Goal: Task Accomplishment & Management: Use online tool/utility

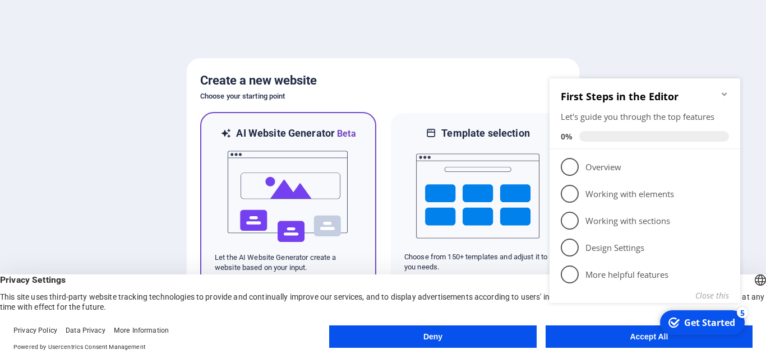
click at [295, 161] on img at bounding box center [288, 197] width 123 height 112
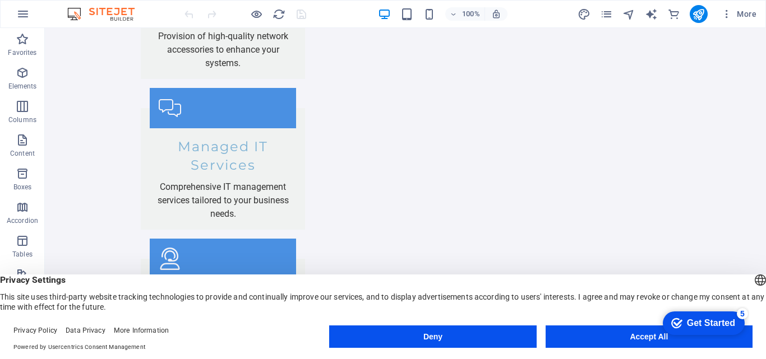
scroll to position [2122, 0]
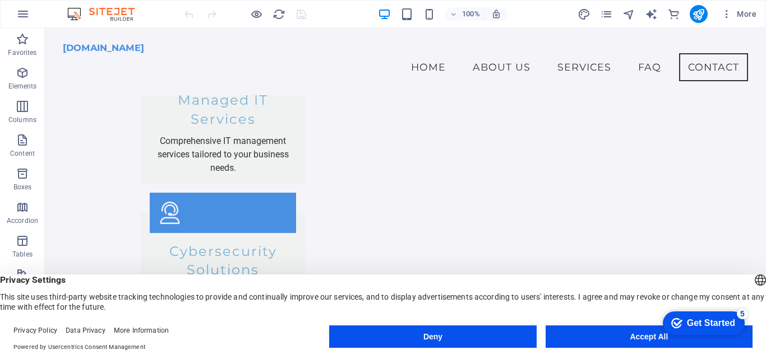
drag, startPoint x: 761, startPoint y: 59, endPoint x: 809, endPoint y: 332, distance: 277.2
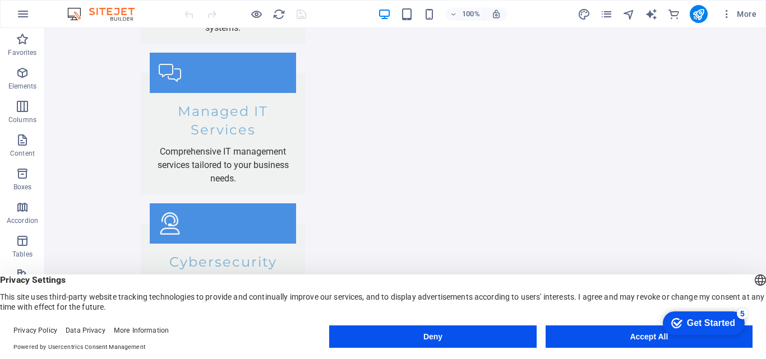
click at [697, 323] on div "Get Started" at bounding box center [711, 323] width 48 height 10
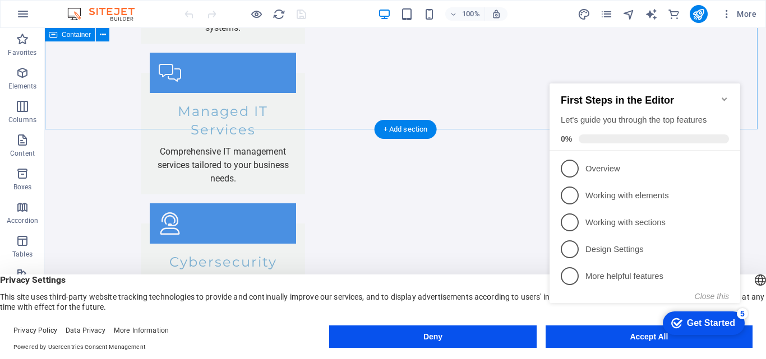
click at [728, 95] on icon "Minimize checklist" at bounding box center [724, 99] width 9 height 9
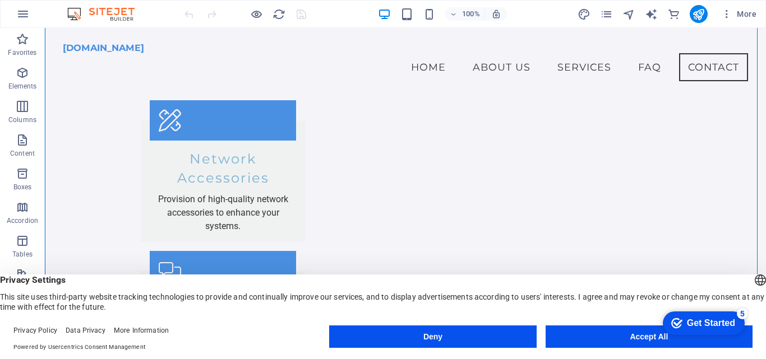
scroll to position [1908, 0]
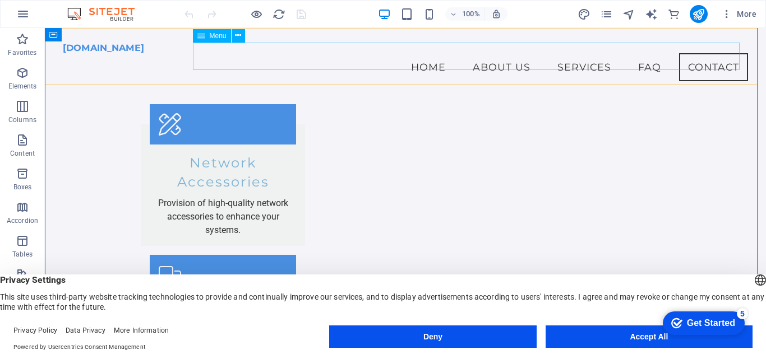
click at [706, 56] on nav "Home About Us Services FAQ Contact" at bounding box center [405, 67] width 685 height 28
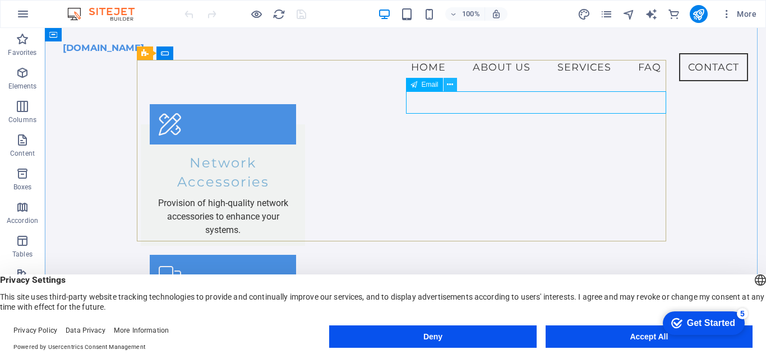
click at [449, 81] on icon at bounding box center [450, 85] width 6 height 12
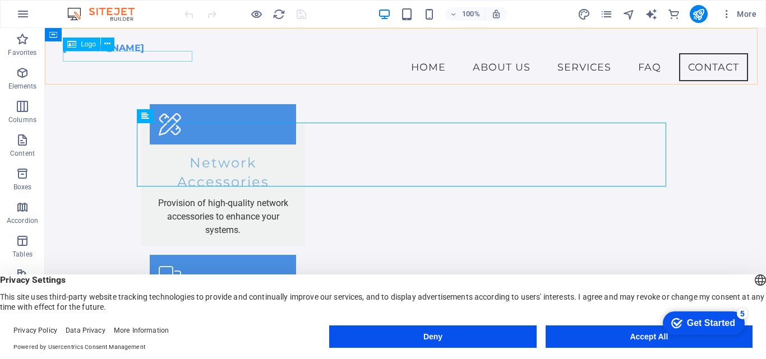
click at [158, 54] on div "[DOMAIN_NAME]" at bounding box center [405, 48] width 685 height 11
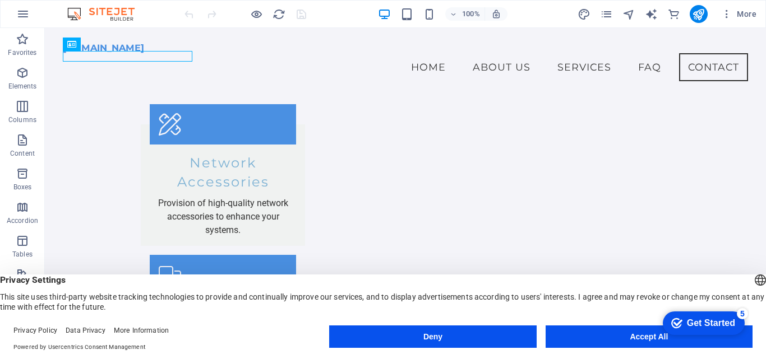
click at [716, 322] on div "Get Started" at bounding box center [711, 323] width 48 height 10
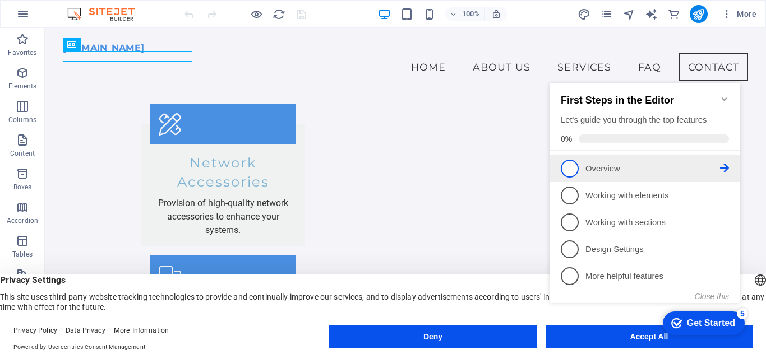
click at [569, 172] on span "1" at bounding box center [570, 169] width 18 height 18
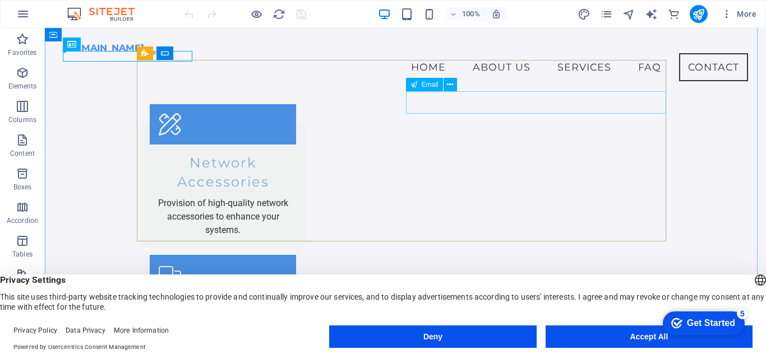
scroll to position [0, 0]
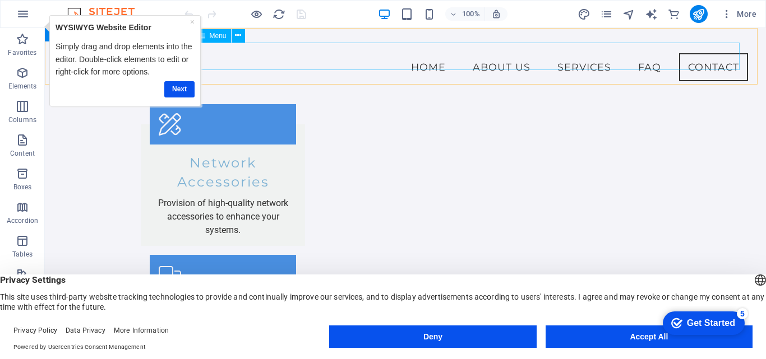
click at [565, 54] on nav "Home About Us Services FAQ Contact" at bounding box center [405, 67] width 685 height 28
click at [180, 91] on link "Next" at bounding box center [179, 89] width 30 height 16
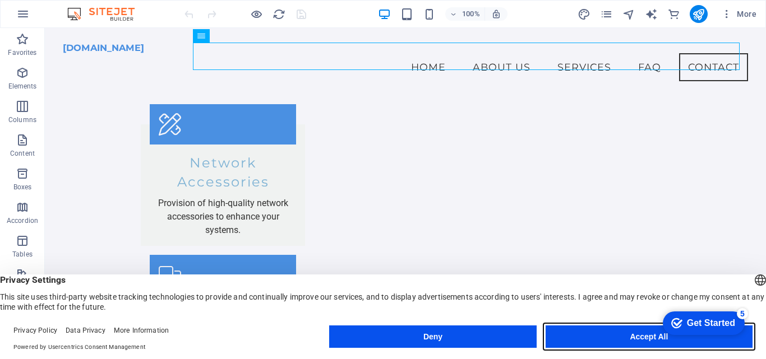
click at [619, 336] on button "Accept All" at bounding box center [649, 337] width 207 height 22
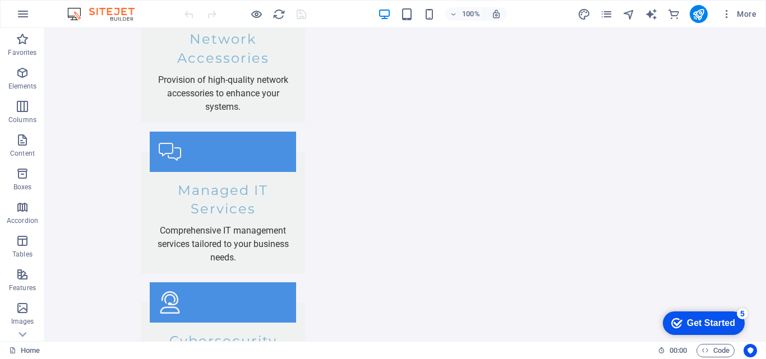
scroll to position [2122, 0]
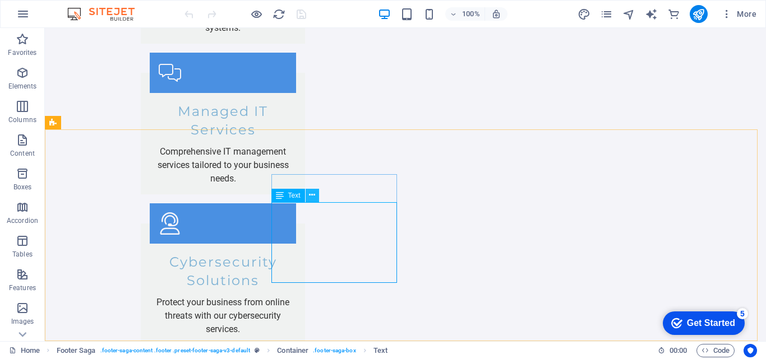
click at [312, 198] on icon at bounding box center [312, 196] width 6 height 12
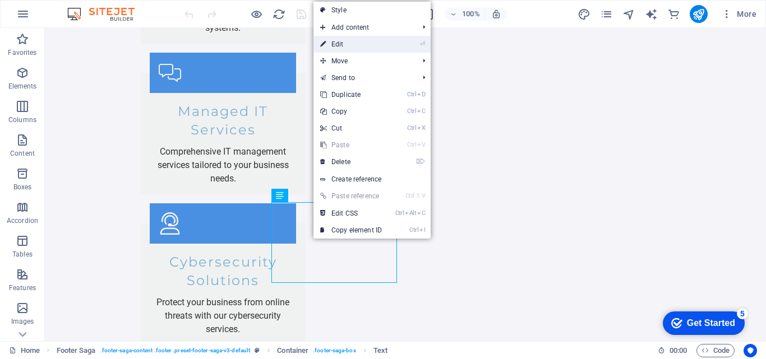
click at [336, 41] on link "⏎ Edit" at bounding box center [350, 44] width 75 height 17
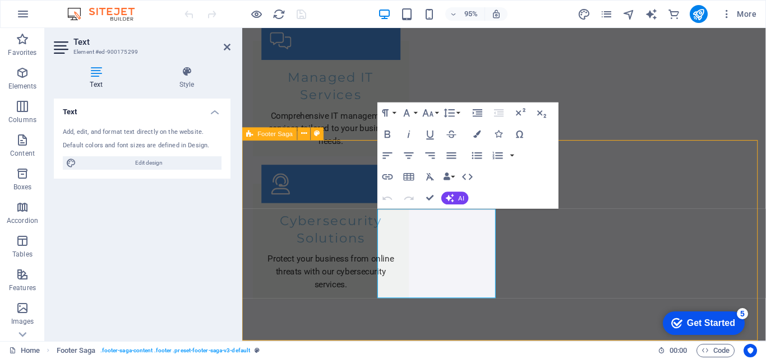
scroll to position [2105, 0]
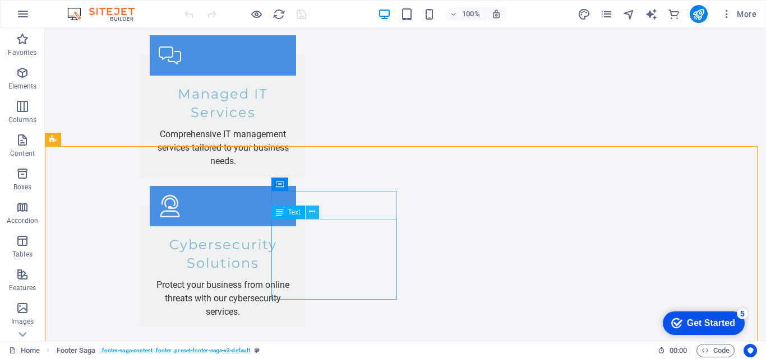
click at [313, 210] on icon at bounding box center [312, 212] width 6 height 12
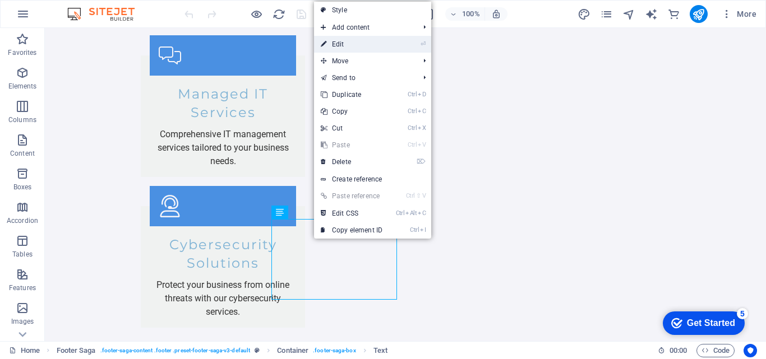
click at [335, 42] on link "⏎ Edit" at bounding box center [351, 44] width 75 height 17
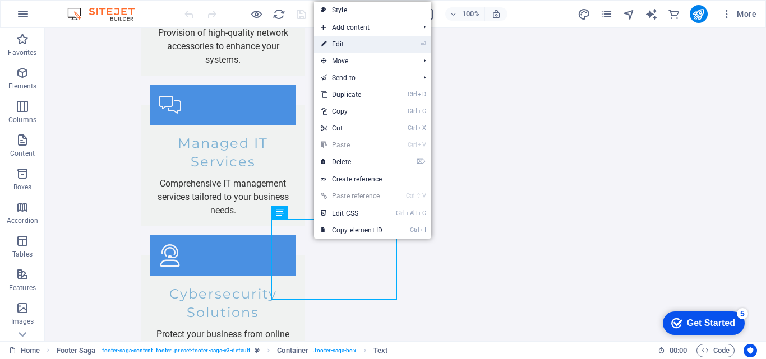
scroll to position [2119, 0]
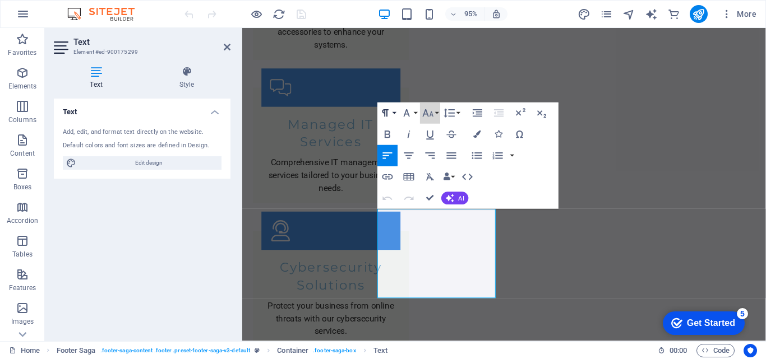
drag, startPoint x: 429, startPoint y: 118, endPoint x: 386, endPoint y: 119, distance: 43.7
click at [386, 119] on div "Paragraph Format Normal Heading 1 Heading 2 Heading 3 Heading 4 Heading 5 Headi…" at bounding box center [419, 113] width 85 height 21
drag, startPoint x: 620, startPoint y: 213, endPoint x: 365, endPoint y: 193, distance: 255.3
click at [540, 110] on icon "button" at bounding box center [541, 113] width 13 height 13
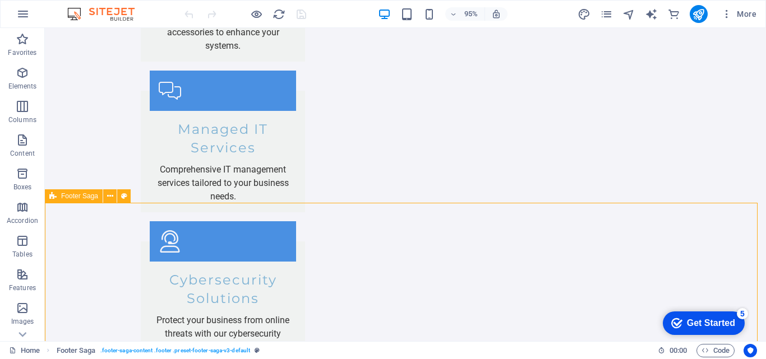
scroll to position [2105, 0]
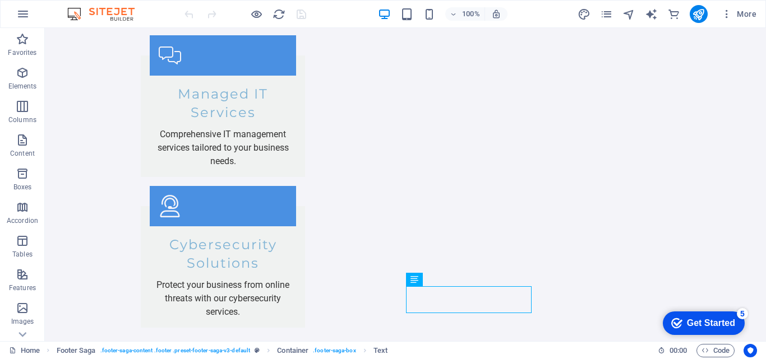
click div "checkmark Get Started 5 First Steps in the Editor Let's guide you through the t…"
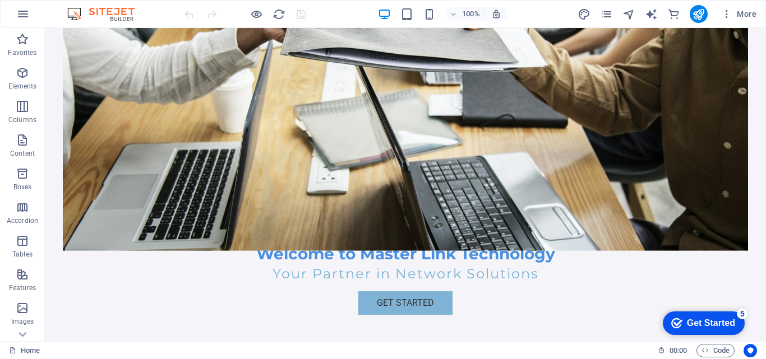
scroll to position [186, 0]
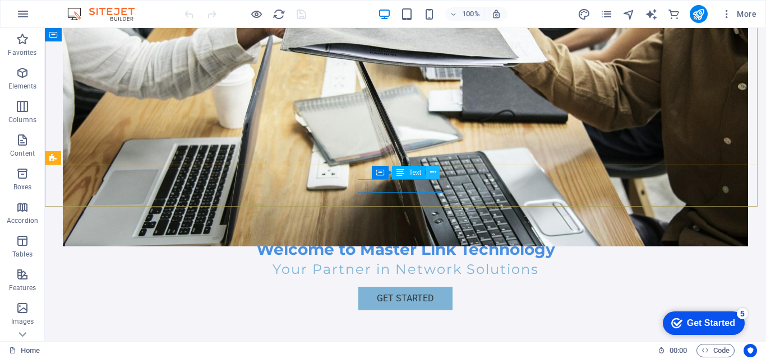
click at [433, 171] on icon at bounding box center [433, 173] width 6 height 12
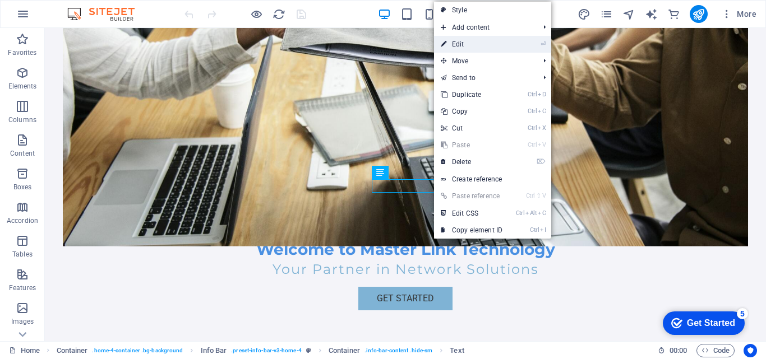
click at [454, 44] on link "⏎ Edit" at bounding box center [471, 44] width 75 height 17
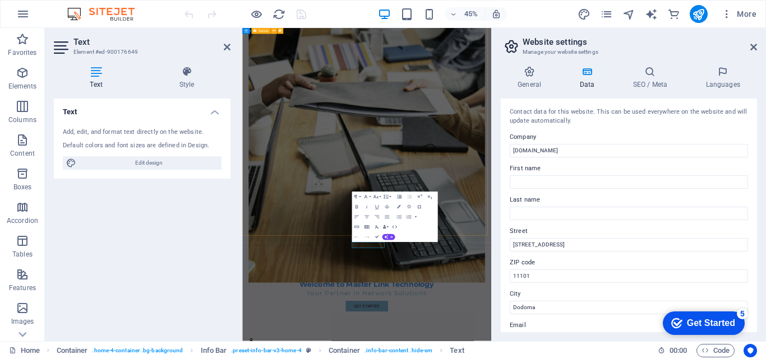
click at [742, 292] on figure at bounding box center [519, 278] width 526 height 634
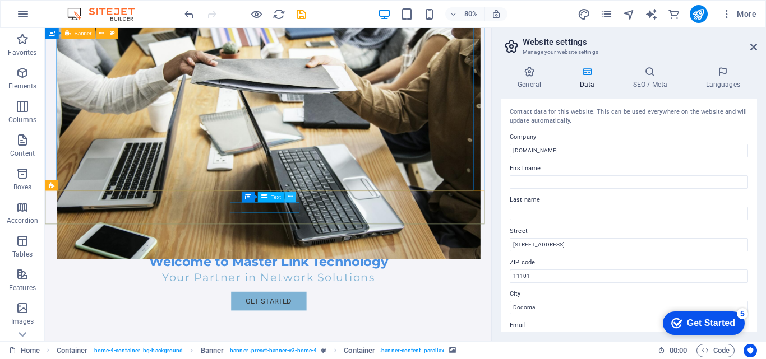
click at [290, 197] on icon at bounding box center [290, 197] width 5 height 10
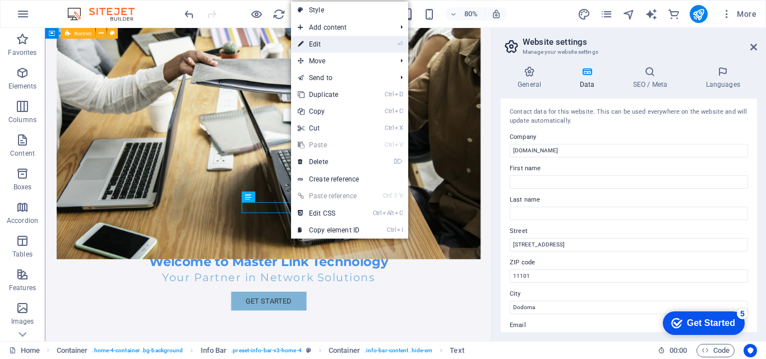
click at [321, 44] on link "⏎ Edit" at bounding box center [328, 44] width 75 height 17
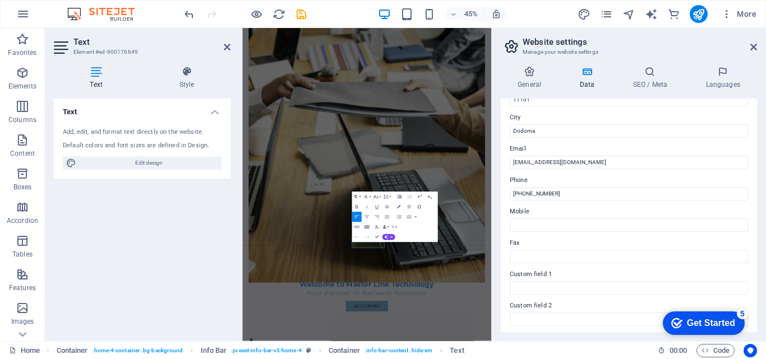
scroll to position [167, 0]
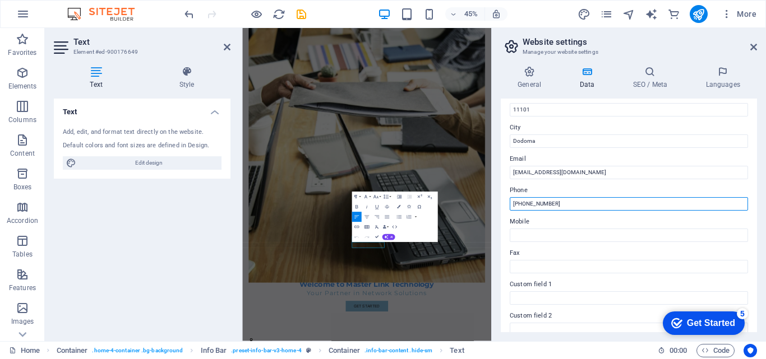
click at [564, 202] on input "[PHONE_NUMBER]" at bounding box center [629, 203] width 238 height 13
type input "[PHONE_NUMBER]"
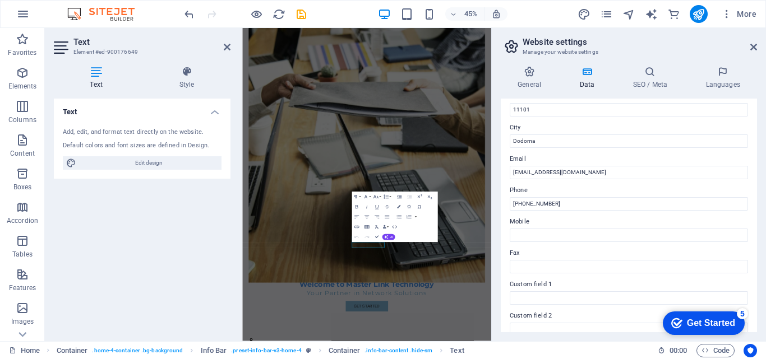
click at [692, 321] on div "Get Started" at bounding box center [711, 323] width 48 height 10
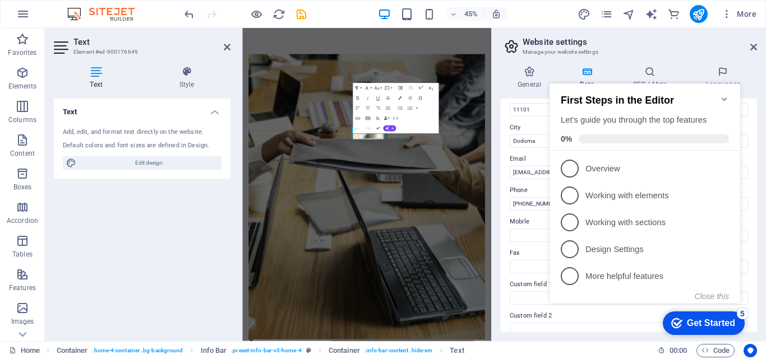
scroll to position [501, 0]
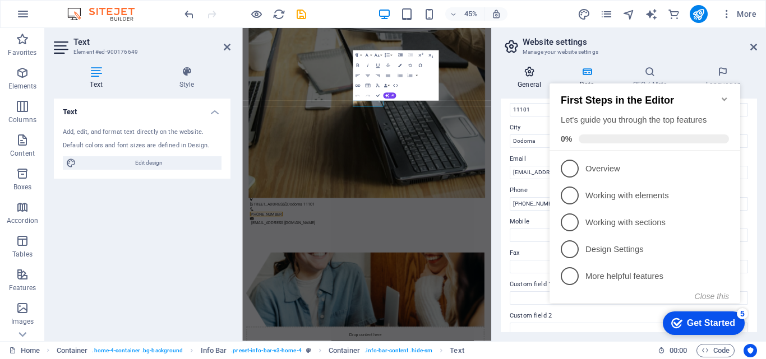
click at [503, 80] on h4 "General" at bounding box center [532, 78] width 62 height 24
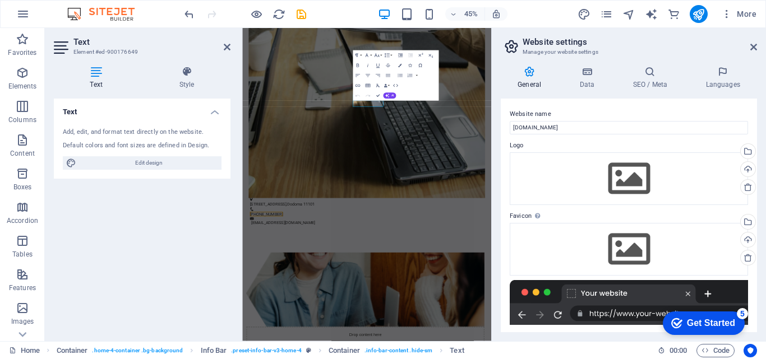
drag, startPoint x: 757, startPoint y: 220, endPoint x: 760, endPoint y: 278, distance: 57.8
click at [760, 278] on div "General Data SEO / Meta Languages Website name [DOMAIN_NAME] Logo Drag files he…" at bounding box center [629, 199] width 274 height 284
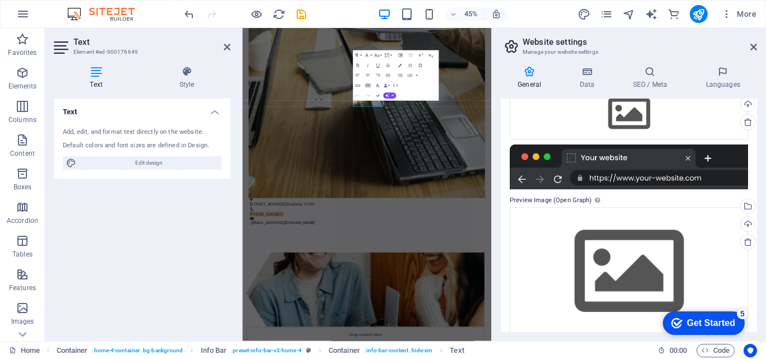
scroll to position [149, 0]
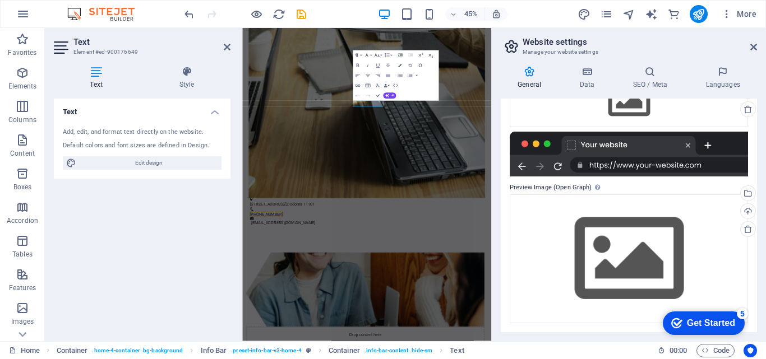
click at [687, 324] on div "Get Started" at bounding box center [711, 323] width 48 height 10
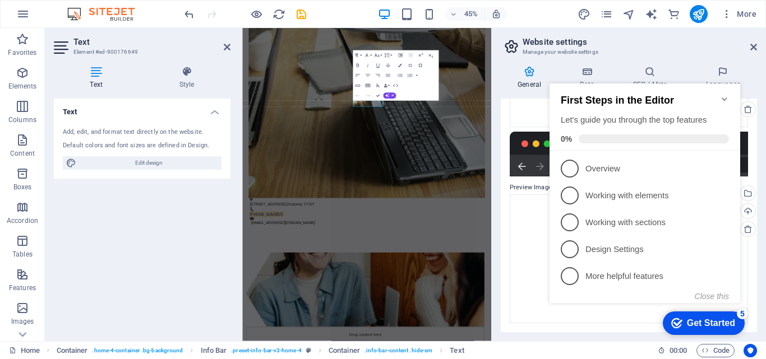
click at [560, 64] on div "General Data SEO / Meta Languages Website name [DOMAIN_NAME] Logo Drag files he…" at bounding box center [629, 199] width 274 height 284
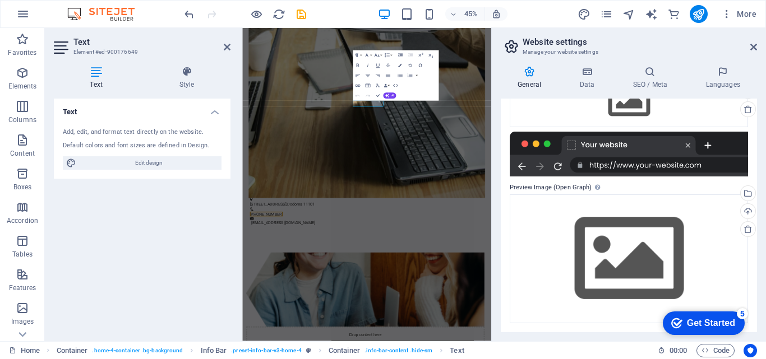
click at [155, 263] on div "Text Add, edit, and format text directly on the website. Default colors and fon…" at bounding box center [142, 216] width 177 height 234
click at [227, 45] on icon at bounding box center [227, 47] width 7 height 9
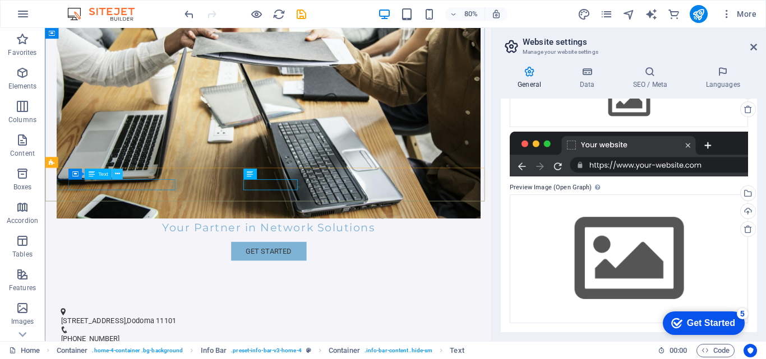
click at [117, 173] on icon at bounding box center [117, 174] width 5 height 10
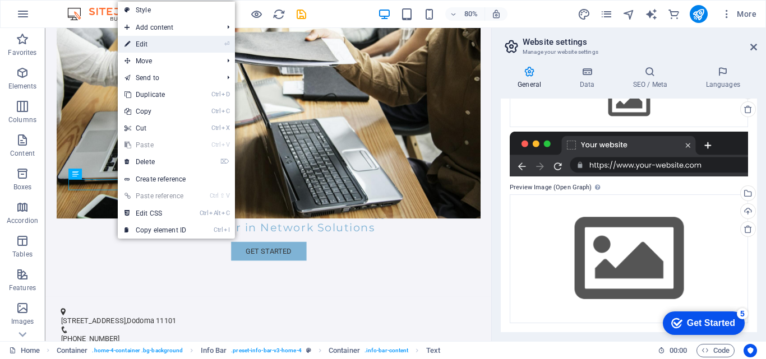
click at [140, 45] on link "⏎ Edit" at bounding box center [155, 44] width 75 height 17
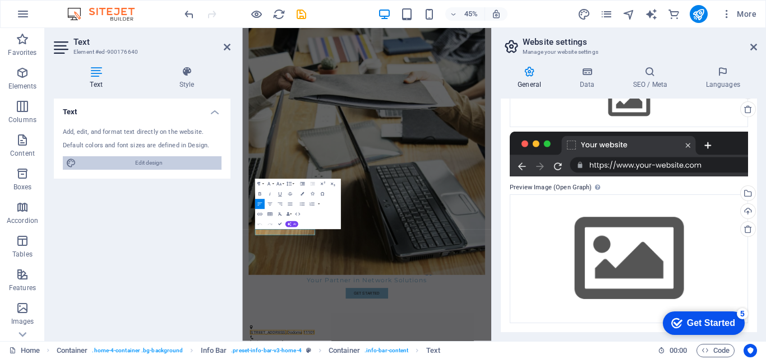
click at [140, 164] on span "Edit design" at bounding box center [149, 162] width 138 height 13
select select "px"
select select "200"
select select "px"
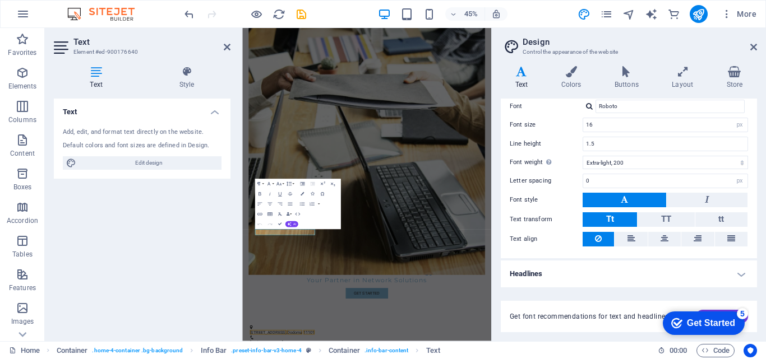
scroll to position [44, 0]
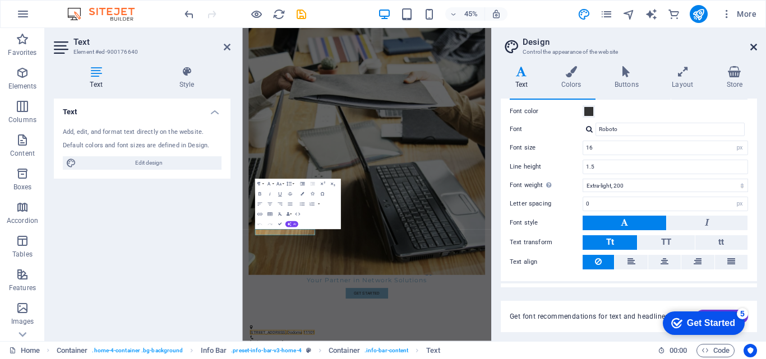
click at [755, 44] on icon at bounding box center [753, 47] width 7 height 9
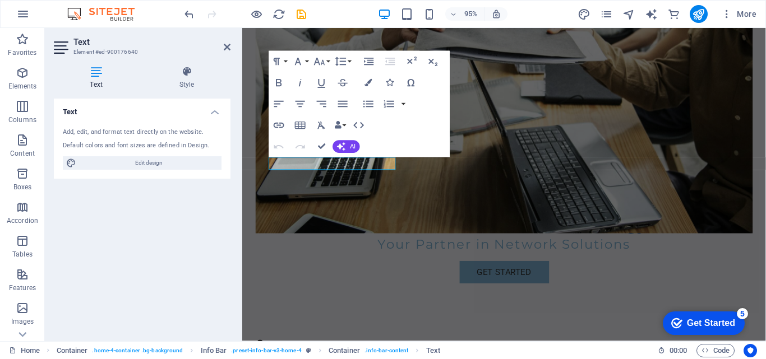
click at [520, 81] on figure at bounding box center [518, 94] width 524 height 301
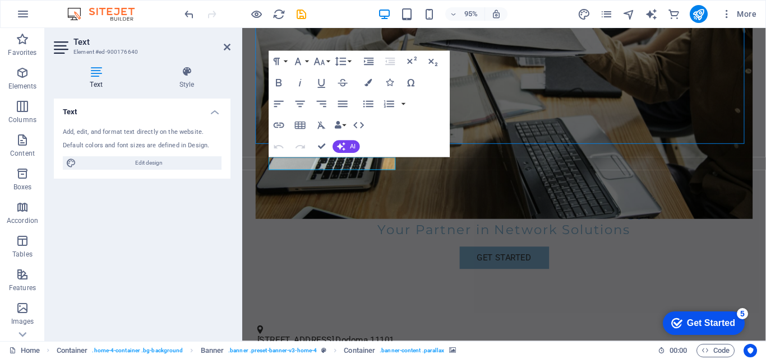
click at [704, 78] on figure at bounding box center [518, 86] width 524 height 285
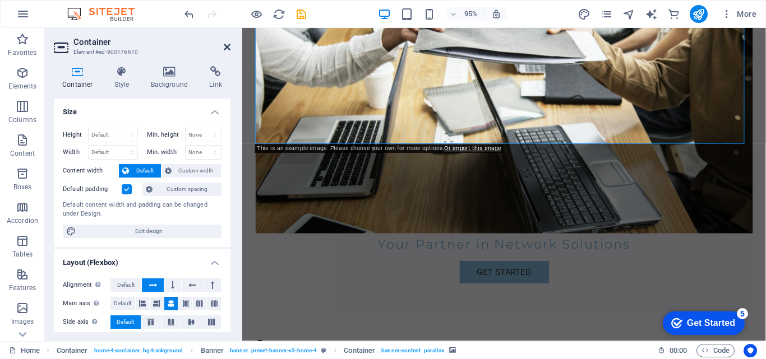
click at [226, 47] on icon at bounding box center [227, 47] width 7 height 9
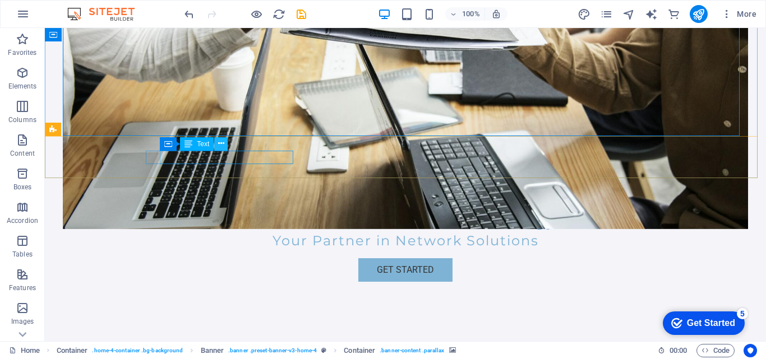
click at [221, 143] on icon at bounding box center [221, 144] width 6 height 12
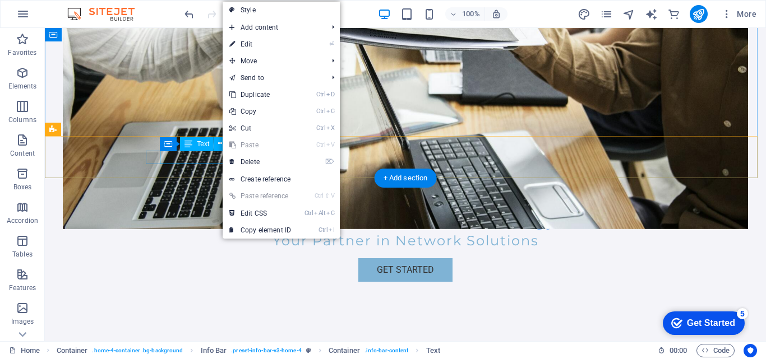
click at [196, 352] on span "123 Tech Avenue" at bounding box center [190, 357] width 81 height 11
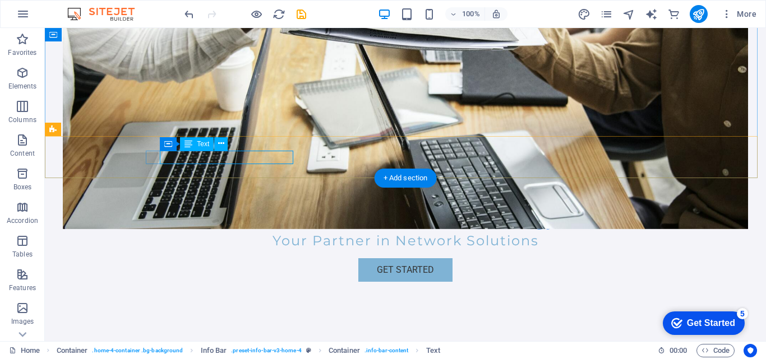
click at [230, 350] on div "123 Tech Avenue , Dodoma 11101" at bounding box center [401, 356] width 502 height 13
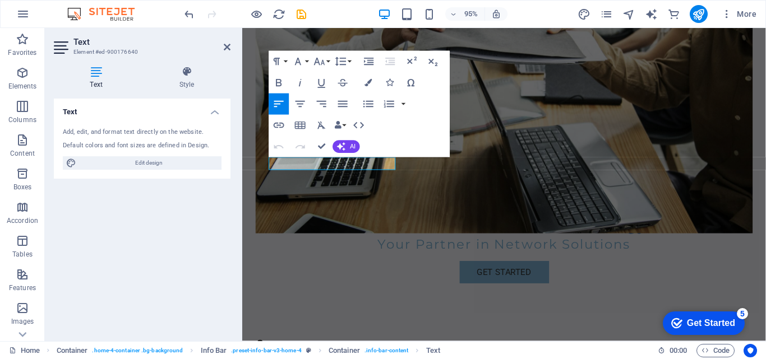
click at [509, 63] on figure at bounding box center [518, 94] width 524 height 301
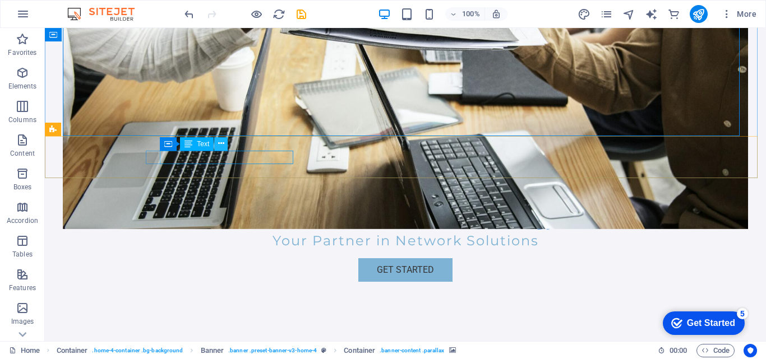
click at [221, 144] on icon at bounding box center [221, 144] width 6 height 12
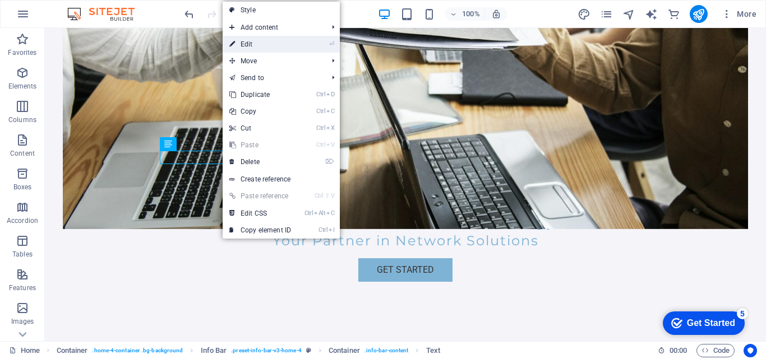
click at [250, 41] on link "⏎ Edit" at bounding box center [260, 44] width 75 height 17
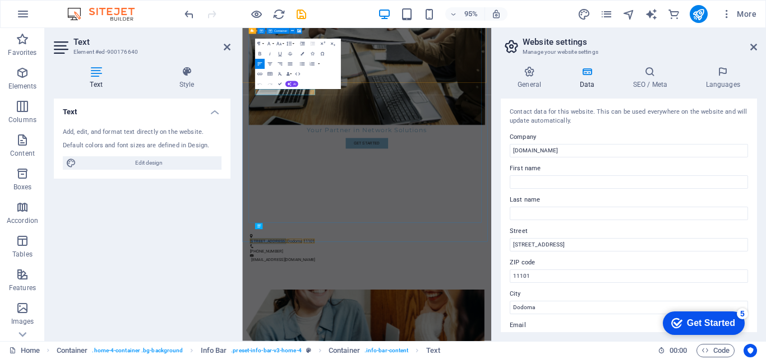
click at [429, 244] on figure at bounding box center [519, 94] width 526 height 301
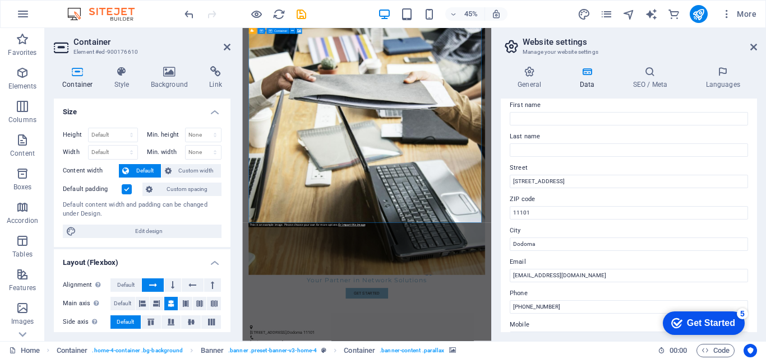
scroll to position [58, 0]
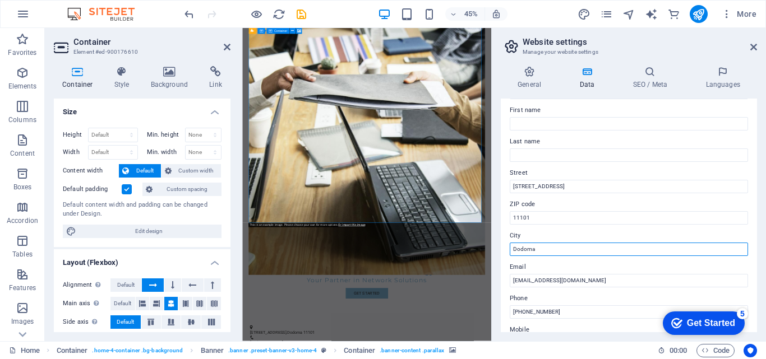
click at [546, 244] on input "Dodoma" at bounding box center [629, 249] width 238 height 13
type input "D"
type input "Mbeya"
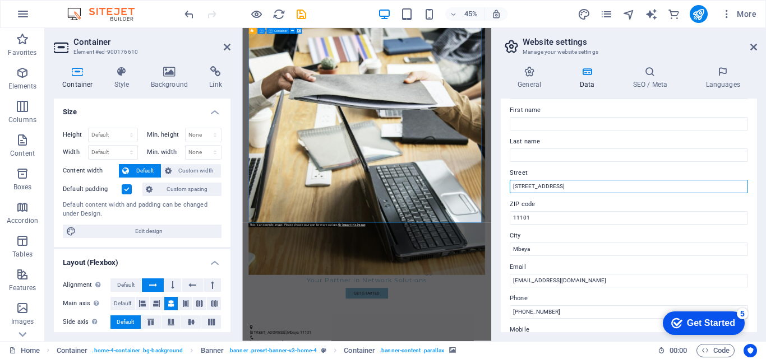
click at [558, 184] on input "123 Tech Avenue" at bounding box center [629, 186] width 238 height 13
type input "1"
type input "Mwanjelwa"
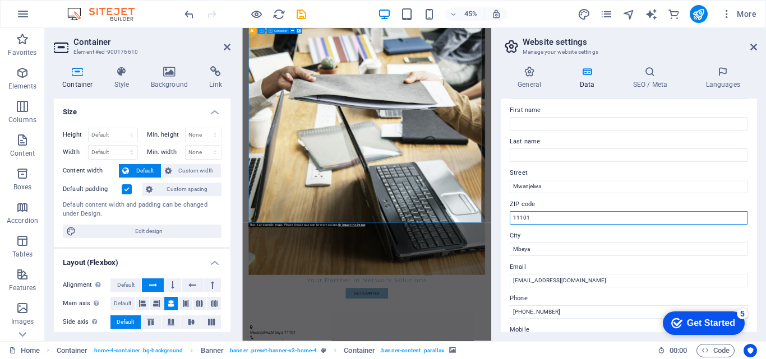
click at [533, 214] on input "11101" at bounding box center [629, 217] width 238 height 13
type input "1"
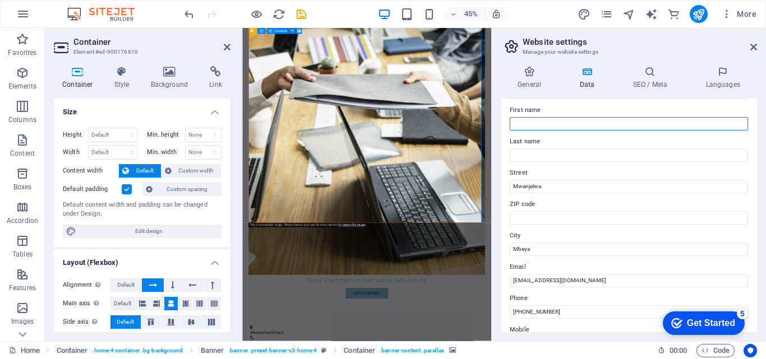
click at [562, 125] on input "First name" at bounding box center [629, 123] width 238 height 13
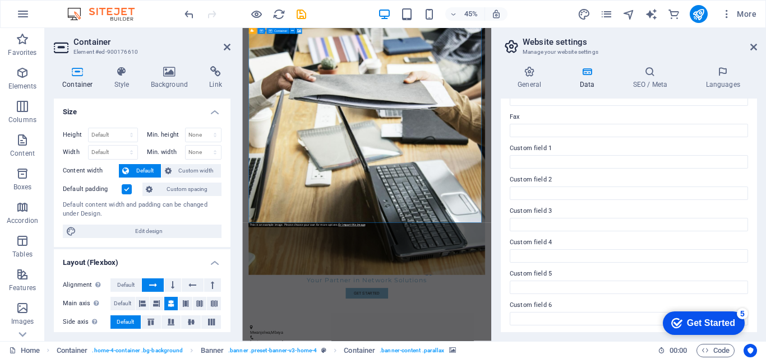
scroll to position [305, 0]
click at [563, 300] on label "Custom field 6" at bounding box center [629, 303] width 238 height 13
click at [563, 310] on input "Custom field 6" at bounding box center [629, 316] width 238 height 13
click at [708, 325] on div "Get Started" at bounding box center [711, 323] width 48 height 10
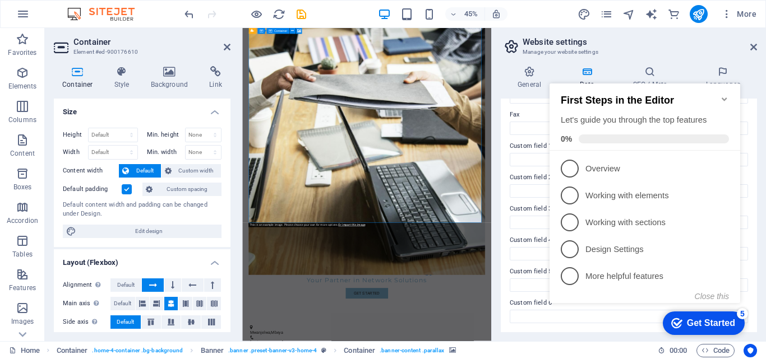
click div "checkmark Get Started 5 First Steps in the Editor Let's guide you through the t…"
click at [300, 11] on icon "save" at bounding box center [301, 14] width 13 height 13
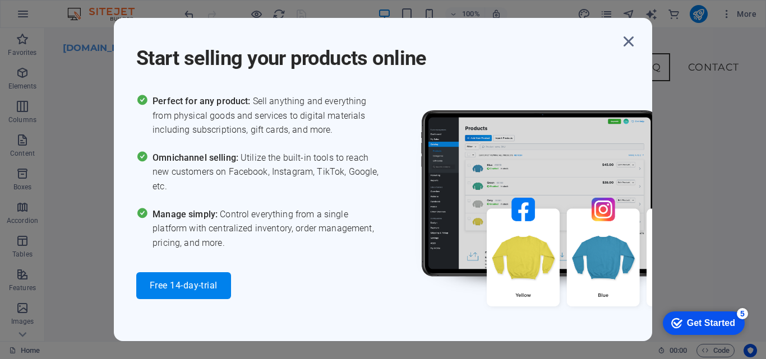
scroll to position [1745, 0]
click at [629, 41] on icon "button" at bounding box center [628, 41] width 20 height 20
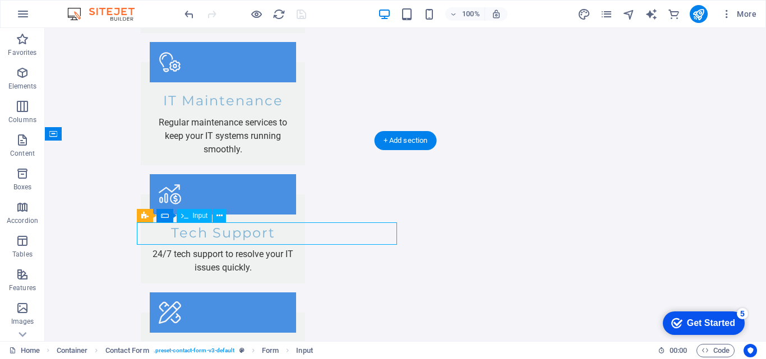
scroll to position [1815, 0]
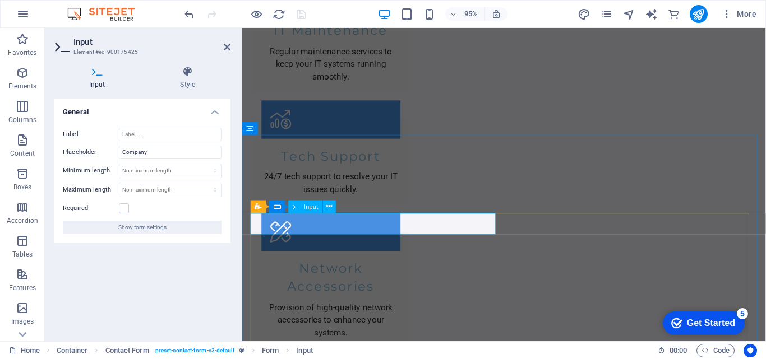
type input "Masterlink Technology"
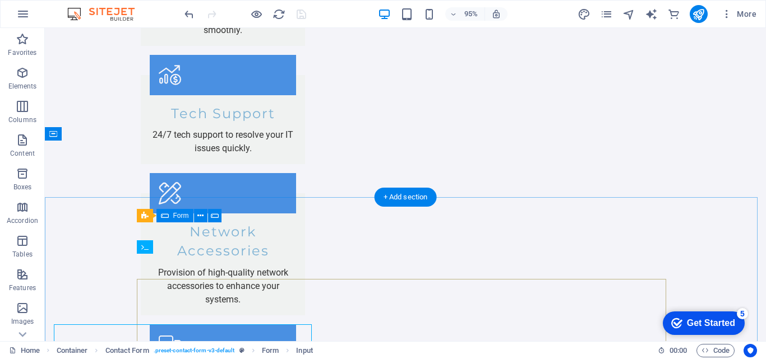
scroll to position [1802, 0]
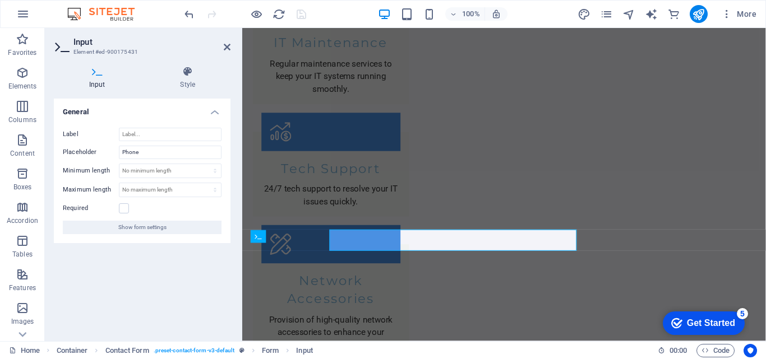
scroll to position [1815, 0]
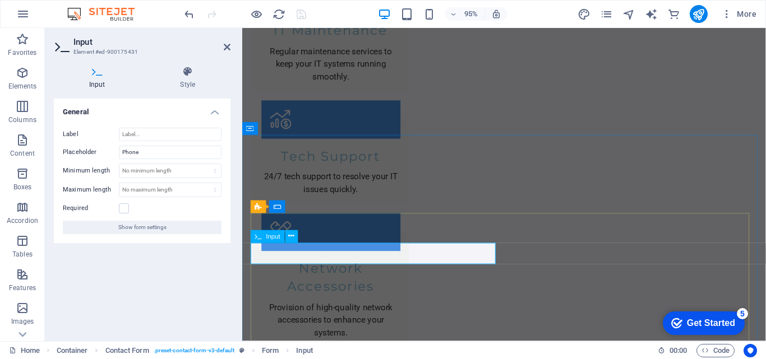
type input "[PHONE_NUMBER]"
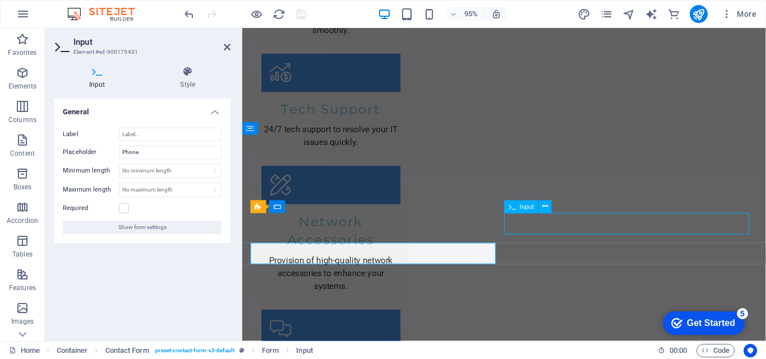
scroll to position [1802, 0]
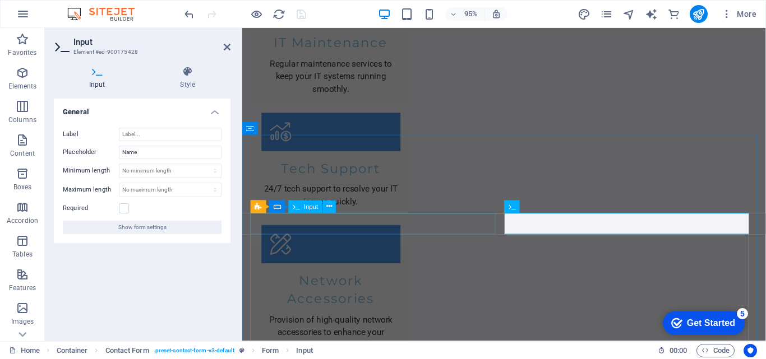
scroll to position [1815, 0]
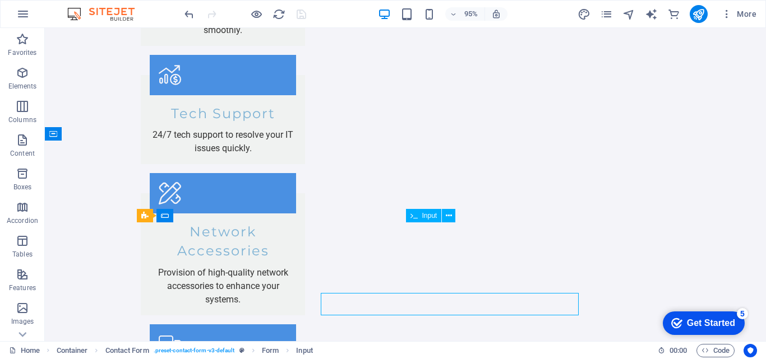
scroll to position [1802, 0]
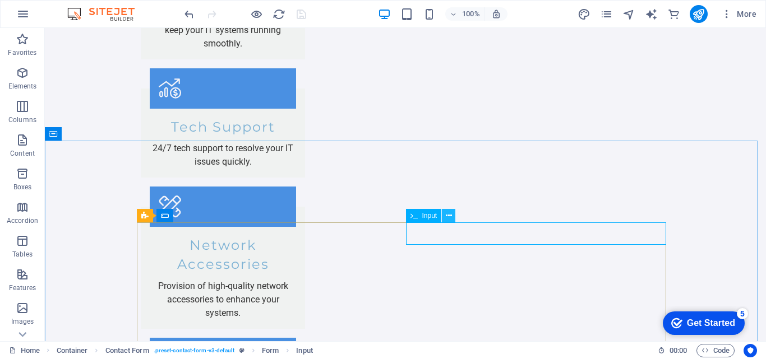
click at [451, 212] on icon at bounding box center [449, 216] width 6 height 12
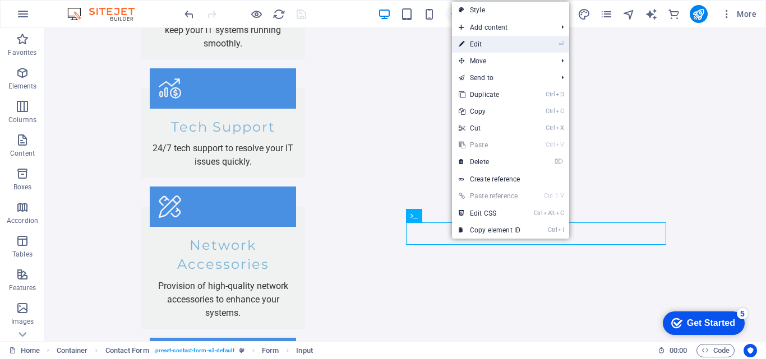
click at [472, 44] on link "⏎ Edit" at bounding box center [489, 44] width 75 height 17
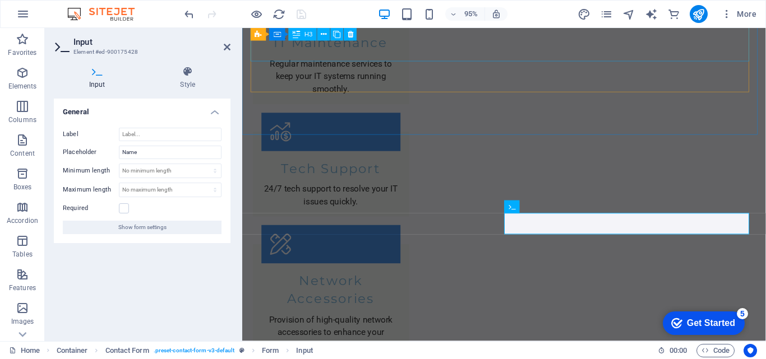
scroll to position [1815, 0]
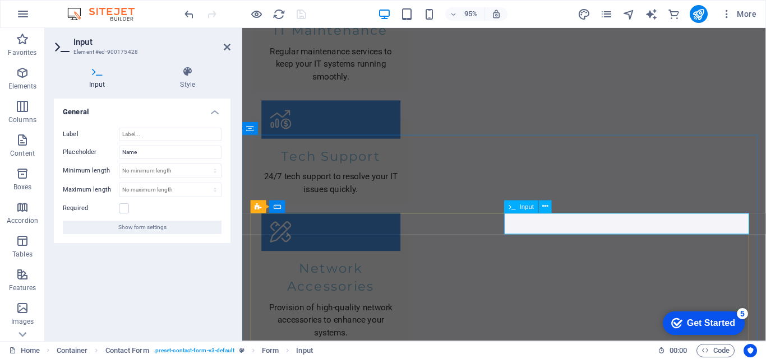
type input "D"
type input "G"
type input "MD Masterlink Technology"
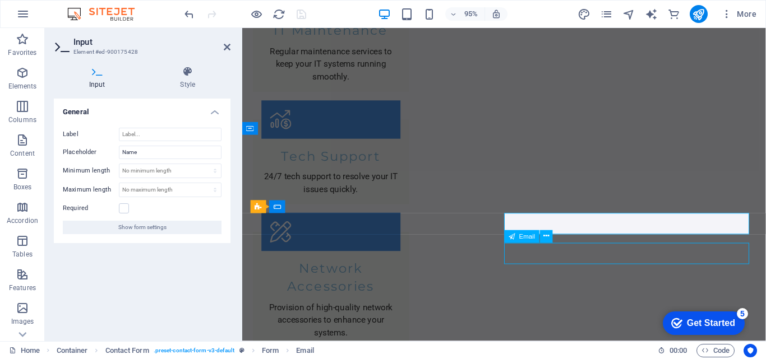
scroll to position [1802, 0]
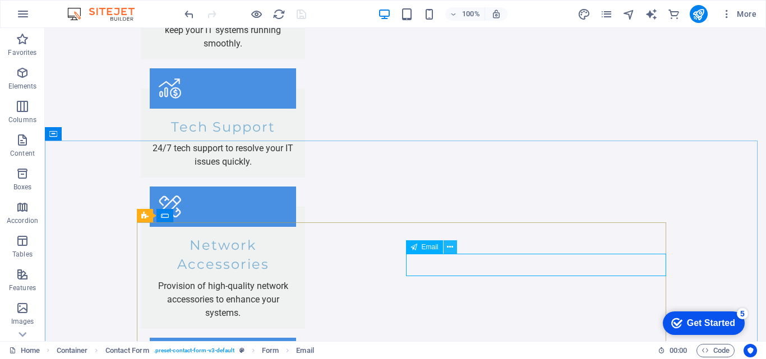
click at [450, 249] on icon at bounding box center [450, 248] width 6 height 12
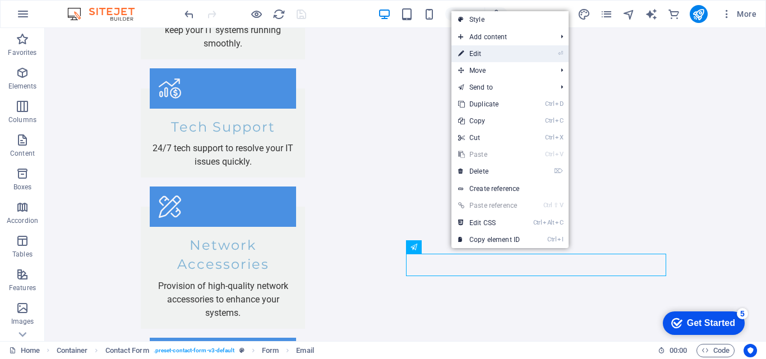
click at [474, 50] on link "⏎ Edit" at bounding box center [488, 53] width 75 height 17
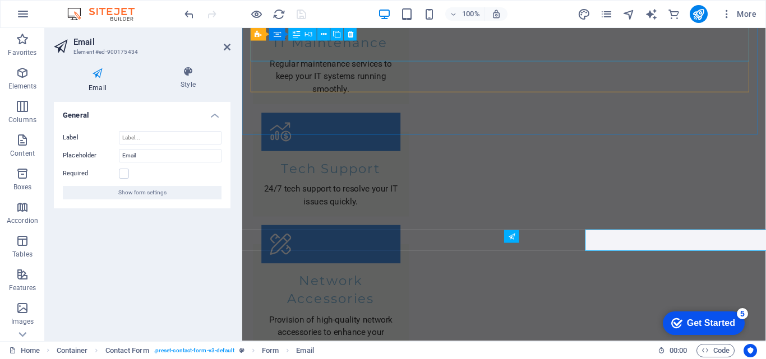
scroll to position [1815, 0]
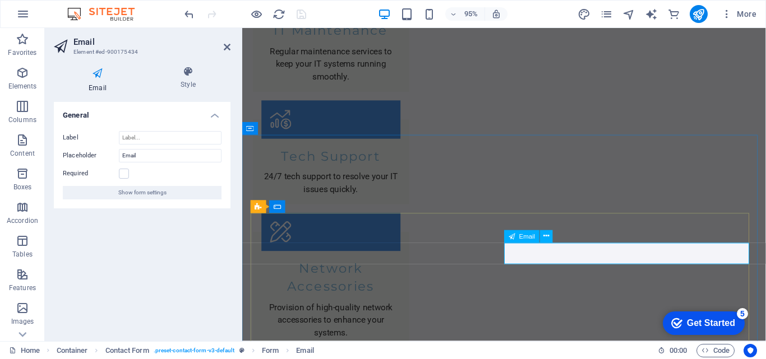
type input "[EMAIL_ADDRESS][DOMAIN_NAME]"
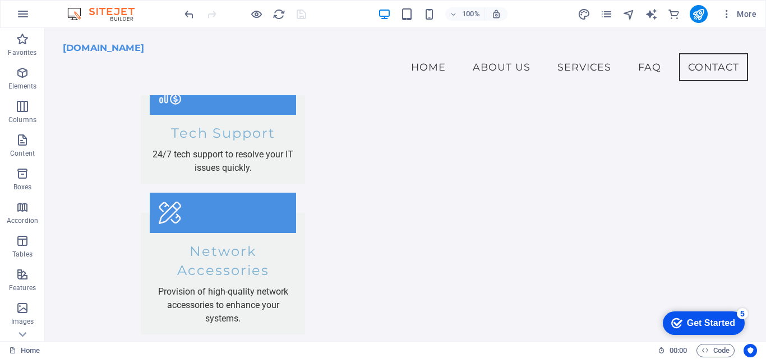
scroll to position [1815, 0]
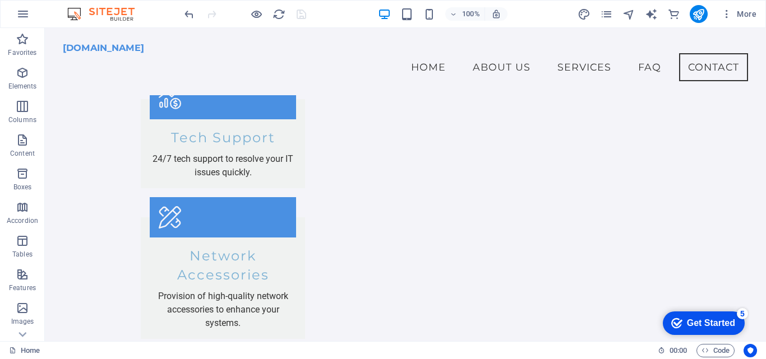
click at [701, 324] on div "Get Started" at bounding box center [711, 323] width 48 height 10
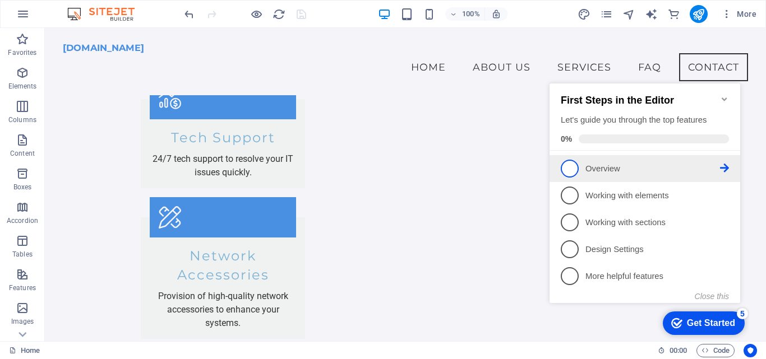
click at [576, 169] on span "1" at bounding box center [570, 169] width 18 height 18
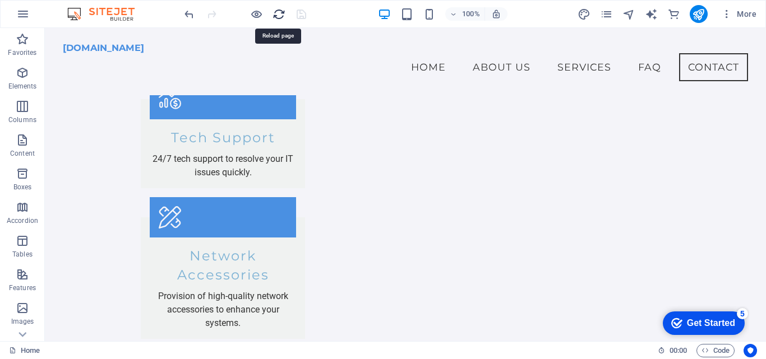
click at [278, 12] on icon "reload" at bounding box center [278, 14] width 13 height 13
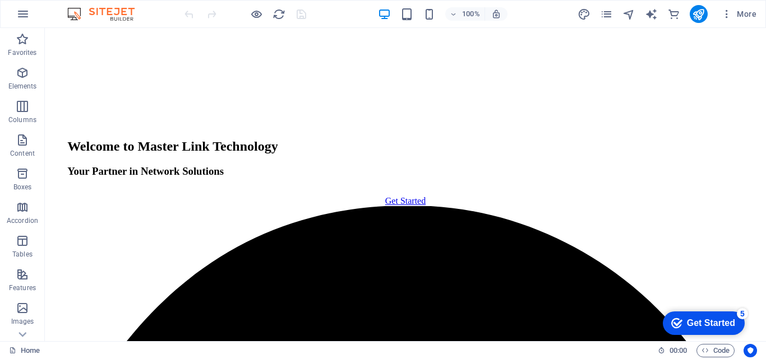
scroll to position [1256, 0]
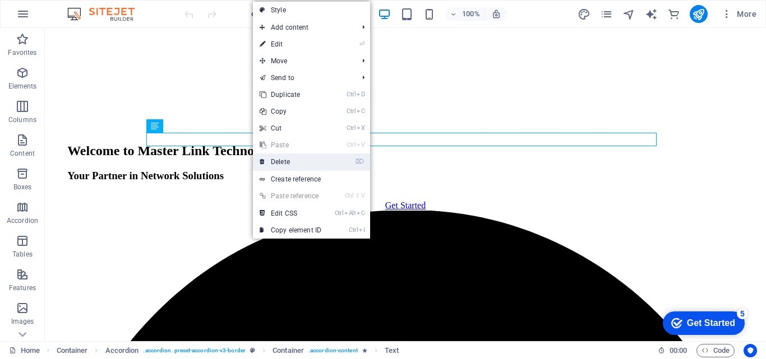
click at [278, 159] on link "⌦ Delete" at bounding box center [290, 162] width 75 height 17
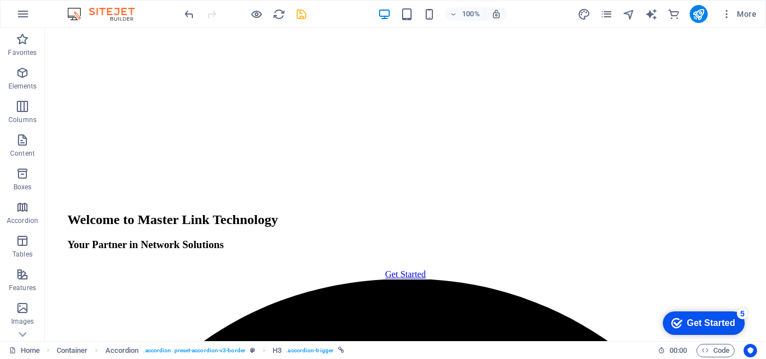
scroll to position [1159, 0]
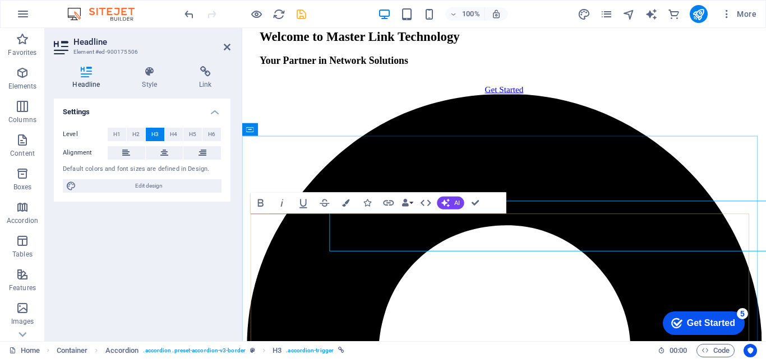
scroll to position [1173, 0]
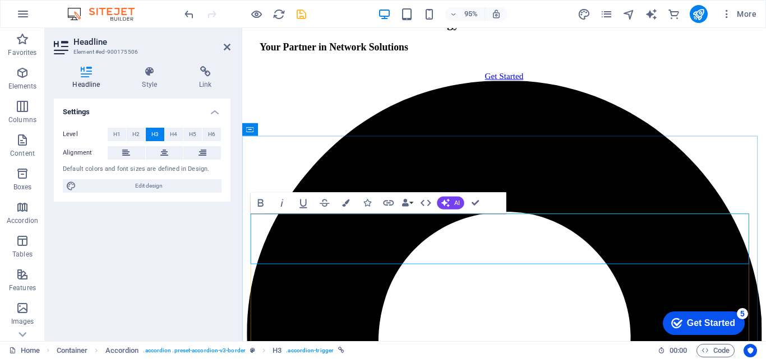
click at [228, 48] on icon at bounding box center [227, 47] width 7 height 9
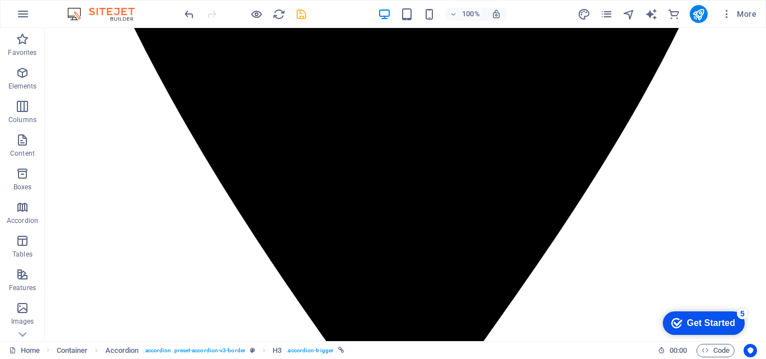
scroll to position [2188, 0]
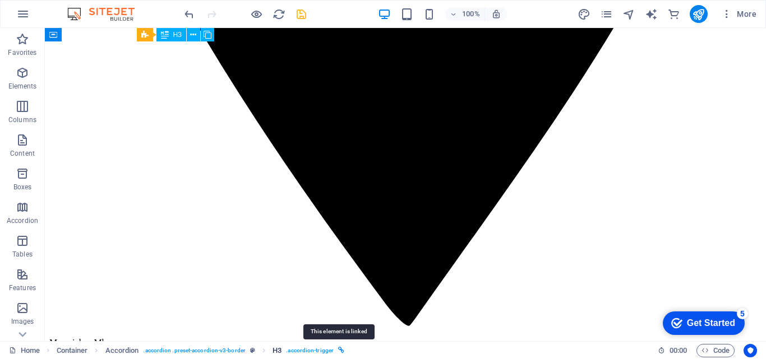
click at [338, 349] on icon "breadcrumb" at bounding box center [341, 351] width 6 height 6
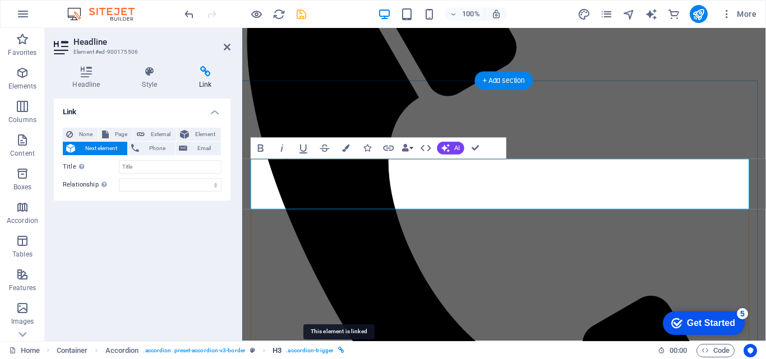
click at [338, 349] on icon "breadcrumb" at bounding box center [341, 351] width 6 height 6
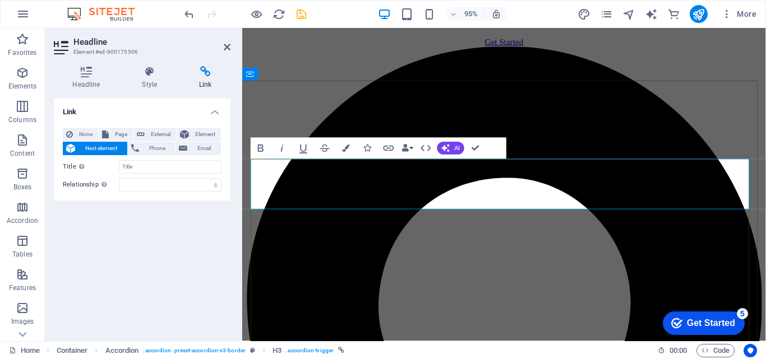
click at [302, 15] on icon "save" at bounding box center [301, 14] width 13 height 13
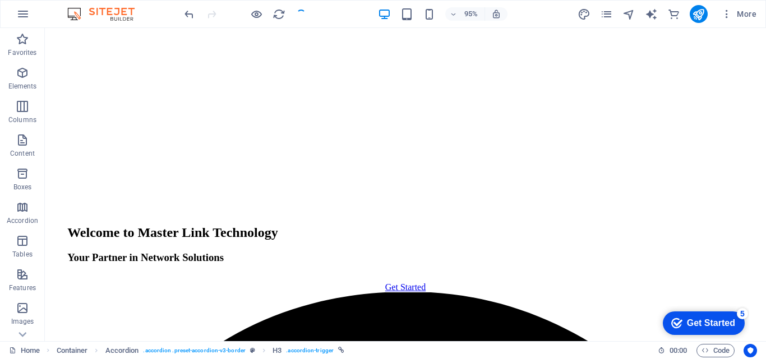
scroll to position [1217, 0]
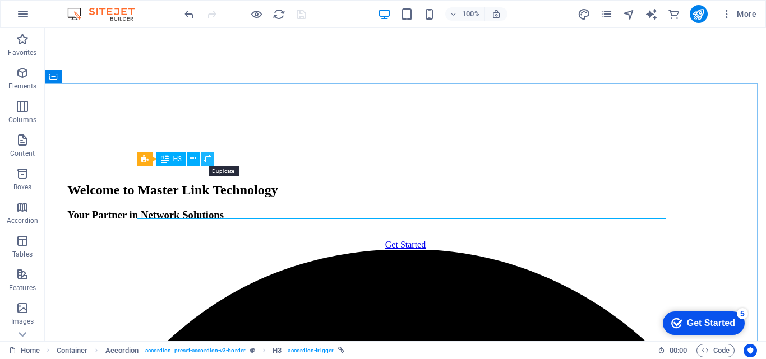
click at [205, 158] on icon at bounding box center [208, 159] width 8 height 12
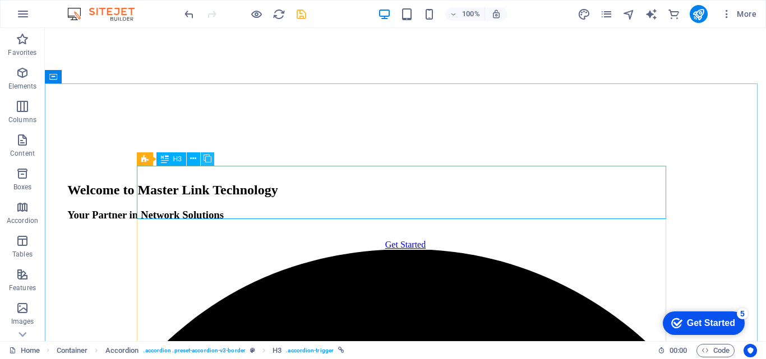
click at [205, 158] on icon at bounding box center [208, 159] width 8 height 12
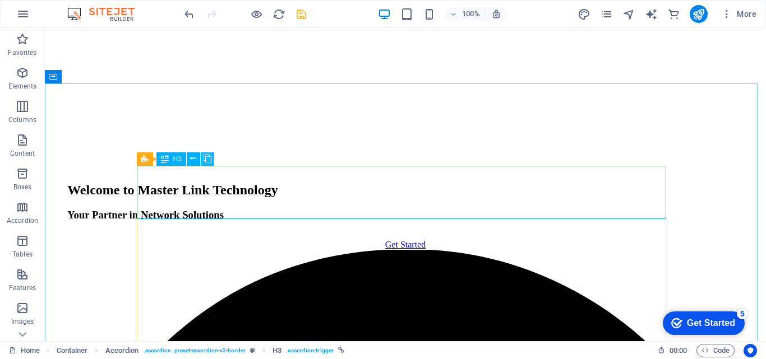
click at [205, 158] on icon at bounding box center [208, 159] width 8 height 12
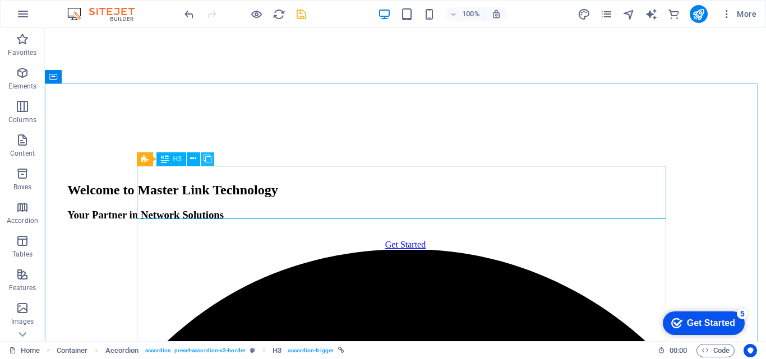
click at [205, 158] on icon at bounding box center [208, 159] width 8 height 12
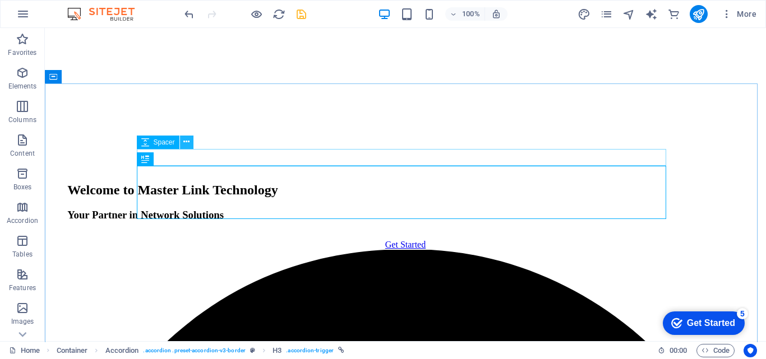
click at [185, 142] on icon at bounding box center [186, 142] width 6 height 12
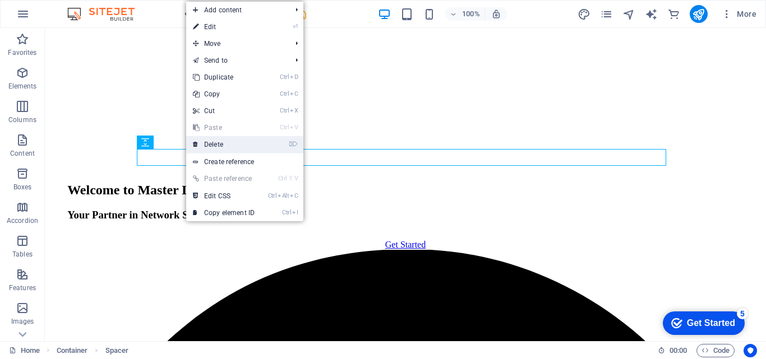
click at [207, 144] on link "⌦ Delete" at bounding box center [223, 144] width 75 height 17
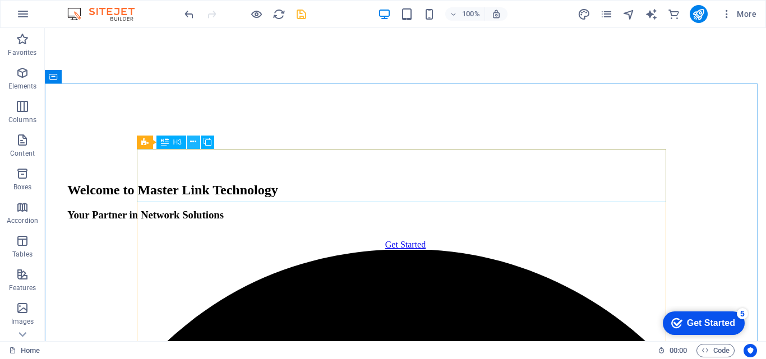
click at [193, 142] on icon at bounding box center [193, 142] width 6 height 12
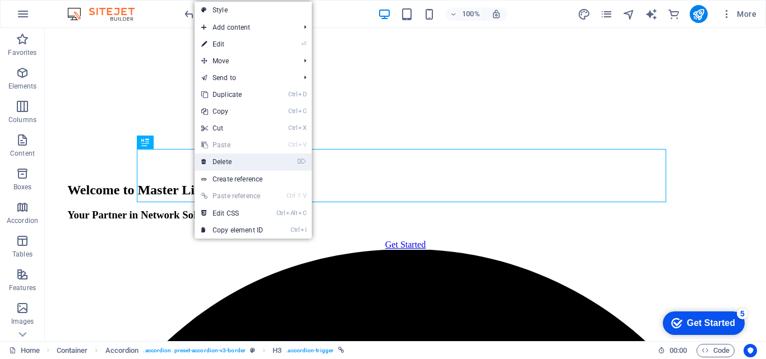
click at [216, 164] on link "⌦ Delete" at bounding box center [232, 162] width 75 height 17
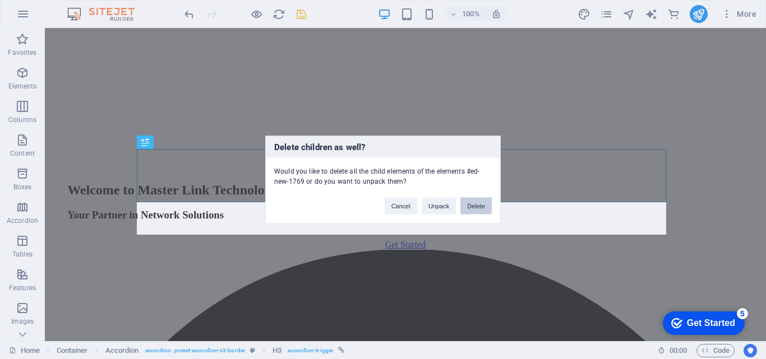
click at [474, 205] on button "Delete" at bounding box center [475, 205] width 31 height 17
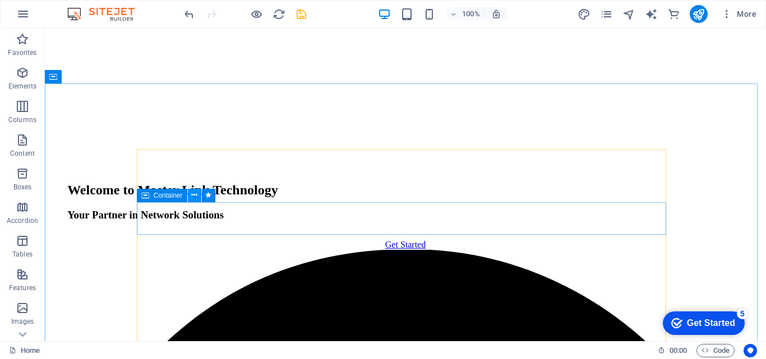
click at [193, 193] on icon at bounding box center [194, 196] width 6 height 12
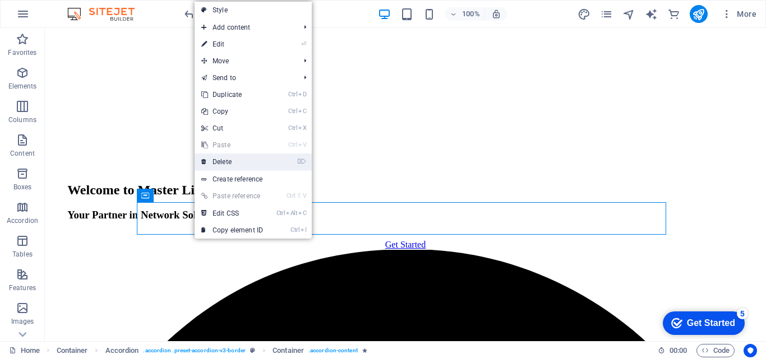
click at [216, 160] on link "⌦ Delete" at bounding box center [232, 162] width 75 height 17
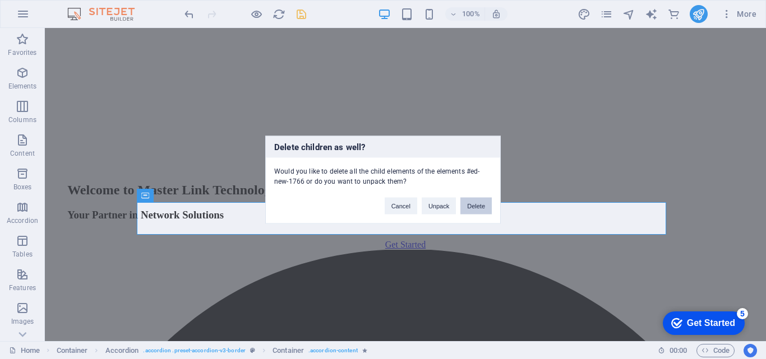
click at [472, 206] on button "Delete" at bounding box center [475, 205] width 31 height 17
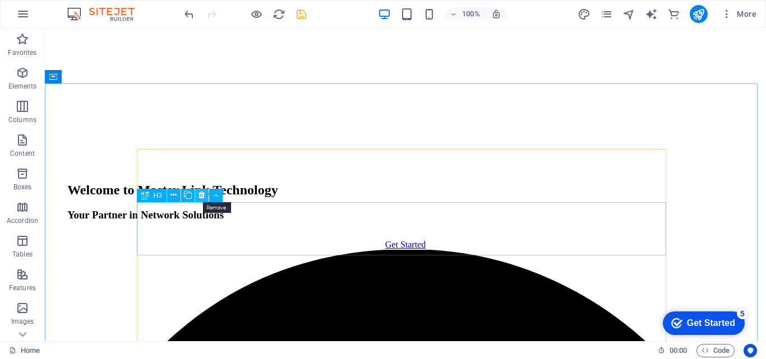
click at [204, 196] on icon at bounding box center [201, 196] width 6 height 12
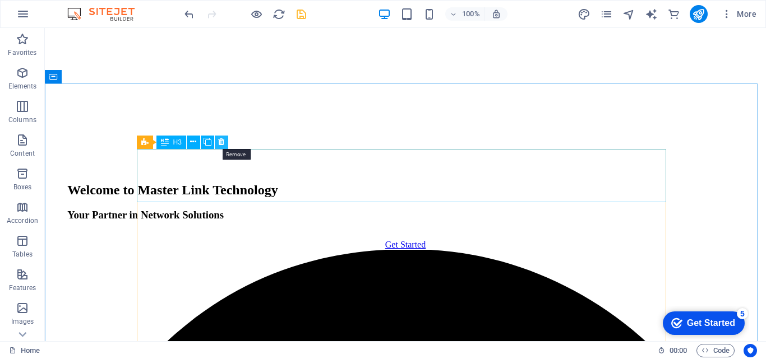
click at [220, 140] on icon at bounding box center [221, 142] width 6 height 12
click at [221, 144] on icon at bounding box center [221, 142] width 6 height 12
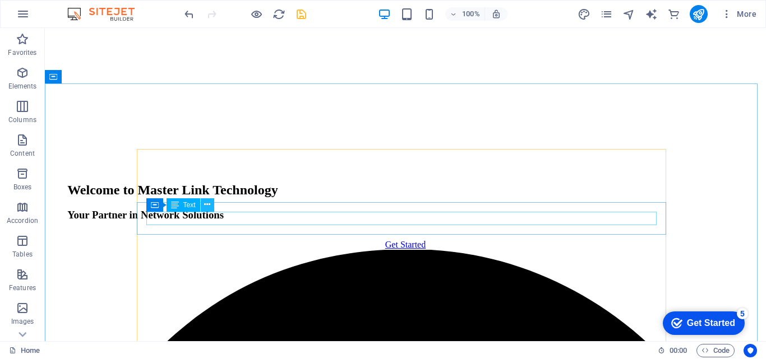
click at [207, 205] on icon at bounding box center [207, 205] width 6 height 12
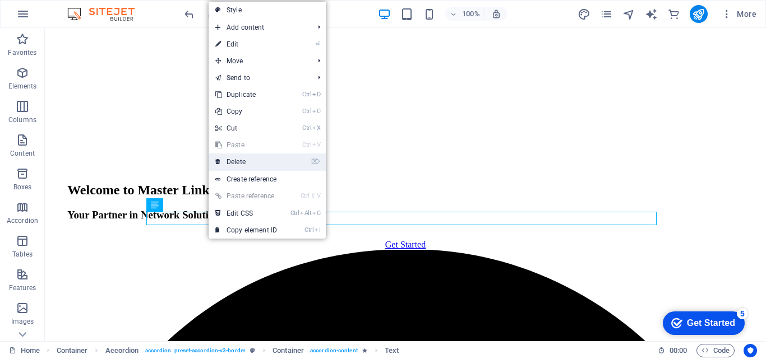
click at [233, 159] on link "⌦ Delete" at bounding box center [246, 162] width 75 height 17
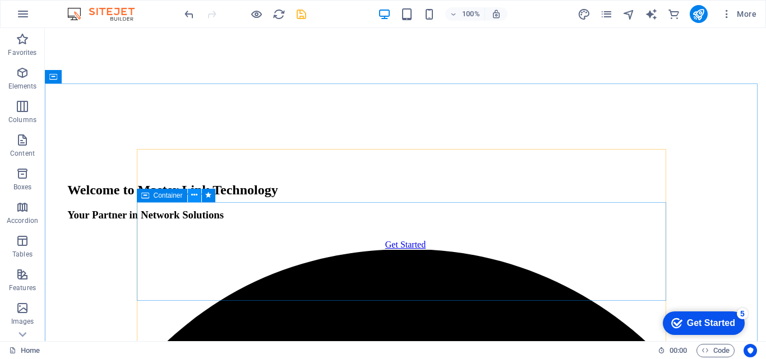
click at [195, 193] on icon at bounding box center [194, 196] width 6 height 12
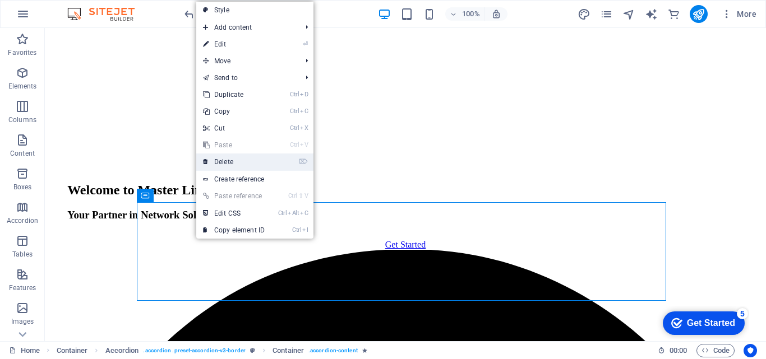
click at [215, 163] on link "⌦ Delete" at bounding box center [233, 162] width 75 height 17
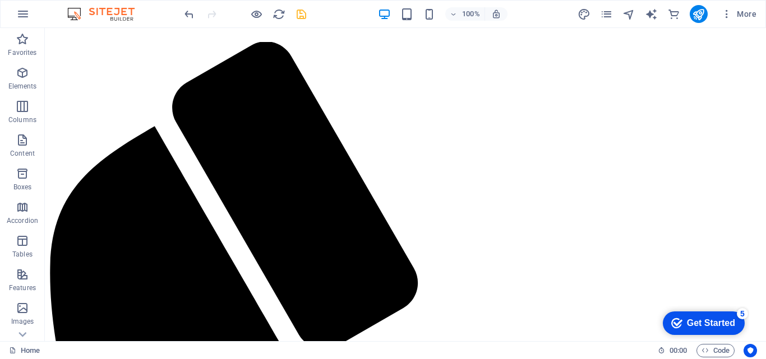
scroll to position [0, 0]
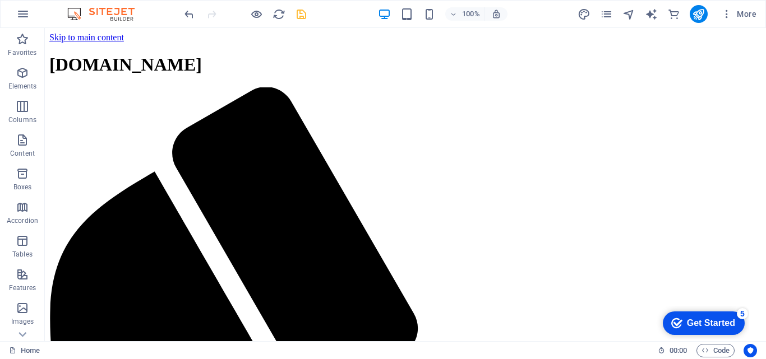
drag, startPoint x: 761, startPoint y: 253, endPoint x: 810, endPoint y: 30, distance: 227.9
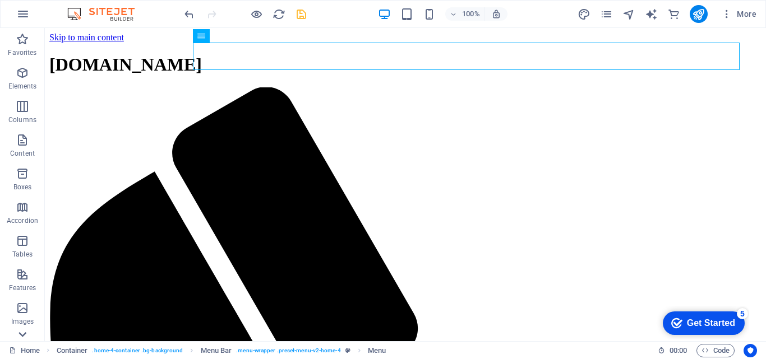
click at [24, 43] on icon at bounding box center [23, 35] width 16 height 16
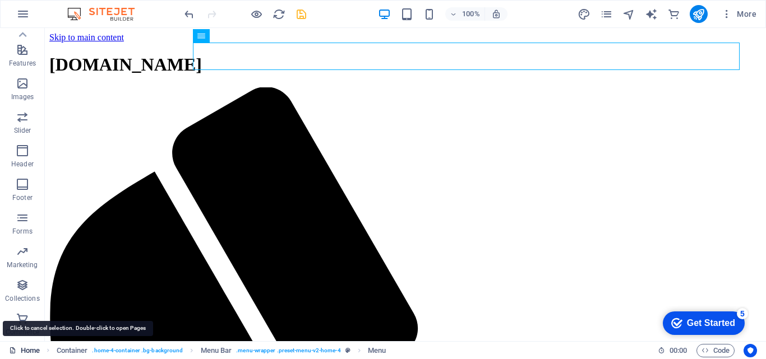
click at [27, 347] on link "Home" at bounding box center [24, 350] width 31 height 13
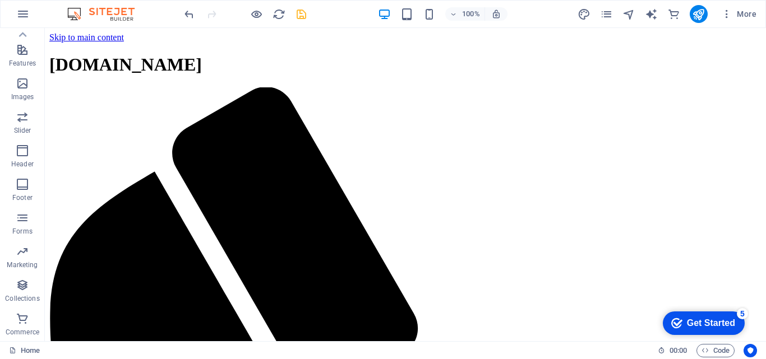
click at [77, 13] on img at bounding box center [106, 13] width 84 height 13
click at [25, 13] on icon "button" at bounding box center [22, 13] width 13 height 13
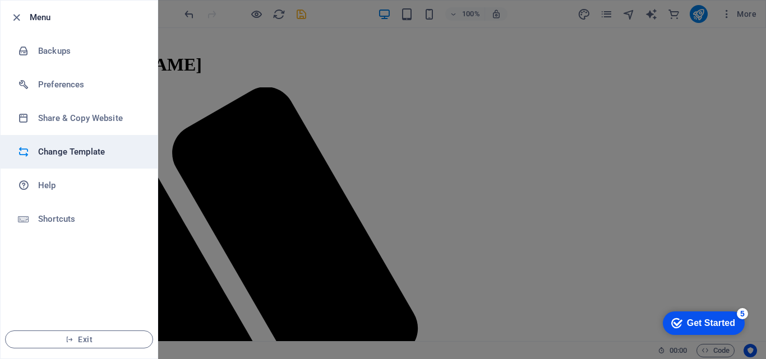
click at [49, 151] on h6 "Change Template" at bounding box center [90, 151] width 104 height 13
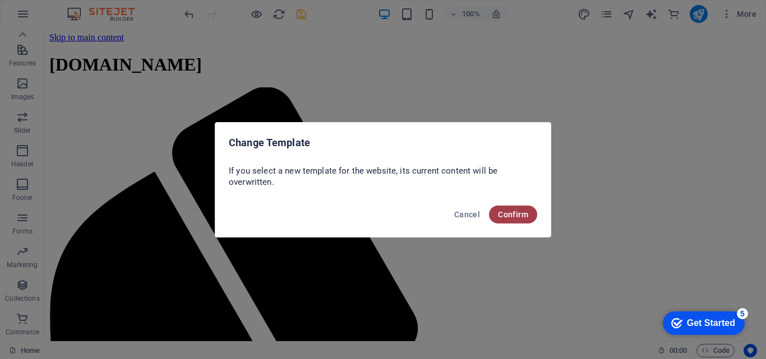
click at [512, 211] on span "Confirm" at bounding box center [513, 214] width 30 height 9
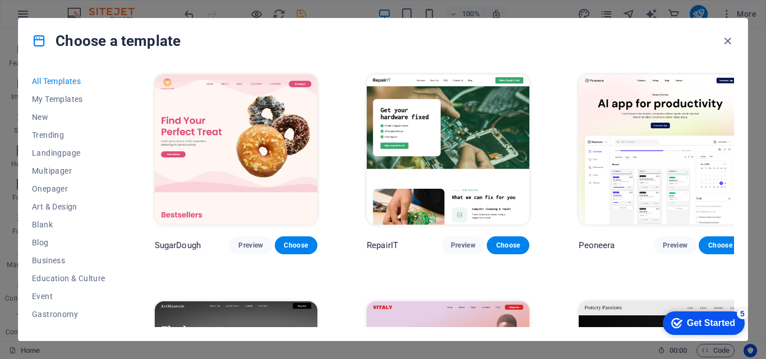
drag, startPoint x: 731, startPoint y: 77, endPoint x: 731, endPoint y: 96, distance: 19.1
click at [731, 96] on div "Peoneera Preview Choose" at bounding box center [659, 163] width 167 height 182
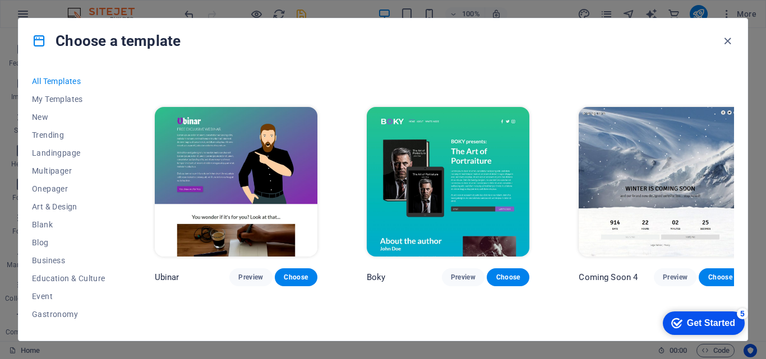
scroll to position [12854, 0]
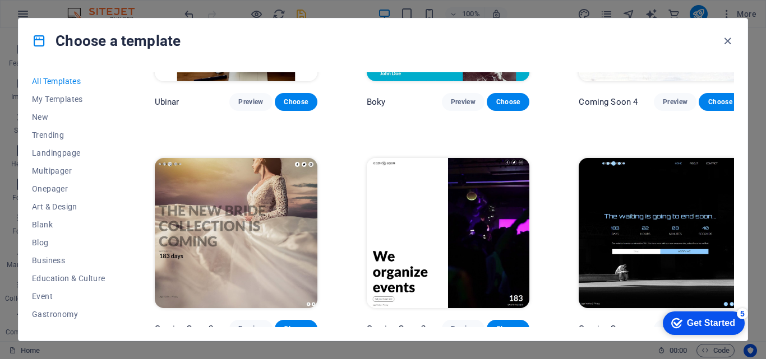
click at [59, 80] on span "All Templates" at bounding box center [68, 81] width 73 height 9
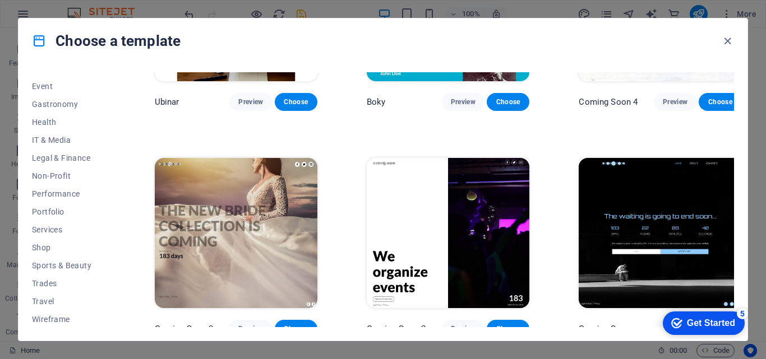
scroll to position [211, 0]
click at [45, 136] on span "IT & Media" at bounding box center [68, 139] width 73 height 9
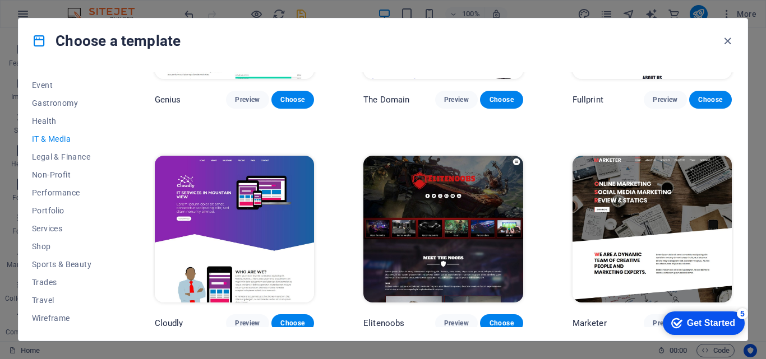
drag, startPoint x: 763, startPoint y: 59, endPoint x: 763, endPoint y: 67, distance: 7.8
click at [763, 67] on div "Choose a template All Templates My Templates New Trending Landingpage Multipage…" at bounding box center [383, 179] width 766 height 359
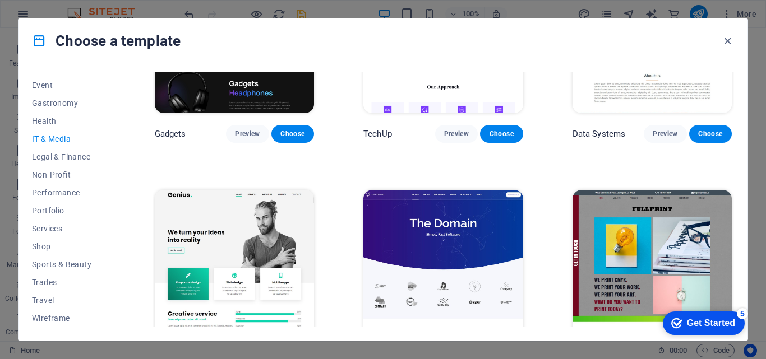
scroll to position [328, 0]
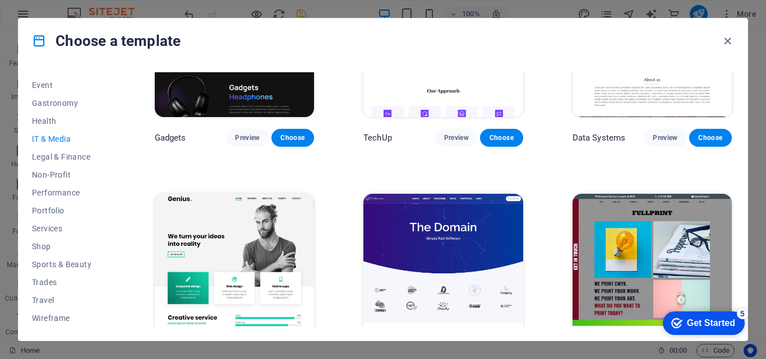
click at [581, 163] on div "RepairIT Preview Choose Peoneera Preview Choose MakeIt Agency Preview Choose Ga…" at bounding box center [443, 169] width 581 height 850
drag, startPoint x: 734, startPoint y: 195, endPoint x: 734, endPoint y: 180, distance: 15.1
click at [734, 180] on div "All Templates My Templates New Trending Landingpage Multipager Onepager Art & D…" at bounding box center [383, 202] width 729 height 278
click at [734, 186] on div "All Templates My Templates New Trending Landingpage Multipager Onepager Art & D…" at bounding box center [383, 202] width 729 height 278
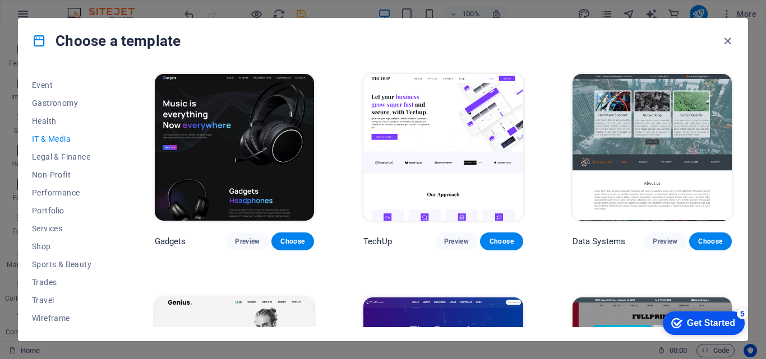
scroll to position [227, 0]
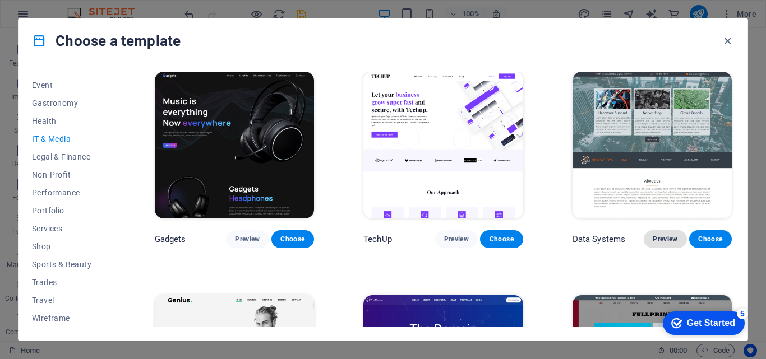
click at [657, 238] on span "Preview" at bounding box center [665, 239] width 25 height 9
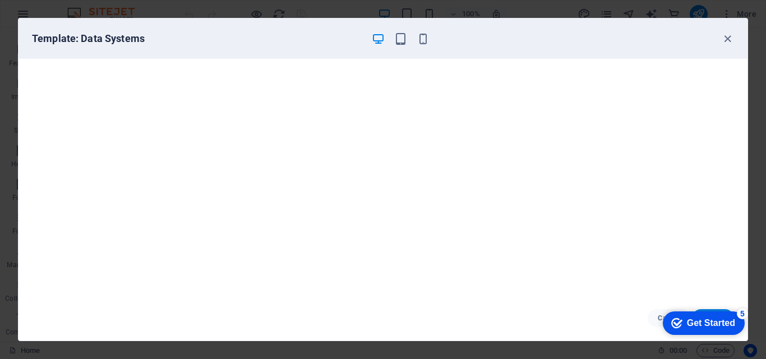
scroll to position [1872, 0]
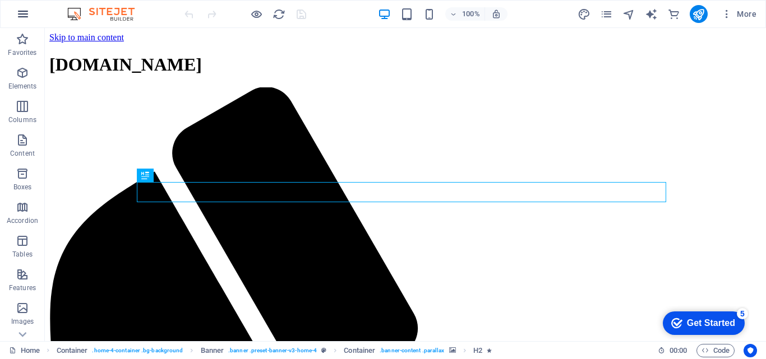
click at [24, 13] on icon "button" at bounding box center [22, 13] width 13 height 13
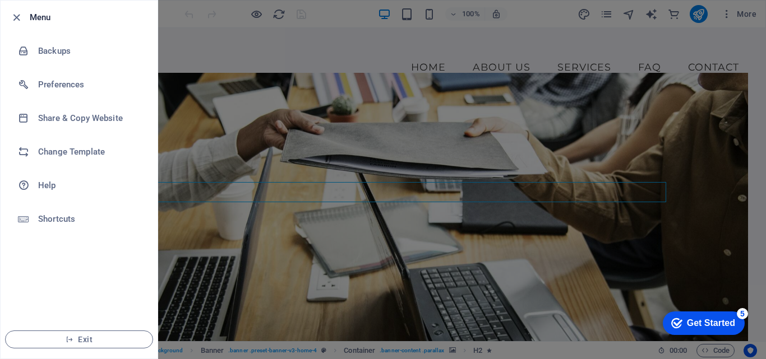
click at [24, 13] on div at bounding box center [20, 17] width 20 height 13
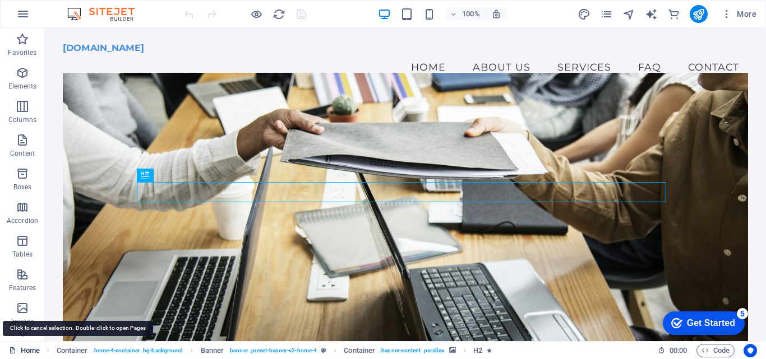
click at [24, 352] on link "Home" at bounding box center [24, 350] width 31 height 13
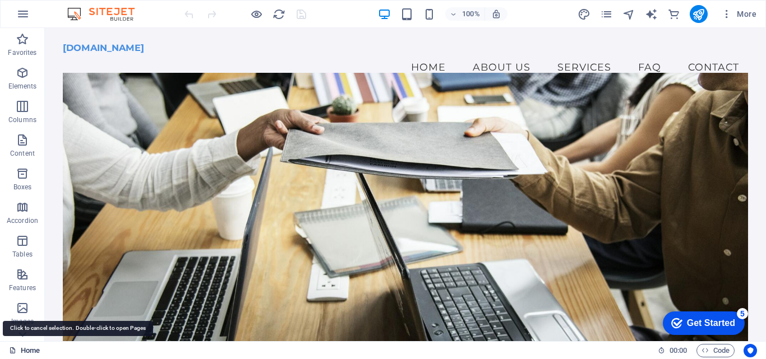
click at [24, 352] on link "Home" at bounding box center [24, 350] width 31 height 13
click at [23, 43] on icon at bounding box center [23, 35] width 16 height 16
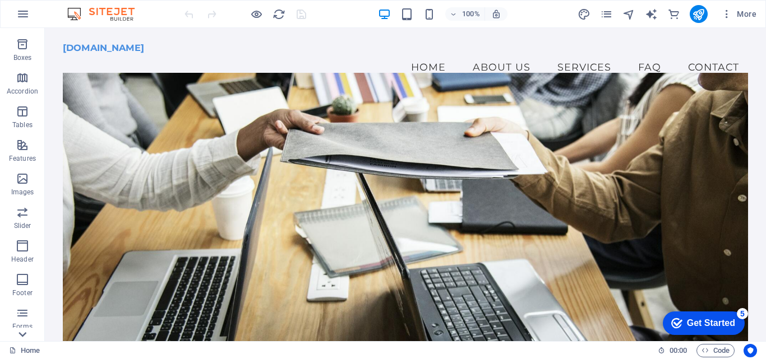
scroll to position [225, 0]
click at [23, 335] on p "Commerce" at bounding box center [23, 332] width 34 height 9
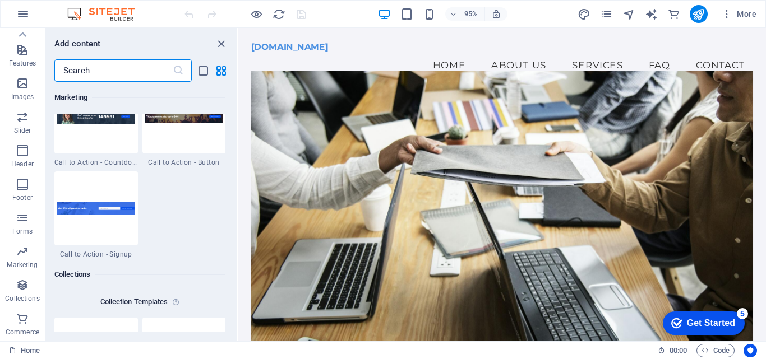
scroll to position [10805, 0]
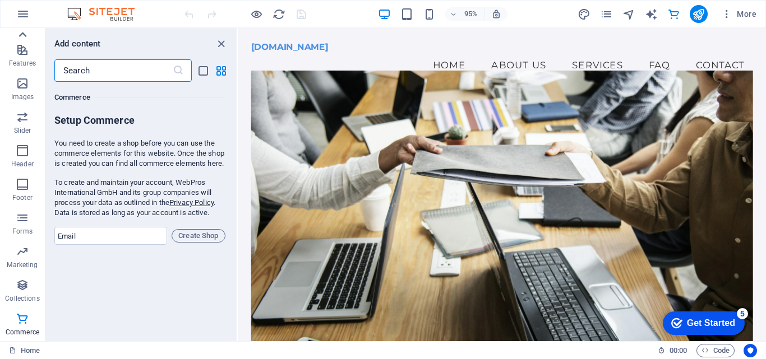
click at [23, 34] on icon at bounding box center [23, 34] width 8 height 5
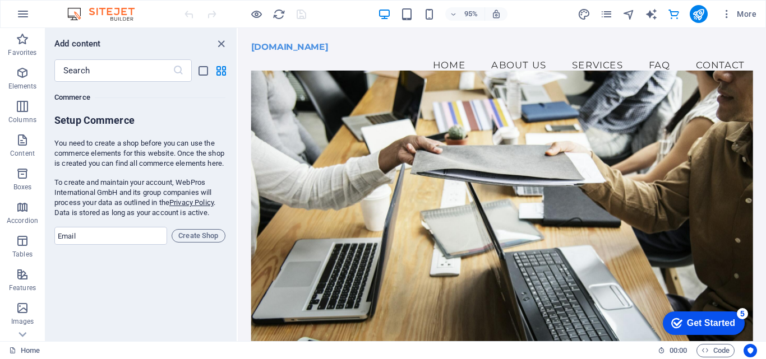
click at [23, 34] on icon "button" at bounding box center [22, 39] width 13 height 13
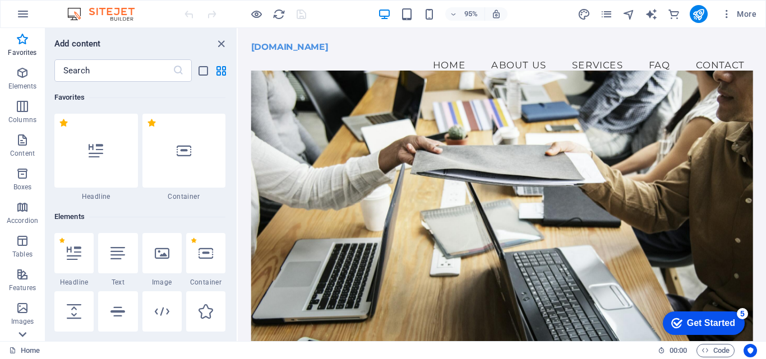
click at [23, 37] on icon at bounding box center [23, 34] width 8 height 5
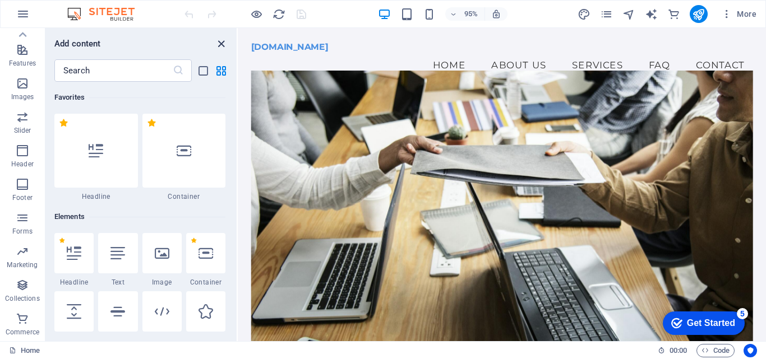
click at [219, 41] on icon "close panel" at bounding box center [221, 44] width 13 height 13
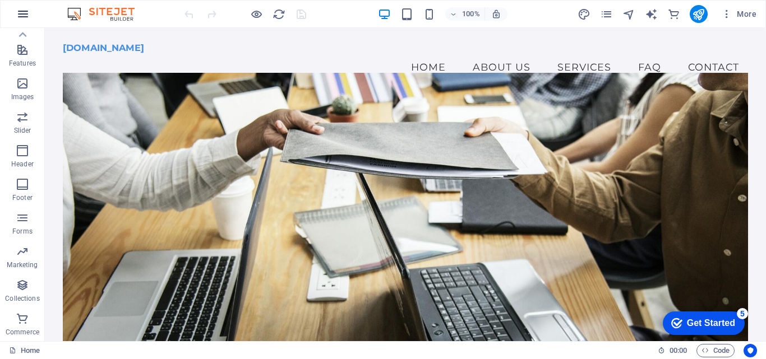
click at [21, 12] on icon "button" at bounding box center [22, 13] width 13 height 13
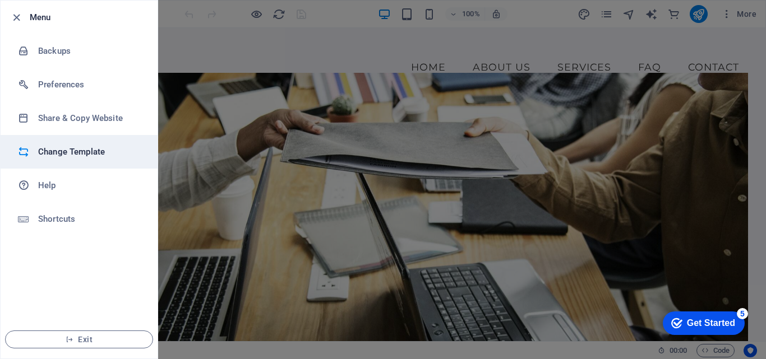
click at [58, 153] on h6 "Change Template" at bounding box center [90, 151] width 104 height 13
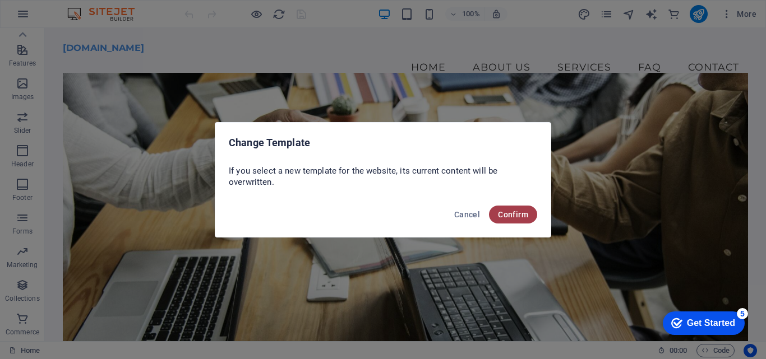
click at [503, 214] on span "Confirm" at bounding box center [513, 214] width 30 height 9
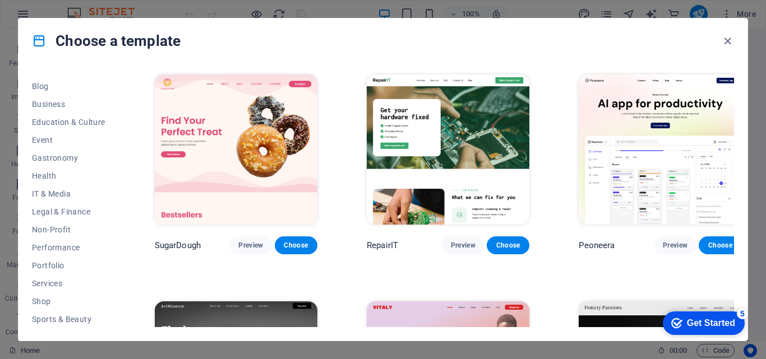
scroll to position [158, 0]
click at [44, 192] on span "IT & Media" at bounding box center [68, 192] width 73 height 9
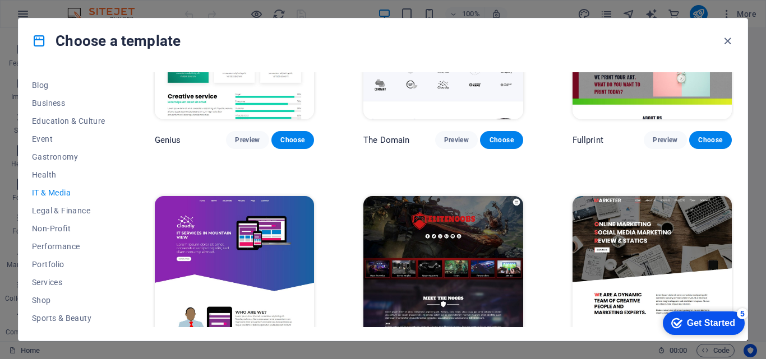
scroll to position [590, 0]
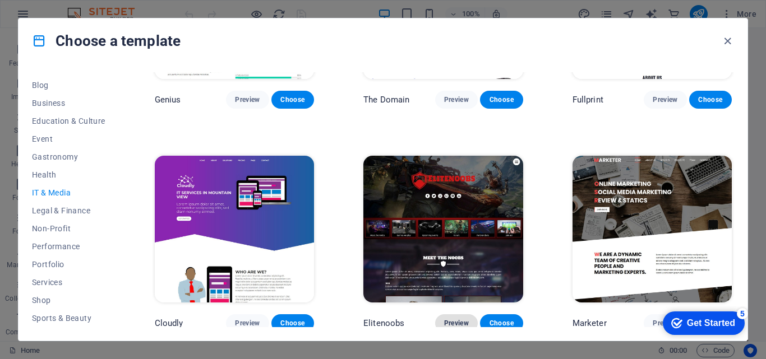
click at [450, 319] on span "Preview" at bounding box center [456, 323] width 25 height 9
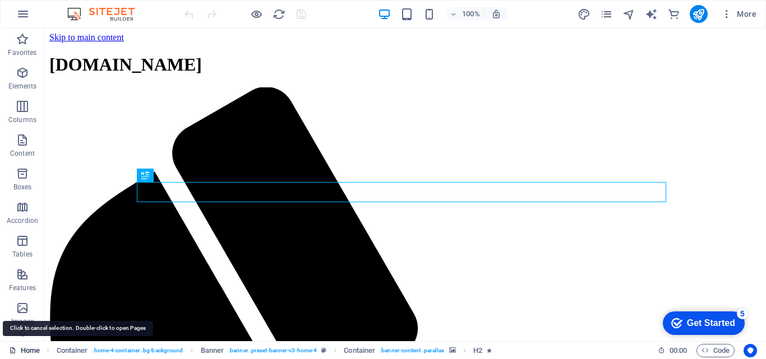
click at [31, 350] on link "Home" at bounding box center [24, 350] width 31 height 13
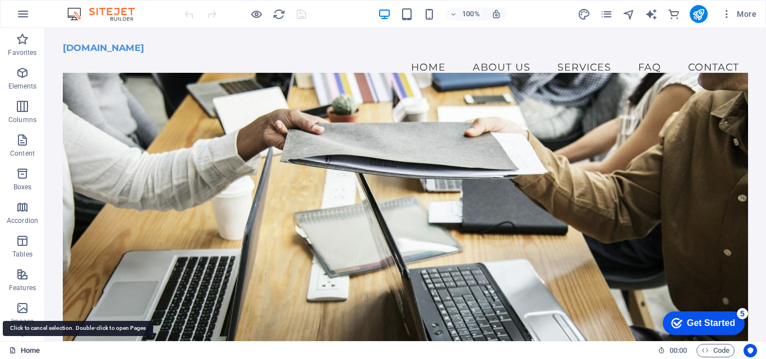
click at [31, 350] on link "Home" at bounding box center [24, 350] width 31 height 13
click at [26, 350] on link "Home" at bounding box center [24, 350] width 31 height 13
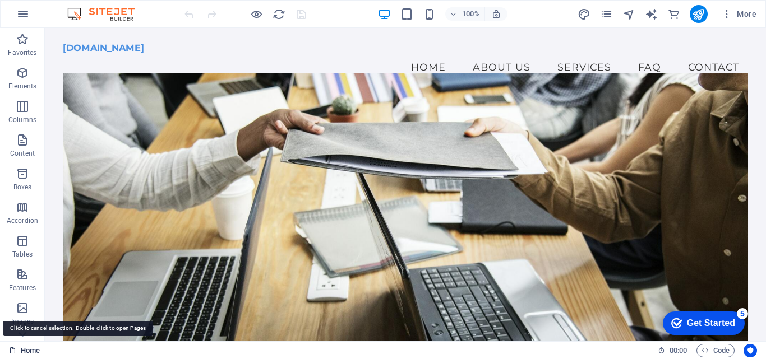
click at [26, 350] on link "Home" at bounding box center [24, 350] width 31 height 13
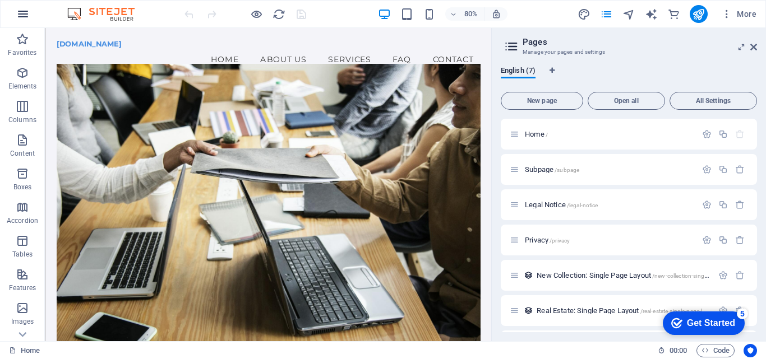
click at [25, 14] on icon "button" at bounding box center [22, 13] width 13 height 13
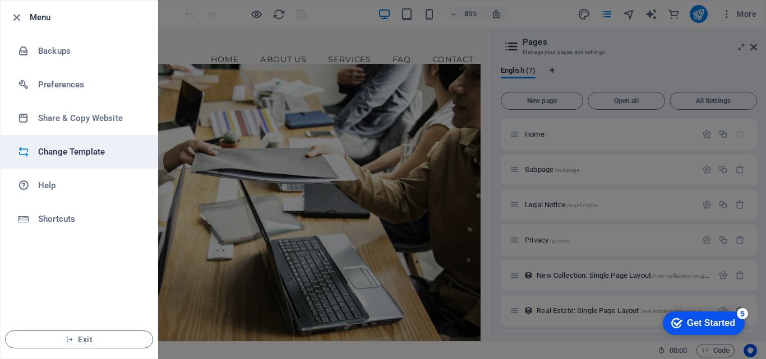
click at [62, 149] on h6 "Change Template" at bounding box center [90, 151] width 104 height 13
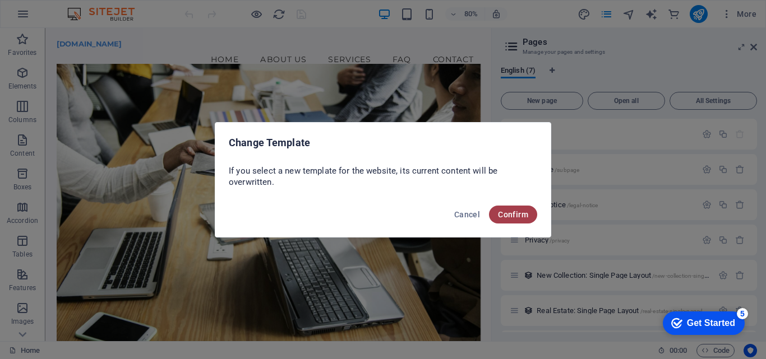
click at [510, 210] on span "Confirm" at bounding box center [513, 214] width 30 height 9
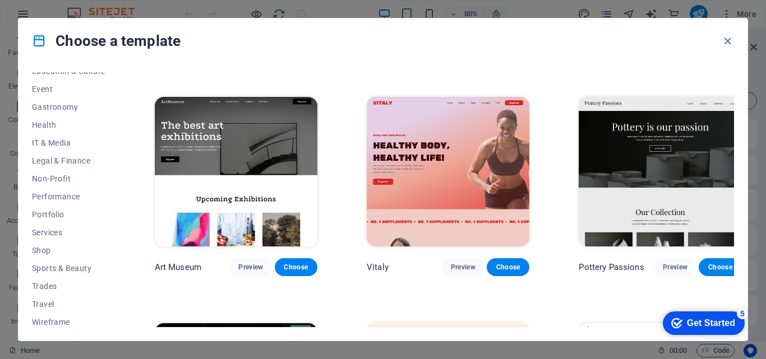
scroll to position [211, 0]
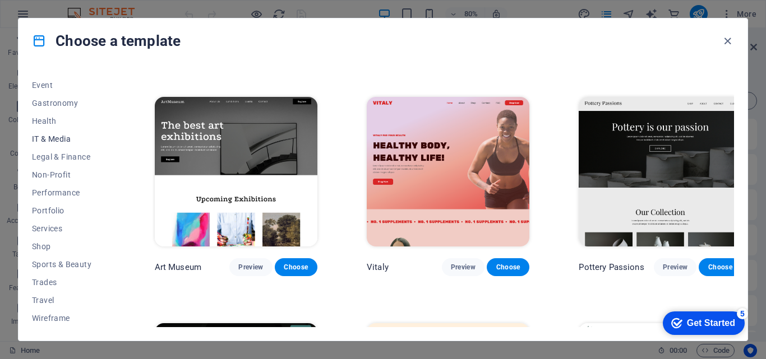
click at [47, 137] on span "IT & Media" at bounding box center [68, 139] width 73 height 9
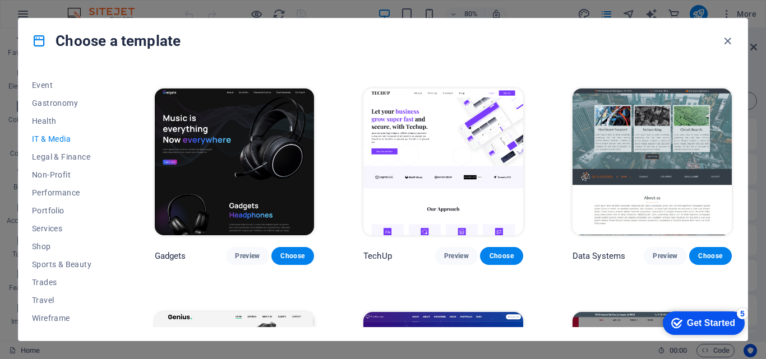
scroll to position [238, 0]
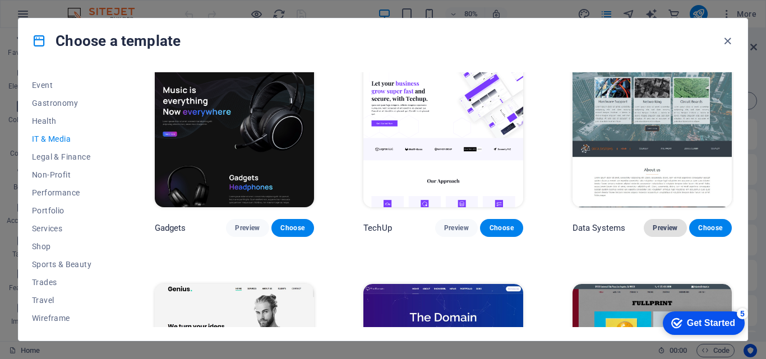
click at [661, 224] on span "Preview" at bounding box center [665, 228] width 25 height 9
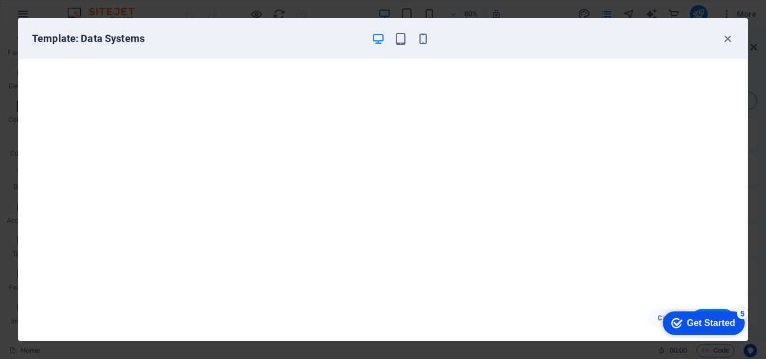
click at [691, 322] on div "Get Started" at bounding box center [711, 323] width 48 height 10
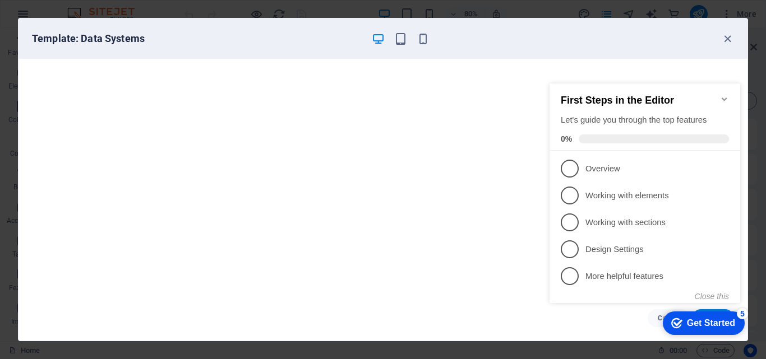
click at [723, 98] on icon "Minimize checklist" at bounding box center [724, 99] width 5 height 3
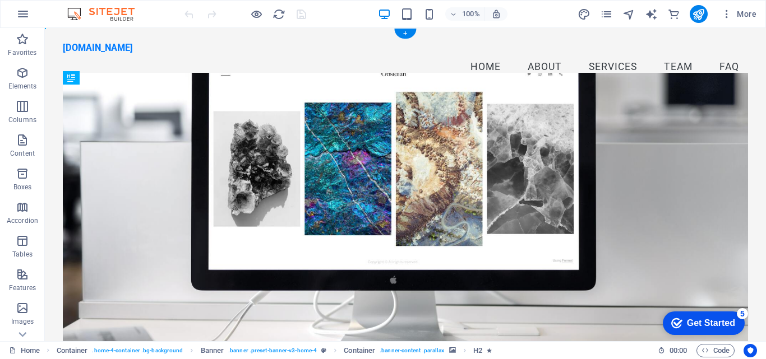
drag, startPoint x: 348, startPoint y: 188, endPoint x: 350, endPoint y: 225, distance: 37.7
drag, startPoint x: 350, startPoint y: 225, endPoint x: 346, endPoint y: 201, distance: 25.1
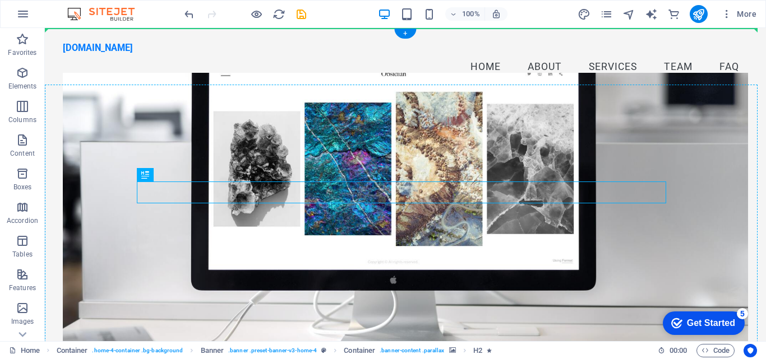
drag, startPoint x: 349, startPoint y: 191, endPoint x: 348, endPoint y: 179, distance: 12.4
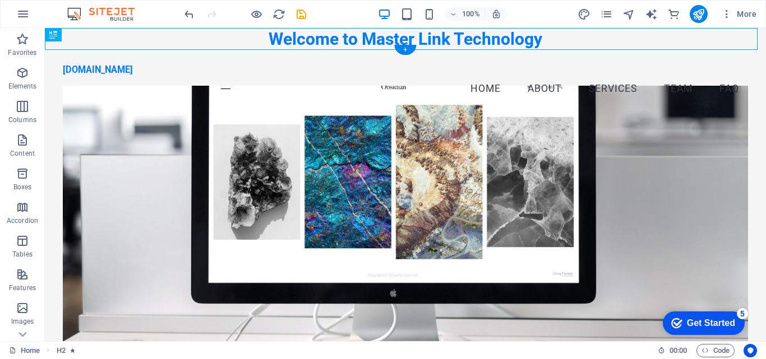
click at [369, 165] on figure at bounding box center [405, 228] width 685 height 285
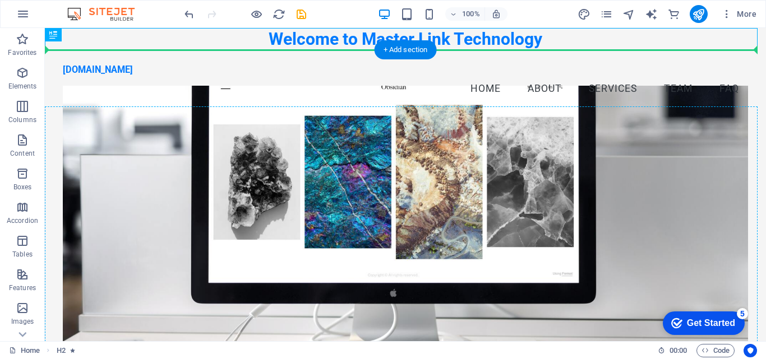
drag, startPoint x: 361, startPoint y: 37, endPoint x: 381, endPoint y: 173, distance: 137.1
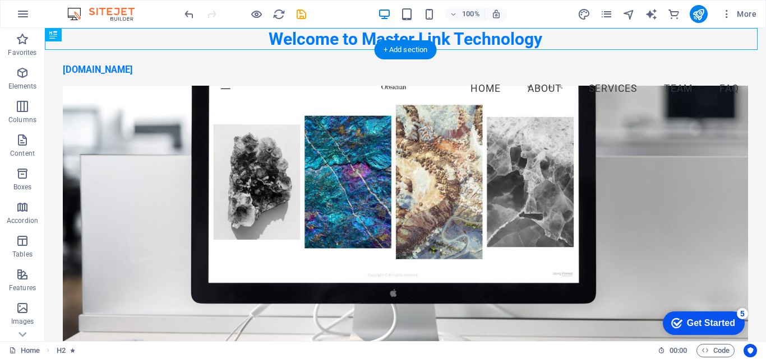
click at [219, 154] on figure at bounding box center [405, 228] width 685 height 285
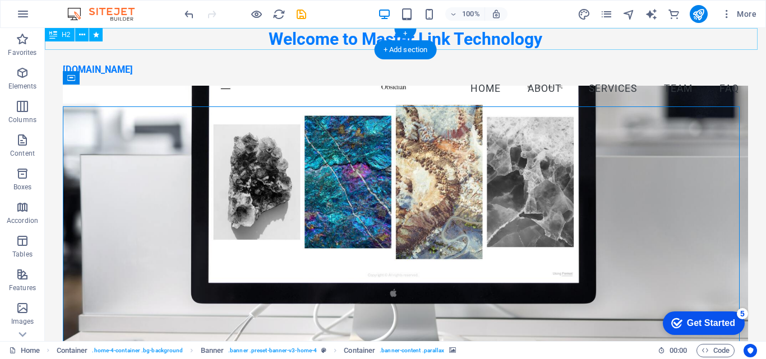
click at [385, 37] on div "Welcome to Master Link Technology" at bounding box center [405, 39] width 721 height 22
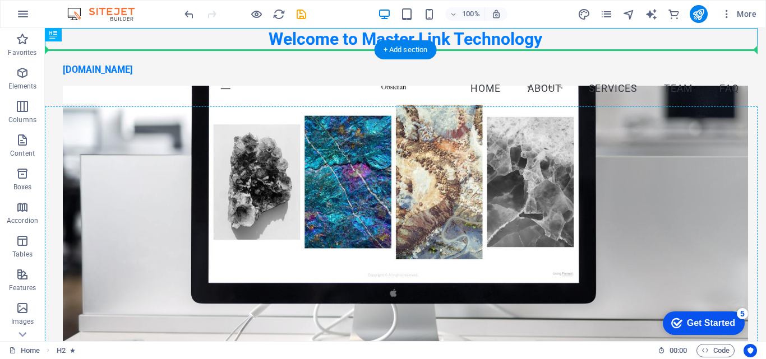
drag, startPoint x: 488, startPoint y: 37, endPoint x: 502, endPoint y: 190, distance: 153.7
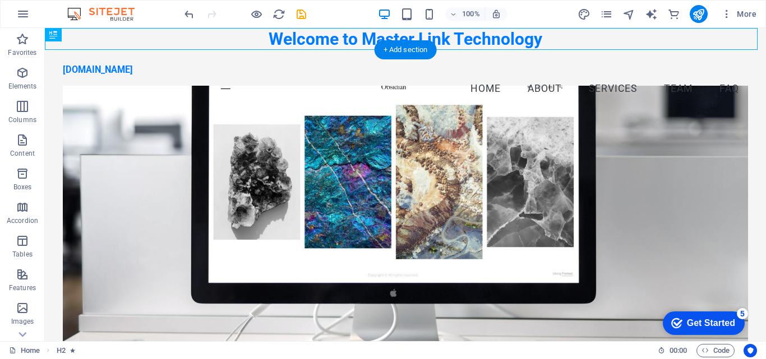
click at [449, 192] on figure at bounding box center [405, 228] width 685 height 285
click at [262, 201] on figure at bounding box center [405, 228] width 685 height 285
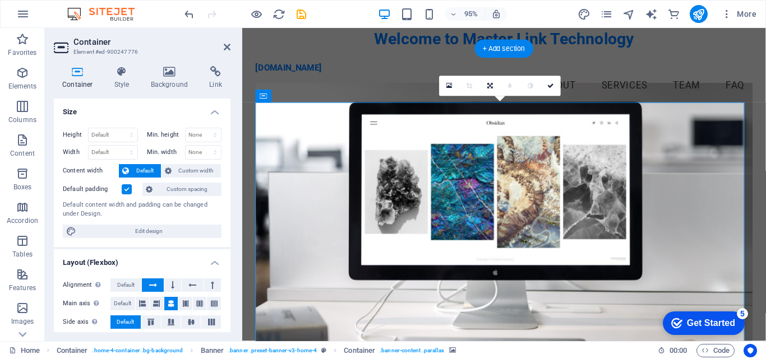
click at [413, 127] on figure at bounding box center [518, 236] width 524 height 301
click at [389, 38] on div "Welcome to Master Link Technology" at bounding box center [517, 39] width 551 height 22
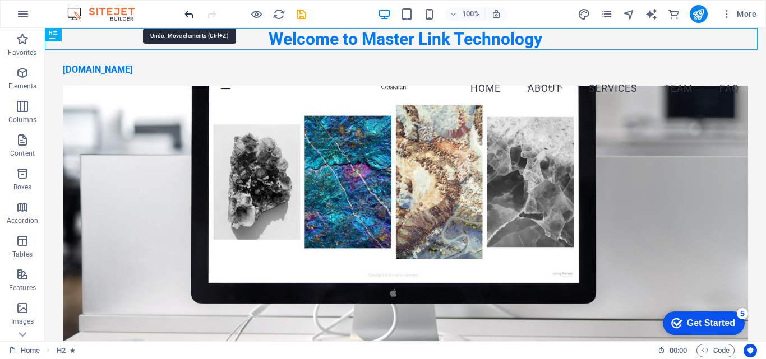
click at [188, 15] on icon "undo" at bounding box center [189, 14] width 13 height 13
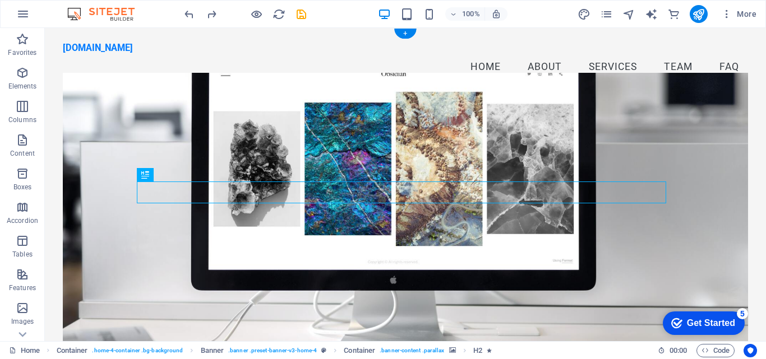
click at [415, 305] on figure at bounding box center [405, 215] width 685 height 285
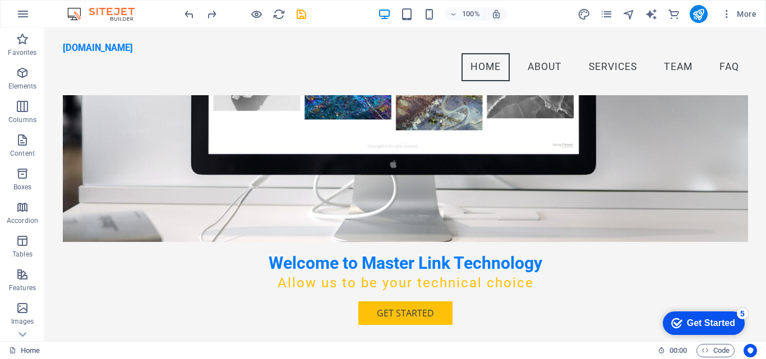
scroll to position [110, 0]
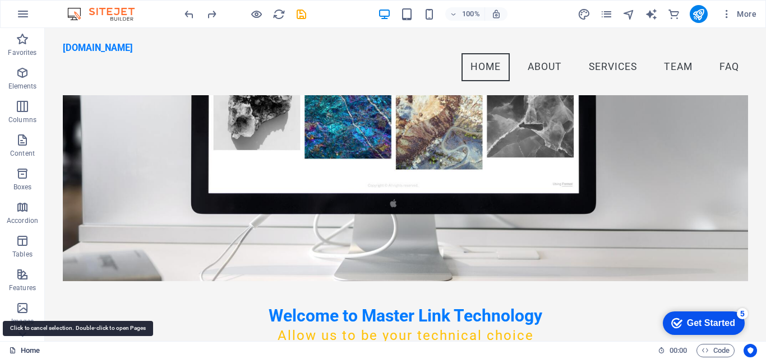
click at [36, 351] on link "Home" at bounding box center [24, 350] width 31 height 13
click at [22, 13] on icon "button" at bounding box center [22, 13] width 13 height 13
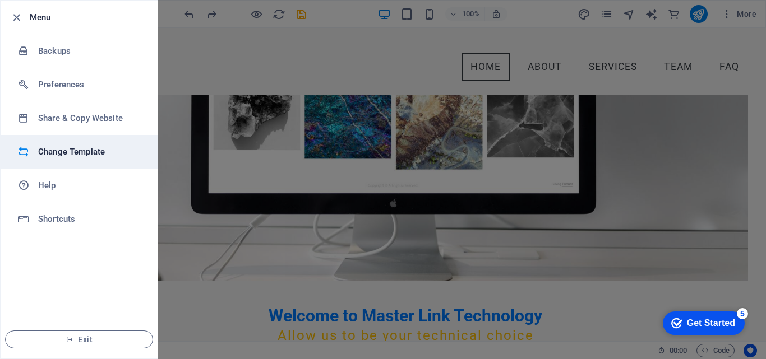
click at [56, 152] on h6 "Change Template" at bounding box center [90, 151] width 104 height 13
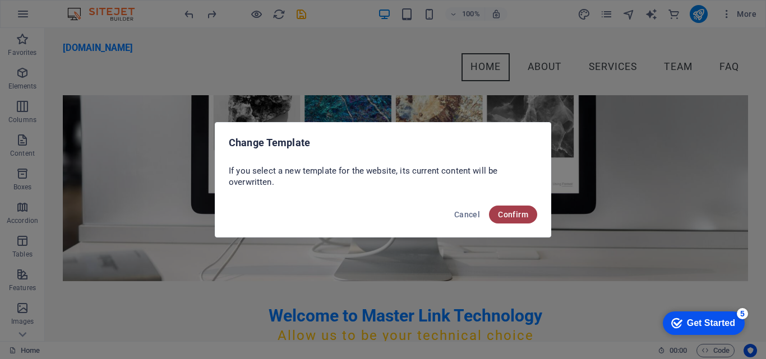
click at [512, 212] on span "Confirm" at bounding box center [513, 214] width 30 height 9
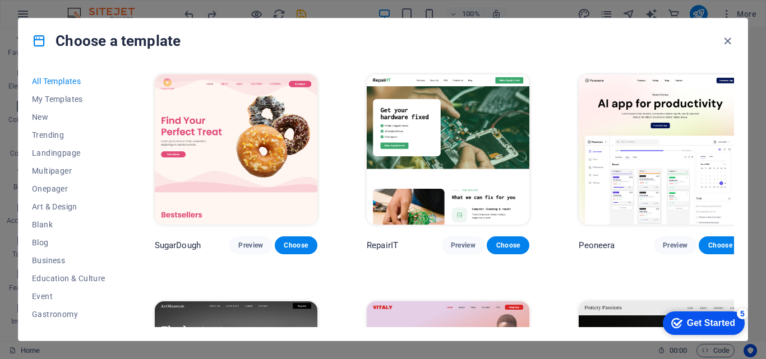
drag, startPoint x: 760, startPoint y: 73, endPoint x: 765, endPoint y: 109, distance: 35.6
click at [765, 109] on div "Choose a template All Templates My Templates New Trending Landingpage Multipage…" at bounding box center [383, 179] width 766 height 359
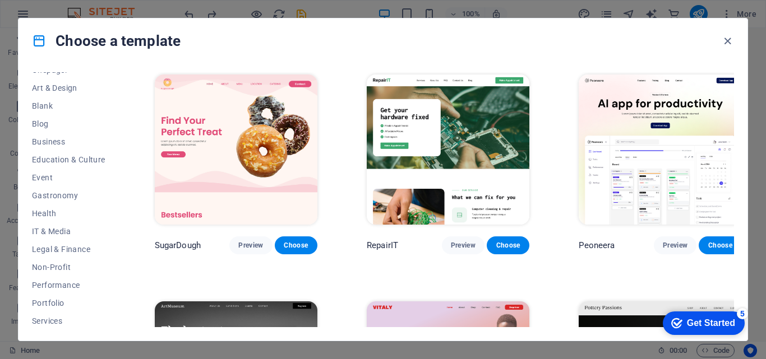
scroll to position [122, 0]
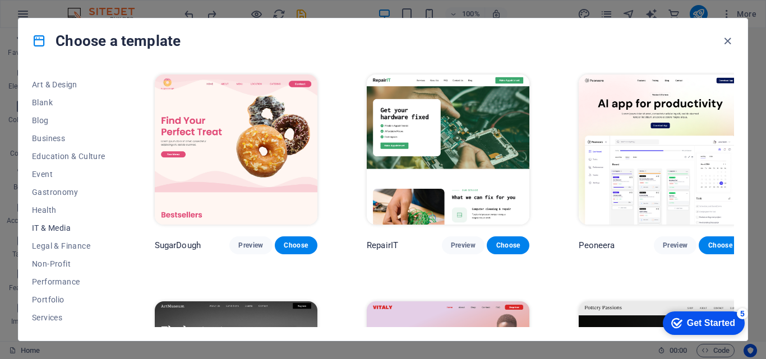
click at [59, 227] on span "IT & Media" at bounding box center [68, 228] width 73 height 9
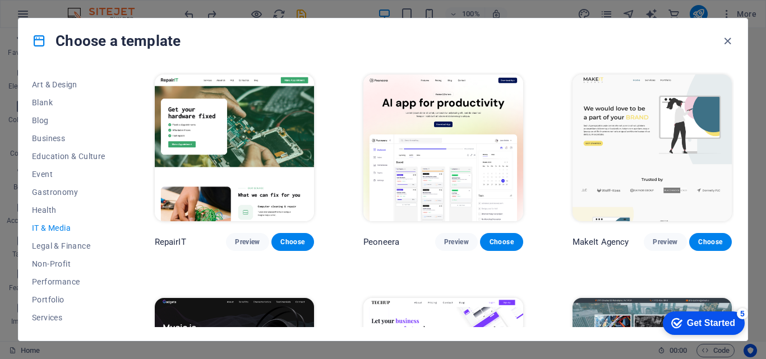
drag, startPoint x: 762, startPoint y: 69, endPoint x: 765, endPoint y: 93, distance: 23.7
click at [765, 93] on div "Choose a template All Templates My Templates New Trending Landingpage Multipage…" at bounding box center [383, 179] width 766 height 359
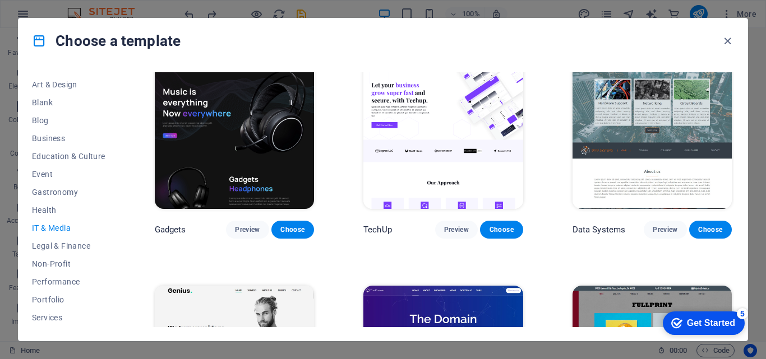
scroll to position [237, 0]
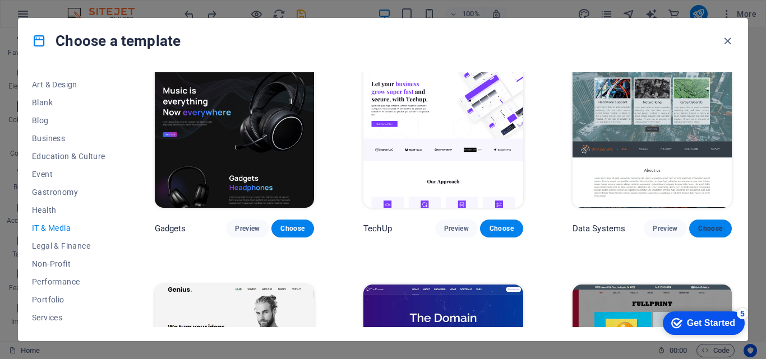
click at [708, 224] on span "Choose" at bounding box center [710, 228] width 25 height 9
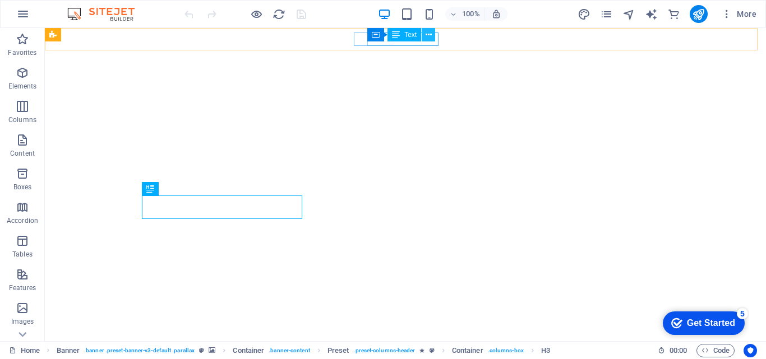
click at [430, 35] on icon at bounding box center [429, 35] width 6 height 12
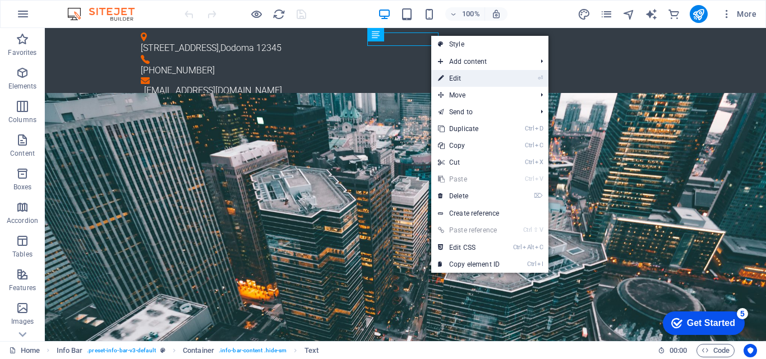
click at [453, 80] on link "⏎ Edit" at bounding box center [468, 78] width 75 height 17
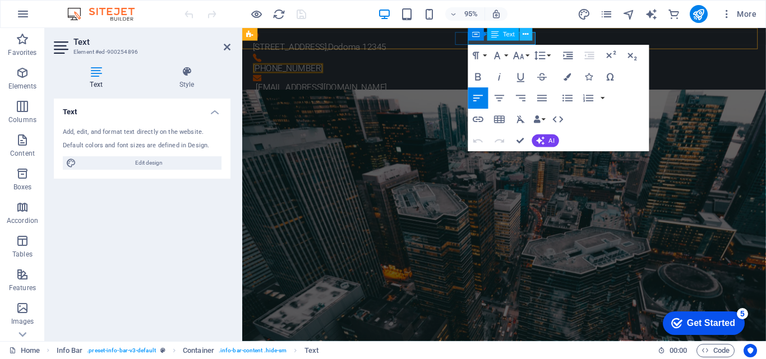
click at [532, 40] on button at bounding box center [526, 34] width 13 height 13
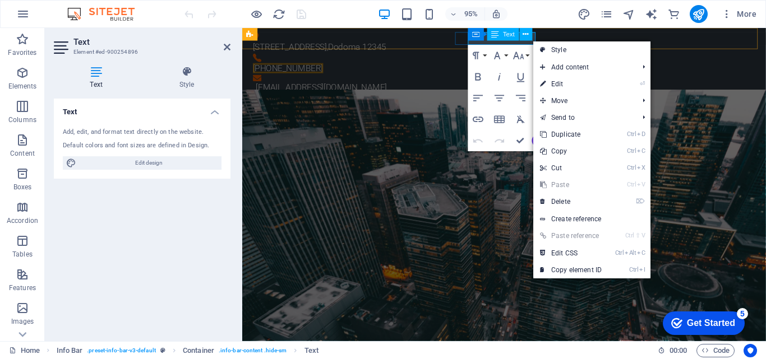
click at [513, 64] on p "[PHONE_NUMBER]" at bounding box center [513, 70] width 520 height 13
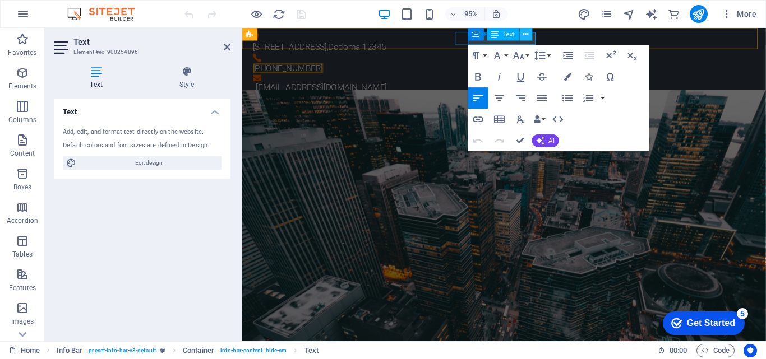
click at [525, 36] on icon at bounding box center [526, 34] width 6 height 11
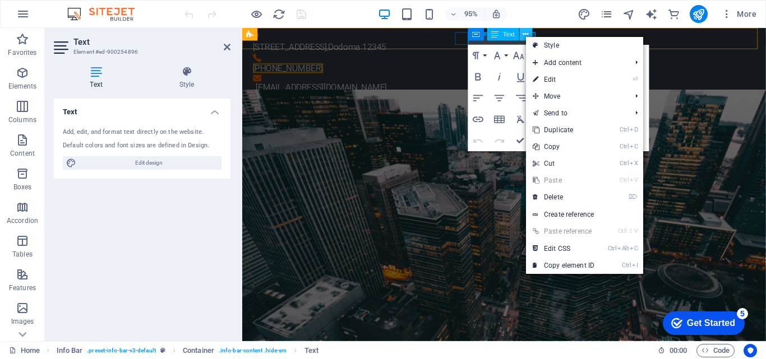
click at [525, 36] on icon at bounding box center [526, 34] width 6 height 11
click at [547, 78] on link "⏎ Edit" at bounding box center [563, 79] width 75 height 17
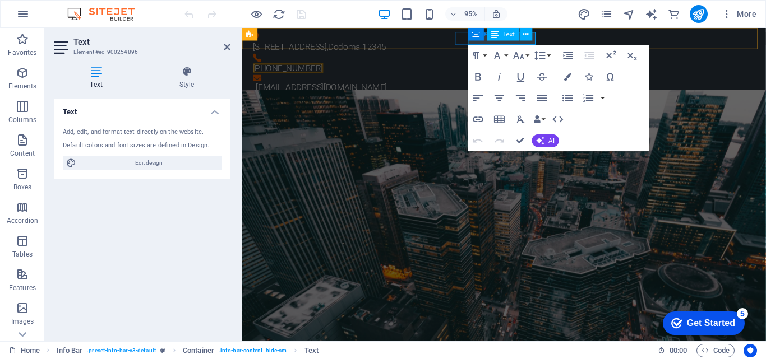
click at [534, 37] on div "Container Text" at bounding box center [503, 34] width 71 height 13
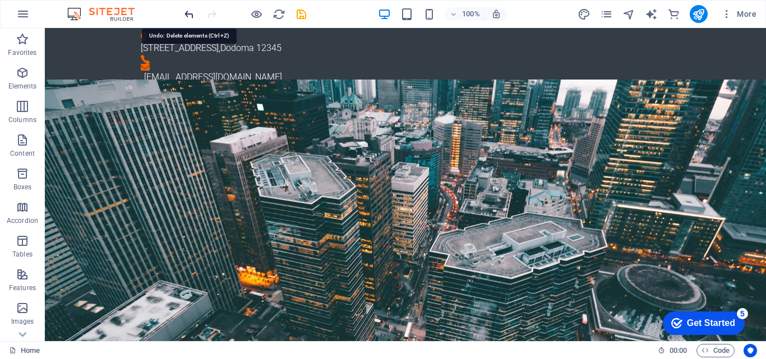
click at [188, 15] on icon "undo" at bounding box center [189, 14] width 13 height 13
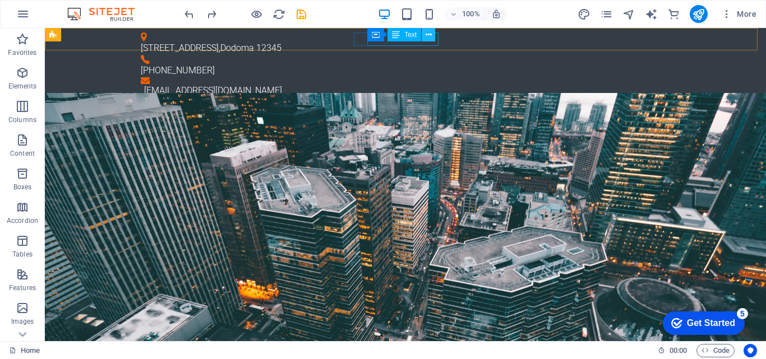
click at [429, 33] on icon at bounding box center [429, 35] width 6 height 12
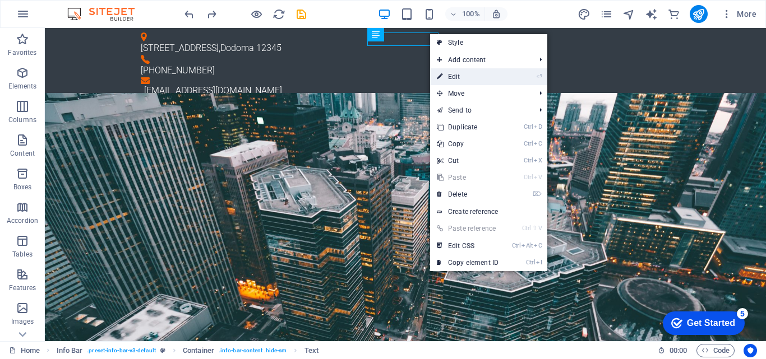
click at [454, 77] on link "⏎ Edit" at bounding box center [467, 76] width 75 height 17
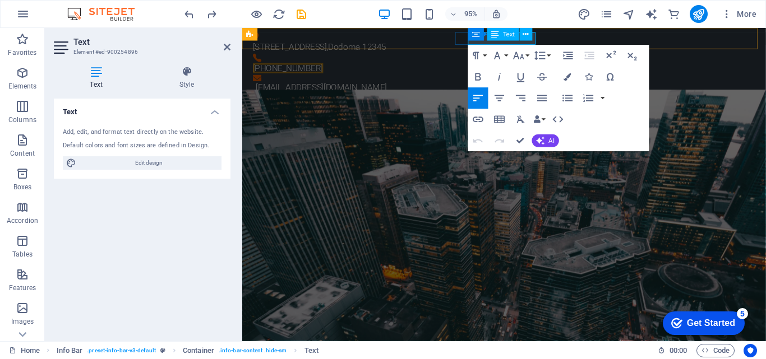
click at [495, 40] on icon at bounding box center [494, 34] width 7 height 13
click at [509, 37] on span "Text" at bounding box center [509, 34] width 12 height 6
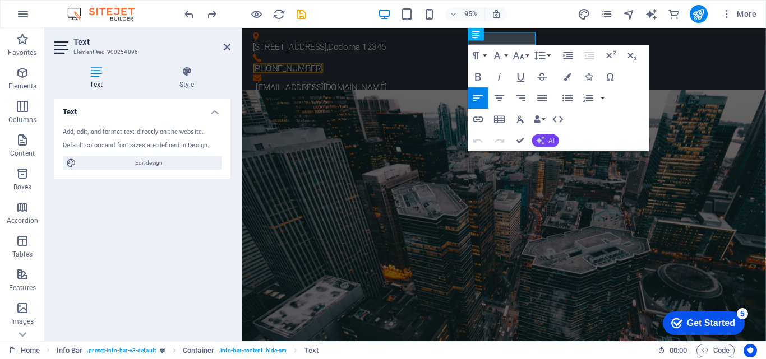
click at [545, 137] on button "AI" at bounding box center [545, 141] width 27 height 13
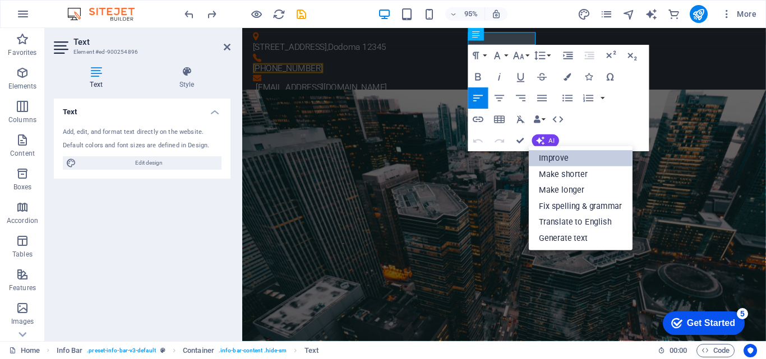
click at [548, 158] on link "Improve" at bounding box center [581, 158] width 104 height 16
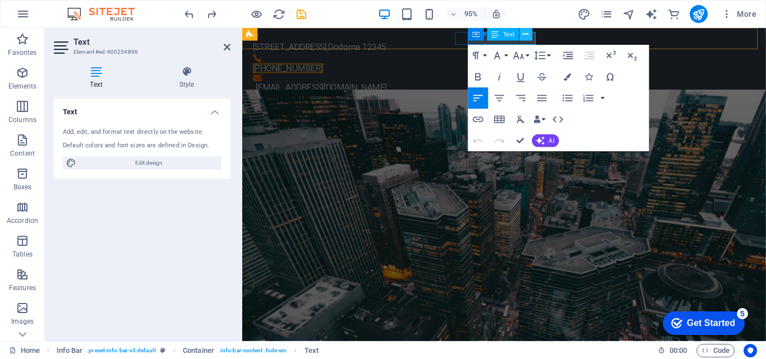
click at [524, 35] on icon at bounding box center [526, 34] width 6 height 11
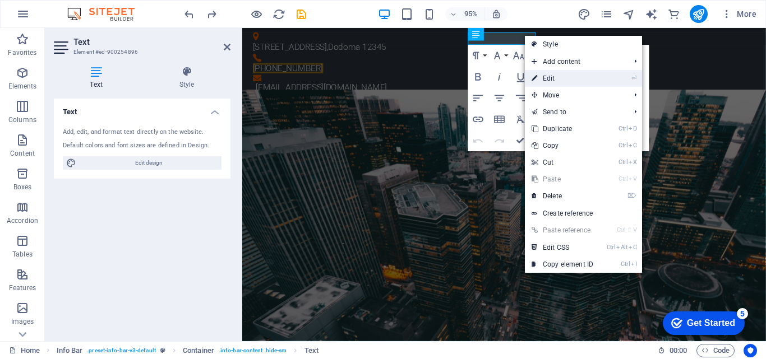
click at [551, 77] on link "⏎ Edit" at bounding box center [562, 78] width 75 height 17
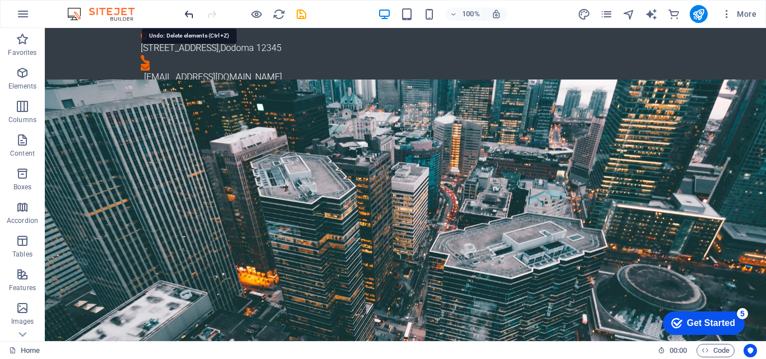
click at [187, 14] on icon "undo" at bounding box center [189, 14] width 13 height 13
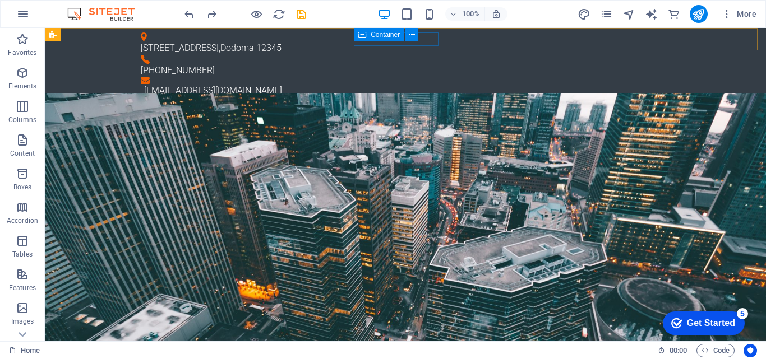
click at [382, 36] on span "Container" at bounding box center [385, 34] width 29 height 7
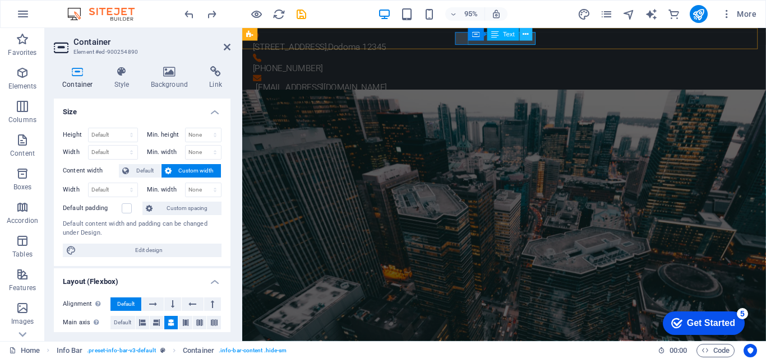
click at [527, 34] on icon at bounding box center [526, 34] width 6 height 11
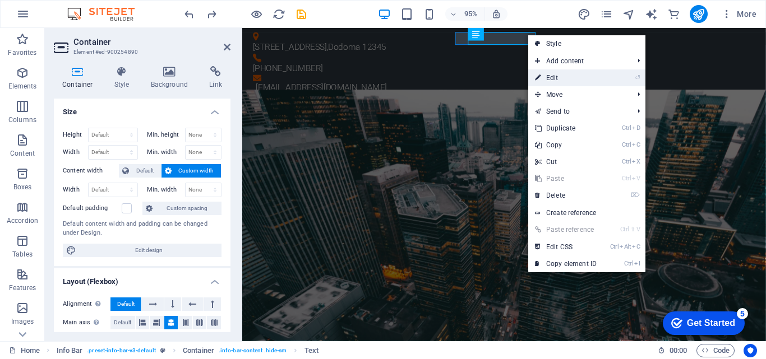
click at [549, 75] on link "⏎ Edit" at bounding box center [565, 78] width 75 height 17
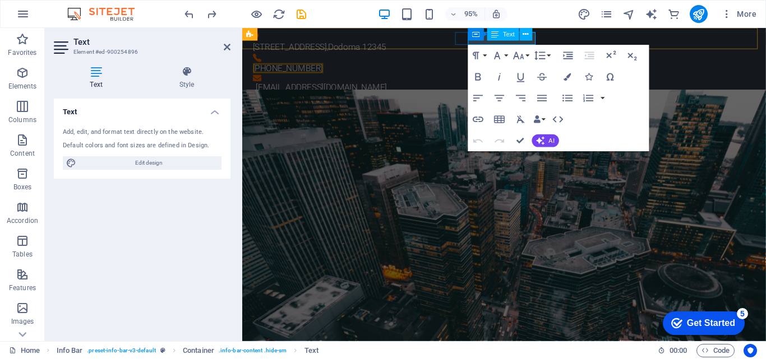
click at [533, 35] on div "Container Text" at bounding box center [503, 34] width 71 height 13
click at [486, 38] on div "Container Text" at bounding box center [503, 34] width 71 height 13
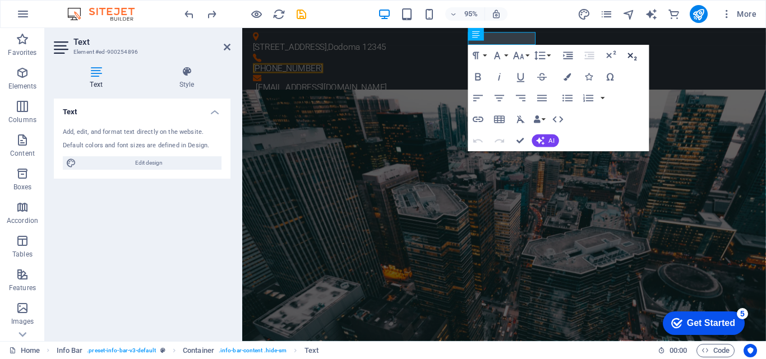
click at [630, 58] on icon "button" at bounding box center [632, 55] width 13 height 13
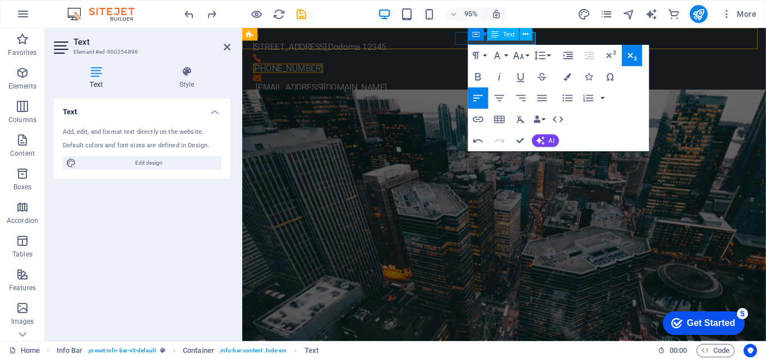
click at [510, 36] on span "Text" at bounding box center [509, 34] width 12 height 6
click at [524, 34] on icon at bounding box center [526, 34] width 6 height 11
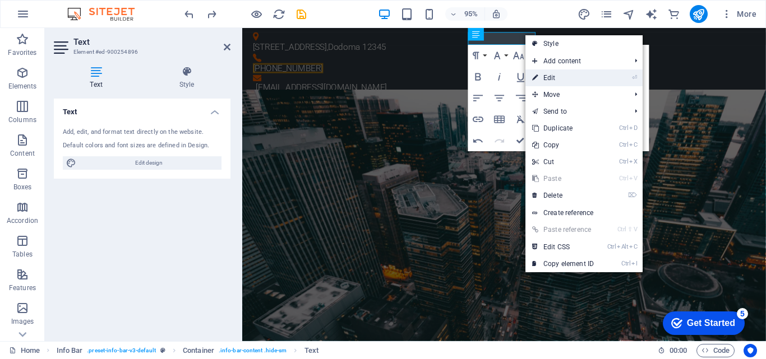
click at [553, 80] on link "⏎ Edit" at bounding box center [562, 78] width 75 height 17
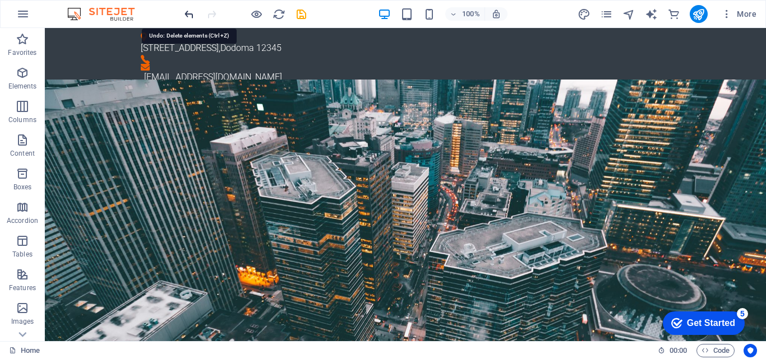
click at [188, 12] on icon "undo" at bounding box center [189, 14] width 13 height 13
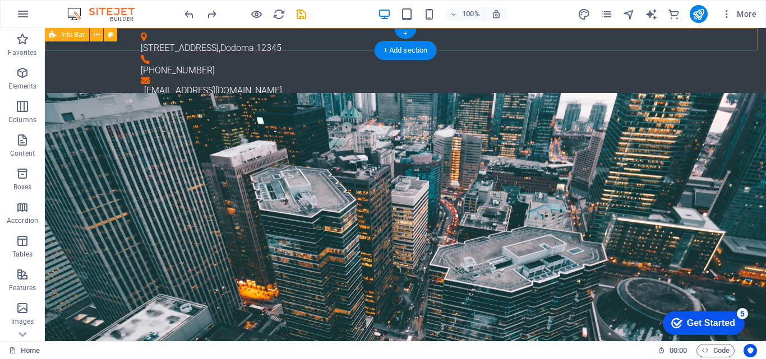
click at [440, 36] on div "[STREET_ADDRESS] [PHONE_NUMBER] [EMAIL_ADDRESS][DOMAIN_NAME]" at bounding box center [405, 65] width 721 height 74
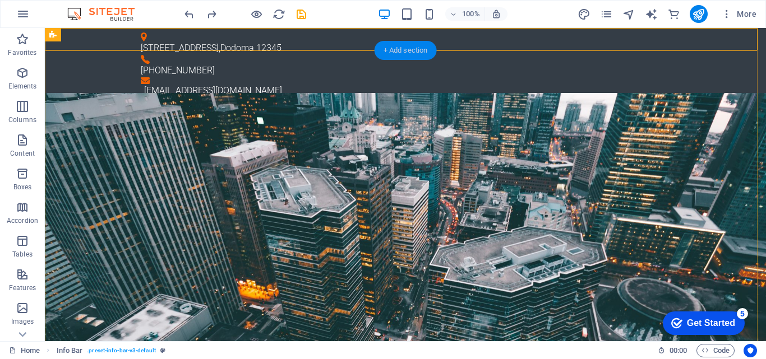
click at [423, 49] on div "+ Add section" at bounding box center [406, 50] width 62 height 19
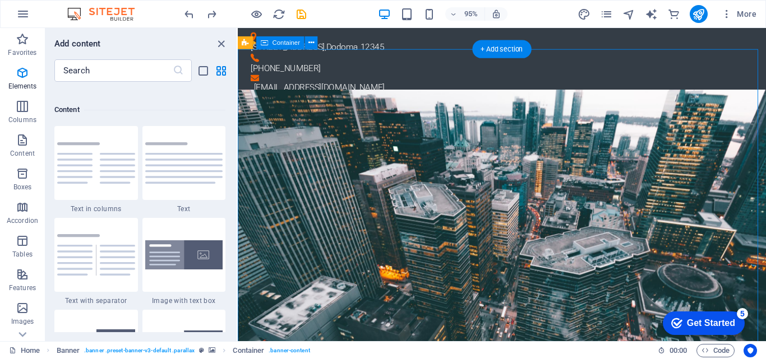
scroll to position [1962, 0]
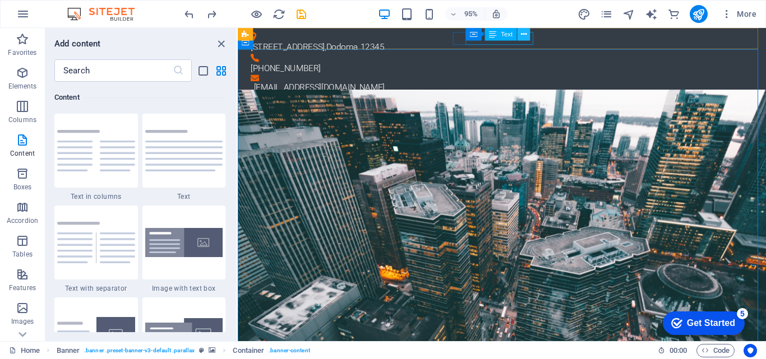
click at [524, 35] on icon at bounding box center [524, 34] width 6 height 11
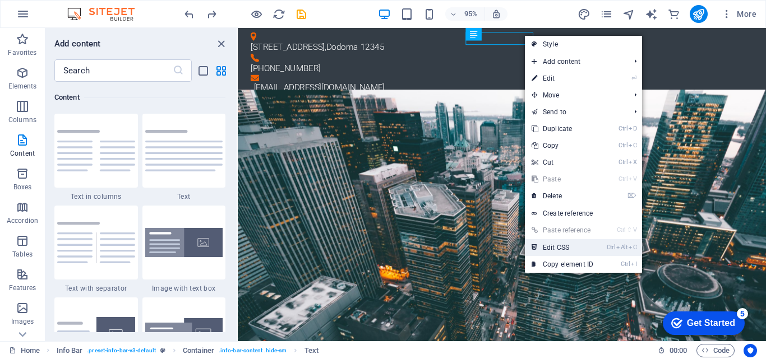
click at [556, 249] on link "Ctrl Alt C Edit CSS" at bounding box center [562, 247] width 75 height 17
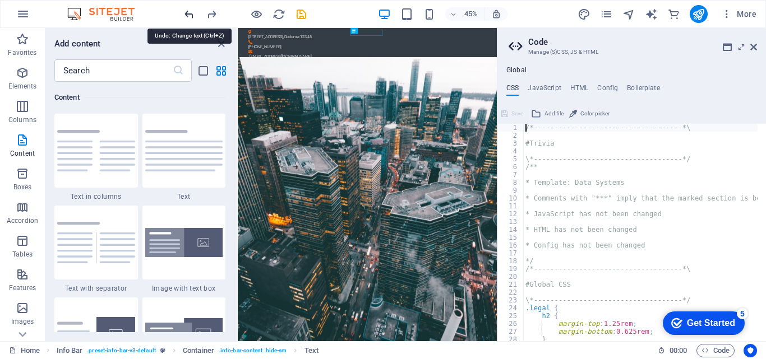
click at [190, 13] on icon "undo" at bounding box center [189, 14] width 13 height 13
click at [214, 14] on icon "redo" at bounding box center [211, 14] width 13 height 13
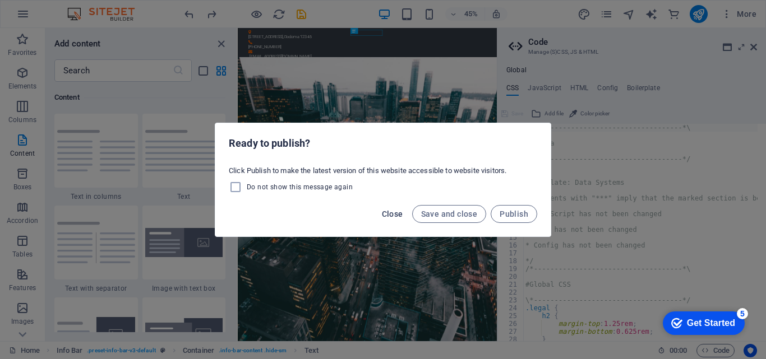
click at [389, 211] on span "Close" at bounding box center [392, 214] width 21 height 9
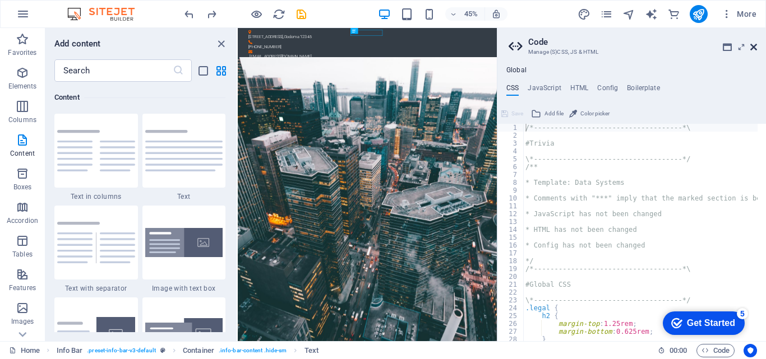
click at [753, 49] on icon at bounding box center [753, 47] width 7 height 9
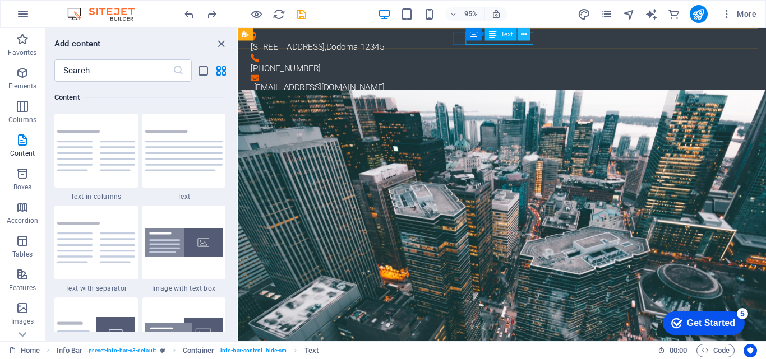
click at [526, 32] on icon at bounding box center [524, 34] width 6 height 11
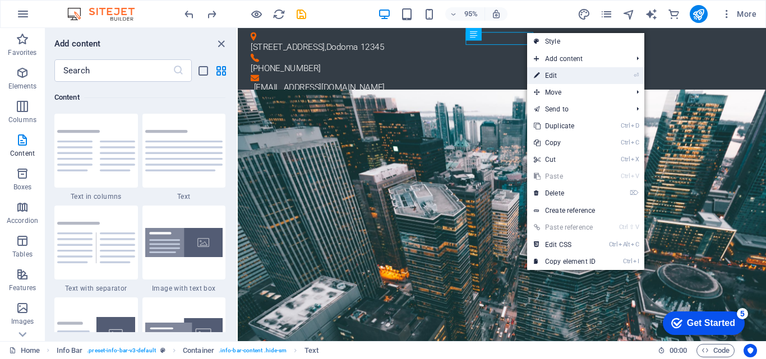
click at [550, 76] on link "⏎ Edit" at bounding box center [564, 75] width 75 height 17
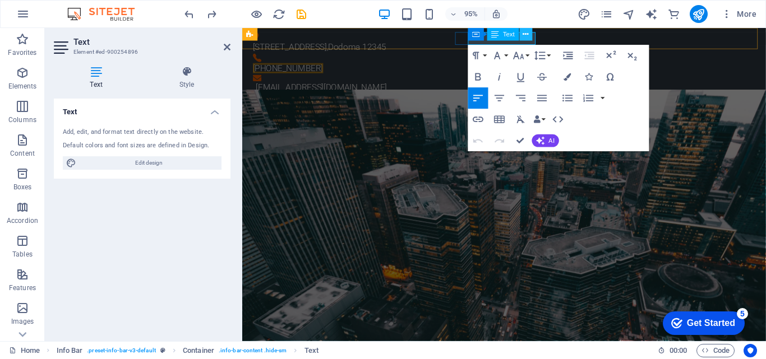
click at [525, 35] on icon at bounding box center [526, 34] width 6 height 11
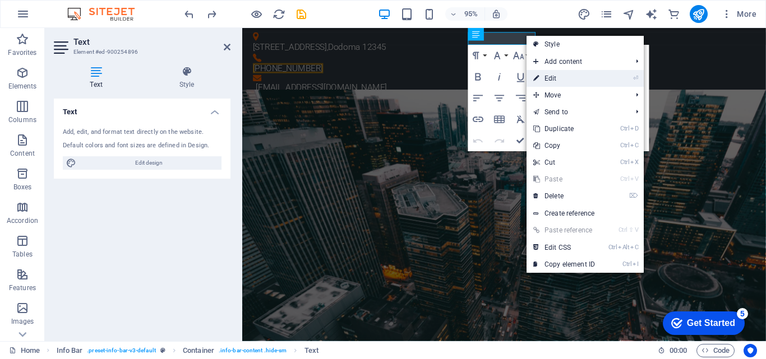
click at [548, 76] on link "⏎ Edit" at bounding box center [563, 78] width 75 height 17
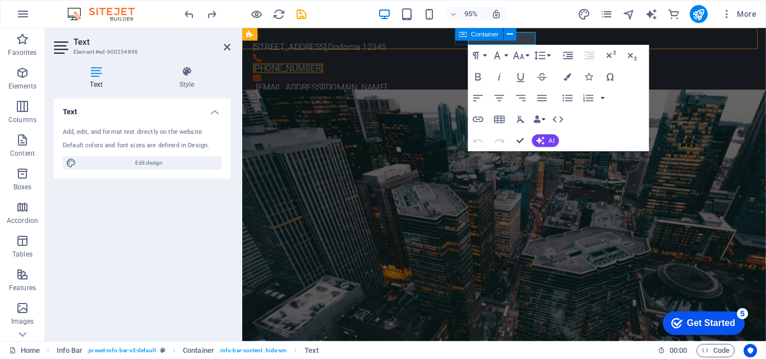
click at [464, 35] on icon at bounding box center [462, 34] width 7 height 13
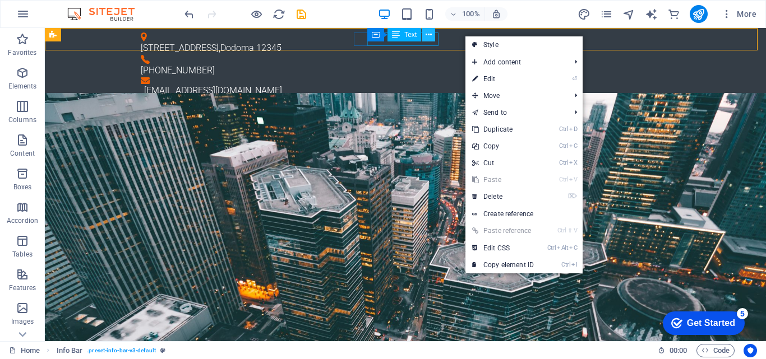
click at [433, 37] on button at bounding box center [428, 34] width 13 height 13
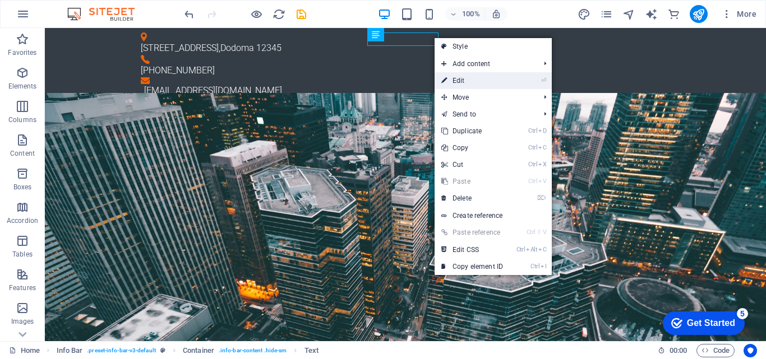
click at [458, 77] on link "⏎ Edit" at bounding box center [472, 80] width 75 height 17
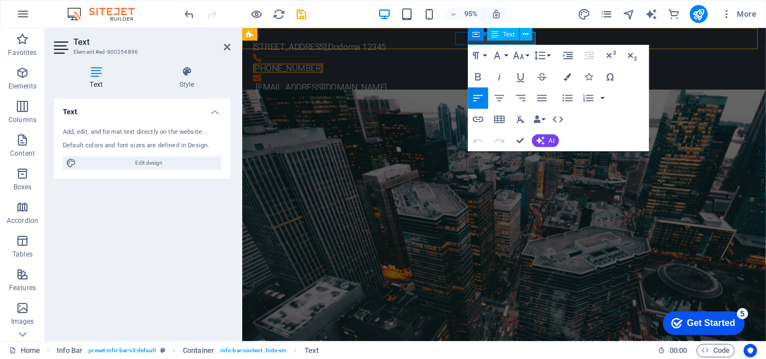
click at [494, 39] on icon at bounding box center [494, 34] width 7 height 13
click at [630, 53] on icon "button" at bounding box center [632, 55] width 13 height 13
click at [614, 53] on icon "button" at bounding box center [610, 55] width 13 height 13
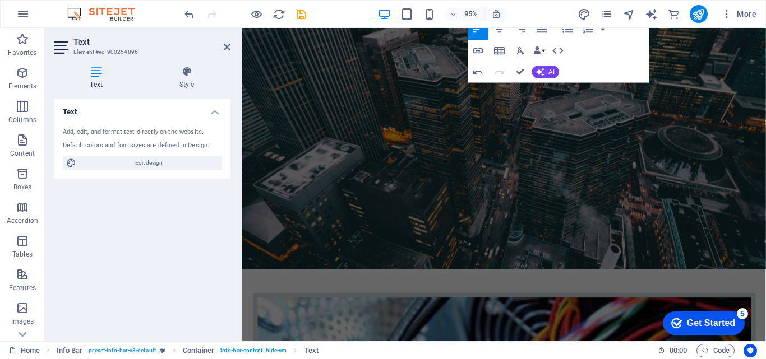
scroll to position [0, 0]
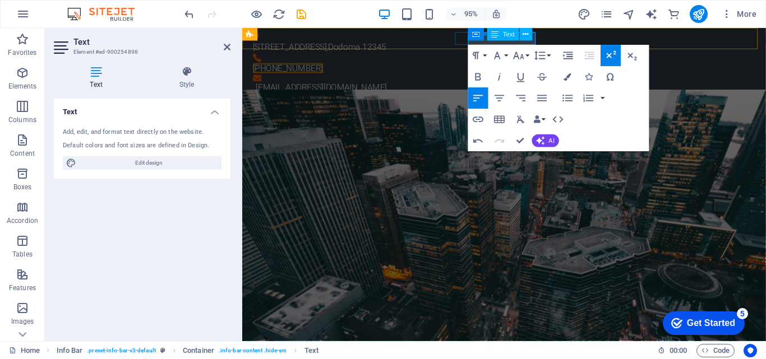
click at [510, 37] on span "Text" at bounding box center [509, 34] width 12 height 6
click at [730, 84] on div "[EMAIL_ADDRESS][DOMAIN_NAME]" at bounding box center [520, 90] width 526 height 13
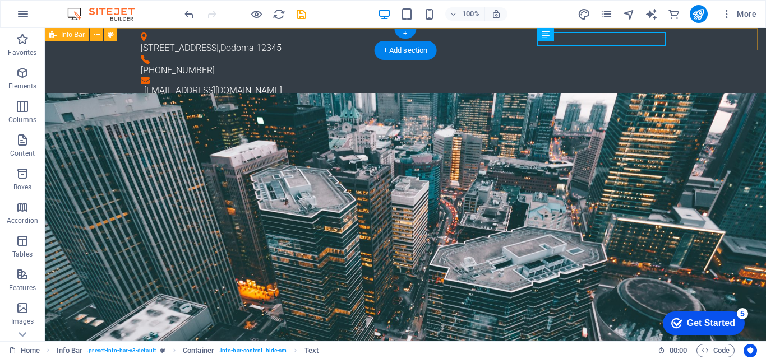
click at [668, 37] on div "[STREET_ADDRESS] [PHONE_NUMBER] [EMAIL_ADDRESS][DOMAIN_NAME]" at bounding box center [405, 65] width 721 height 74
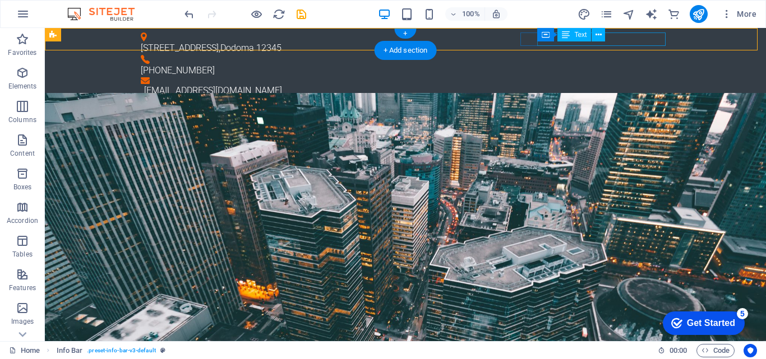
click at [658, 84] on div "[EMAIL_ADDRESS][DOMAIN_NAME]" at bounding box center [407, 90] width 526 height 13
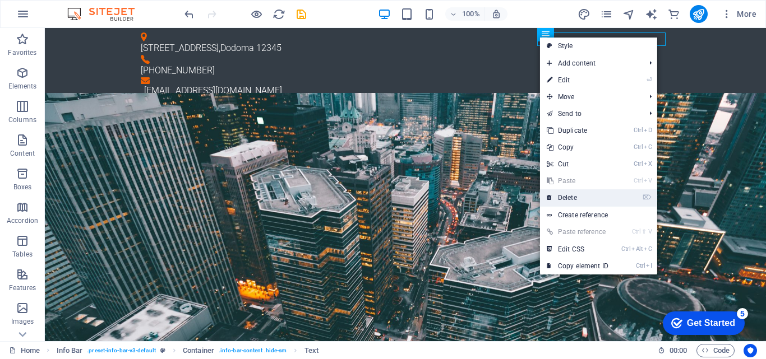
click at [577, 197] on link "⌦ Delete" at bounding box center [577, 198] width 75 height 17
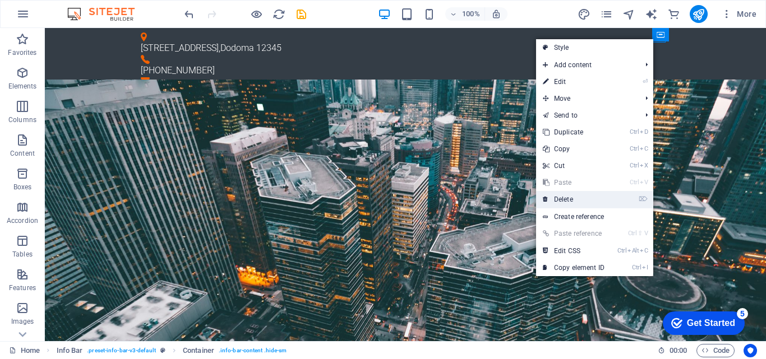
click at [557, 200] on link "⌦ Delete" at bounding box center [573, 199] width 75 height 17
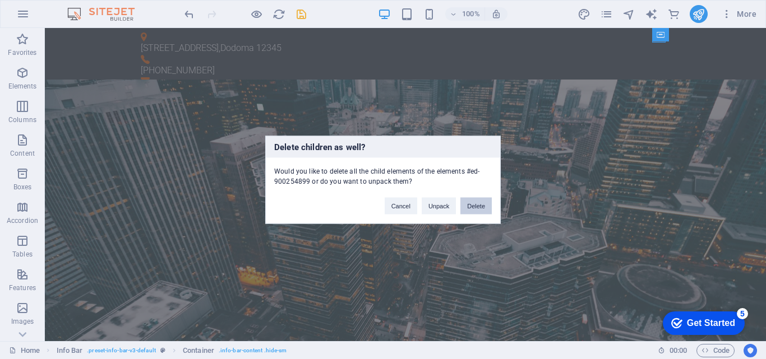
click at [475, 206] on button "Delete" at bounding box center [475, 205] width 31 height 17
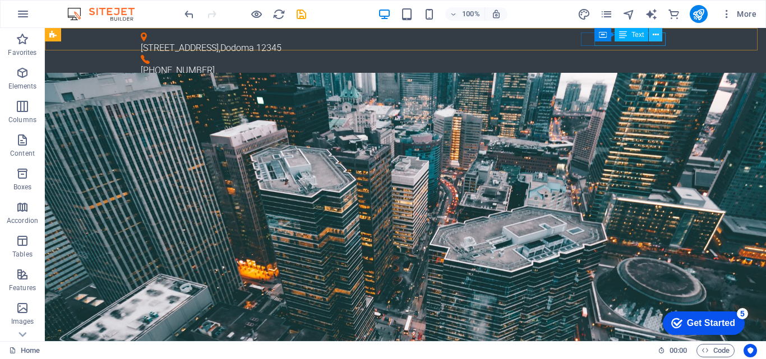
click at [653, 34] on icon at bounding box center [656, 35] width 6 height 12
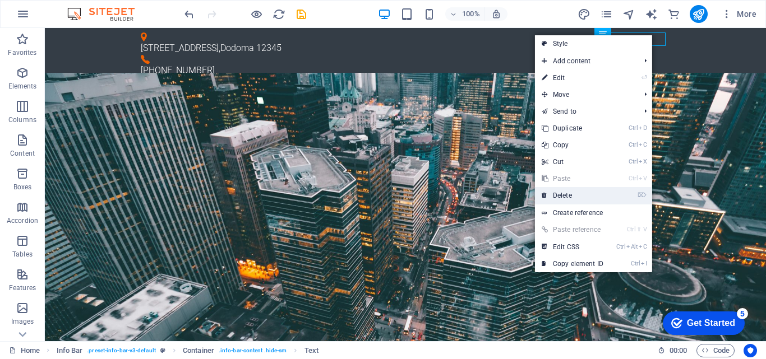
click at [561, 197] on link "⌦ Delete" at bounding box center [572, 195] width 75 height 17
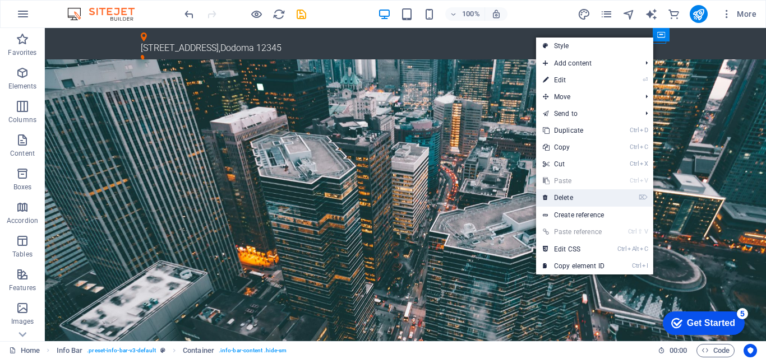
click at [559, 197] on link "⌦ Delete" at bounding box center [573, 198] width 75 height 17
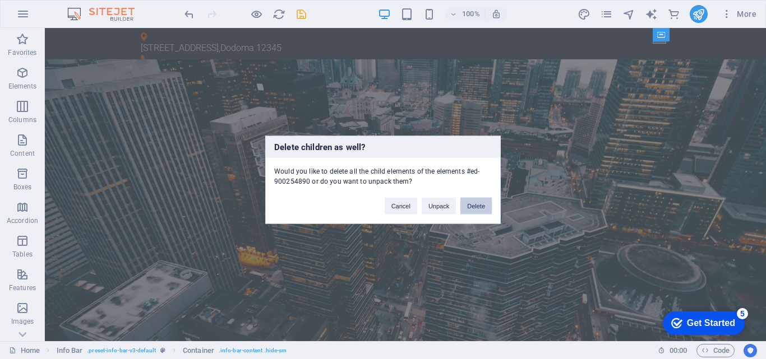
click at [478, 207] on button "Delete" at bounding box center [475, 205] width 31 height 17
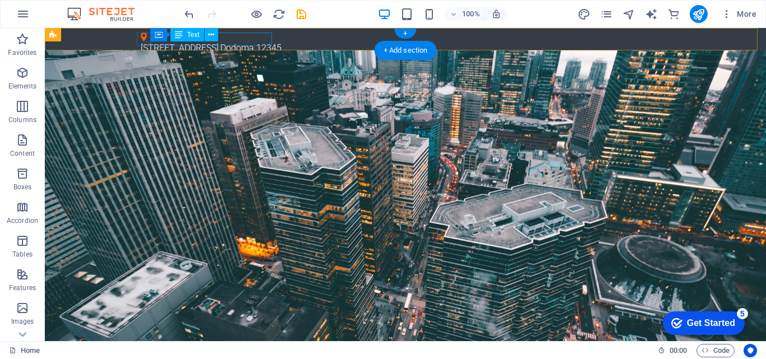
click at [242, 41] on div "[STREET_ADDRESS]" at bounding box center [405, 47] width 529 height 13
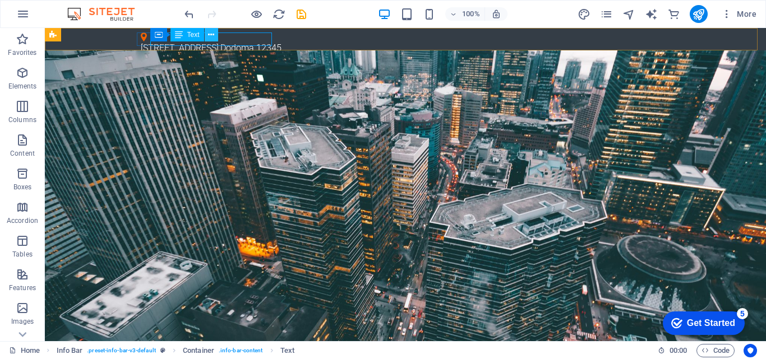
click at [212, 35] on icon at bounding box center [211, 35] width 6 height 12
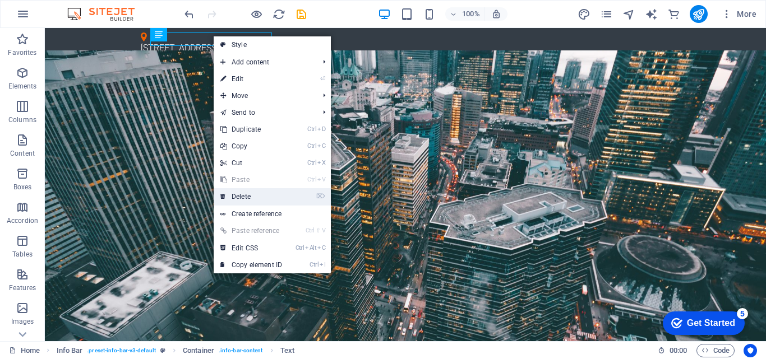
click at [241, 195] on link "⌦ Delete" at bounding box center [251, 196] width 75 height 17
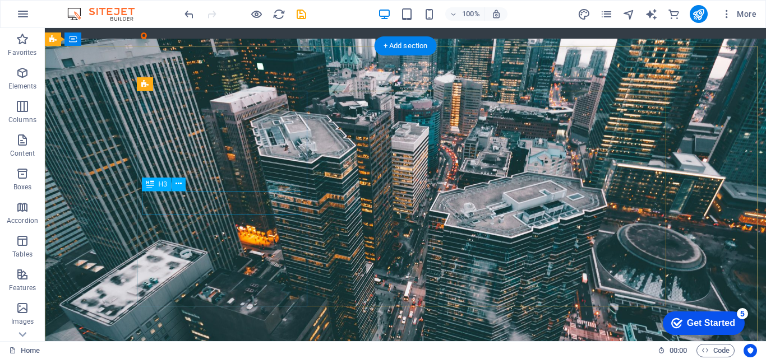
drag, startPoint x: 242, startPoint y: 195, endPoint x: 279, endPoint y: 168, distance: 46.5
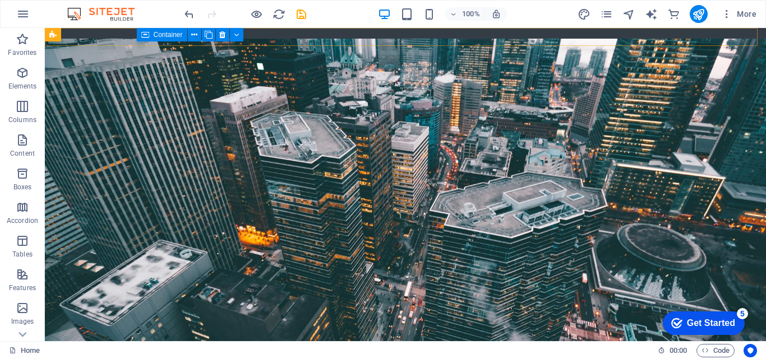
click at [141, 38] on icon at bounding box center [145, 34] width 8 height 13
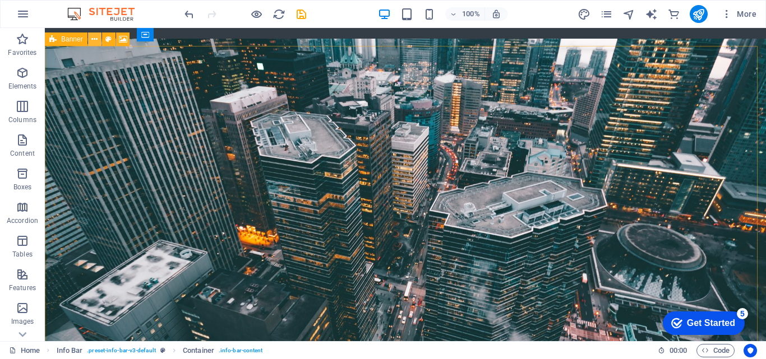
click at [92, 38] on icon at bounding box center [94, 40] width 6 height 12
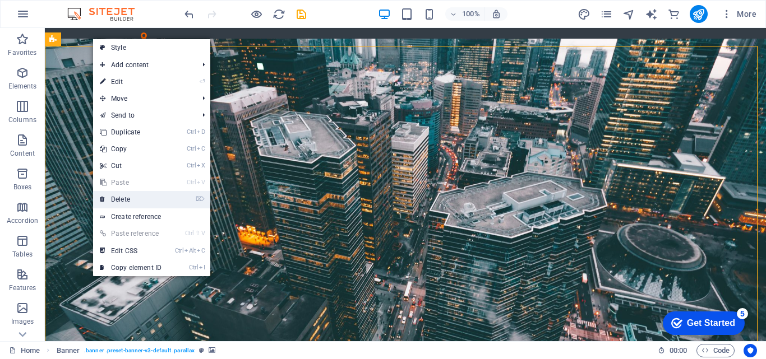
click at [120, 200] on link "⌦ Delete" at bounding box center [130, 199] width 75 height 17
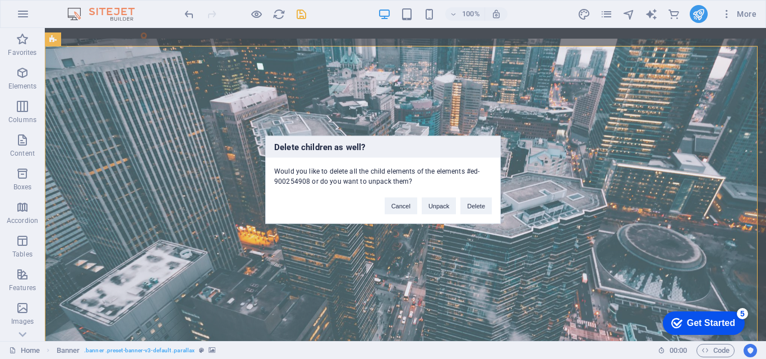
drag, startPoint x: 140, startPoint y: 36, endPoint x: 123, endPoint y: 38, distance: 16.9
click at [123, 38] on div "Delete children as well? Would you like to delete all the child elements of the…" at bounding box center [383, 179] width 766 height 359
click at [486, 203] on button "Delete" at bounding box center [475, 205] width 31 height 17
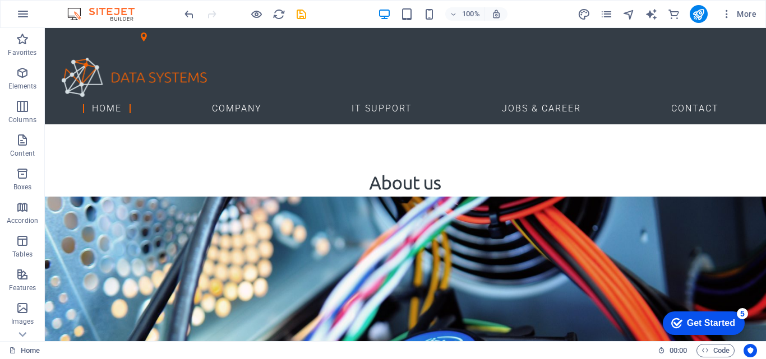
drag, startPoint x: 760, startPoint y: 83, endPoint x: 808, endPoint y: 44, distance: 62.6
click at [190, 13] on icon "undo" at bounding box center [189, 14] width 13 height 13
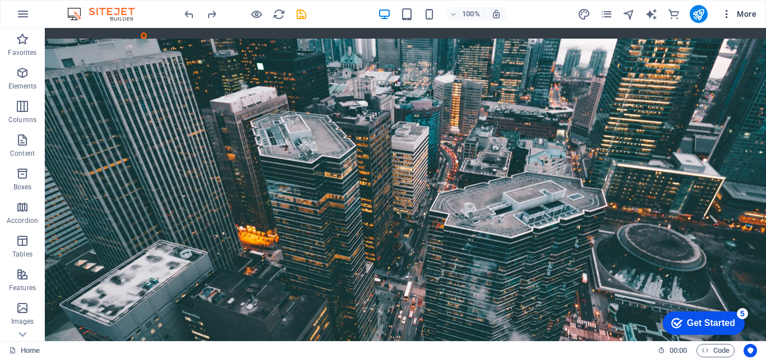
click at [726, 11] on icon "button" at bounding box center [726, 13] width 11 height 11
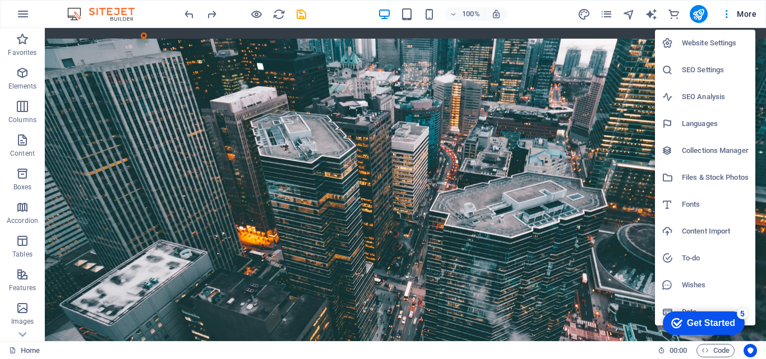
click at [717, 44] on h6 "Website Settings" at bounding box center [715, 42] width 67 height 13
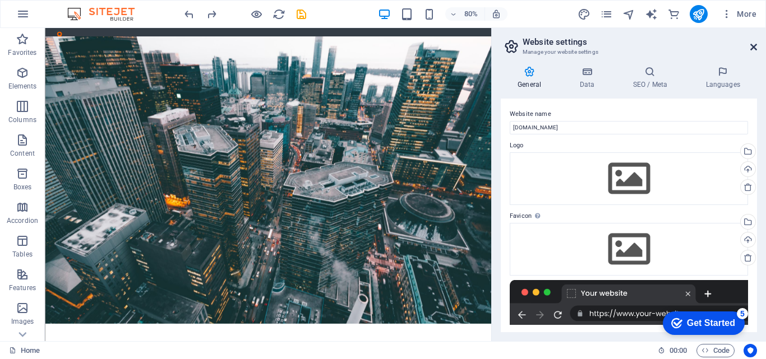
click at [754, 45] on icon at bounding box center [753, 47] width 7 height 9
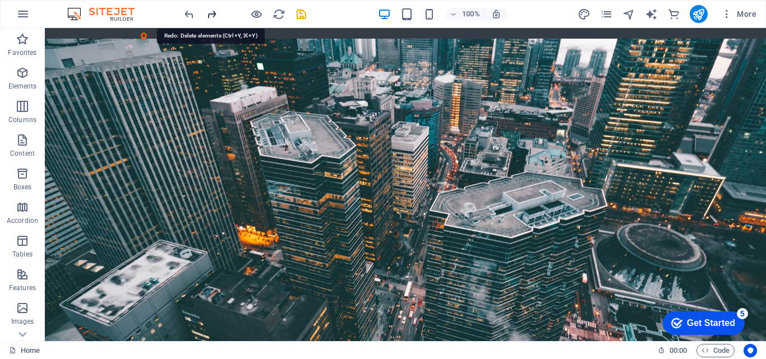
click at [215, 10] on icon "redo" at bounding box center [211, 14] width 13 height 13
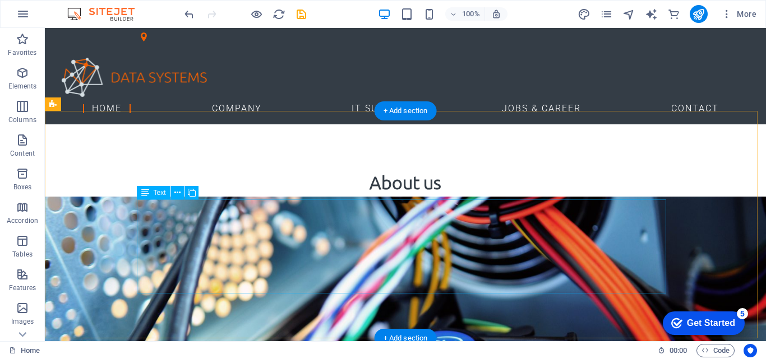
click at [629, 267] on div "Lorem ipsum dolor sit amet, consectetur adipisicing elit. [PERSON_NAME], assume…" at bounding box center [405, 260] width 529 height 94
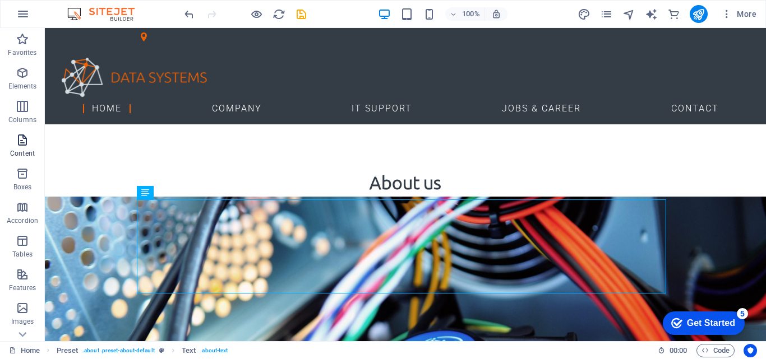
click at [22, 147] on span "Content" at bounding box center [22, 146] width 45 height 27
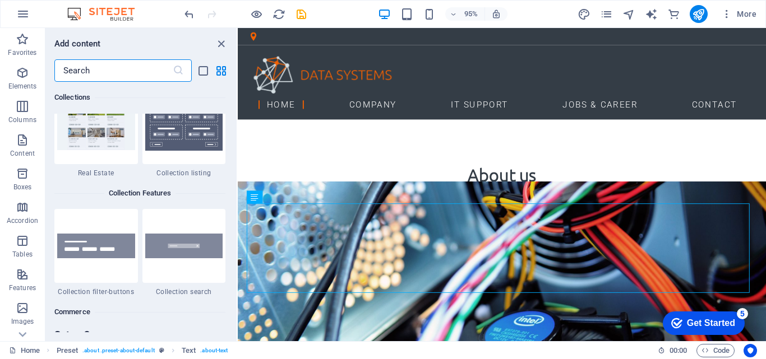
scroll to position [10919, 0]
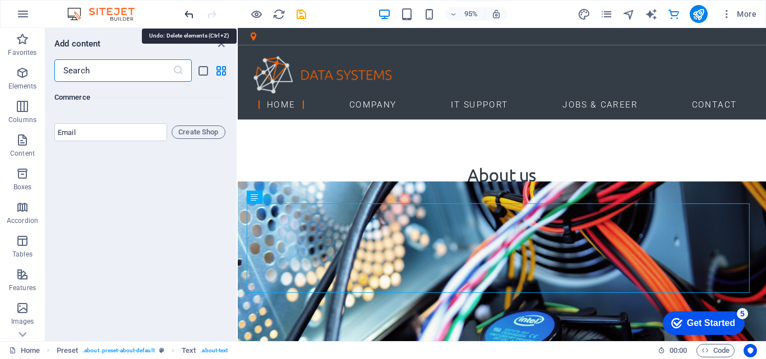
click at [187, 13] on icon "undo" at bounding box center [189, 14] width 13 height 13
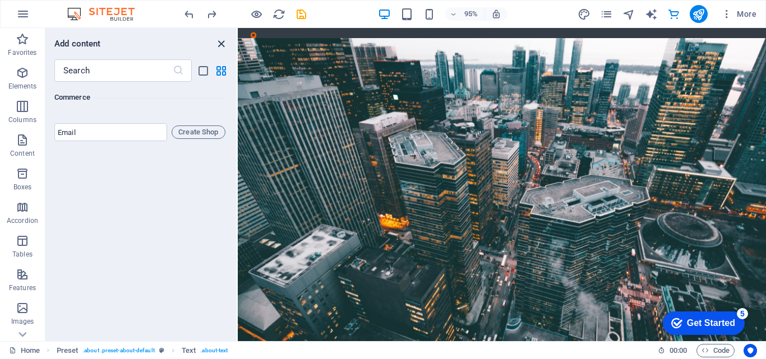
click at [218, 42] on icon "close panel" at bounding box center [221, 44] width 13 height 13
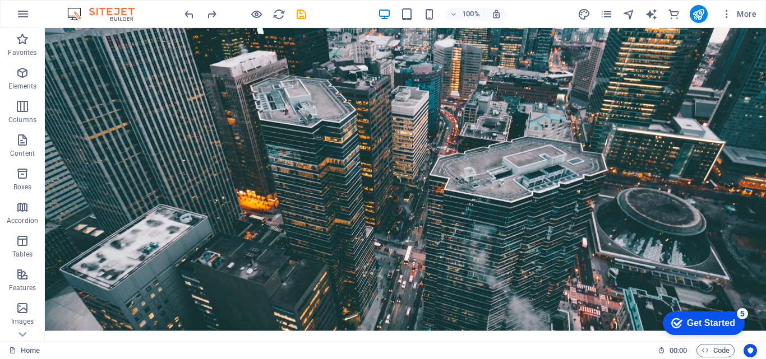
scroll to position [0, 0]
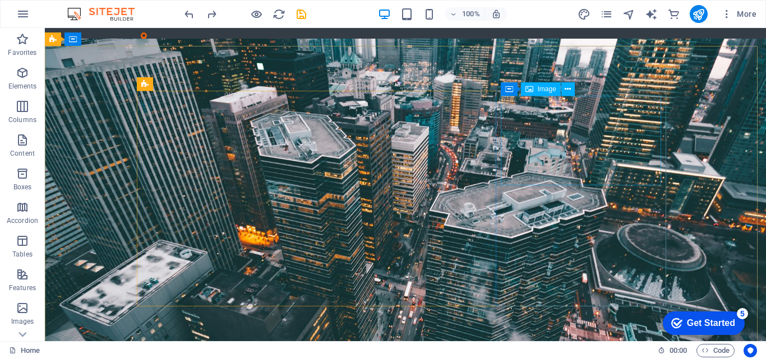
click at [529, 91] on icon at bounding box center [529, 88] width 8 height 13
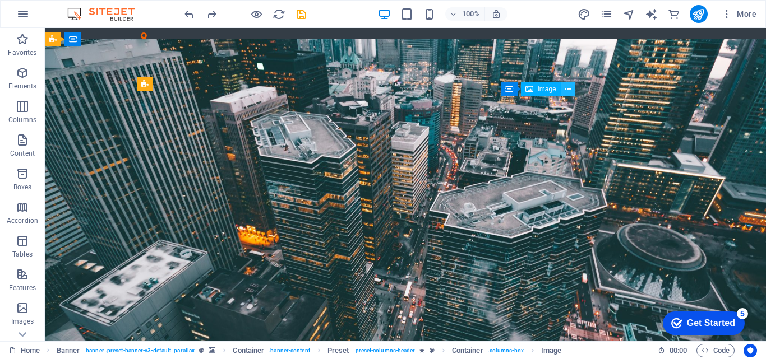
click at [567, 89] on icon at bounding box center [568, 90] width 6 height 12
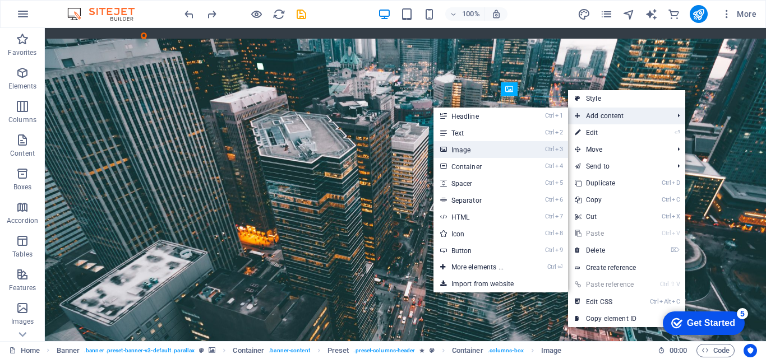
click at [459, 147] on link "Ctrl 3 Image" at bounding box center [479, 149] width 93 height 17
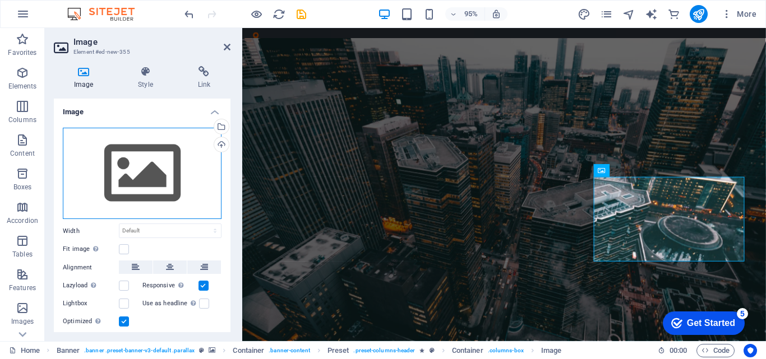
click at [136, 168] on div "Drag files here, click to choose files or select files from Files or our free s…" at bounding box center [142, 174] width 159 height 92
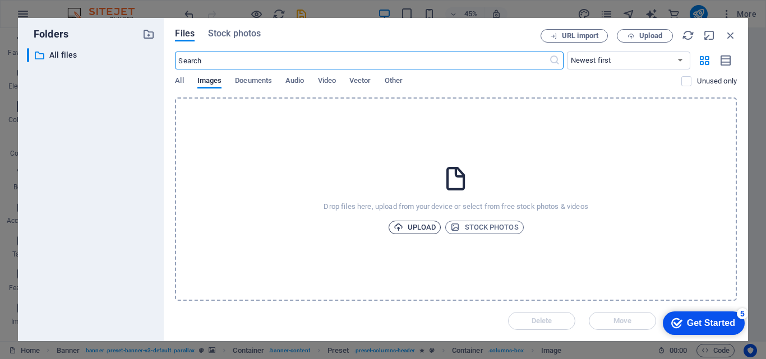
click at [428, 228] on span "Upload" at bounding box center [415, 227] width 43 height 13
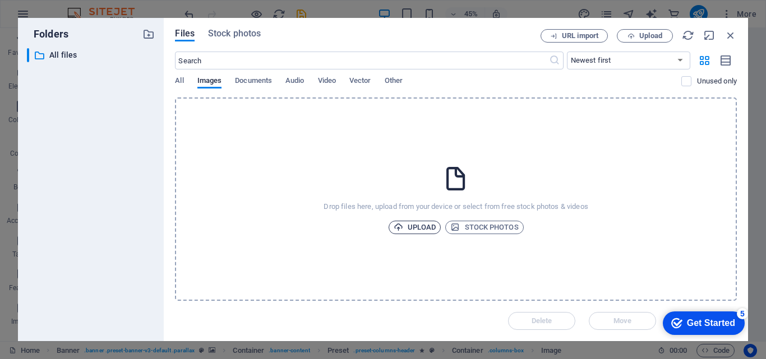
click at [421, 226] on span "Upload" at bounding box center [415, 227] width 43 height 13
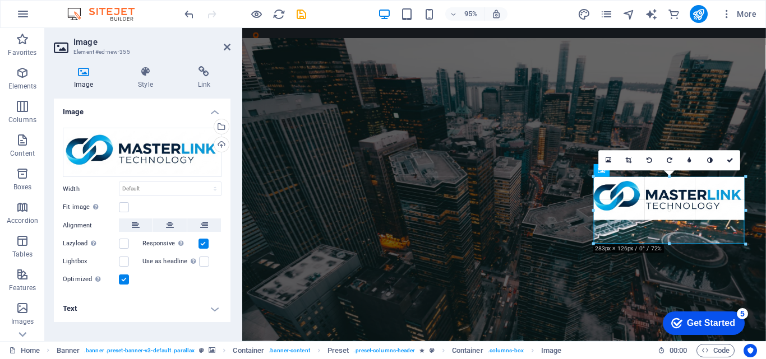
drag, startPoint x: 668, startPoint y: 220, endPoint x: 671, endPoint y: 245, distance: 24.8
click at [671, 245] on div at bounding box center [670, 244] width 152 height 4
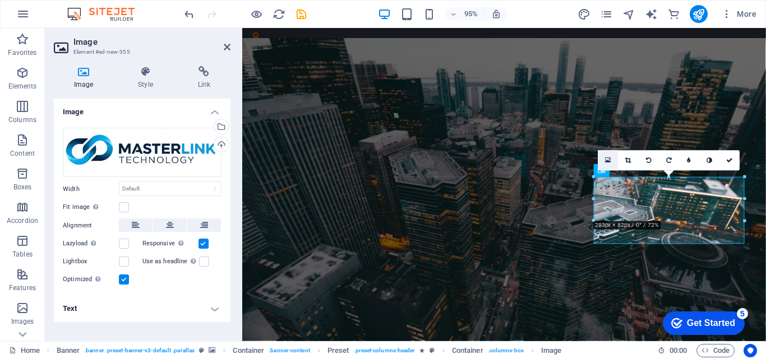
click at [610, 157] on icon at bounding box center [608, 159] width 6 height 7
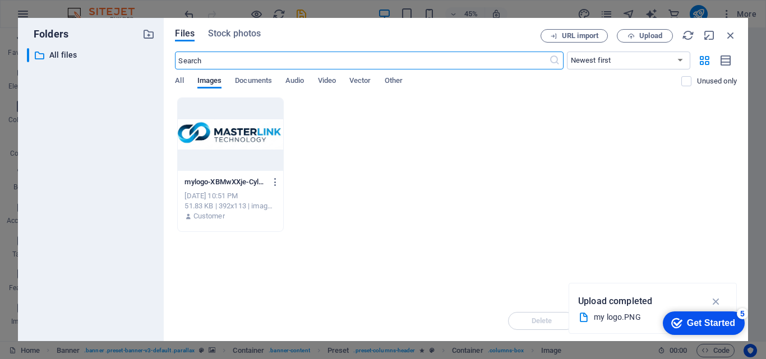
click at [230, 133] on div at bounding box center [230, 134] width 105 height 73
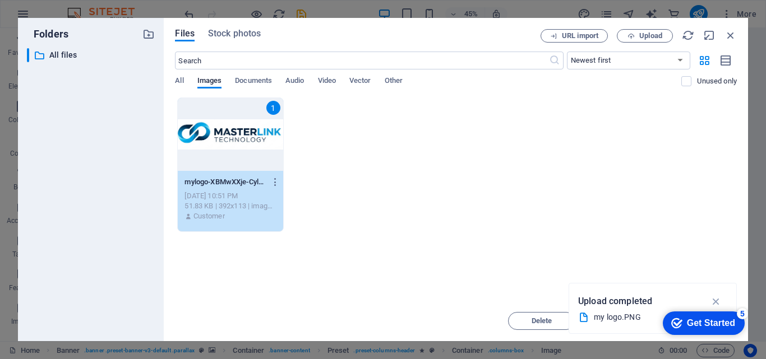
click at [643, 225] on div "1 mylogo-XBMwXXje-Cylm2KZbYYrPQ.PNG mylogo-XBMwXXje-Cylm2KZbYYrPQ.PNG [DATE] 10…" at bounding box center [456, 165] width 562 height 135
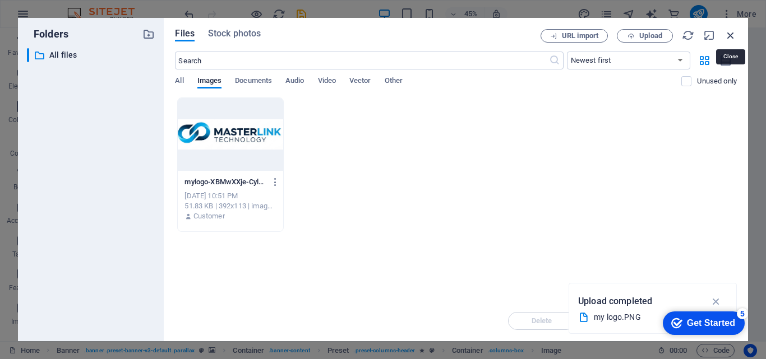
click at [729, 33] on icon "button" at bounding box center [730, 35] width 12 height 12
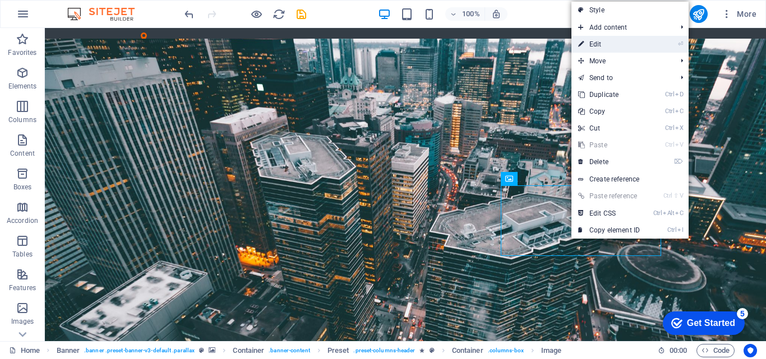
click at [591, 44] on link "⏎ Edit" at bounding box center [608, 44] width 75 height 17
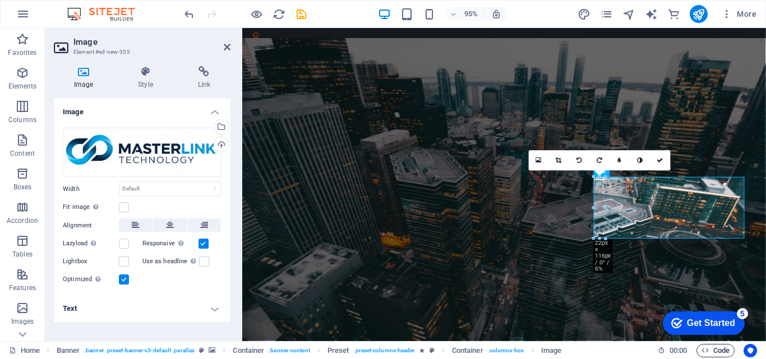
drag, startPoint x: 594, startPoint y: 179, endPoint x: 728, endPoint y: 354, distance: 220.8
type input "22"
select select "px"
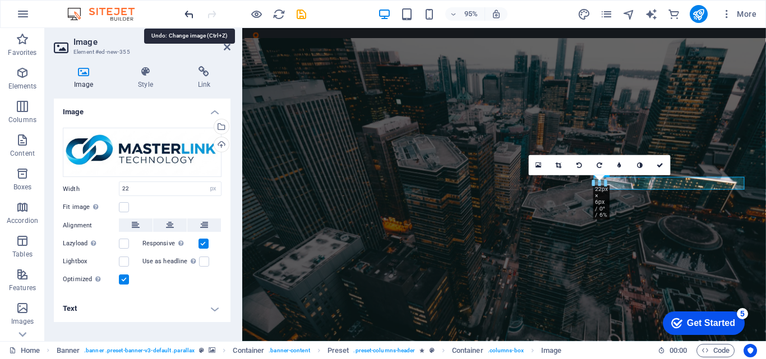
click at [187, 13] on icon "undo" at bounding box center [189, 14] width 13 height 13
select select "DISABLED_OPTION_VALUE"
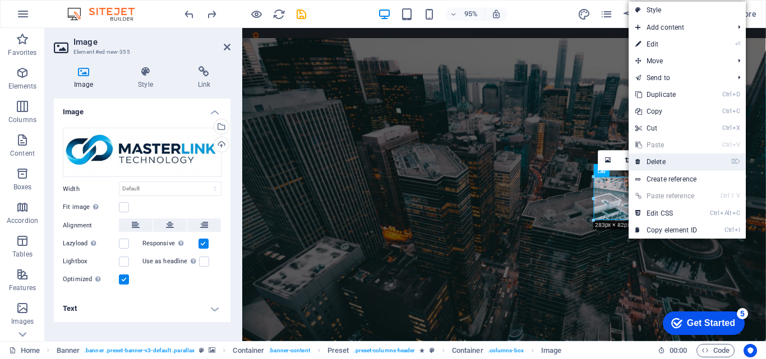
click at [648, 165] on link "⌦ Delete" at bounding box center [666, 162] width 75 height 17
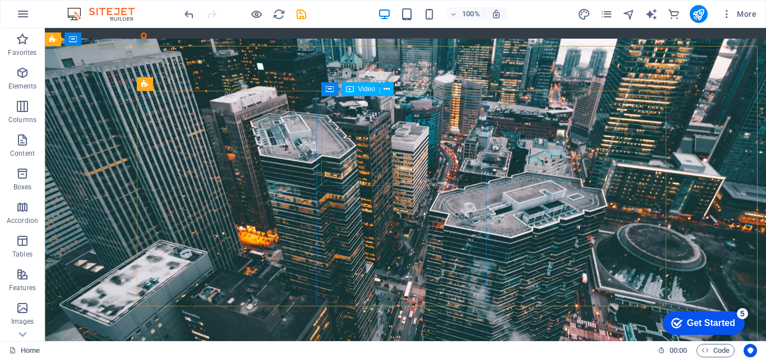
click at [363, 91] on span "Video" at bounding box center [366, 89] width 17 height 7
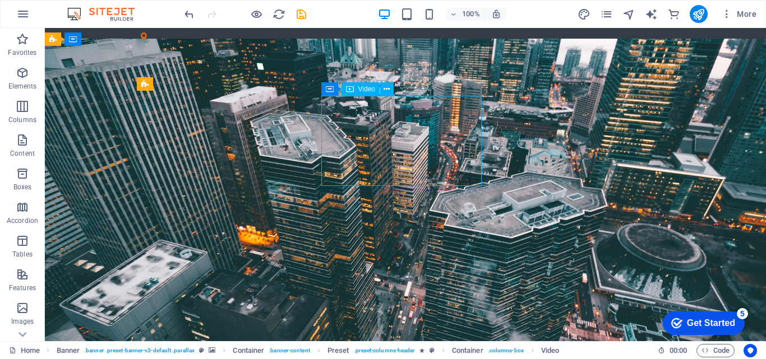
click at [363, 91] on span "Video" at bounding box center [366, 89] width 17 height 7
select select "%"
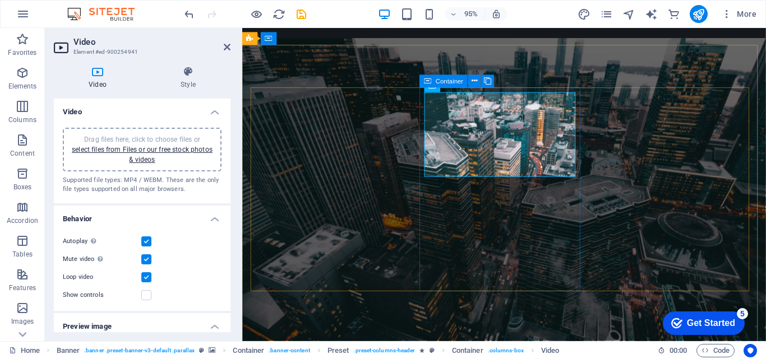
click at [432, 88] on div "Container" at bounding box center [460, 81] width 81 height 13
click at [451, 85] on icon at bounding box center [451, 86] width 7 height 13
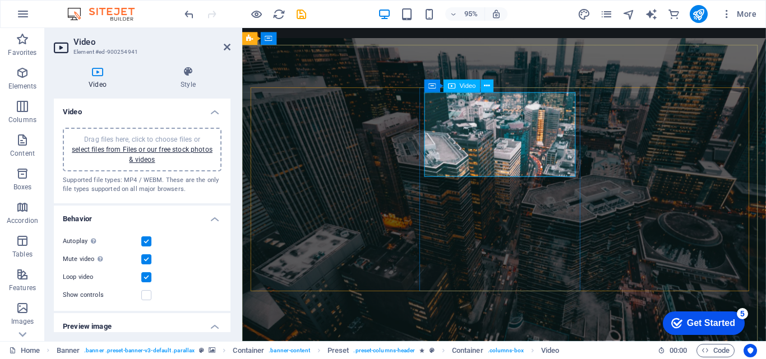
click at [451, 85] on icon at bounding box center [451, 86] width 7 height 13
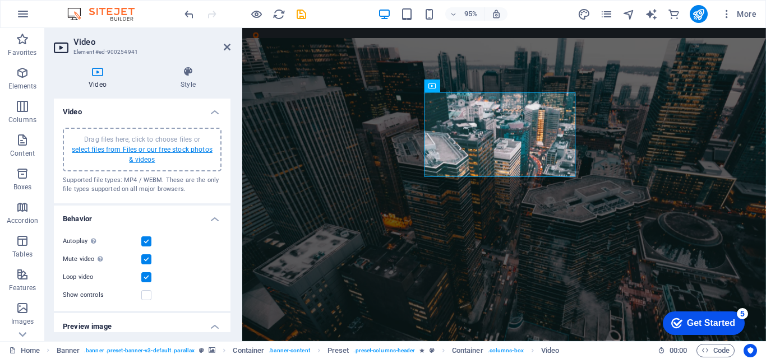
click at [127, 150] on link "select files from Files or our free stock photos & videos" at bounding box center [142, 155] width 141 height 18
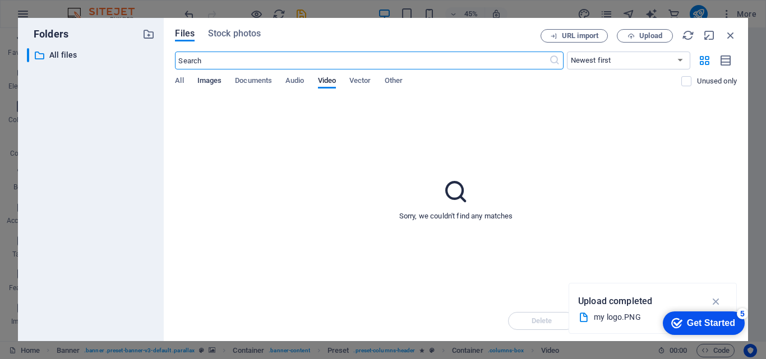
click at [209, 81] on span "Images" at bounding box center [209, 82] width 25 height 16
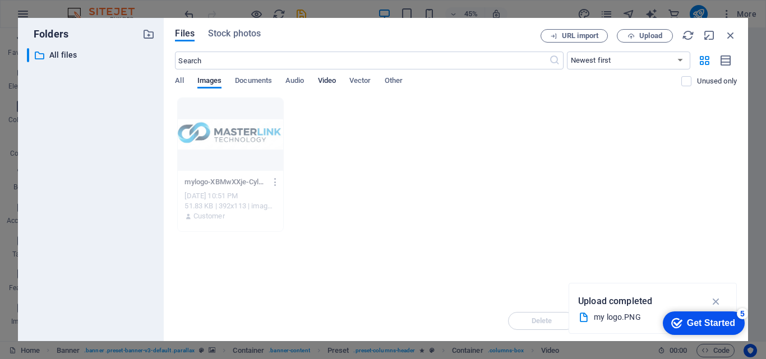
click at [334, 82] on span "Video" at bounding box center [327, 82] width 18 height 16
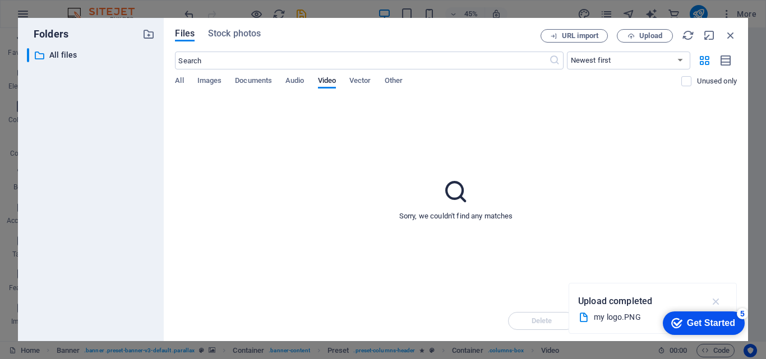
click at [714, 302] on icon "button" at bounding box center [716, 301] width 13 height 12
click at [731, 36] on icon "button" at bounding box center [730, 35] width 12 height 12
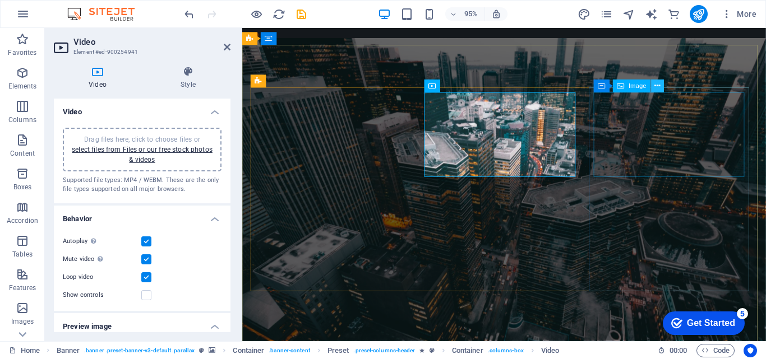
click at [657, 86] on icon at bounding box center [658, 86] width 6 height 11
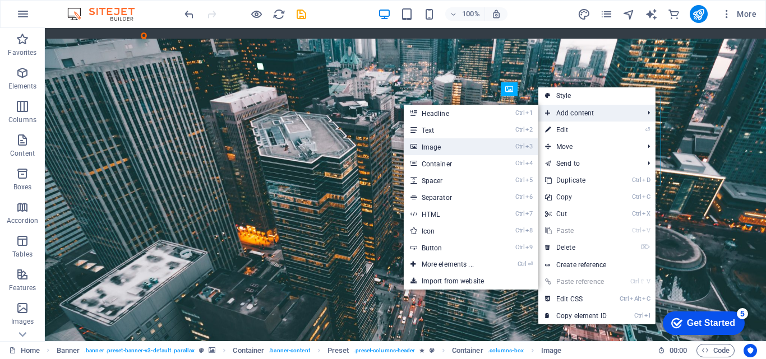
click at [431, 146] on link "Ctrl 3 Image" at bounding box center [450, 146] width 93 height 17
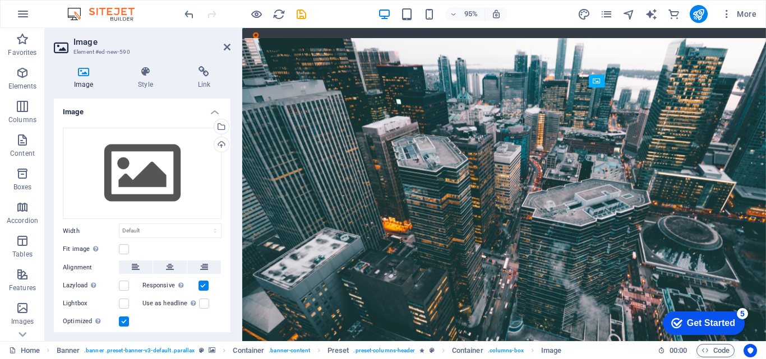
drag, startPoint x: 699, startPoint y: 229, endPoint x: 690, endPoint y: 158, distance: 71.8
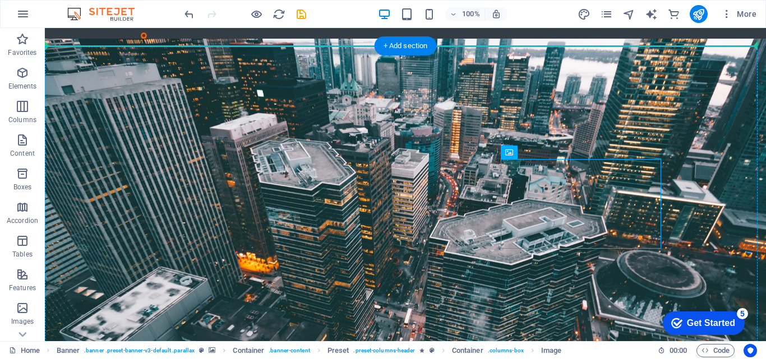
drag, startPoint x: 498, startPoint y: 220, endPoint x: 671, endPoint y: 188, distance: 175.6
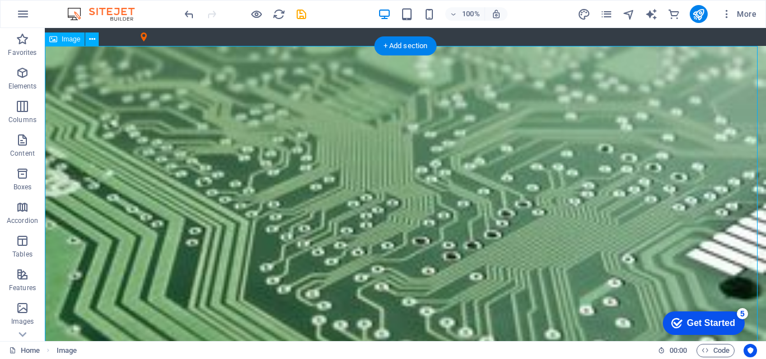
click at [635, 204] on figure at bounding box center [405, 248] width 721 height 404
click at [458, 213] on figure at bounding box center [405, 248] width 721 height 404
select select "%"
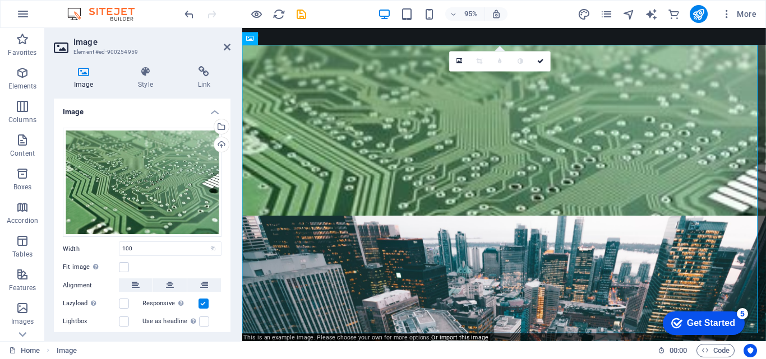
click at [80, 74] on icon at bounding box center [83, 71] width 59 height 11
click at [227, 45] on icon at bounding box center [227, 47] width 7 height 9
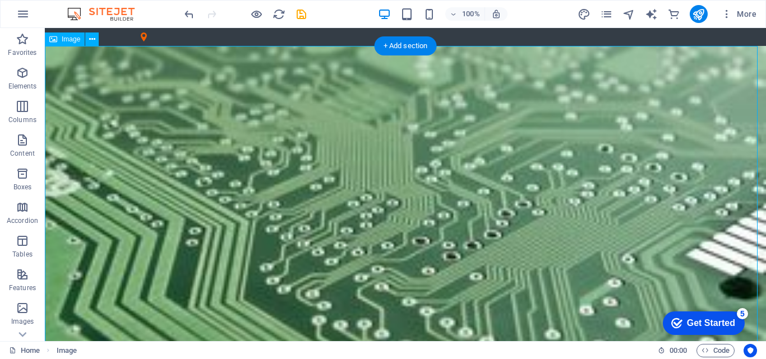
click at [529, 215] on figure at bounding box center [405, 248] width 721 height 404
select select "%"
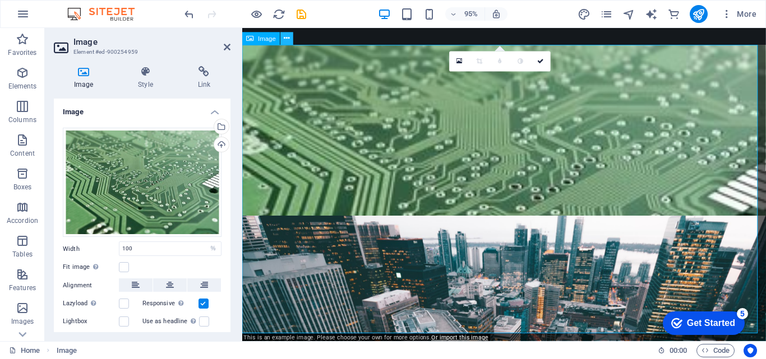
click at [289, 36] on icon at bounding box center [287, 38] width 6 height 11
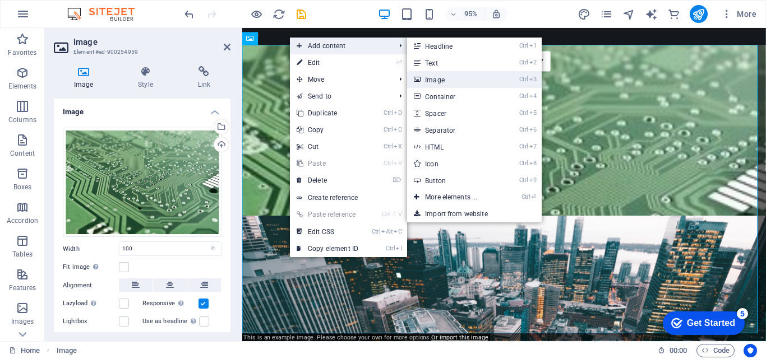
click at [432, 78] on link "Ctrl 3 Image" at bounding box center [453, 79] width 93 height 17
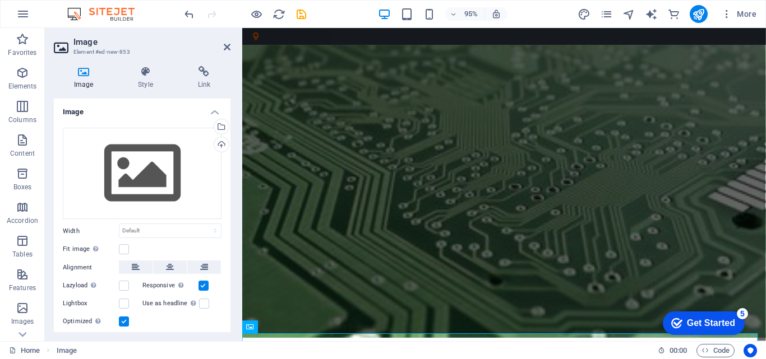
click at [82, 77] on h4 "Image" at bounding box center [86, 78] width 64 height 24
click at [136, 177] on div "Drag files here, click to choose files or select files from Files or our free s…" at bounding box center [142, 174] width 159 height 92
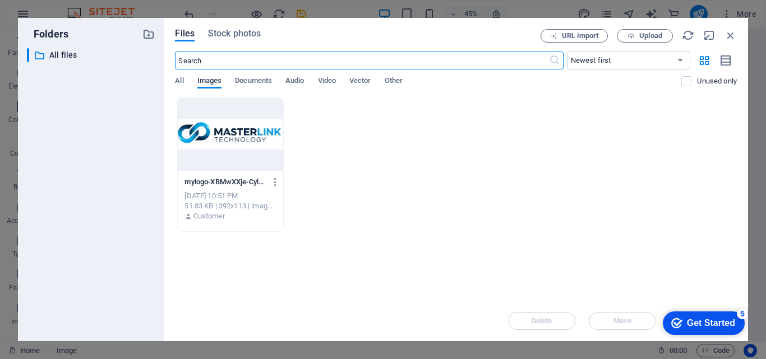
click at [209, 83] on span "Images" at bounding box center [209, 82] width 25 height 16
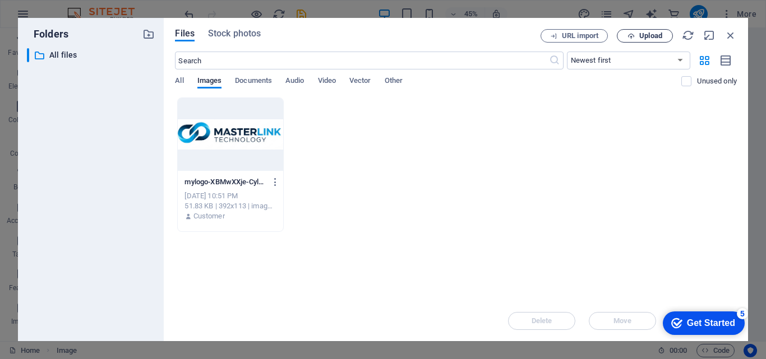
click at [643, 38] on span "Upload" at bounding box center [650, 36] width 23 height 7
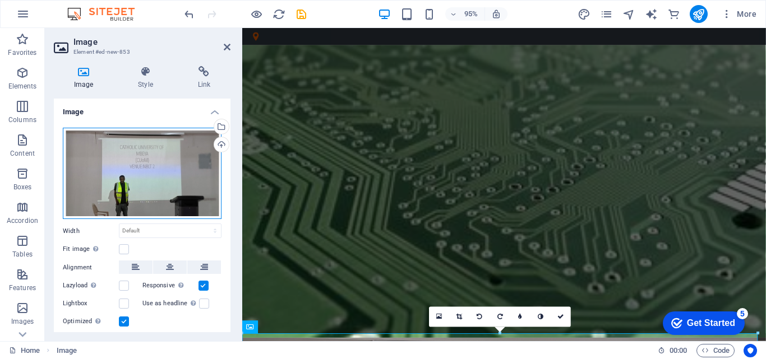
click at [128, 161] on div "Drag files here, click to choose files or select files from Files or our free s…" at bounding box center [142, 174] width 159 height 92
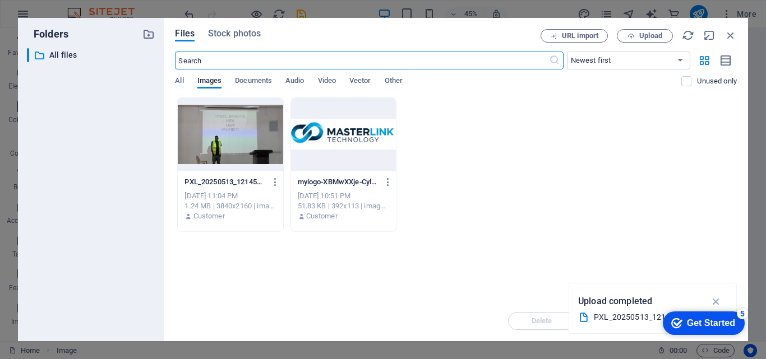
click at [236, 132] on div at bounding box center [230, 134] width 105 height 73
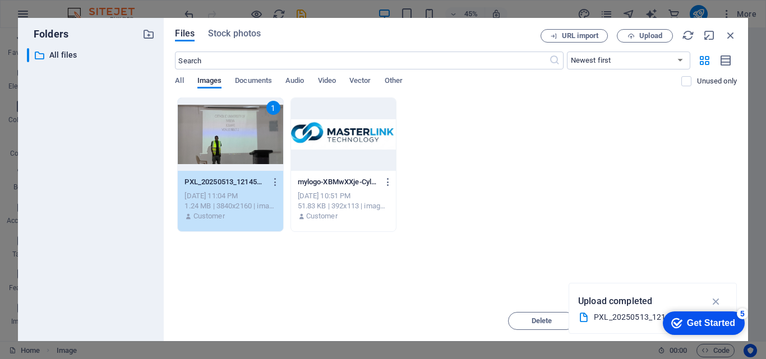
click at [236, 132] on div "1" at bounding box center [230, 134] width 105 height 73
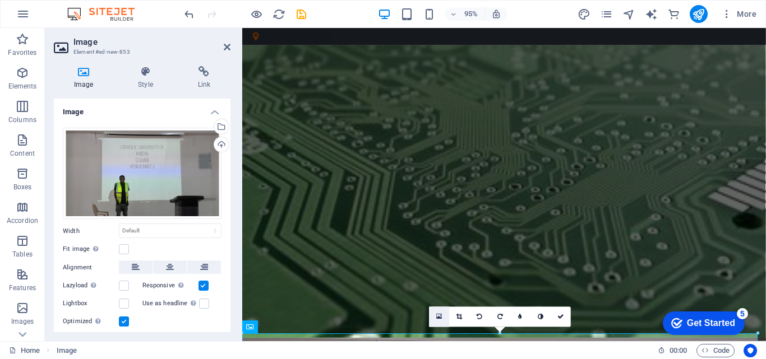
click at [436, 315] on icon at bounding box center [439, 316] width 6 height 7
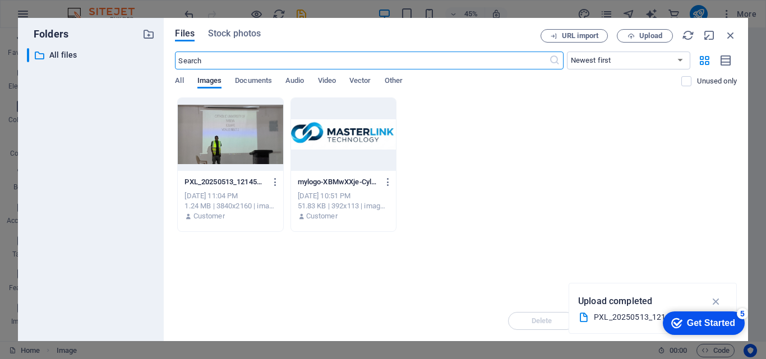
click at [230, 146] on div at bounding box center [230, 134] width 105 height 73
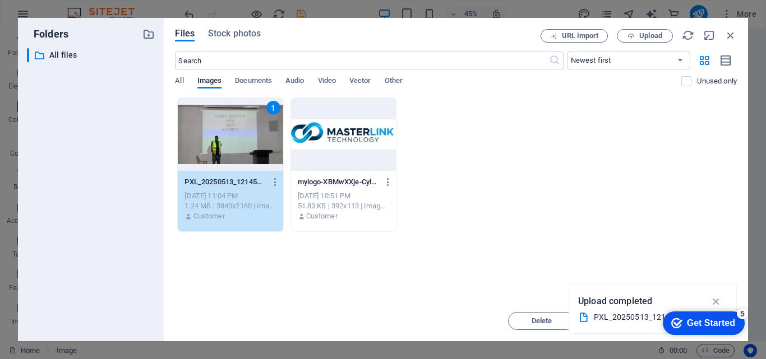
click at [230, 143] on div "1" at bounding box center [230, 134] width 105 height 73
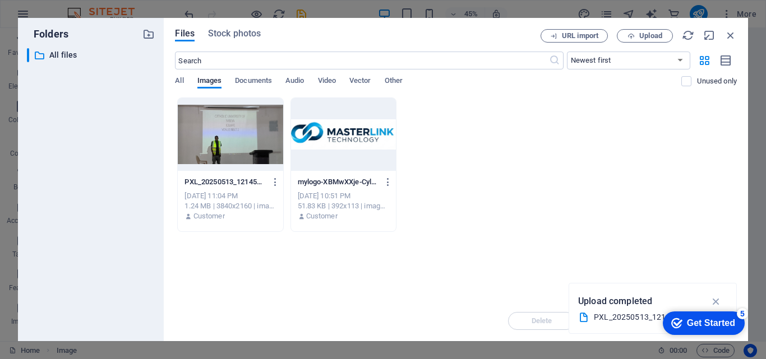
click at [230, 143] on div at bounding box center [230, 134] width 105 height 73
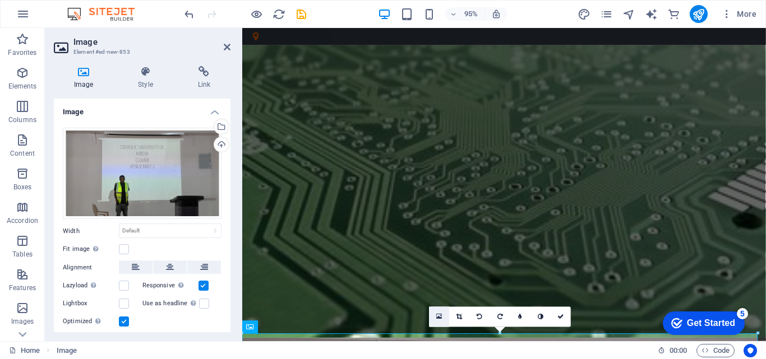
click at [439, 316] on icon at bounding box center [439, 316] width 6 height 7
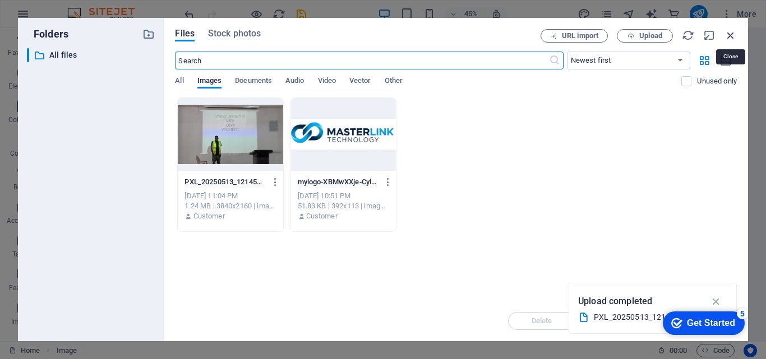
click at [727, 34] on icon "button" at bounding box center [730, 35] width 12 height 12
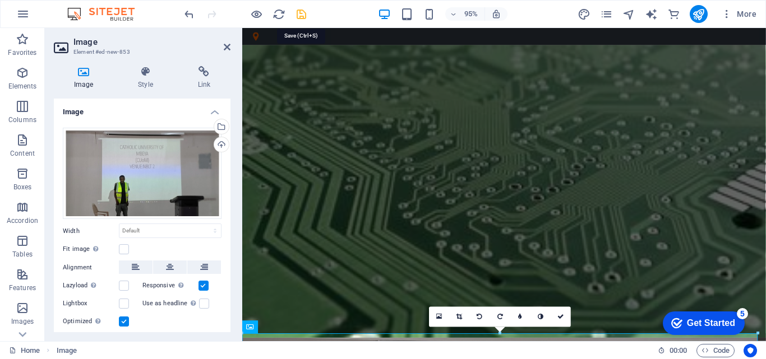
click at [299, 11] on icon "save" at bounding box center [301, 14] width 13 height 13
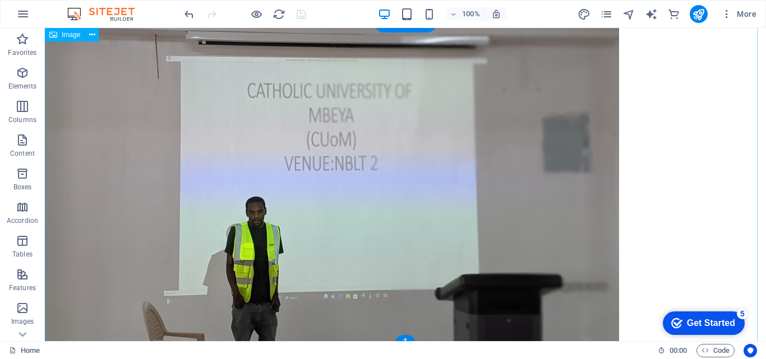
click at [329, 183] on figure at bounding box center [405, 189] width 721 height 323
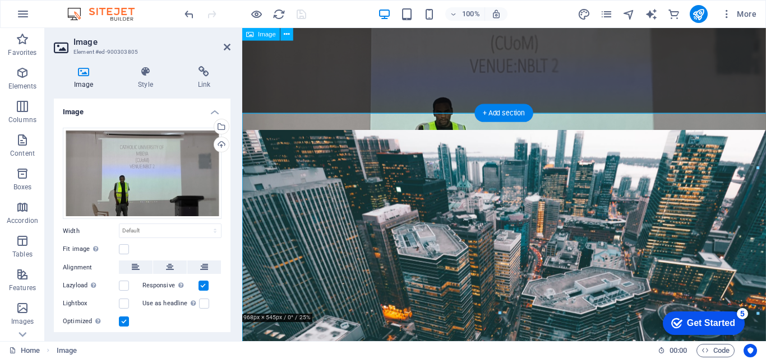
click at [334, 191] on figure at bounding box center [517, 94] width 551 height 323
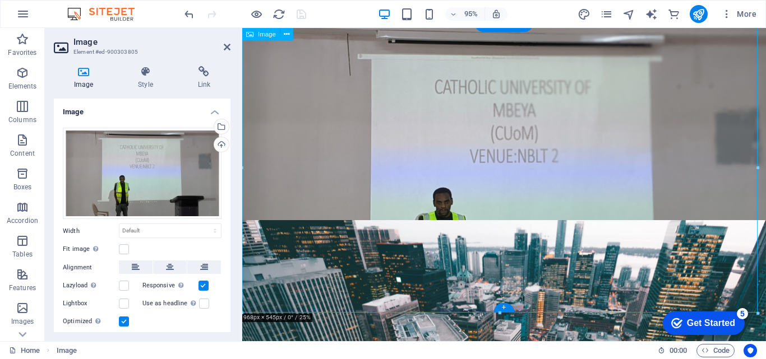
drag, startPoint x: 438, startPoint y: 212, endPoint x: 438, endPoint y: 247, distance: 34.2
click at [438, 247] on figure at bounding box center [517, 188] width 551 height 323
click at [436, 216] on figure at bounding box center [517, 188] width 551 height 323
click at [227, 44] on icon at bounding box center [227, 47] width 7 height 9
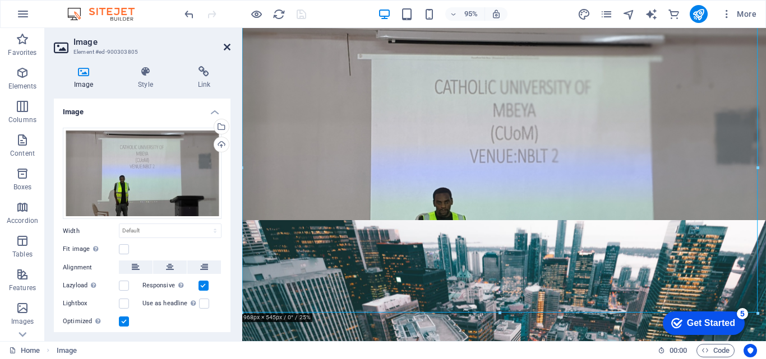
scroll to position [422, 0]
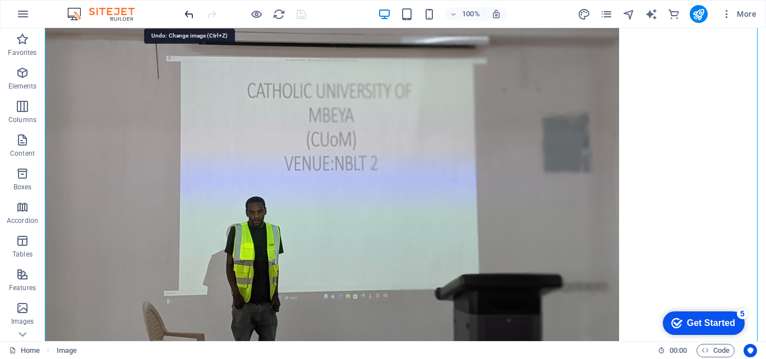
click at [188, 13] on icon "undo" at bounding box center [189, 14] width 13 height 13
click at [299, 13] on icon "save" at bounding box center [301, 14] width 13 height 13
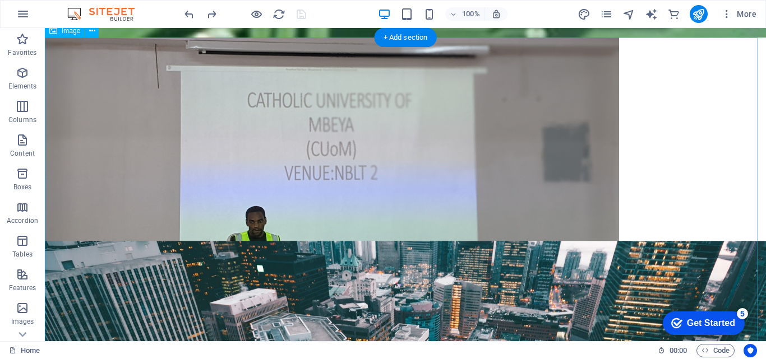
scroll to position [407, 0]
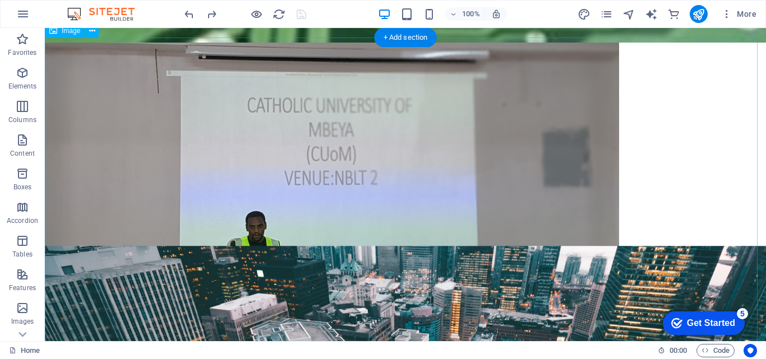
click at [424, 133] on figure at bounding box center [405, 204] width 721 height 323
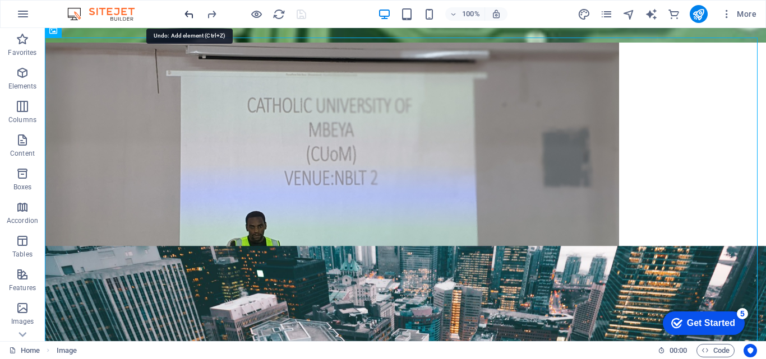
click at [188, 11] on icon "undo" at bounding box center [189, 14] width 13 height 13
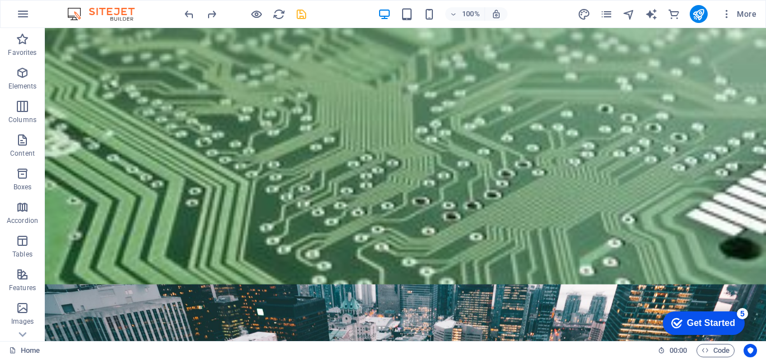
scroll to position [0, 0]
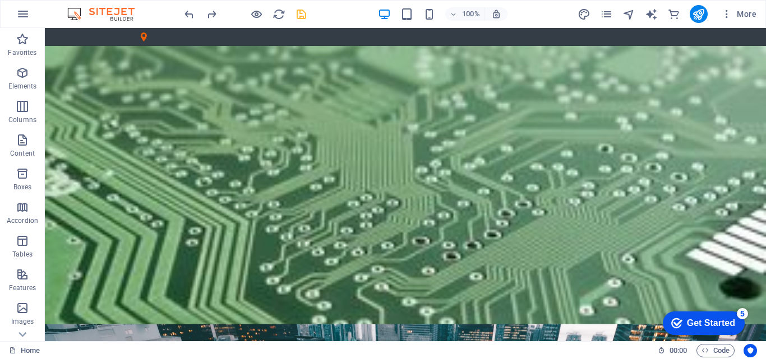
drag, startPoint x: 764, startPoint y: 104, endPoint x: 805, endPoint y: 50, distance: 66.8
click at [187, 11] on icon "undo" at bounding box center [189, 14] width 13 height 13
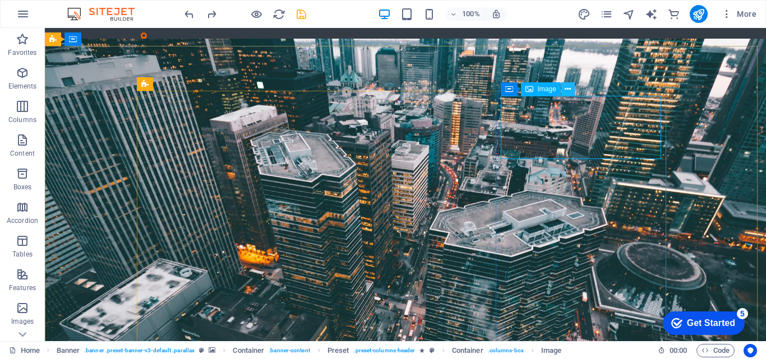
click at [566, 91] on icon at bounding box center [568, 90] width 6 height 12
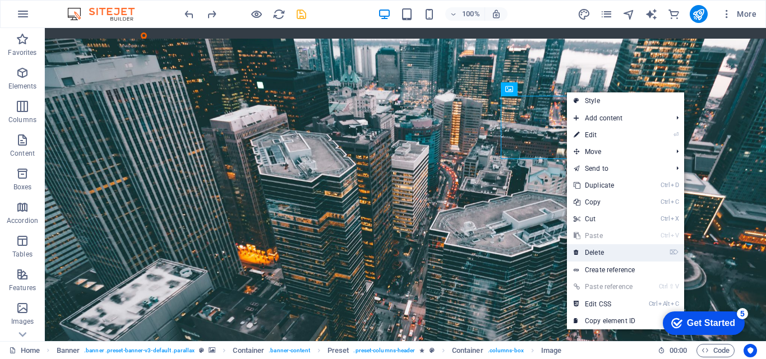
click at [590, 248] on link "⌦ Delete" at bounding box center [604, 252] width 75 height 17
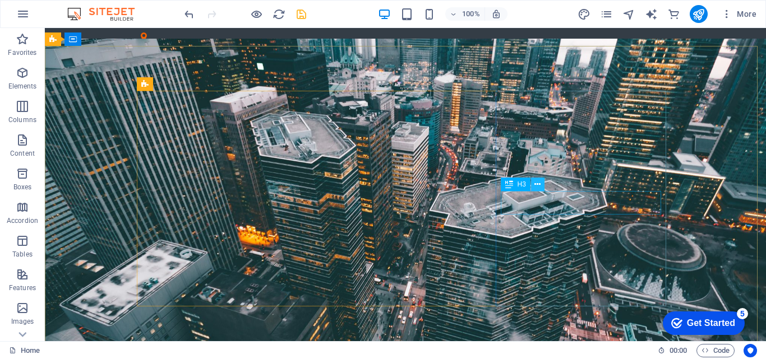
click at [537, 184] on icon at bounding box center [537, 185] width 6 height 12
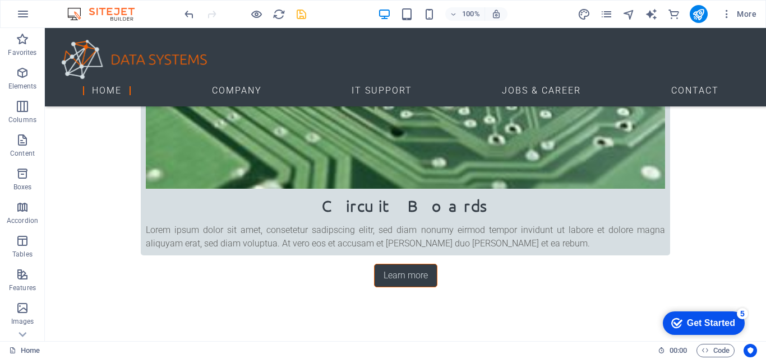
scroll to position [1207, 0]
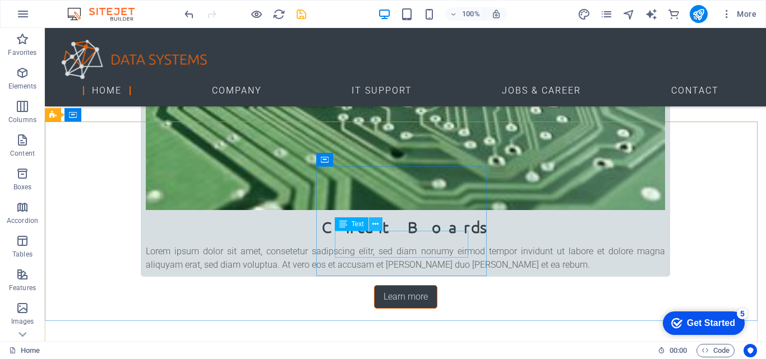
click at [375, 224] on icon at bounding box center [375, 225] width 6 height 12
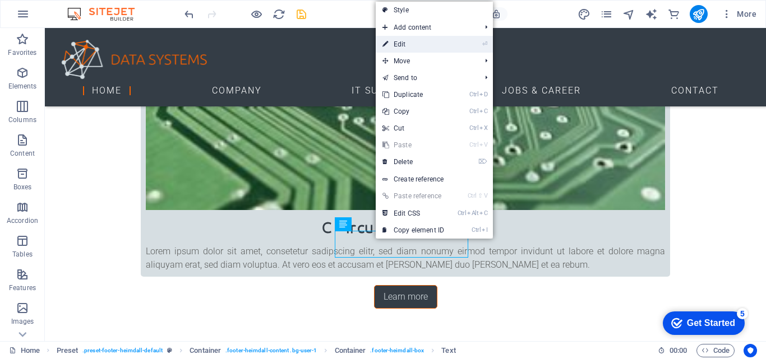
click at [398, 43] on link "⏎ Edit" at bounding box center [413, 44] width 75 height 17
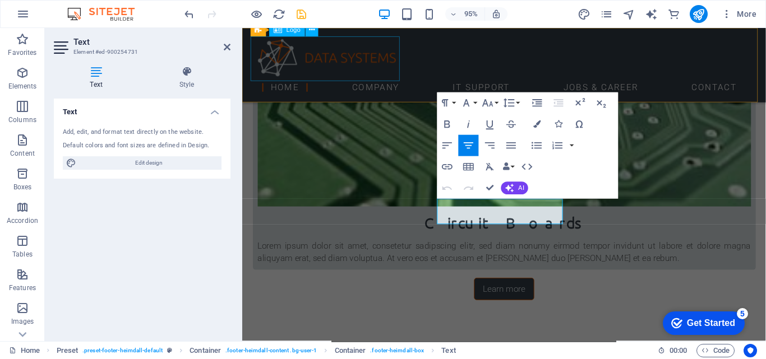
scroll to position [1200, 0]
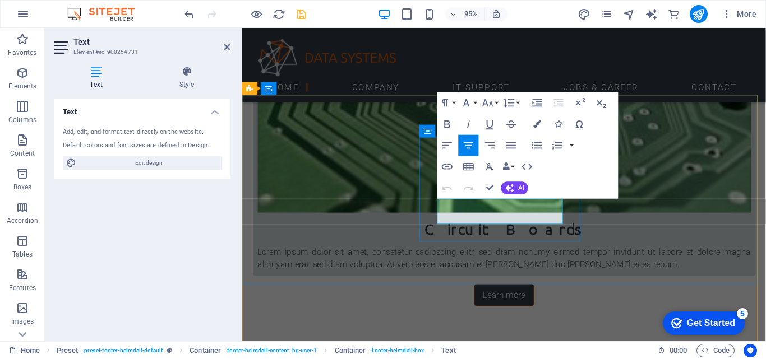
click span "[PHONE_NUMBER]"
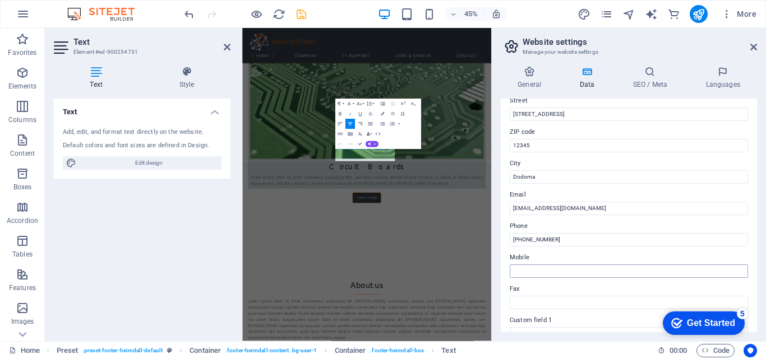
scroll to position [1407, 0]
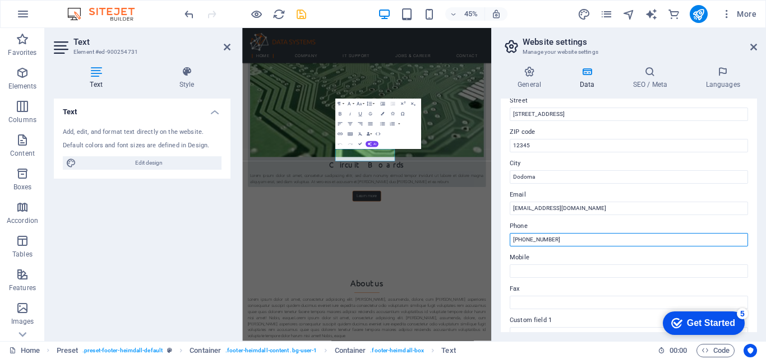
drag, startPoint x: 566, startPoint y: 241, endPoint x: 495, endPoint y: 240, distance: 71.8
click at [495, 240] on div "General Data SEO / Meta Languages Website name [DOMAIN_NAME] Logo Drag files he…" at bounding box center [629, 199] width 274 height 284
click at [525, 239] on input "[PHONE_NUMBER]" at bounding box center [629, 239] width 238 height 13
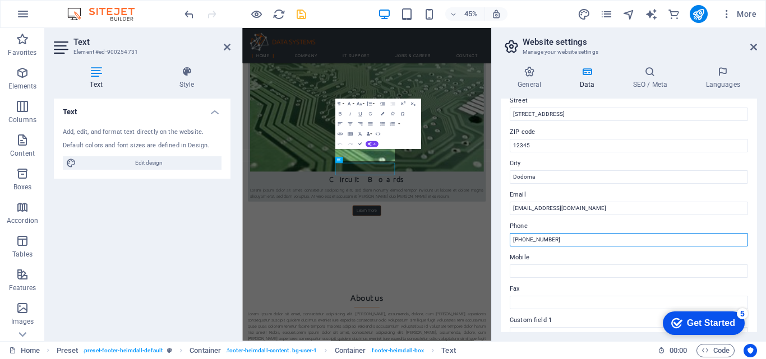
scroll to position [1367, 0]
drag, startPoint x: 528, startPoint y: 239, endPoint x: 581, endPoint y: 240, distance: 53.8
click at [581, 240] on input "[PHONE_NUMBER]" at bounding box center [629, 239] width 238 height 13
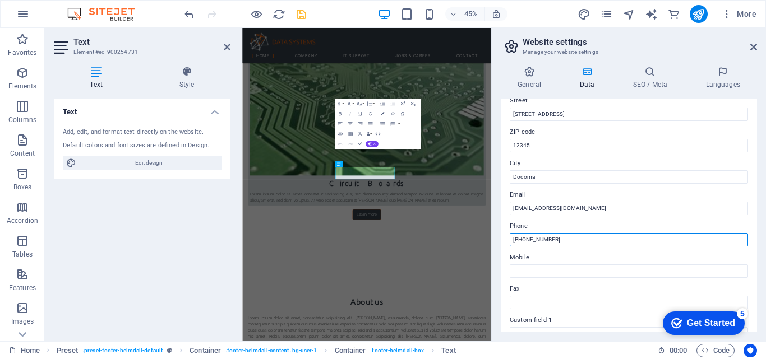
click at [546, 240] on input "[PHONE_NUMBER]" at bounding box center [629, 239] width 238 height 13
click at [538, 240] on input "[PHONE_NUMBER]" at bounding box center [629, 239] width 238 height 13
type input "[PHONE_NUMBER]"
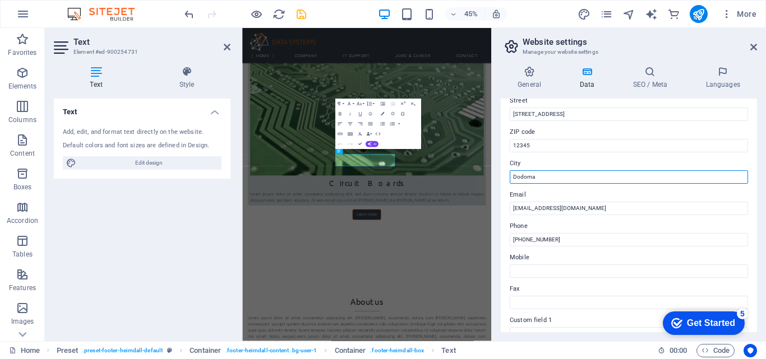
click at [537, 177] on input "Dodoma" at bounding box center [629, 176] width 238 height 13
type input "D"
type input "Mbeya"
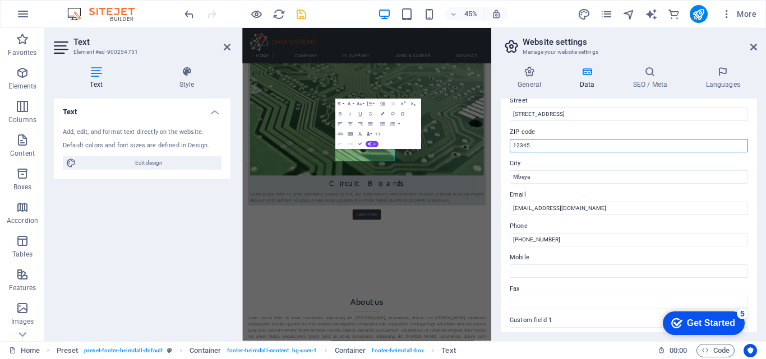
click at [537, 144] on input "12345" at bounding box center [629, 145] width 238 height 13
type input "1"
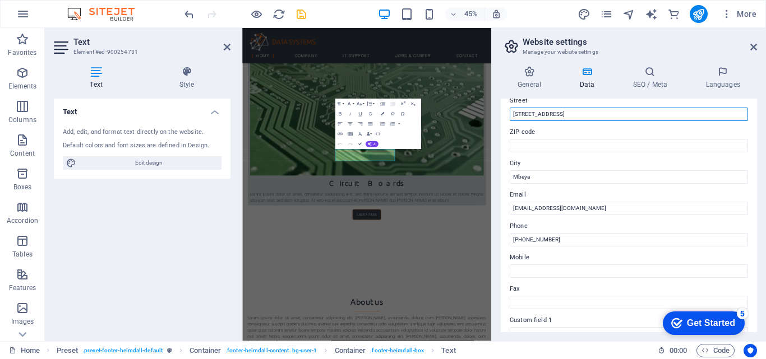
click at [553, 117] on input "[STREET_ADDRESS]" at bounding box center [629, 114] width 238 height 13
type input "1"
type input "Mwanjelwa"
click at [300, 12] on icon "save" at bounding box center [301, 14] width 13 height 13
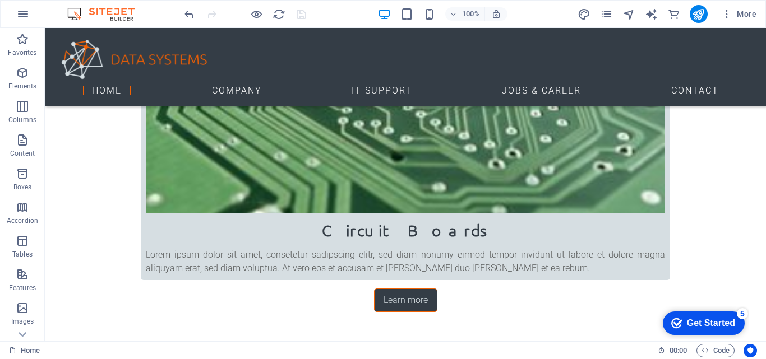
scroll to position [1200, 0]
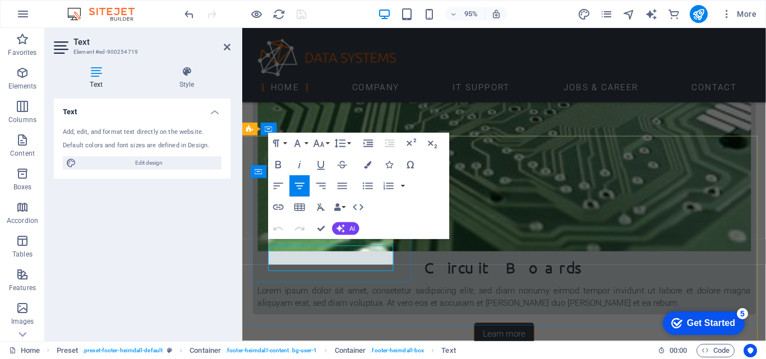
scroll to position [1158, 0]
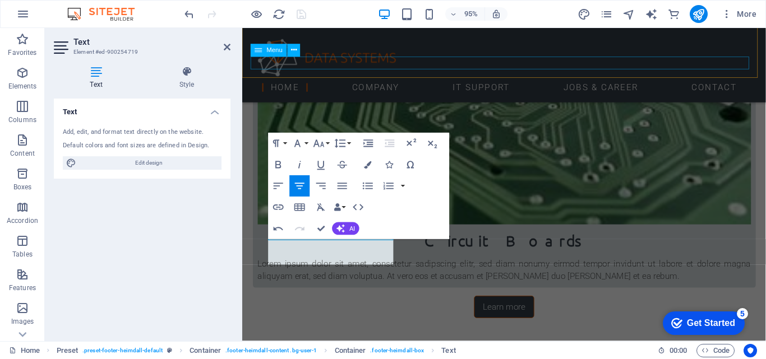
scroll to position [1198, 0]
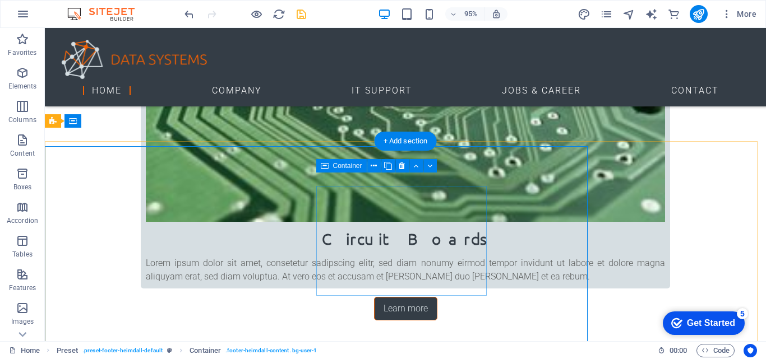
scroll to position [1193, 0]
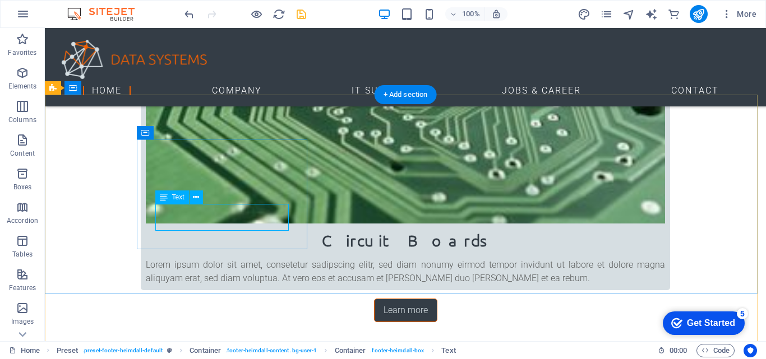
click at [193, 196] on icon at bounding box center [196, 198] width 6 height 12
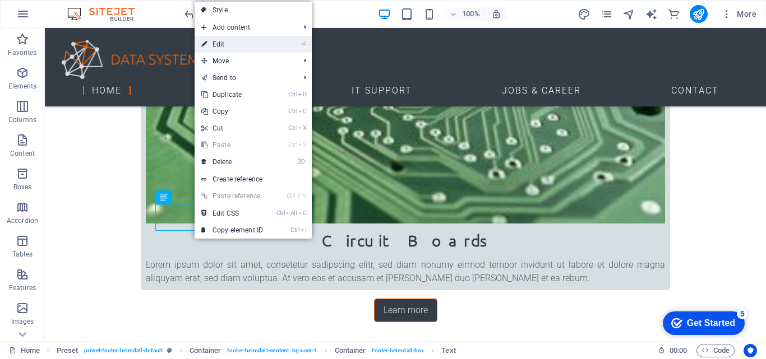
click at [216, 44] on link "⏎ Edit" at bounding box center [232, 44] width 75 height 17
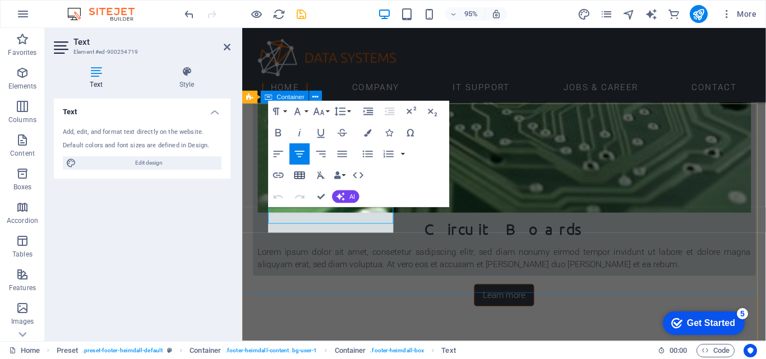
scroll to position [1203, 0]
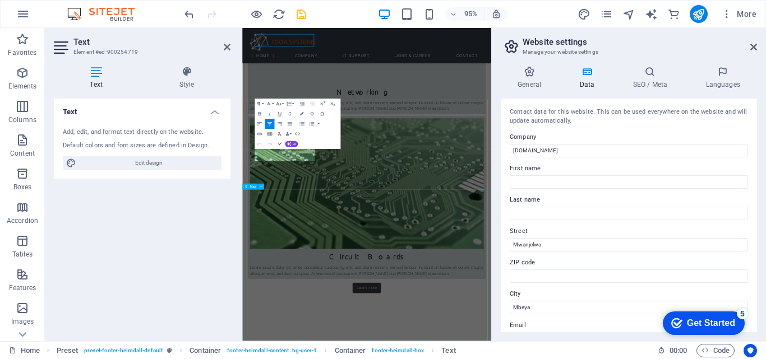
scroll to position [1378, 0]
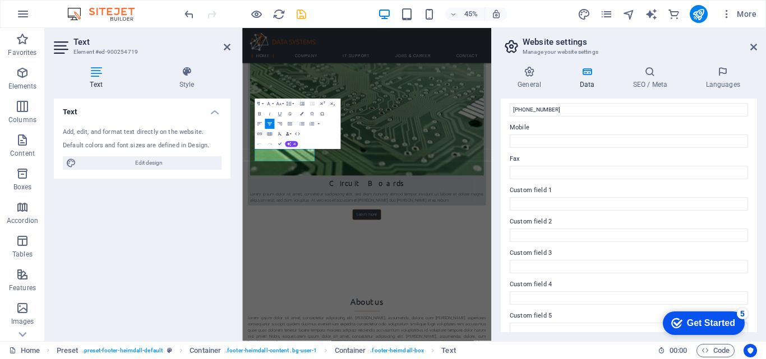
scroll to position [305, 0]
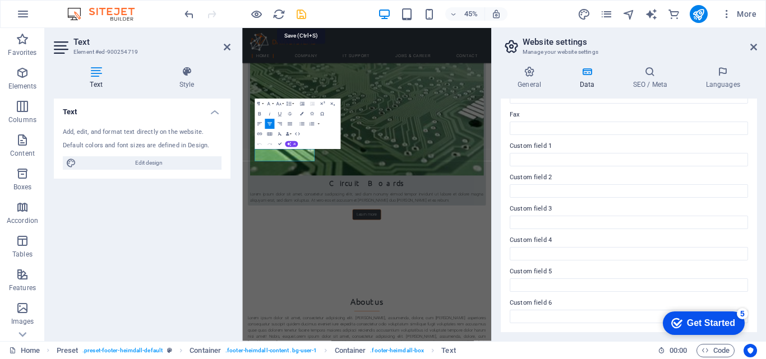
click at [301, 14] on icon "save" at bounding box center [301, 14] width 13 height 13
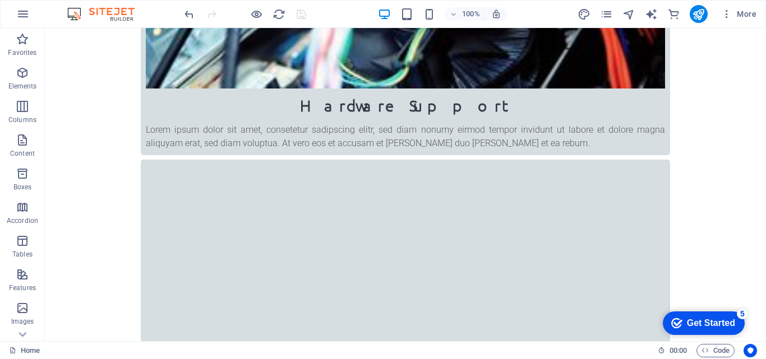
scroll to position [629, 0]
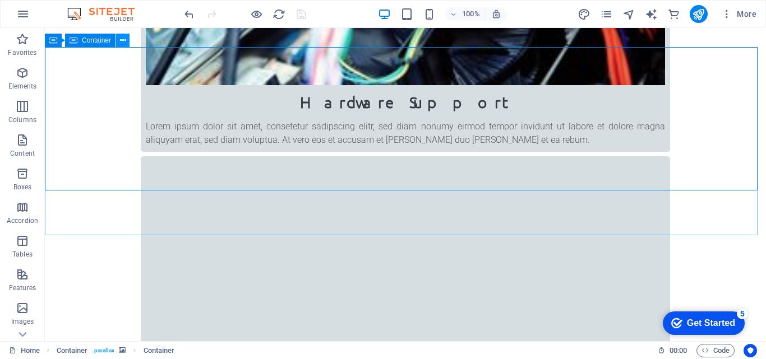
click at [120, 39] on icon at bounding box center [123, 41] width 6 height 12
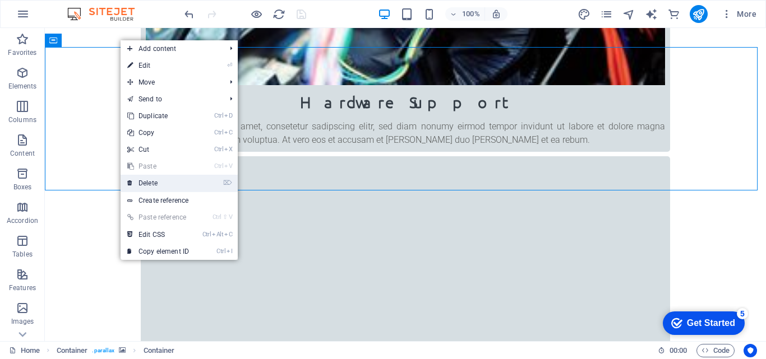
click at [149, 183] on link "⌦ Delete" at bounding box center [158, 183] width 75 height 17
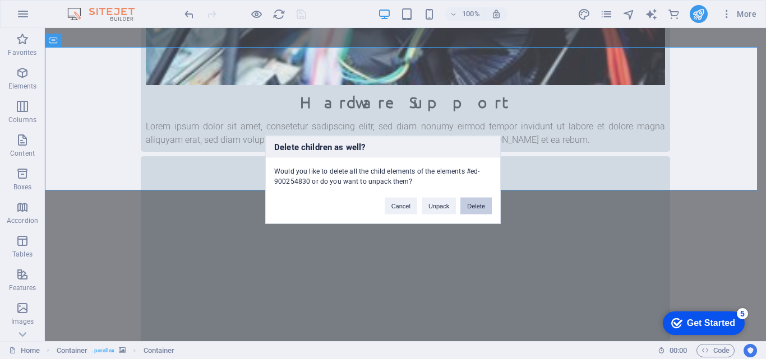
click at [472, 203] on button "Delete" at bounding box center [475, 205] width 31 height 17
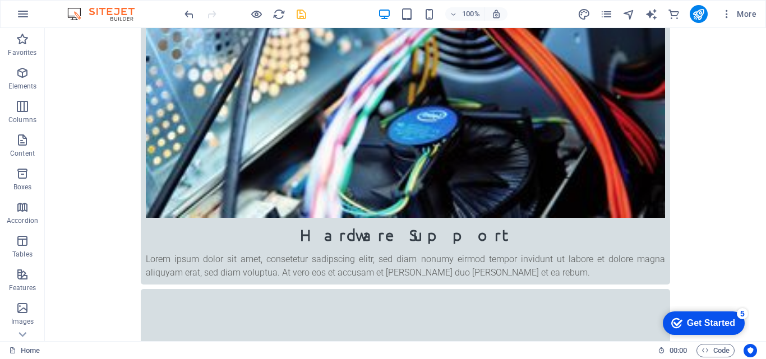
scroll to position [502, 0]
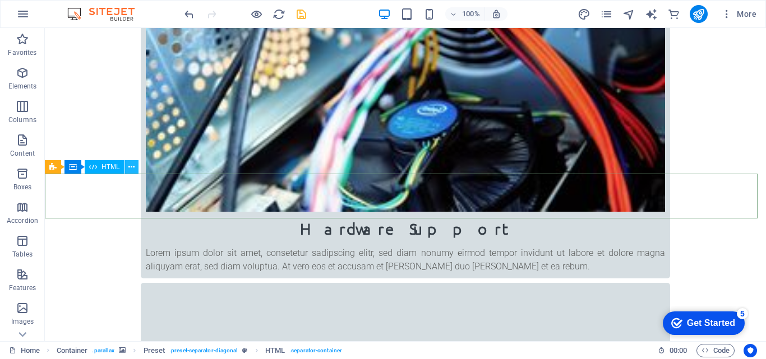
click at [130, 168] on icon at bounding box center [131, 167] width 6 height 12
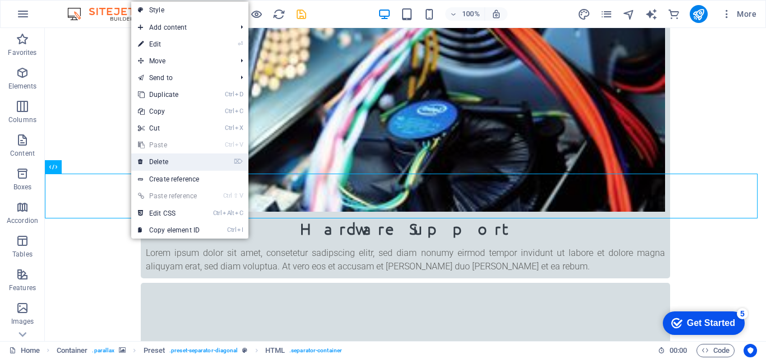
click at [151, 158] on link "⌦ Delete" at bounding box center [168, 162] width 75 height 17
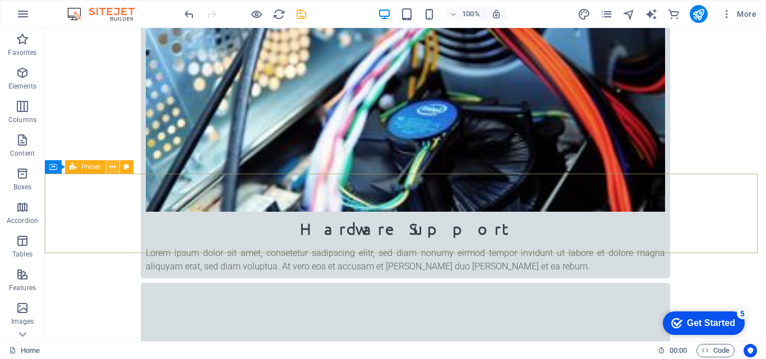
click at [112, 165] on icon at bounding box center [112, 167] width 6 height 12
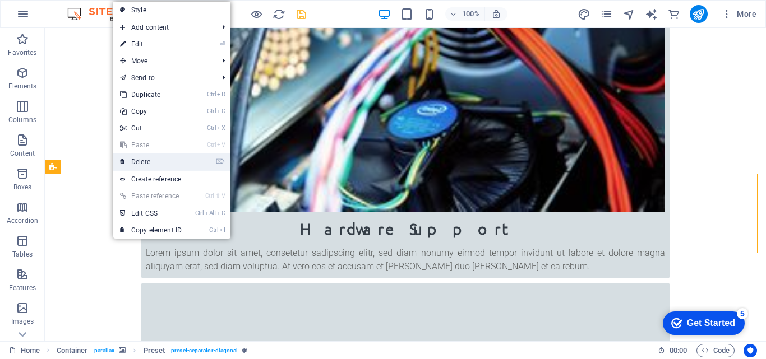
click at [133, 160] on link "⌦ Delete" at bounding box center [150, 162] width 75 height 17
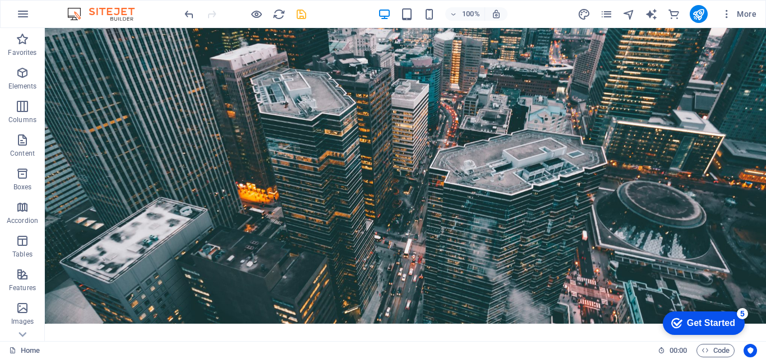
scroll to position [0, 0]
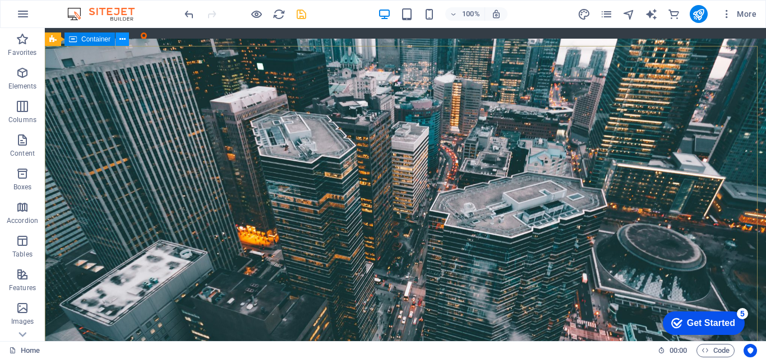
click at [119, 40] on icon at bounding box center [122, 40] width 6 height 12
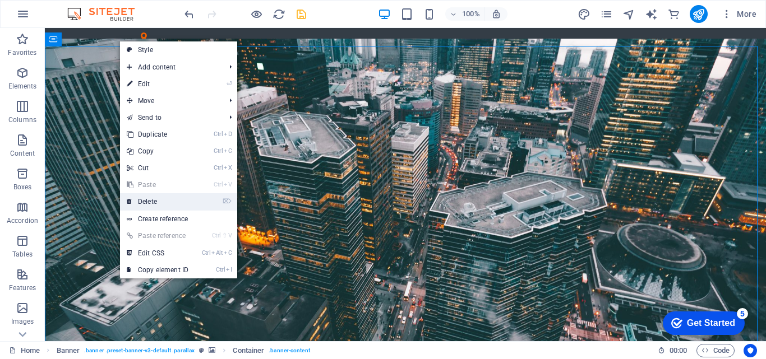
click at [149, 198] on link "⌦ Delete" at bounding box center [157, 201] width 75 height 17
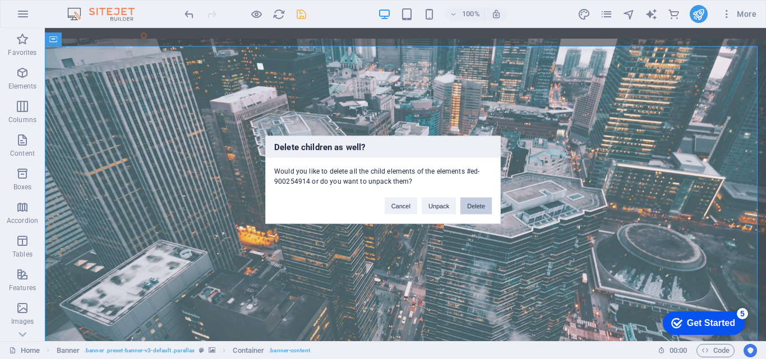
click at [475, 207] on button "Delete" at bounding box center [475, 205] width 31 height 17
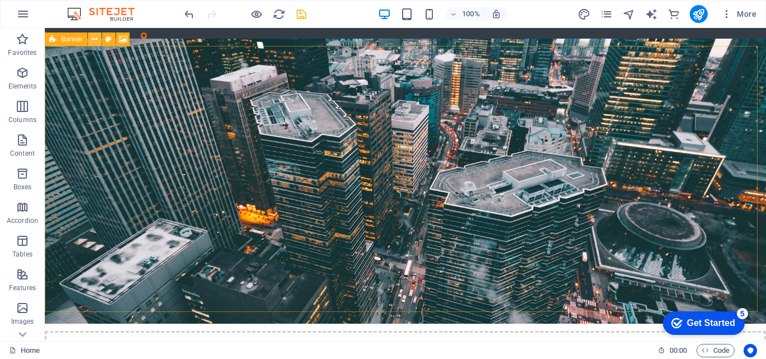
click at [94, 40] on icon at bounding box center [94, 40] width 6 height 12
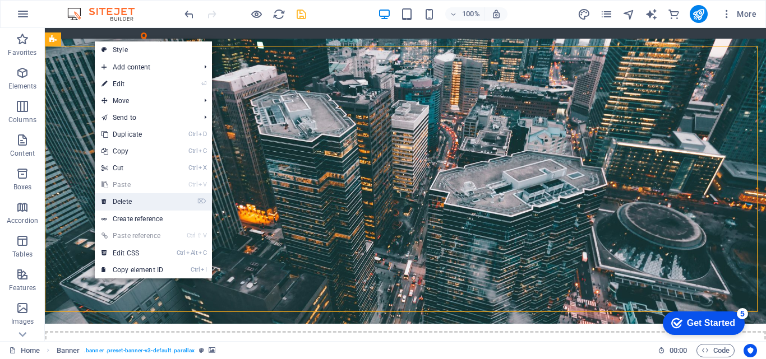
click at [137, 201] on link "⌦ Delete" at bounding box center [132, 201] width 75 height 17
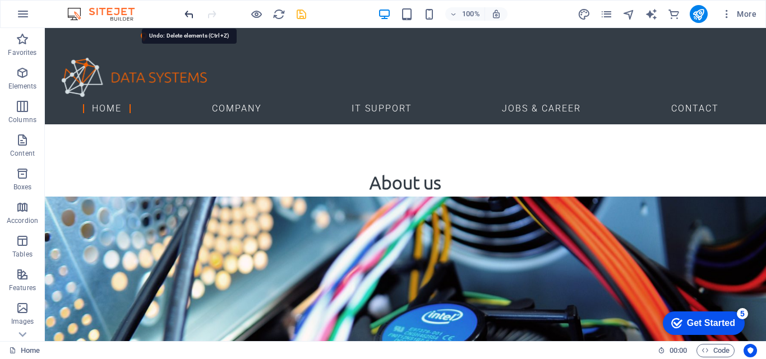
click at [186, 15] on icon "undo" at bounding box center [189, 14] width 13 height 13
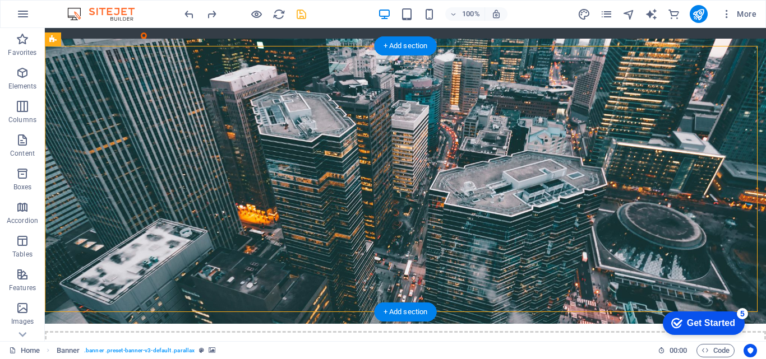
click at [409, 165] on figure at bounding box center [405, 181] width 721 height 285
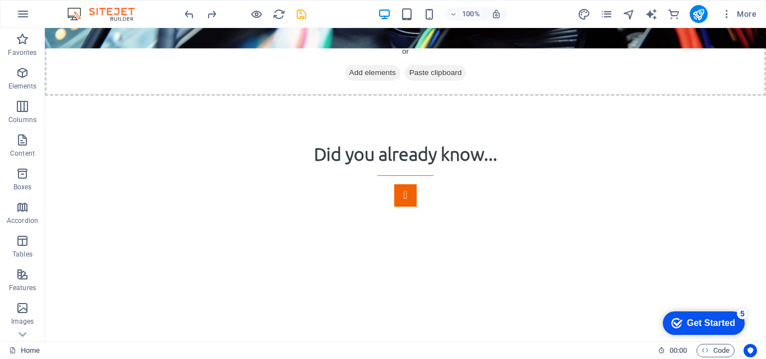
scroll to position [455, 0]
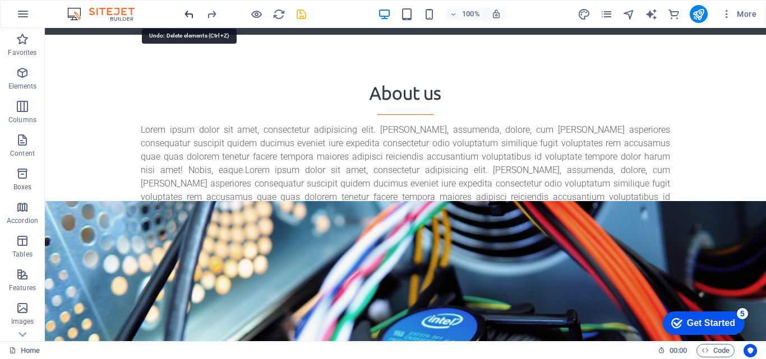
click at [186, 13] on icon "undo" at bounding box center [189, 14] width 13 height 13
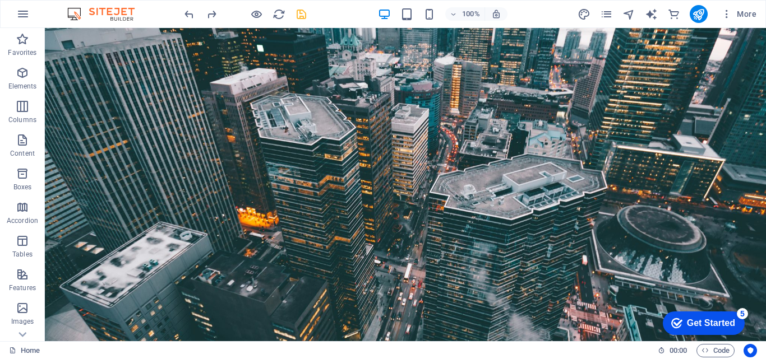
scroll to position [0, 0]
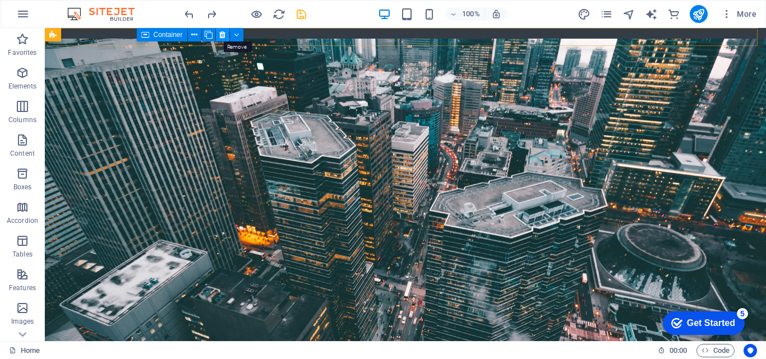
click at [220, 33] on icon at bounding box center [222, 35] width 6 height 12
click at [235, 34] on icon at bounding box center [236, 35] width 5 height 12
click at [221, 34] on icon at bounding box center [222, 35] width 6 height 12
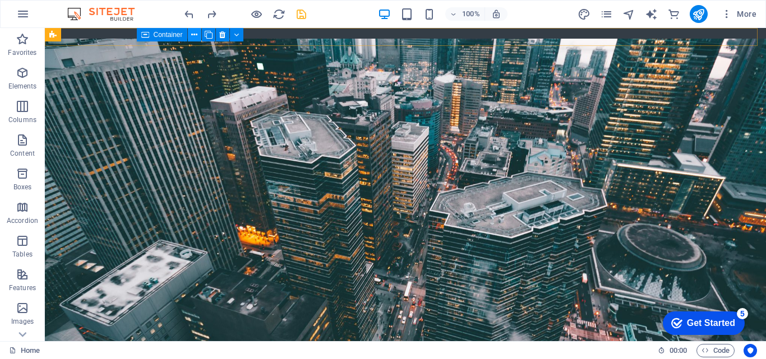
click at [194, 37] on icon at bounding box center [194, 35] width 6 height 12
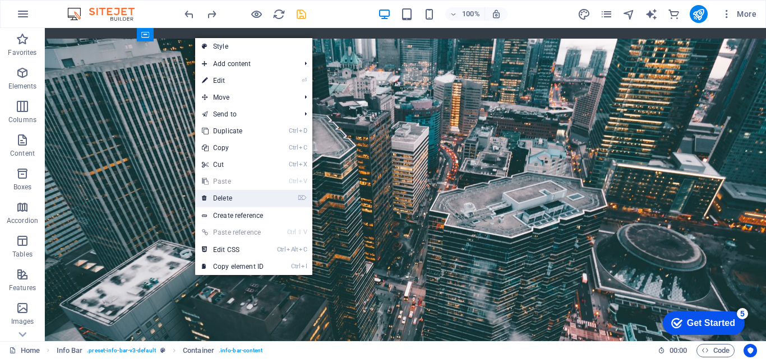
click at [216, 196] on link "⌦ Delete" at bounding box center [232, 198] width 75 height 17
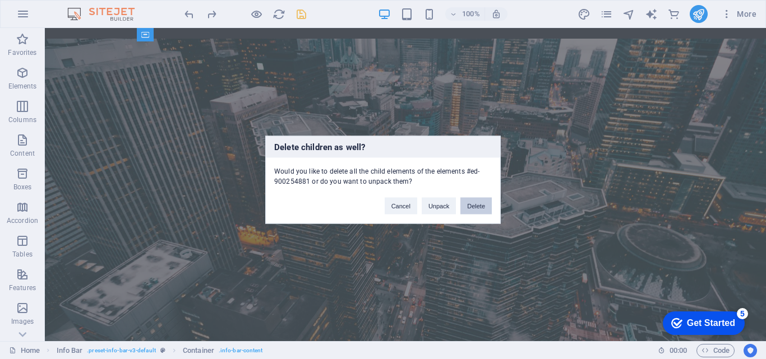
click at [474, 204] on button "Delete" at bounding box center [475, 205] width 31 height 17
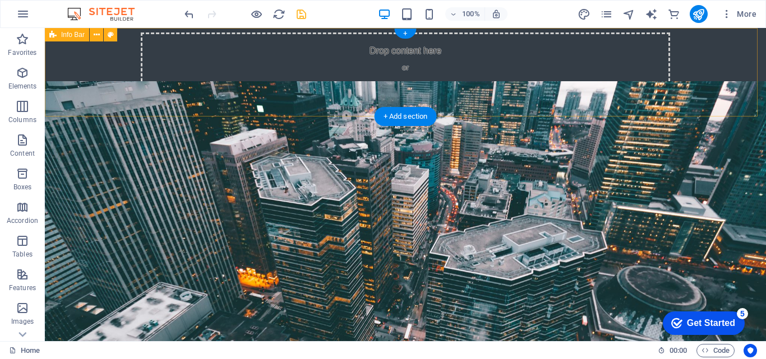
click at [704, 64] on div "Drop content here or Add elements Paste clipboard" at bounding box center [405, 72] width 721 height 89
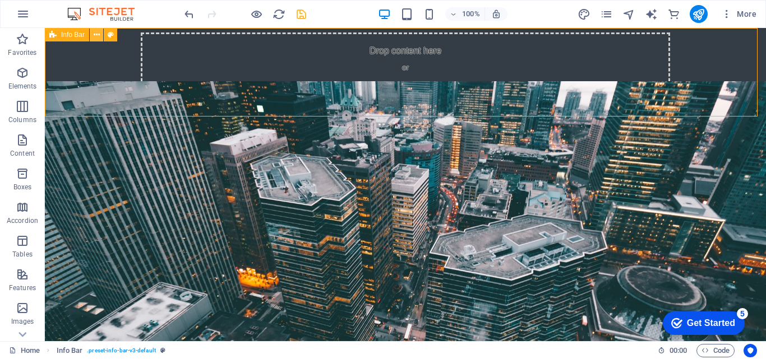
click at [95, 33] on icon at bounding box center [97, 35] width 6 height 12
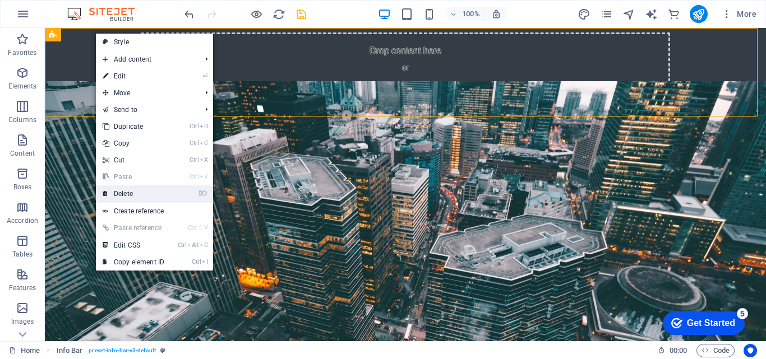
click at [121, 192] on link "⌦ Delete" at bounding box center [133, 194] width 75 height 17
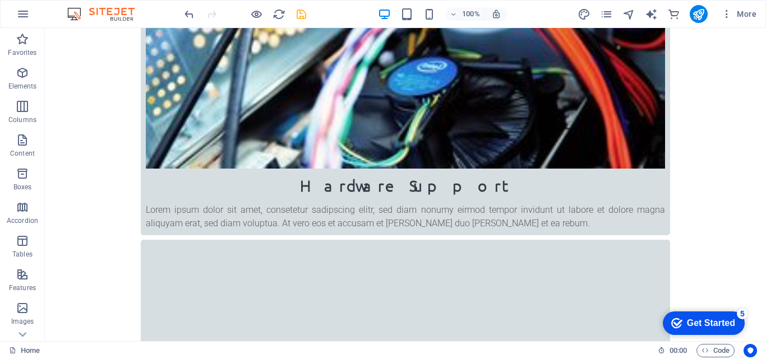
scroll to position [531, 0]
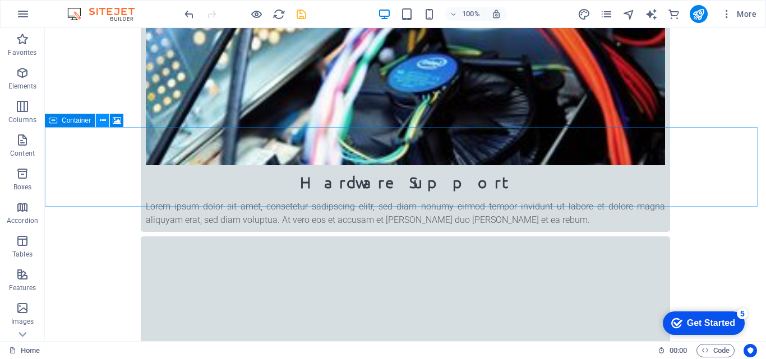
click at [101, 119] on icon at bounding box center [103, 121] width 6 height 12
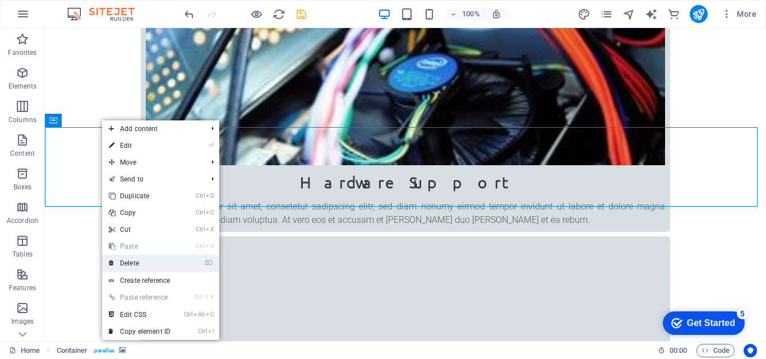
click at [127, 263] on link "⌦ Delete" at bounding box center [139, 263] width 75 height 17
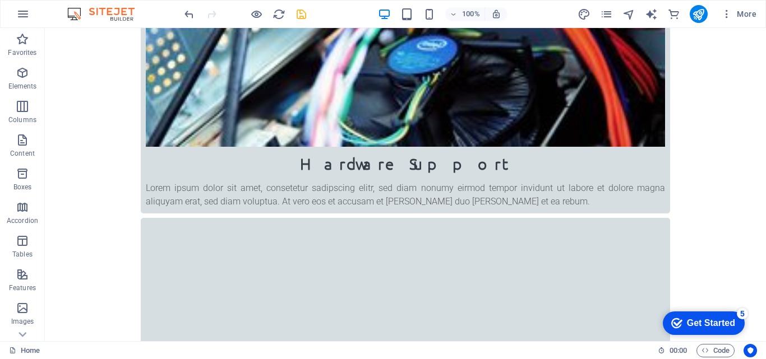
scroll to position [674, 0]
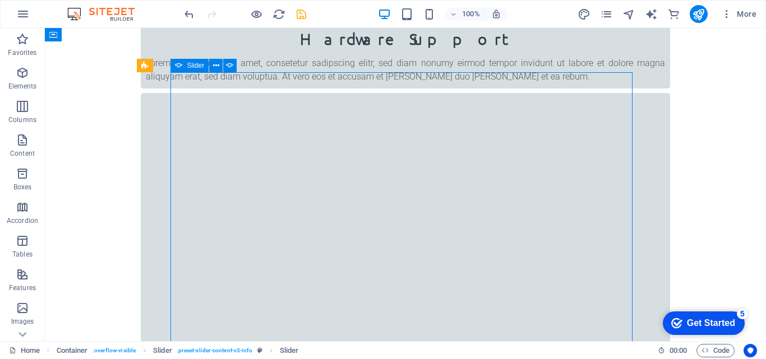
select select "region"
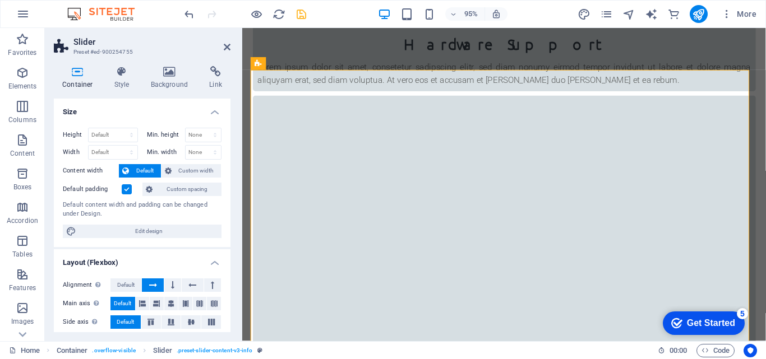
scroll to position [687, 0]
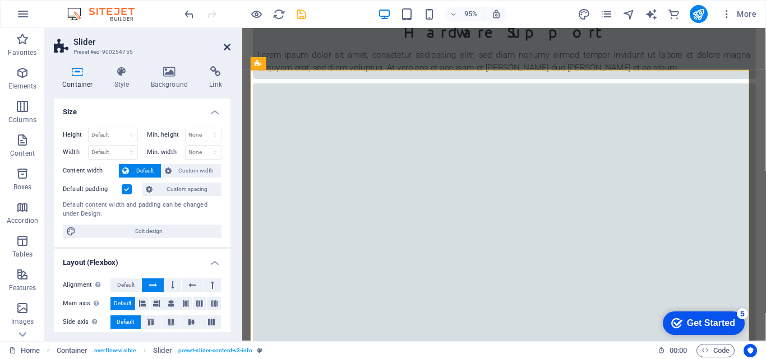
click at [229, 47] on icon at bounding box center [227, 47] width 7 height 9
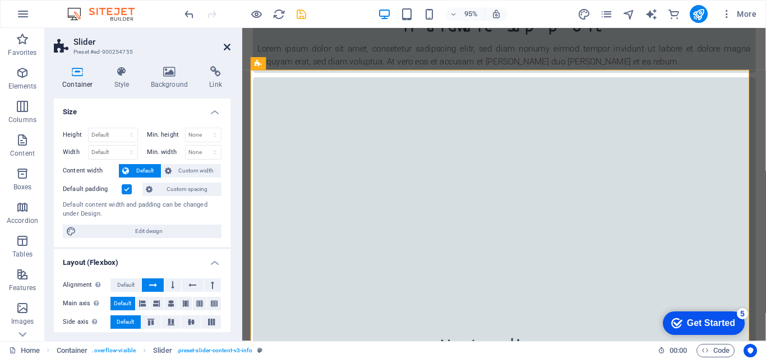
scroll to position [674, 0]
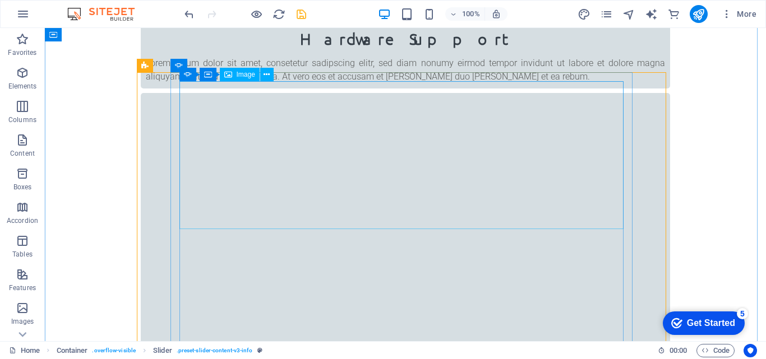
click at [227, 77] on icon at bounding box center [228, 74] width 8 height 13
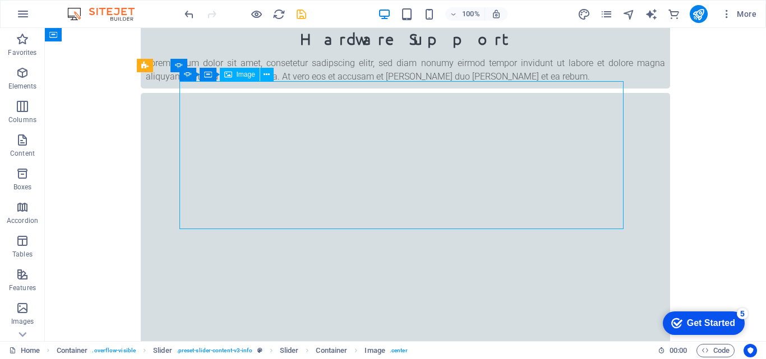
click at [227, 77] on icon at bounding box center [228, 74] width 8 height 13
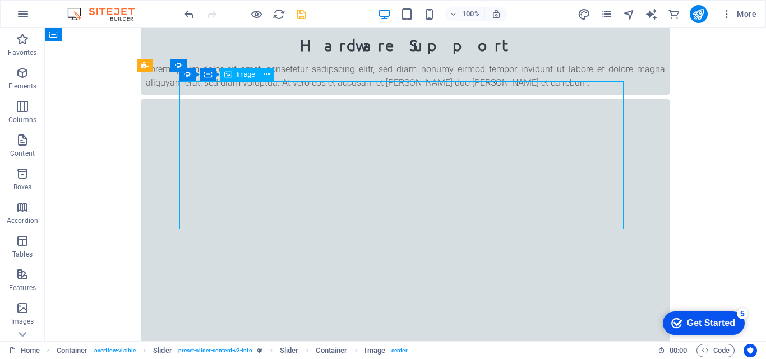
scroll to position [687, 0]
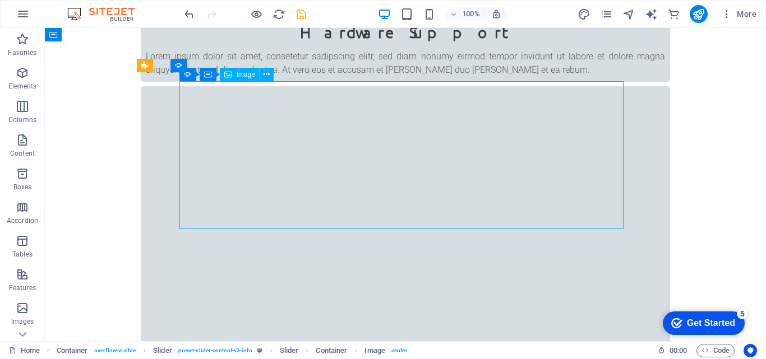
select select "%"
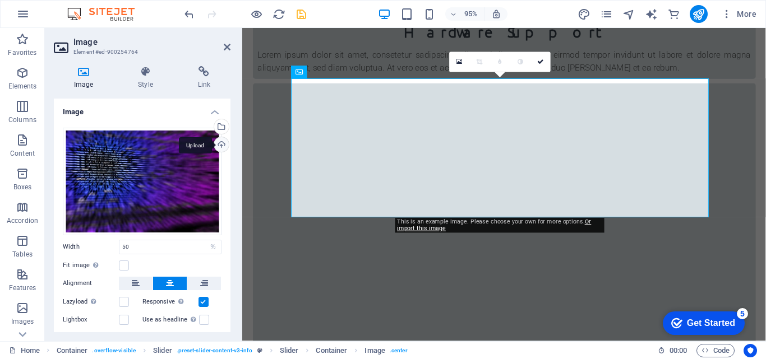
click at [217, 144] on div "Upload" at bounding box center [220, 145] width 17 height 17
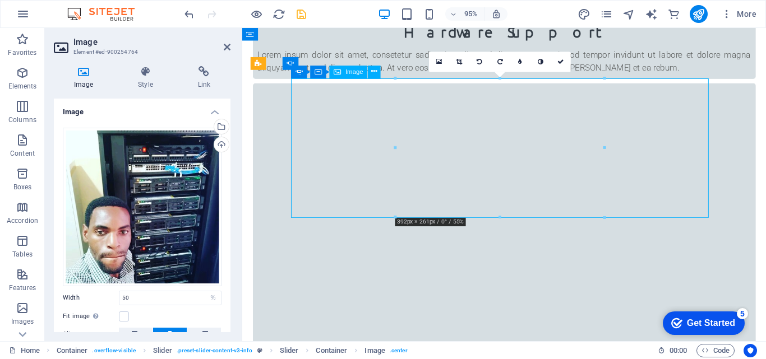
drag, startPoint x: 475, startPoint y: 179, endPoint x: 475, endPoint y: 143, distance: 36.4
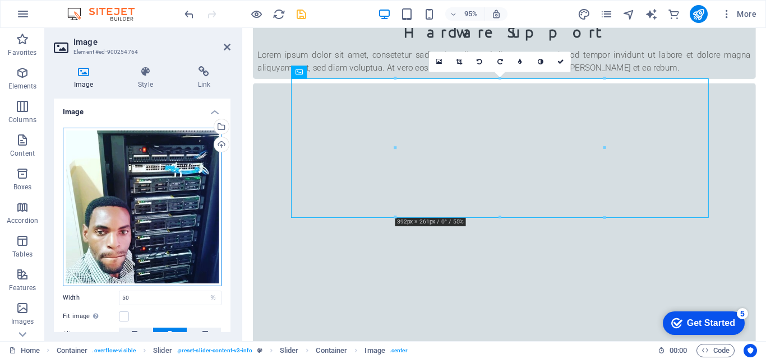
drag, startPoint x: 128, startPoint y: 218, endPoint x: 130, endPoint y: 195, distance: 23.0
click at [130, 195] on div "Drag files here, click to choose files or select files from Files or our free s…" at bounding box center [142, 207] width 159 height 159
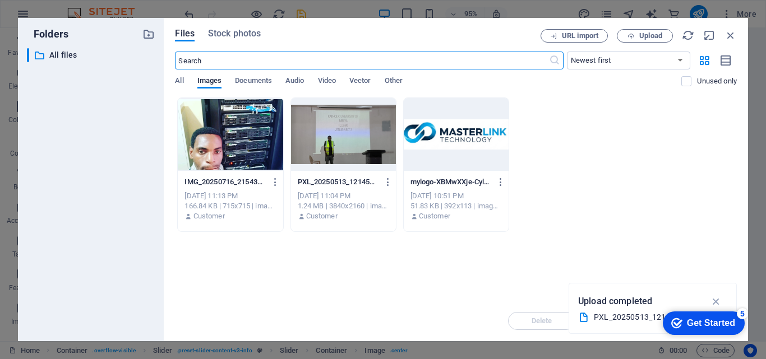
scroll to position [942, 0]
click at [243, 137] on div at bounding box center [230, 134] width 105 height 73
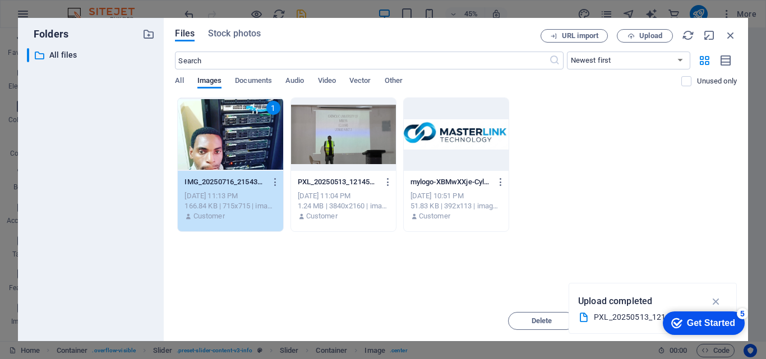
click at [332, 131] on div at bounding box center [343, 134] width 105 height 73
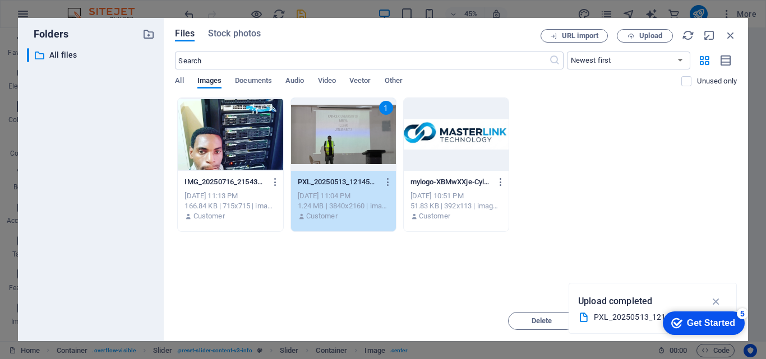
click at [205, 149] on div at bounding box center [230, 134] width 105 height 73
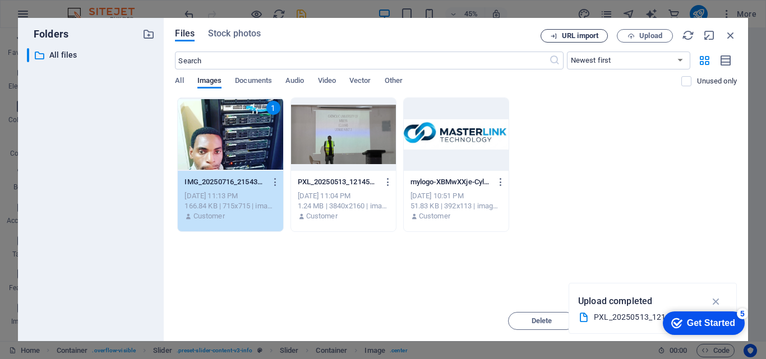
click at [570, 34] on span "URL import" at bounding box center [580, 36] width 36 height 7
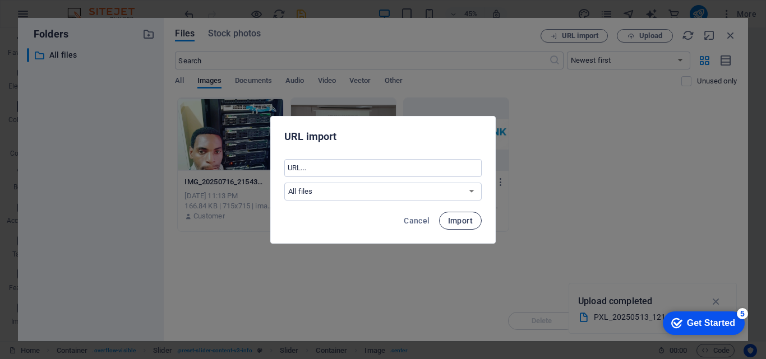
click at [459, 219] on span "Import" at bounding box center [460, 220] width 25 height 9
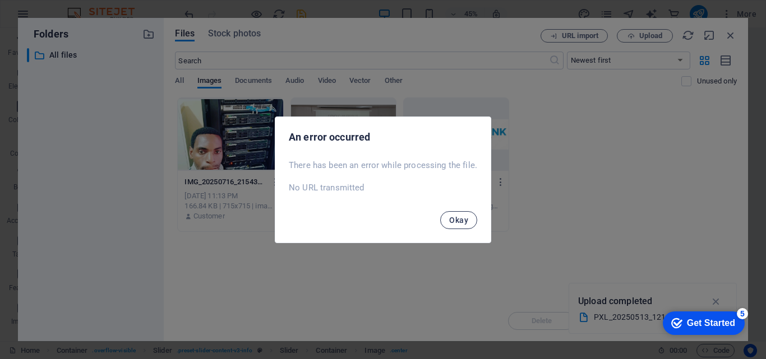
click at [459, 220] on span "Okay" at bounding box center [458, 220] width 19 height 9
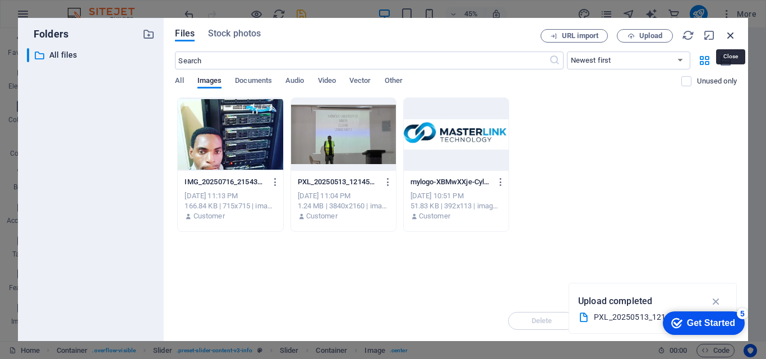
click at [734, 35] on icon "button" at bounding box center [730, 35] width 12 height 12
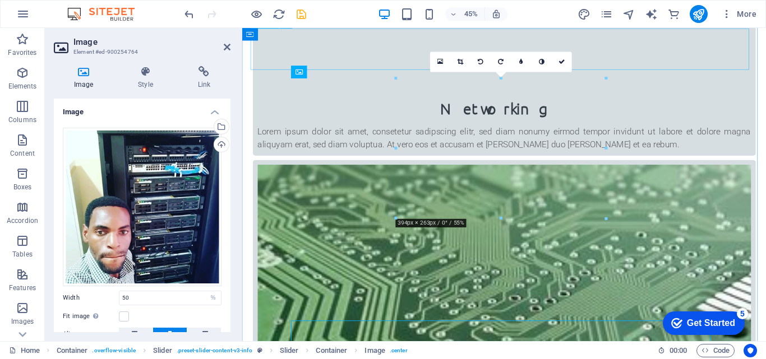
scroll to position [687, 0]
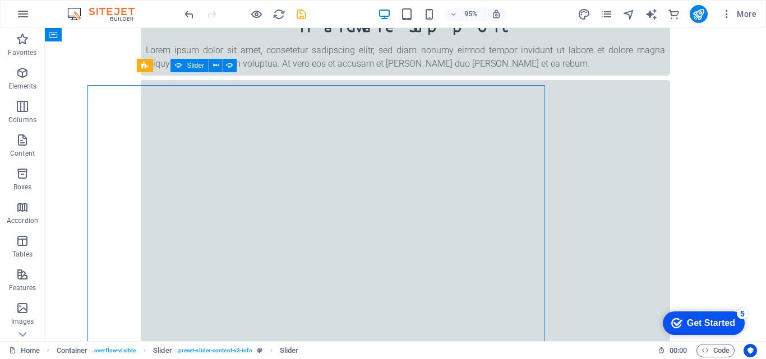
scroll to position [674, 0]
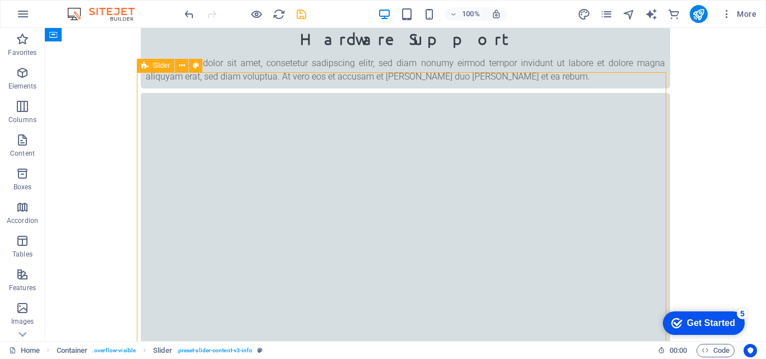
select select "region"
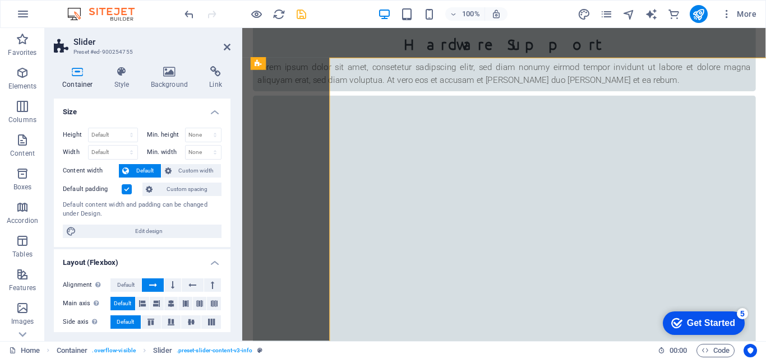
scroll to position [687, 0]
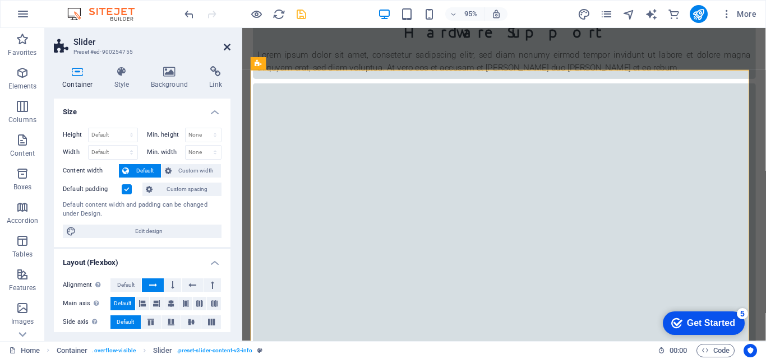
click at [224, 48] on icon at bounding box center [227, 47] width 7 height 9
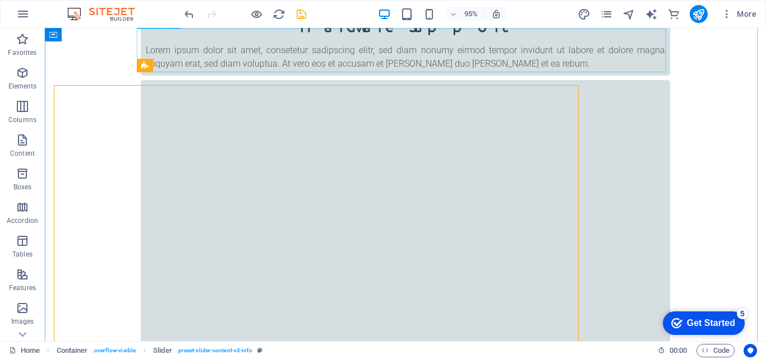
scroll to position [674, 0]
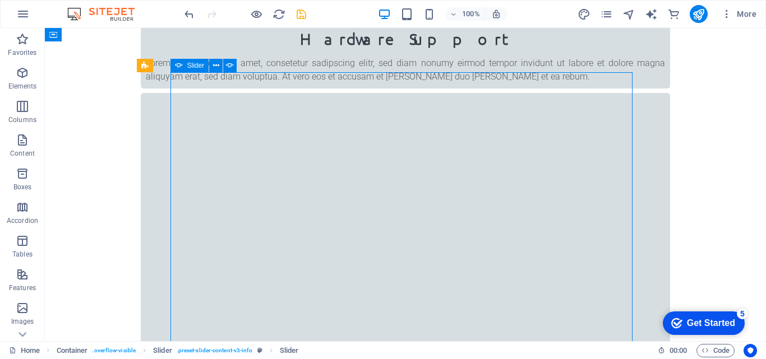
select select "ms"
select select "s"
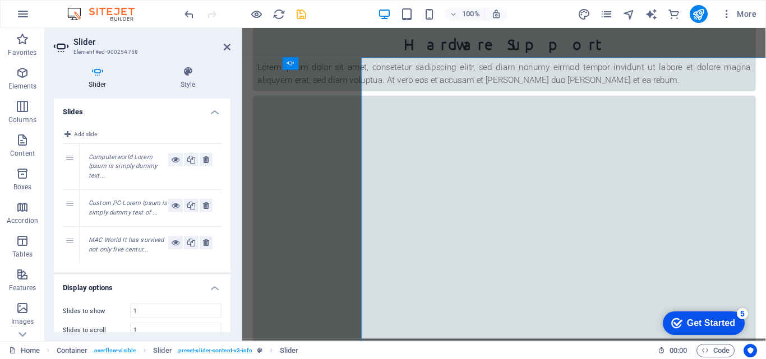
scroll to position [687, 0]
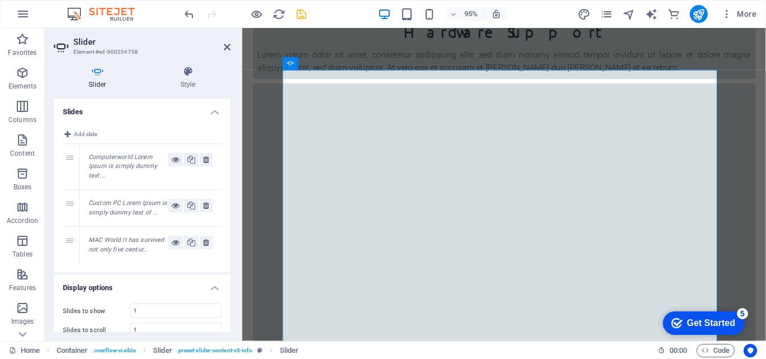
click at [151, 221] on div "Custom PC Lorem Ipsum is simply dummy text of ..." at bounding box center [151, 208] width 142 height 36
click at [225, 45] on icon at bounding box center [227, 47] width 7 height 9
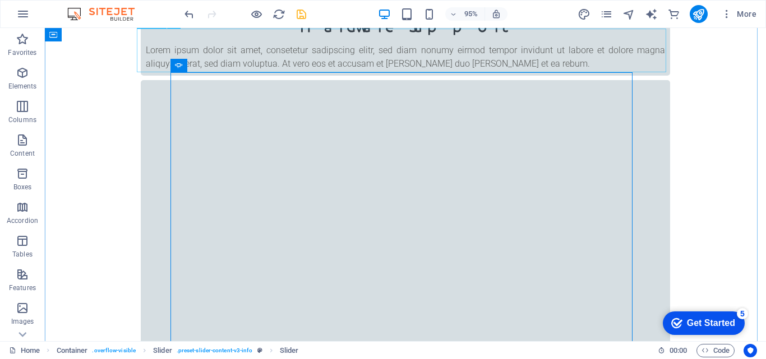
scroll to position [674, 0]
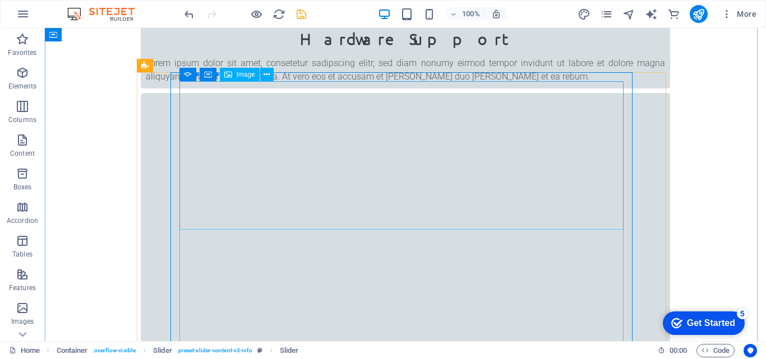
click at [231, 76] on icon at bounding box center [228, 74] width 8 height 13
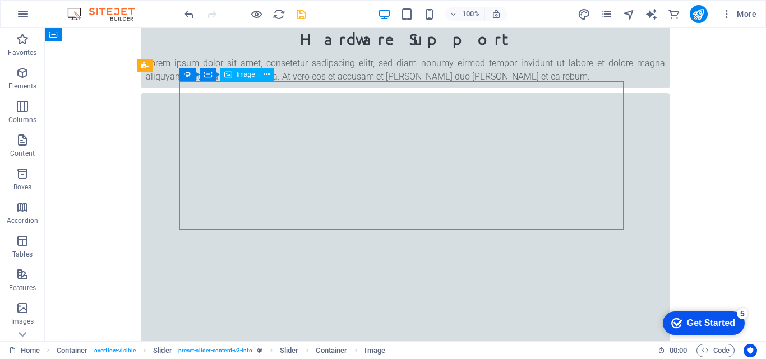
click at [231, 76] on icon at bounding box center [228, 74] width 8 height 13
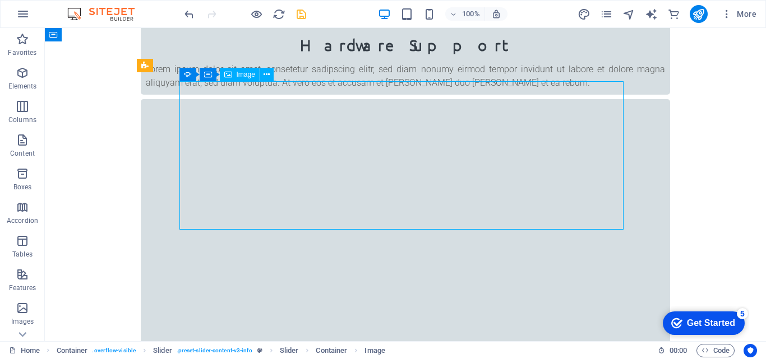
scroll to position [687, 0]
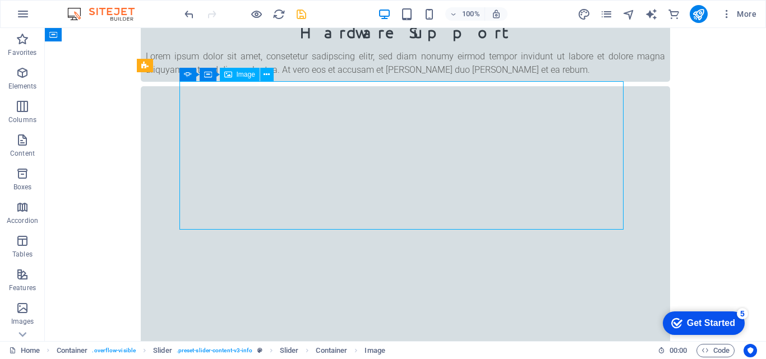
select select "%"
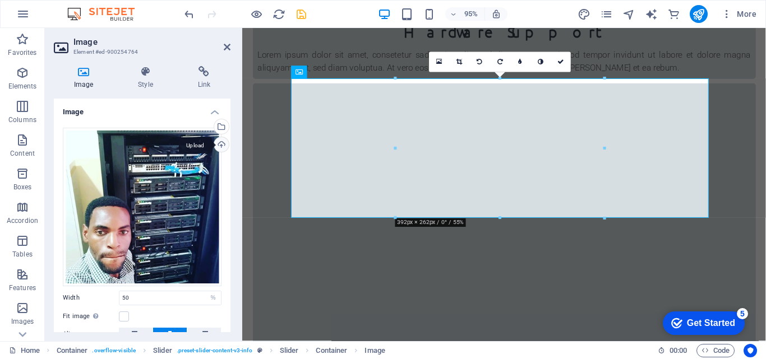
click at [220, 142] on div "Upload" at bounding box center [220, 145] width 17 height 17
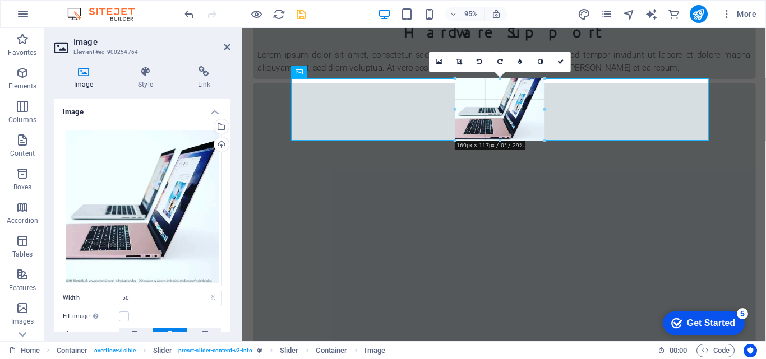
drag, startPoint x: 500, startPoint y: 218, endPoint x: 489, endPoint y: 137, distance: 82.0
type input "169"
select select "px"
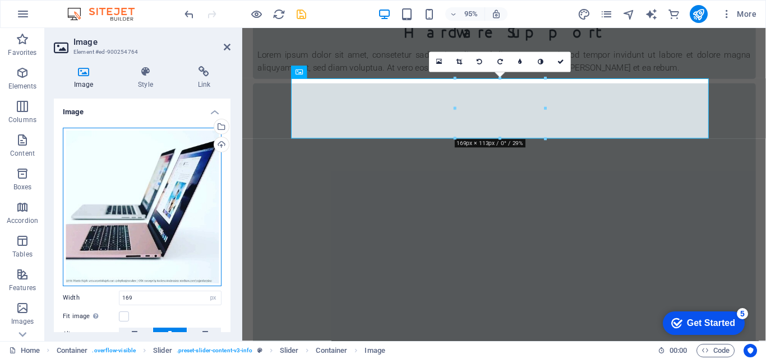
click at [121, 187] on div "Drag files here, click to choose files or select files from Files or our free s…" at bounding box center [142, 207] width 159 height 159
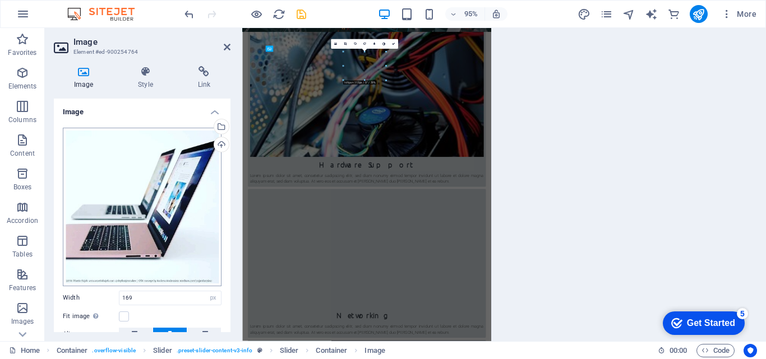
scroll to position [942, 0]
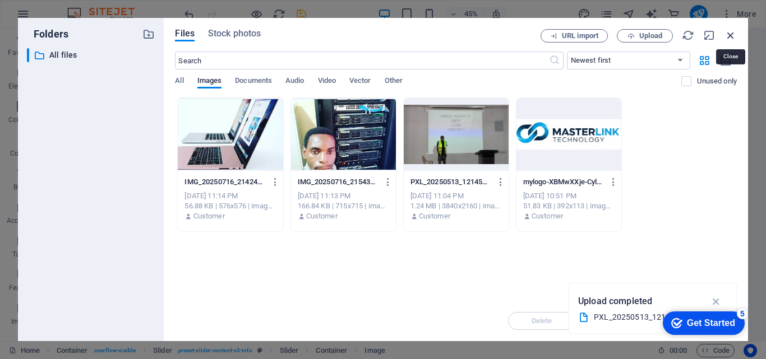
click at [731, 35] on icon "button" at bounding box center [730, 35] width 12 height 12
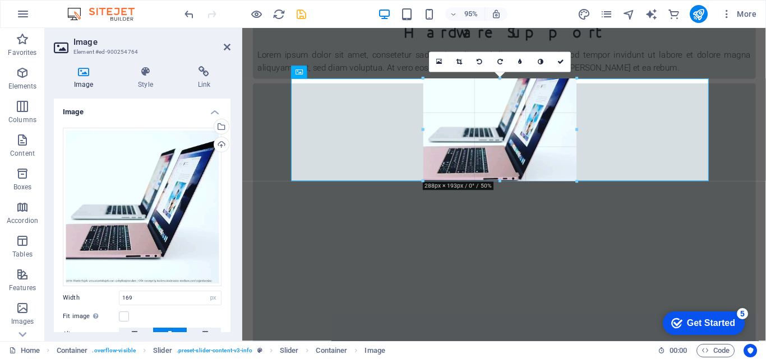
drag, startPoint x: 544, startPoint y: 108, endPoint x: 611, endPoint y: 116, distance: 67.8
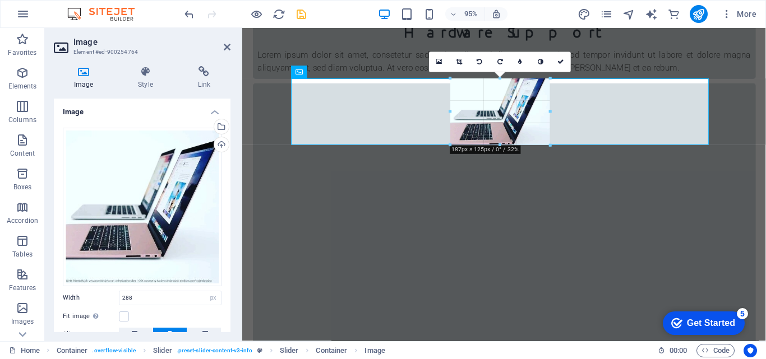
drag, startPoint x: 576, startPoint y: 129, endPoint x: 518, endPoint y: 150, distance: 62.6
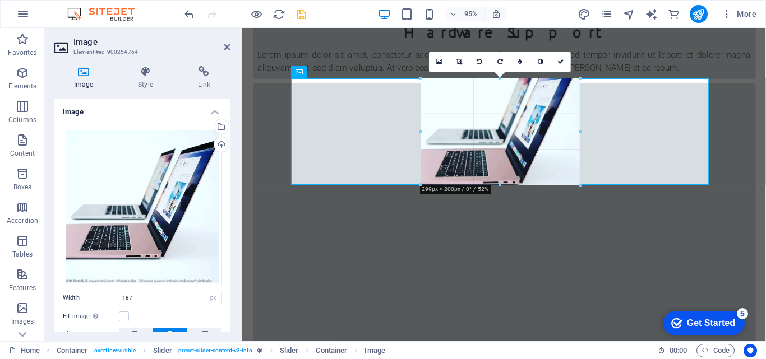
drag, startPoint x: 549, startPoint y: 112, endPoint x: 613, endPoint y: 127, distance: 65.6
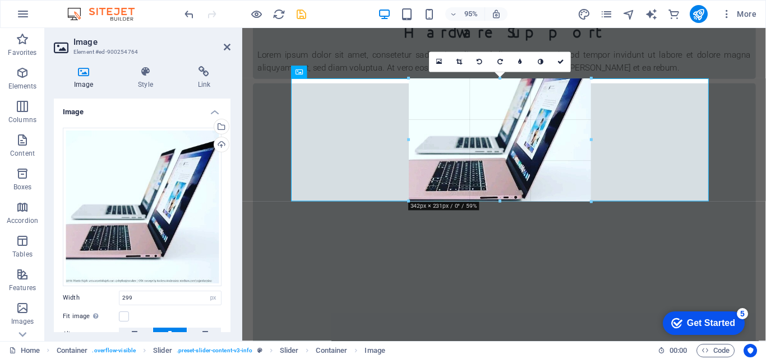
drag, startPoint x: 500, startPoint y: 183, endPoint x: 502, endPoint y: 200, distance: 17.6
type input "342"
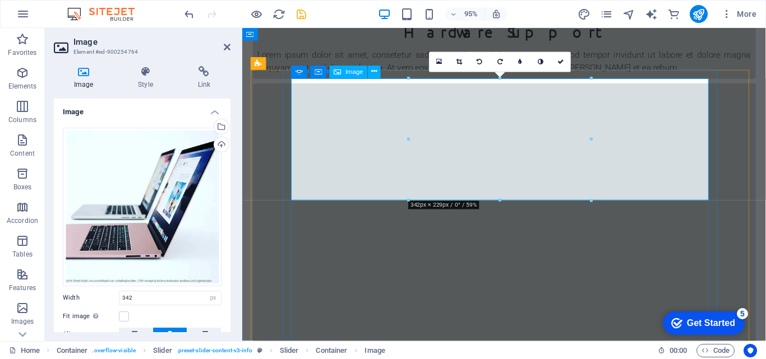
click at [225, 45] on icon at bounding box center [227, 47] width 7 height 9
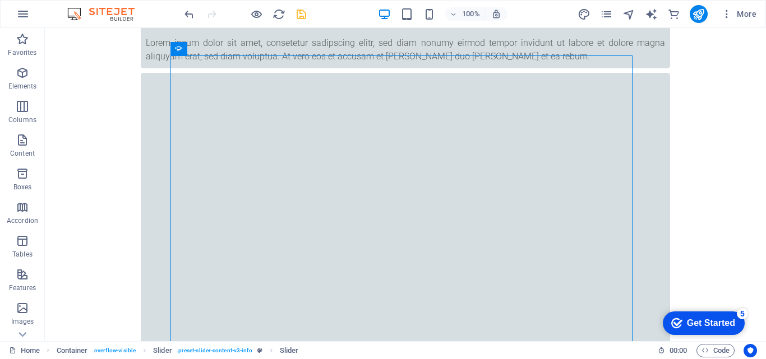
scroll to position [691, 0]
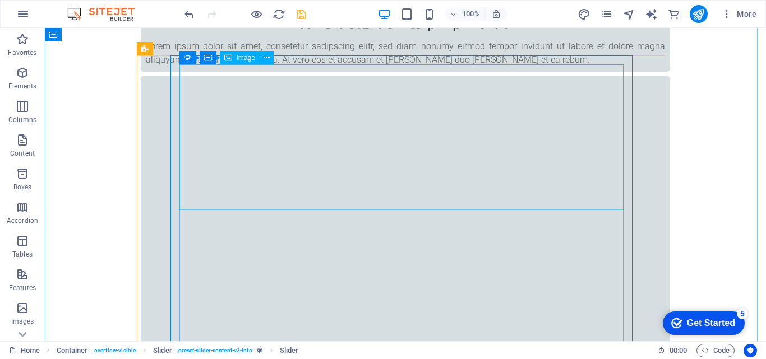
click at [243, 59] on span "Image" at bounding box center [246, 57] width 19 height 7
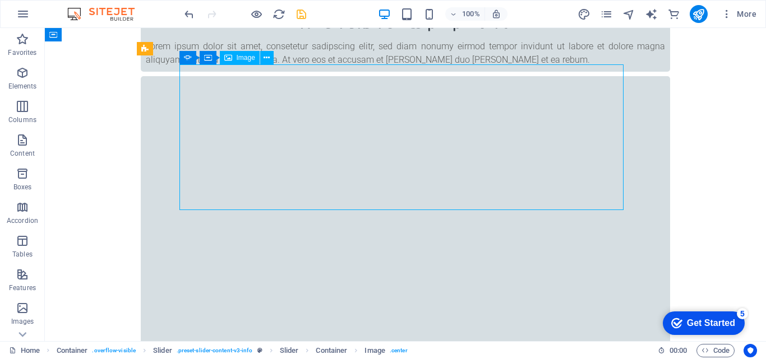
click at [232, 59] on icon at bounding box center [228, 57] width 8 height 13
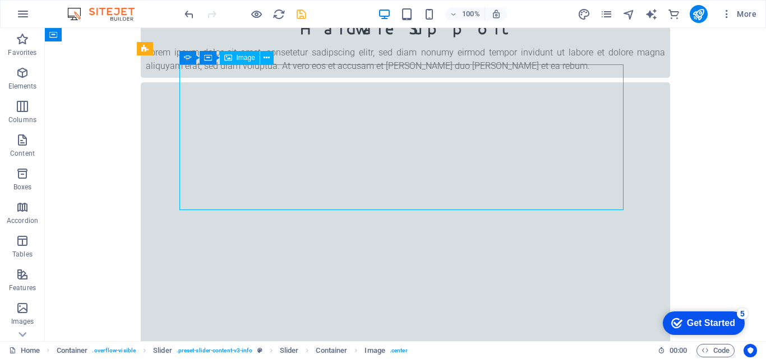
scroll to position [704, 0]
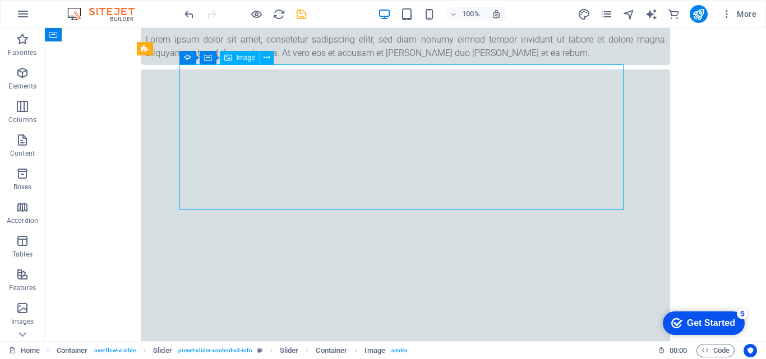
select select "%"
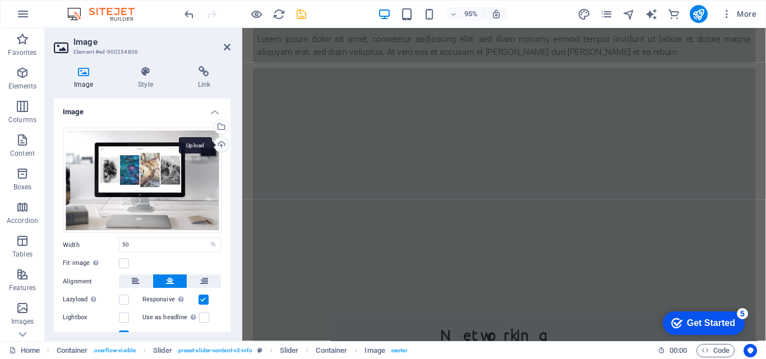
click at [218, 145] on div "Upload" at bounding box center [220, 145] width 17 height 17
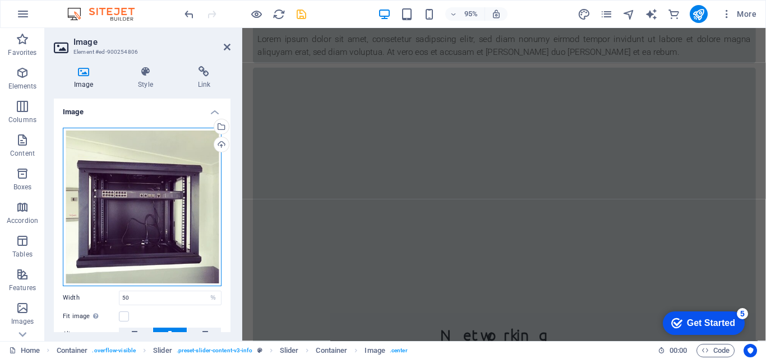
click at [160, 205] on div "Drag files here, click to choose files or select files from Files or our free s…" at bounding box center [142, 207] width 159 height 159
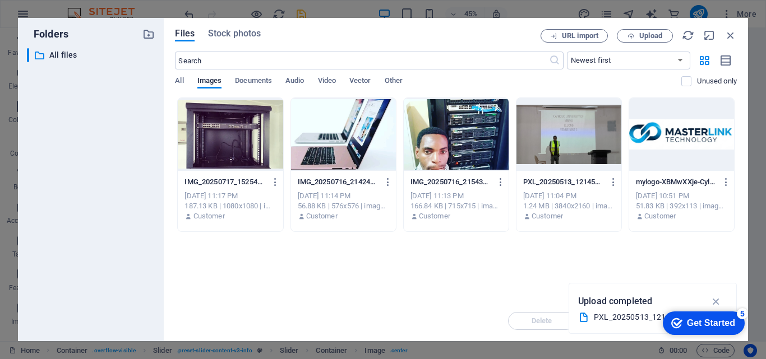
click at [160, 192] on div "Folders ​ All files All files" at bounding box center [91, 180] width 146 height 324
click at [231, 143] on div at bounding box center [230, 134] width 105 height 73
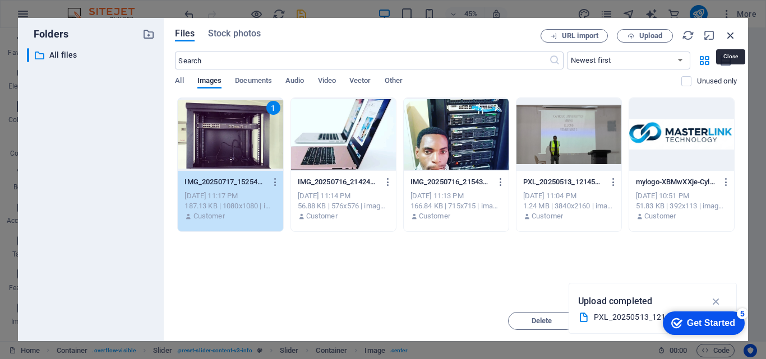
click at [729, 38] on icon "button" at bounding box center [730, 35] width 12 height 12
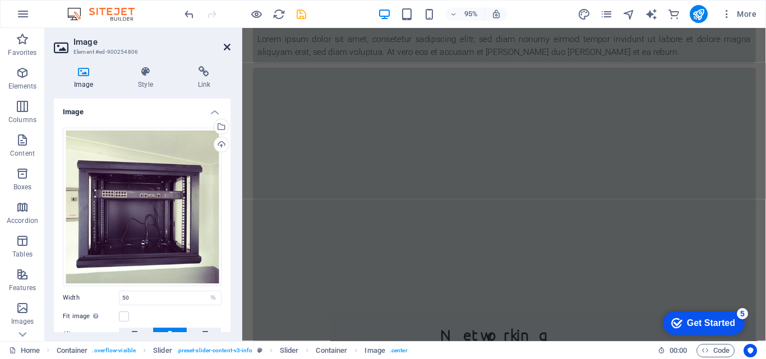
click at [226, 47] on icon at bounding box center [227, 47] width 7 height 9
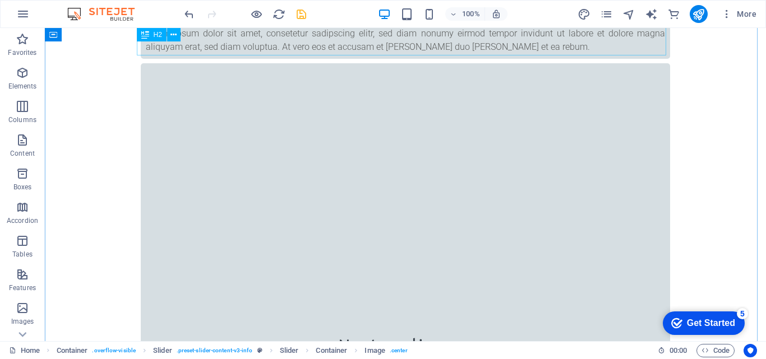
scroll to position [691, 0]
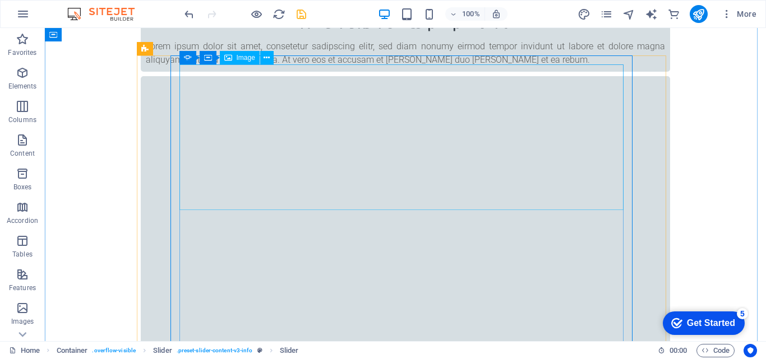
click at [230, 57] on icon at bounding box center [228, 57] width 8 height 13
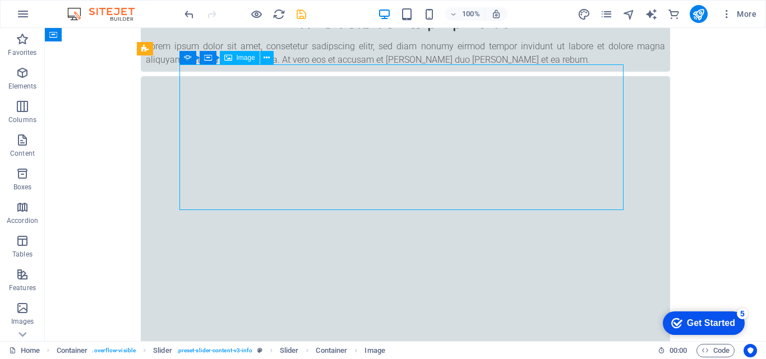
click at [230, 57] on icon at bounding box center [228, 57] width 8 height 13
select select "%"
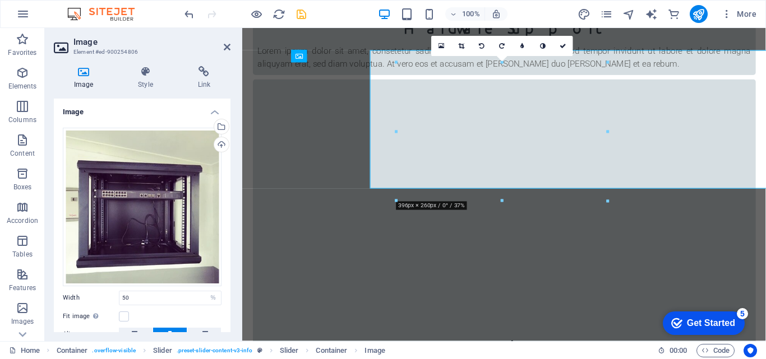
scroll to position [704, 0]
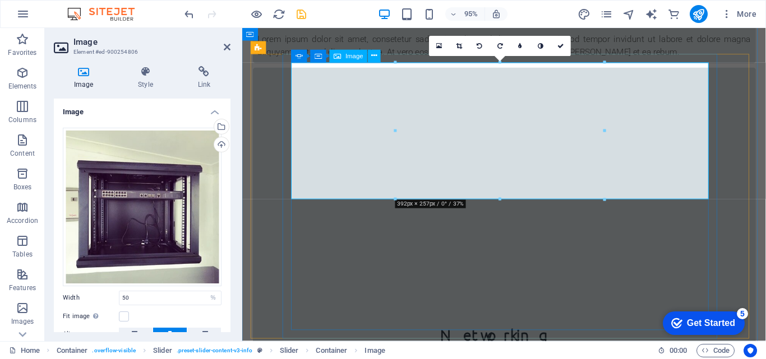
drag, startPoint x: 636, startPoint y: 158, endPoint x: 413, endPoint y: 135, distance: 224.9
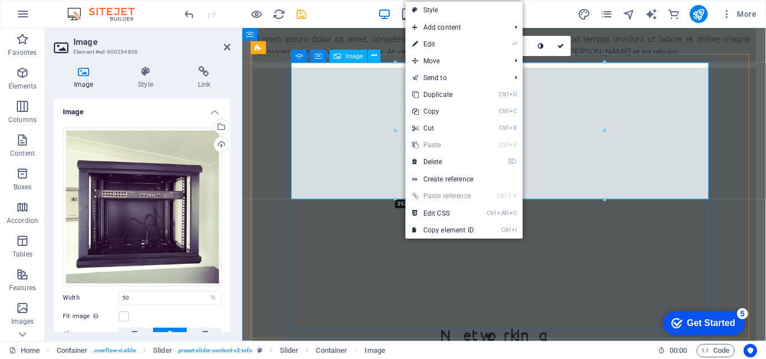
drag, startPoint x: 636, startPoint y: 160, endPoint x: 408, endPoint y: 136, distance: 229.4
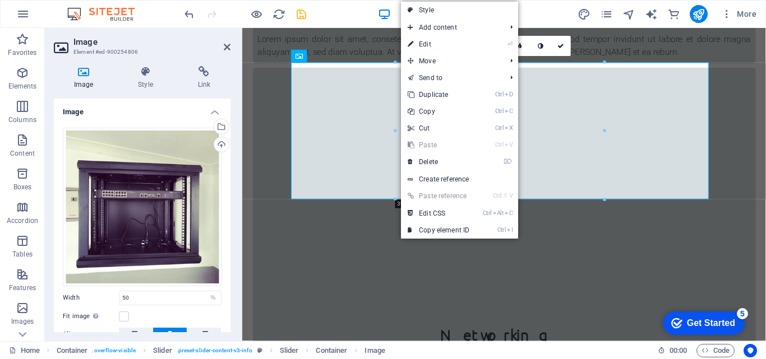
click at [395, 131] on div at bounding box center [396, 130] width 4 height 137
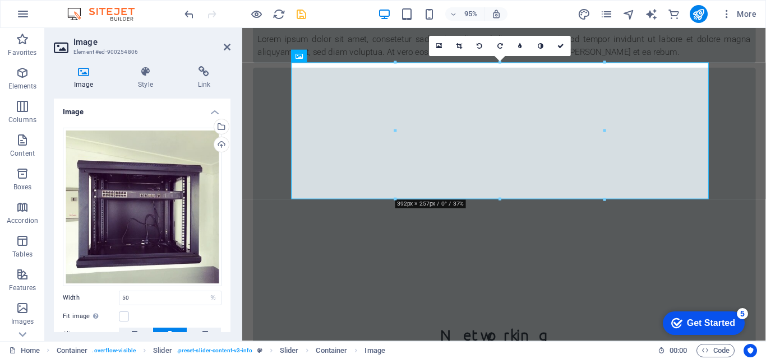
click at [395, 131] on div at bounding box center [396, 130] width 4 height 137
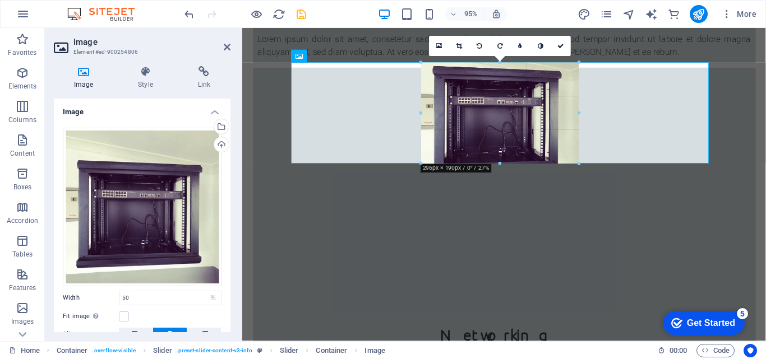
drag, startPoint x: 395, startPoint y: 131, endPoint x: 450, endPoint y: 139, distance: 54.9
type input "296"
select select "px"
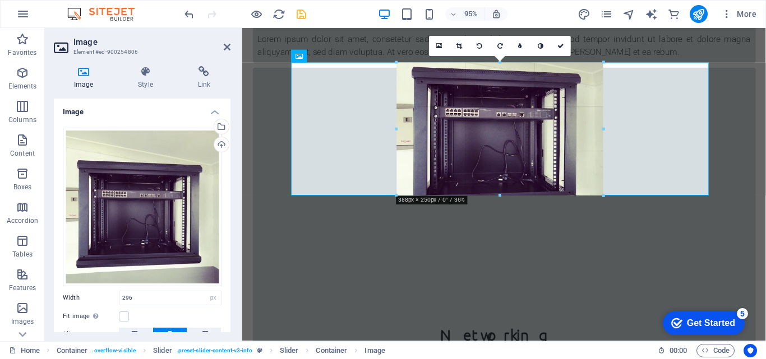
drag, startPoint x: 499, startPoint y: 167, endPoint x: 502, endPoint y: 198, distance: 31.5
type input "388"
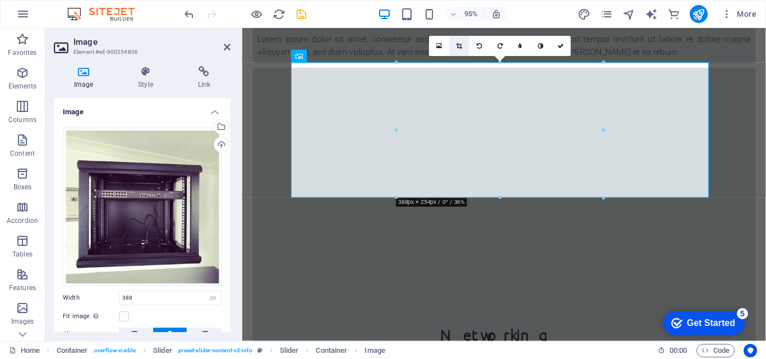
click at [460, 47] on icon at bounding box center [459, 46] width 6 height 6
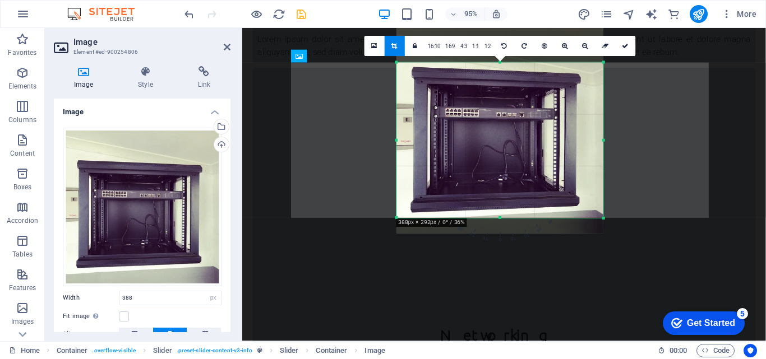
drag, startPoint x: 500, startPoint y: 199, endPoint x: 496, endPoint y: 220, distance: 21.6
click at [496, 218] on div "180 170 160 150 140 130 120 110 100 90 80 70 60 50 40 30 20 10 0 -10 -20 -30 -4…" at bounding box center [500, 139] width 207 height 155
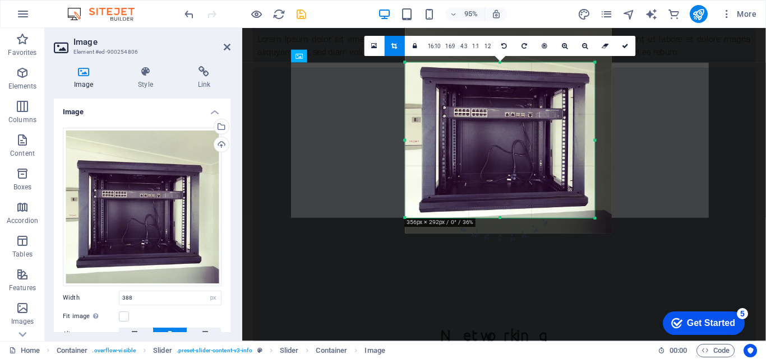
drag, startPoint x: 604, startPoint y: 141, endPoint x: 586, endPoint y: 139, distance: 18.0
click at [586, 139] on div "180 170 160 150 140 130 120 110 100 90 80 70 60 50 40 30 20 10 0 -10 -20 -30 -4…" at bounding box center [500, 139] width 190 height 155
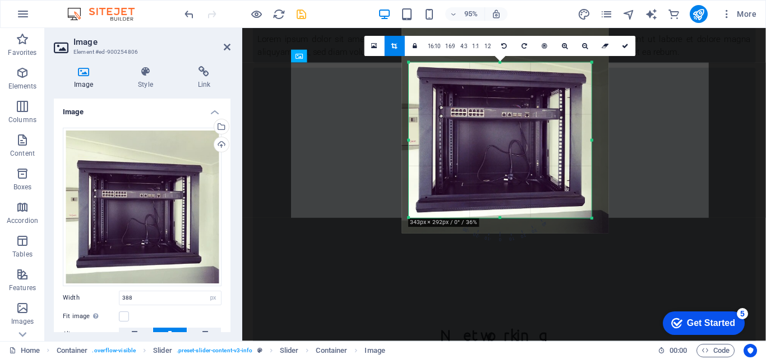
drag, startPoint x: 405, startPoint y: 140, endPoint x: 412, endPoint y: 139, distance: 7.4
click at [412, 139] on div "180 170 160 150 140 130 120 110 100 90 80 70 60 50 40 30 20 10 0 -10 -20 -30 -4…" at bounding box center [500, 139] width 183 height 155
click at [299, 12] on icon "save" at bounding box center [301, 14] width 13 height 13
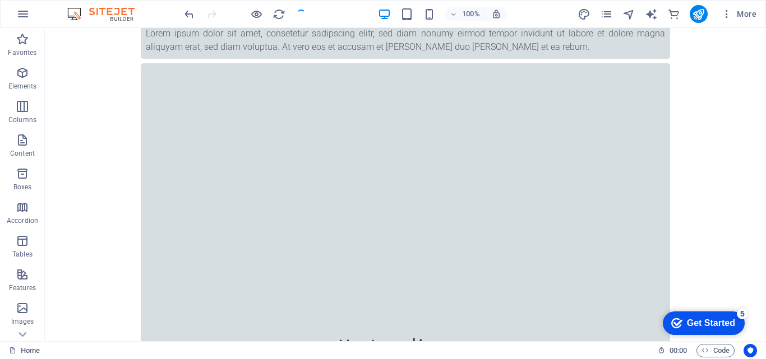
scroll to position [691, 0]
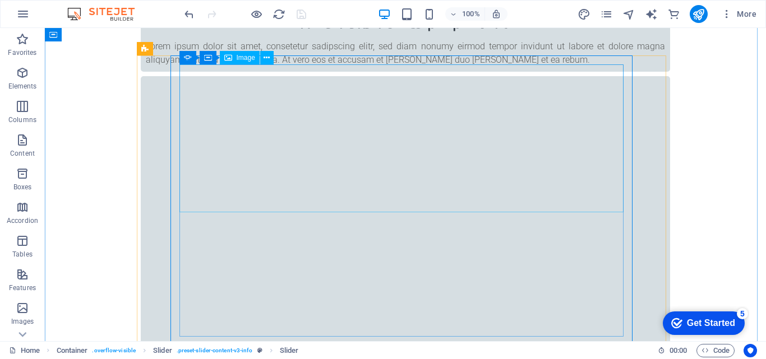
click at [228, 58] on icon at bounding box center [228, 57] width 8 height 13
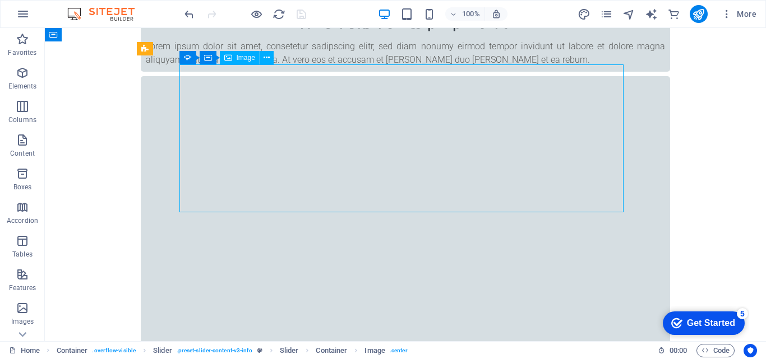
click at [228, 58] on icon at bounding box center [228, 57] width 8 height 13
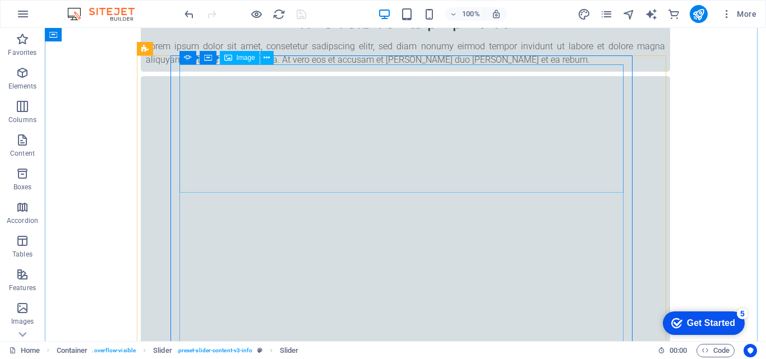
click at [226, 56] on icon at bounding box center [228, 57] width 8 height 13
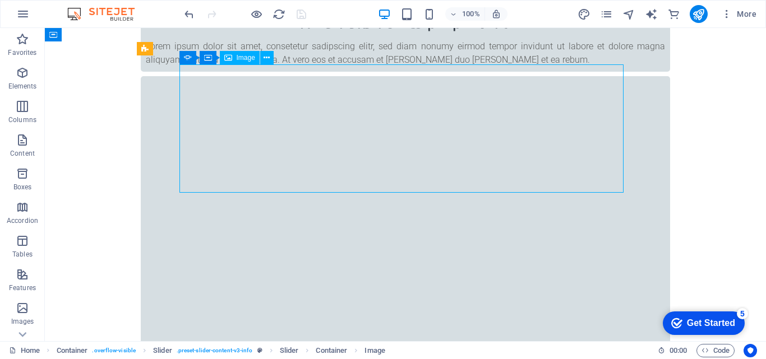
click at [226, 56] on icon at bounding box center [228, 57] width 8 height 13
select select "px"
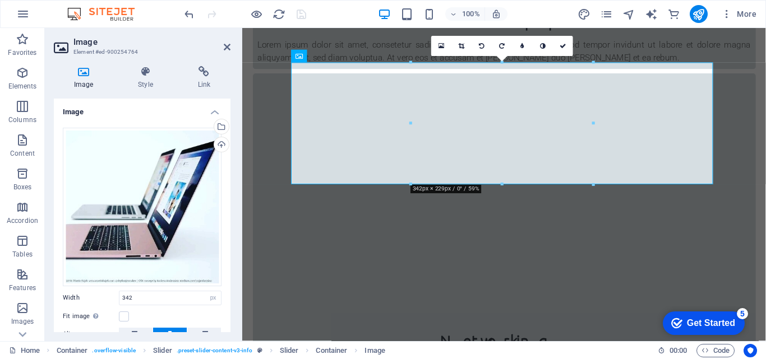
scroll to position [704, 0]
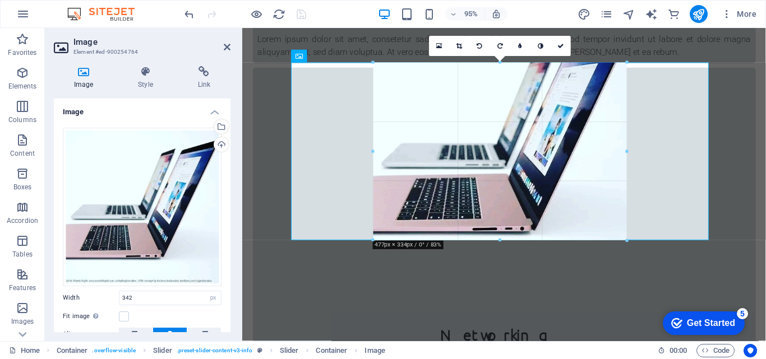
drag, startPoint x: 500, startPoint y: 184, endPoint x: 503, endPoint y: 243, distance: 59.0
type input "477"
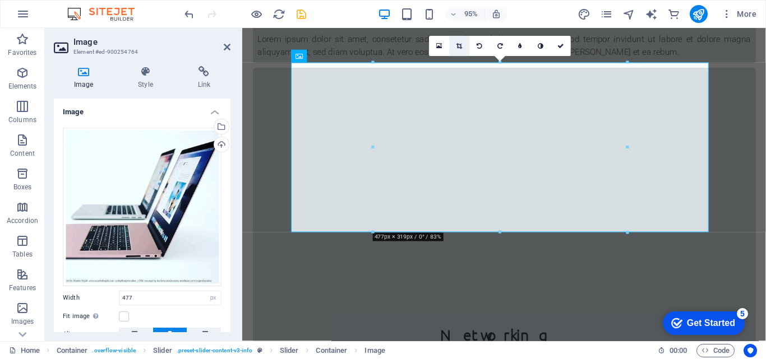
click at [458, 47] on icon at bounding box center [459, 46] width 6 height 6
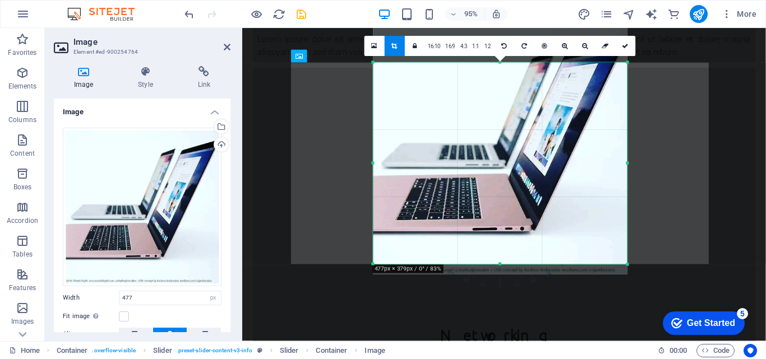
drag, startPoint x: 501, startPoint y: 231, endPoint x: 504, endPoint y: 265, distance: 33.8
click at [504, 265] on div at bounding box center [500, 265] width 254 height 4
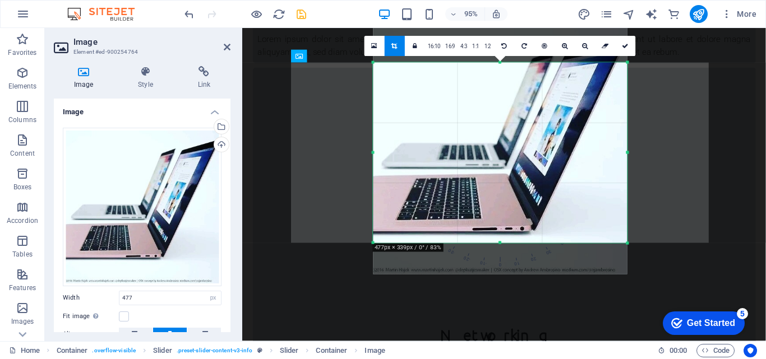
drag, startPoint x: 501, startPoint y: 264, endPoint x: 497, endPoint y: 241, distance: 22.8
click at [497, 242] on div at bounding box center [500, 244] width 254 height 4
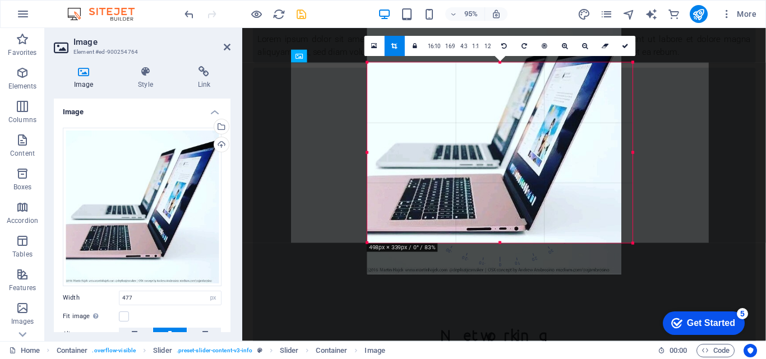
drag, startPoint x: 372, startPoint y: 153, endPoint x: 361, endPoint y: 150, distance: 12.1
click at [367, 150] on div "180 170 160 150 140 130 120 110 100 90 80 70 60 50 40 30 20 10 0 -10 -20 -30 -4…" at bounding box center [499, 152] width 265 height 181
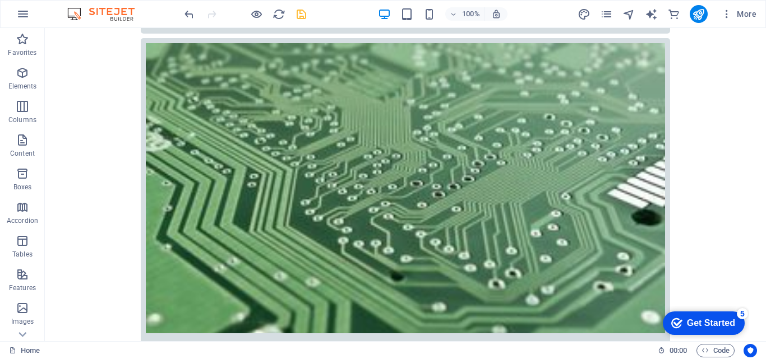
scroll to position [1277, 0]
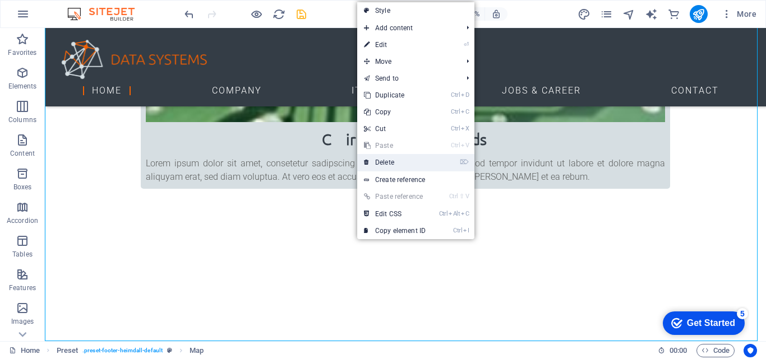
click at [377, 164] on link "⌦ Delete" at bounding box center [394, 162] width 75 height 17
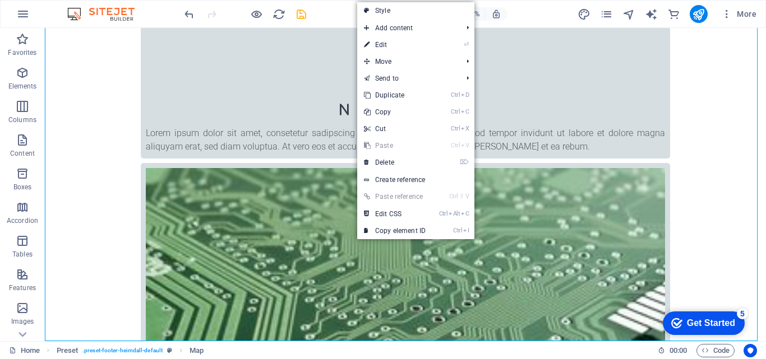
drag, startPoint x: 422, startPoint y: 192, endPoint x: 377, endPoint y: 164, distance: 52.9
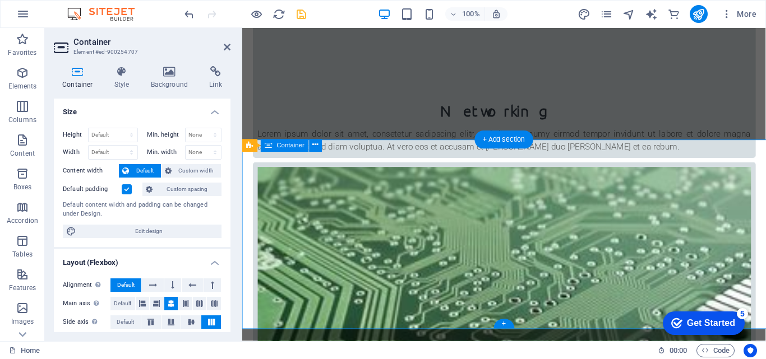
scroll to position [935, 0]
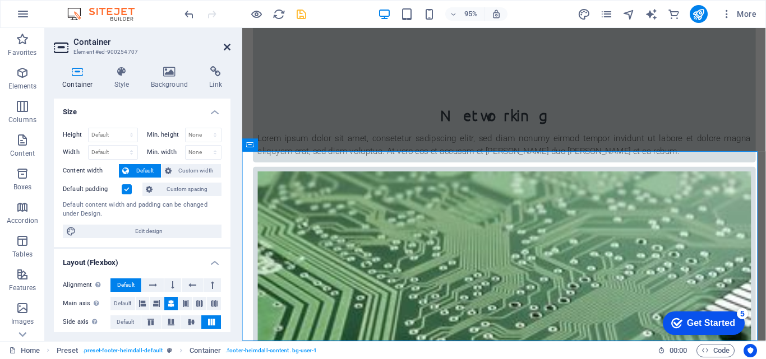
click at [227, 47] on icon at bounding box center [227, 47] width 7 height 9
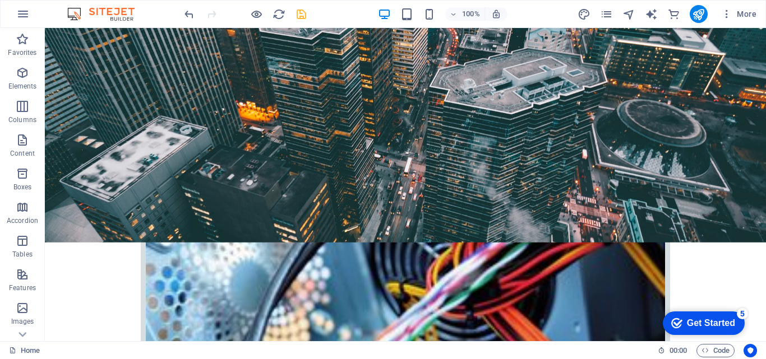
scroll to position [186, 0]
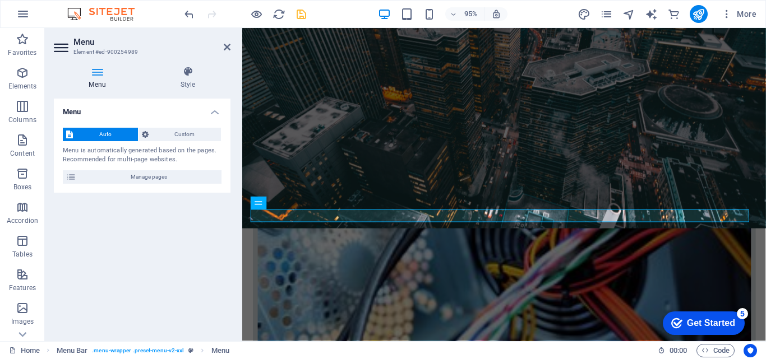
scroll to position [197, 0]
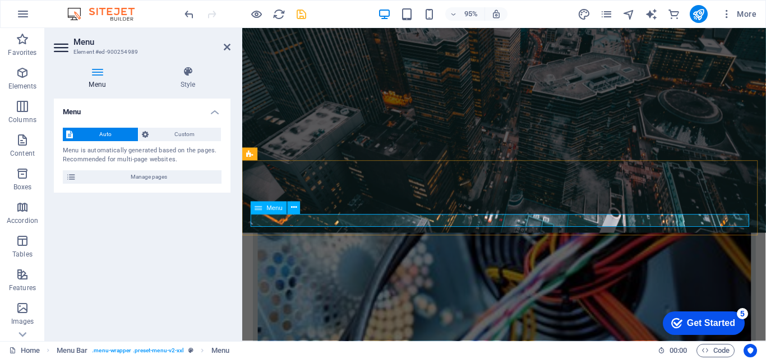
click at [225, 44] on icon at bounding box center [227, 47] width 7 height 9
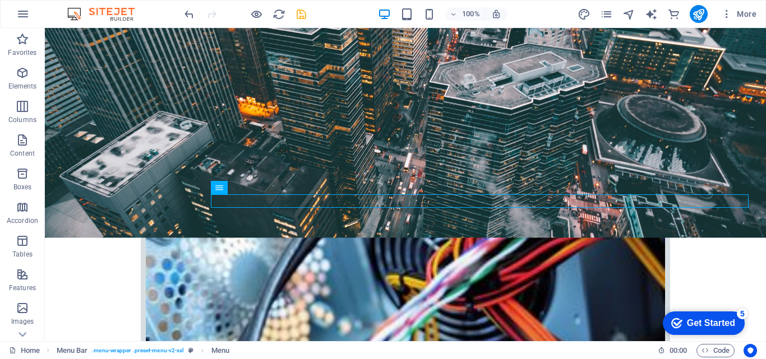
click at [690, 322] on div "Get Started" at bounding box center [711, 323] width 48 height 10
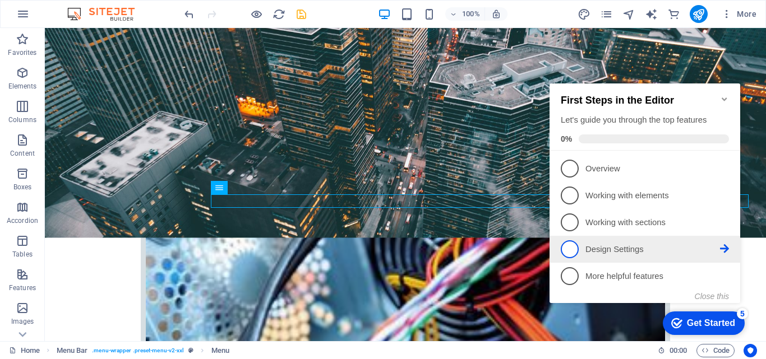
click at [568, 248] on span "4" at bounding box center [570, 250] width 18 height 18
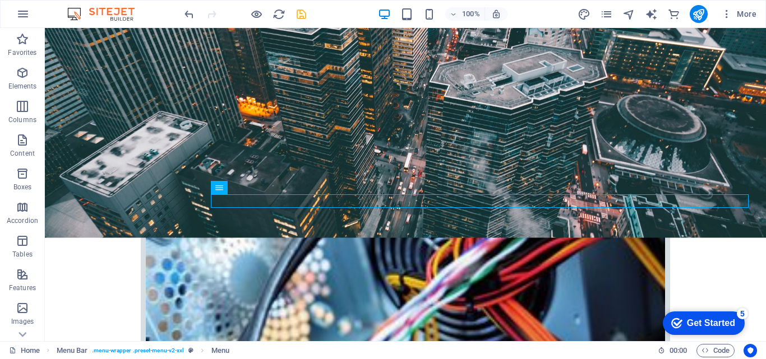
click at [697, 323] on div "Get Started" at bounding box center [711, 323] width 48 height 10
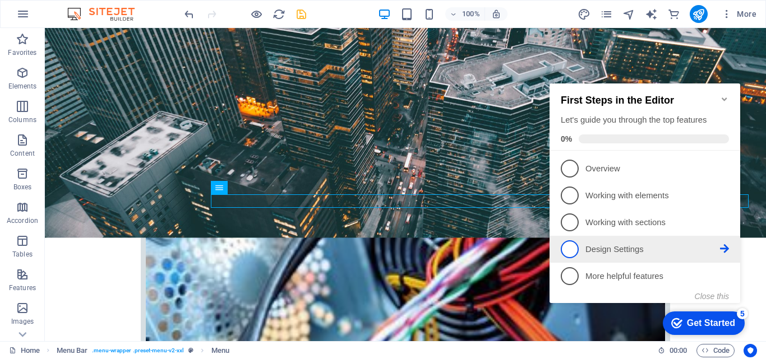
click at [569, 247] on span "4" at bounding box center [570, 250] width 18 height 18
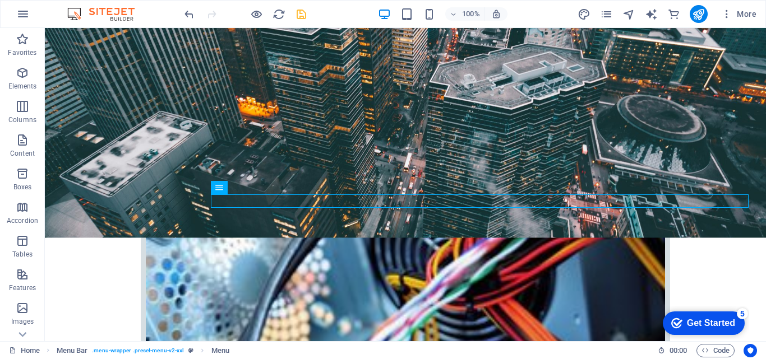
click at [693, 322] on div "Get Started" at bounding box center [711, 323] width 48 height 10
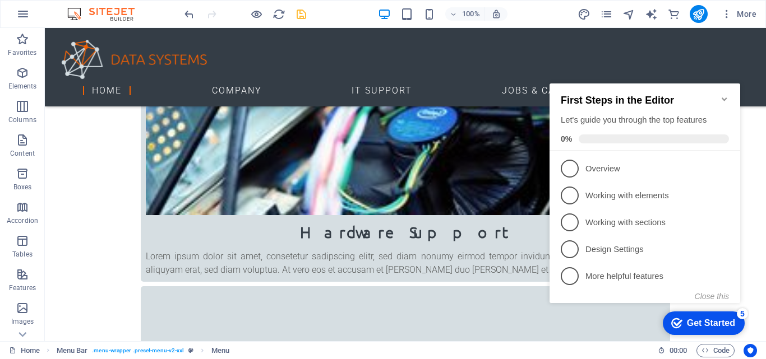
scroll to position [543, 0]
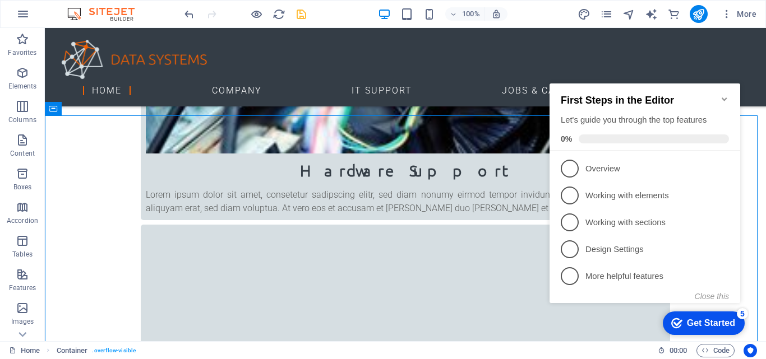
click at [723, 98] on icon "Minimize checklist" at bounding box center [724, 99] width 5 height 3
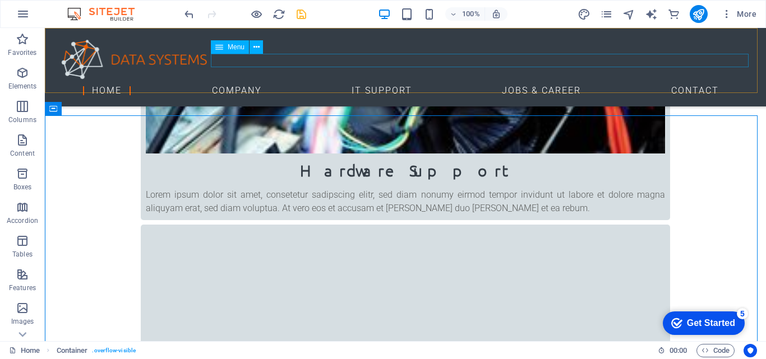
click at [446, 84] on nav "Home Company IT Support Jobs & Career Contact" at bounding box center [405, 90] width 703 height 13
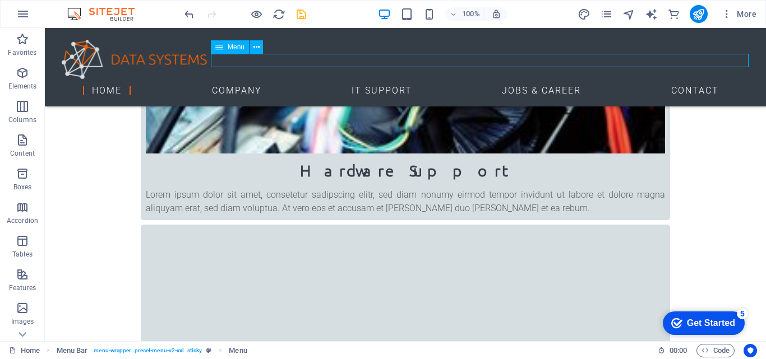
click at [446, 84] on nav "Home Company IT Support Jobs & Career Contact" at bounding box center [405, 90] width 703 height 13
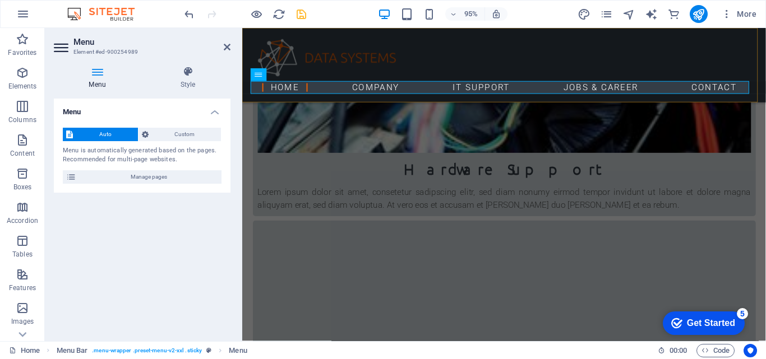
scroll to position [555, 0]
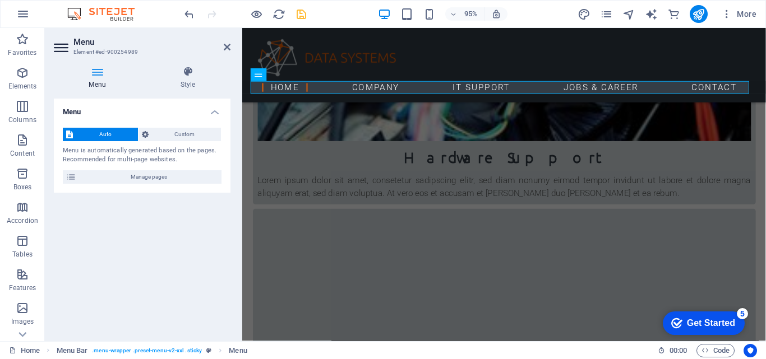
drag, startPoint x: 784, startPoint y: 201, endPoint x: 787, endPoint y: 248, distance: 46.6
click at [227, 45] on icon at bounding box center [227, 47] width 7 height 9
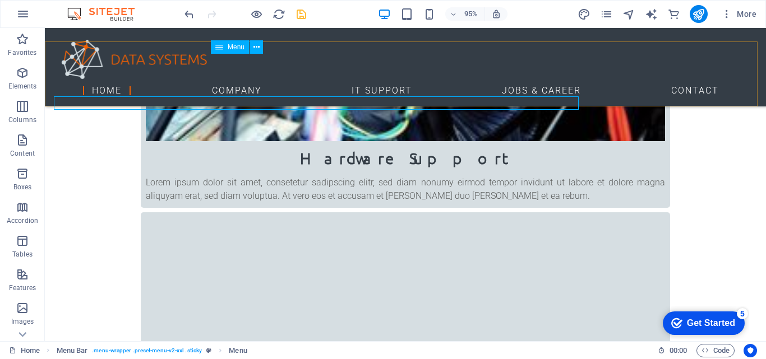
scroll to position [543, 0]
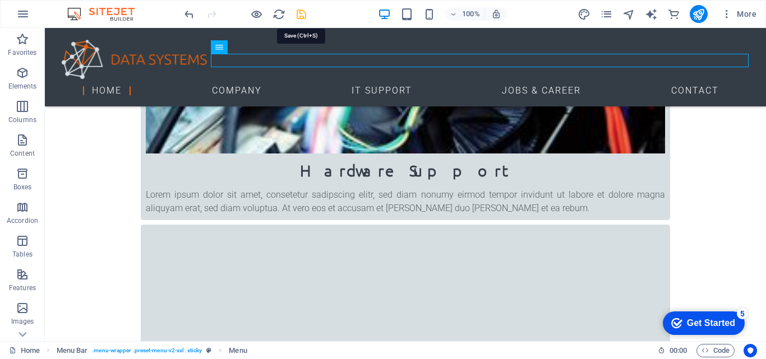
click at [299, 12] on icon "save" at bounding box center [301, 14] width 13 height 13
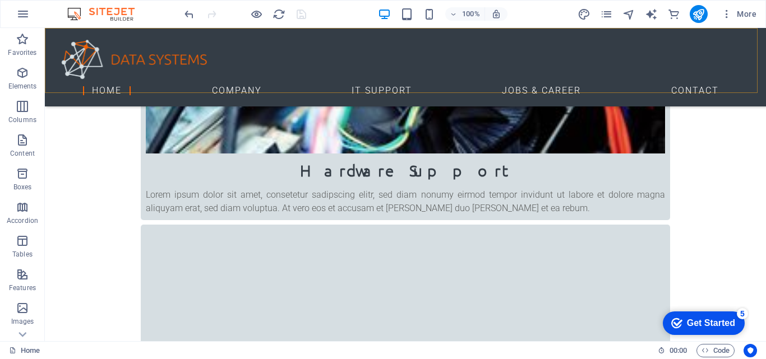
click at [386, 15] on icon "button" at bounding box center [384, 14] width 13 height 13
click at [75, 13] on img at bounding box center [106, 13] width 84 height 13
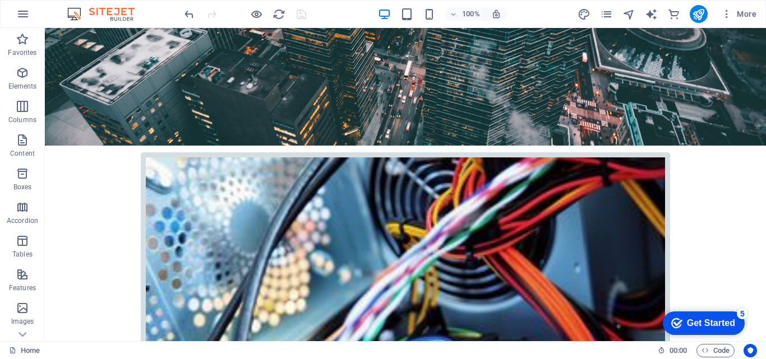
scroll to position [0, 0]
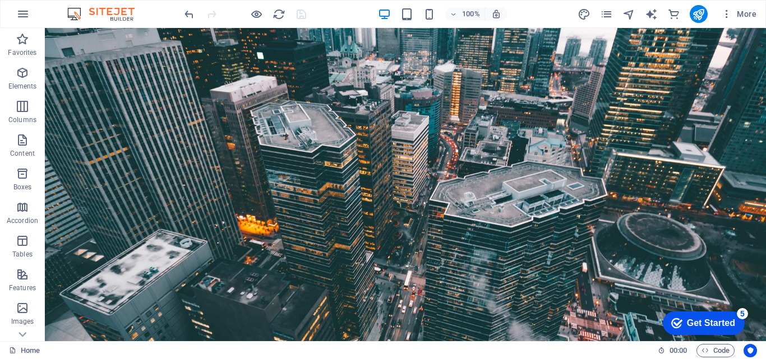
drag, startPoint x: 761, startPoint y: 172, endPoint x: 806, endPoint y: 48, distance: 131.6
